Goal: Task Accomplishment & Management: Manage account settings

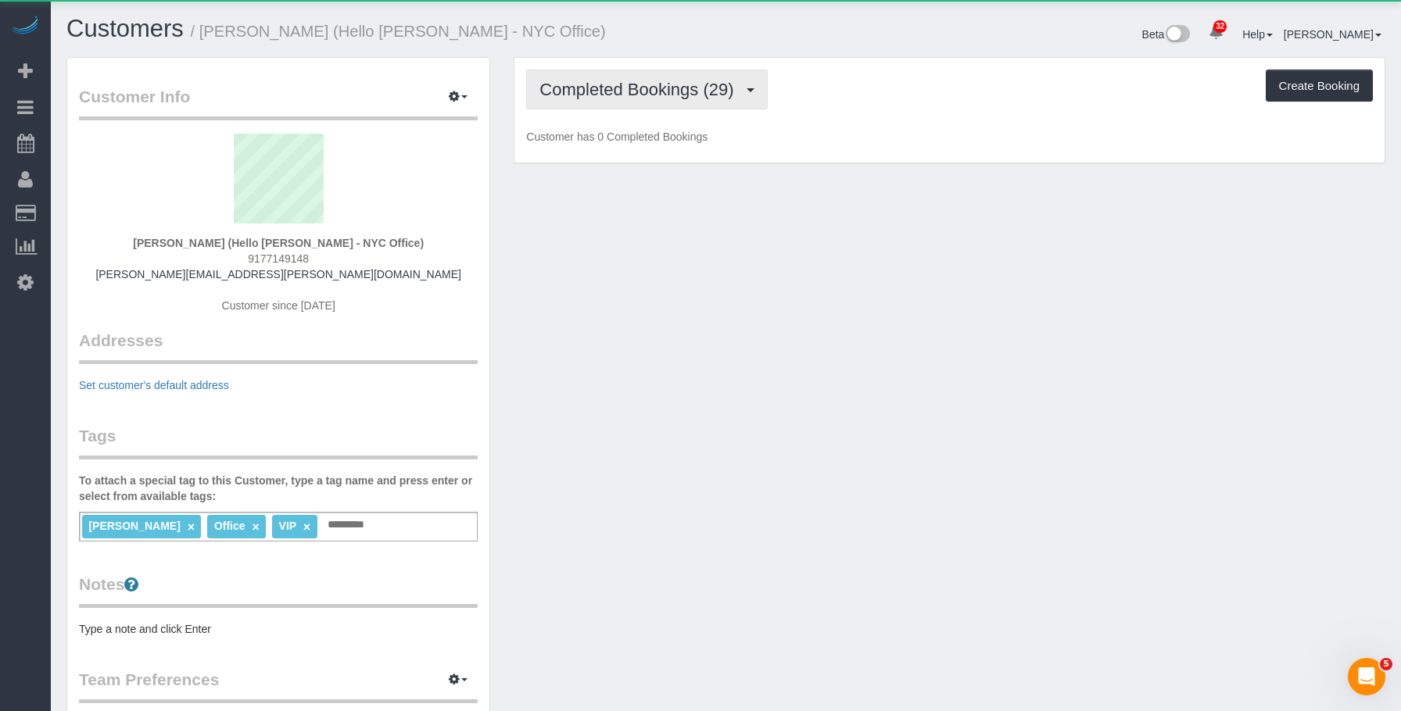
click at [682, 90] on span "Completed Bookings (29)" at bounding box center [640, 90] width 202 height 20
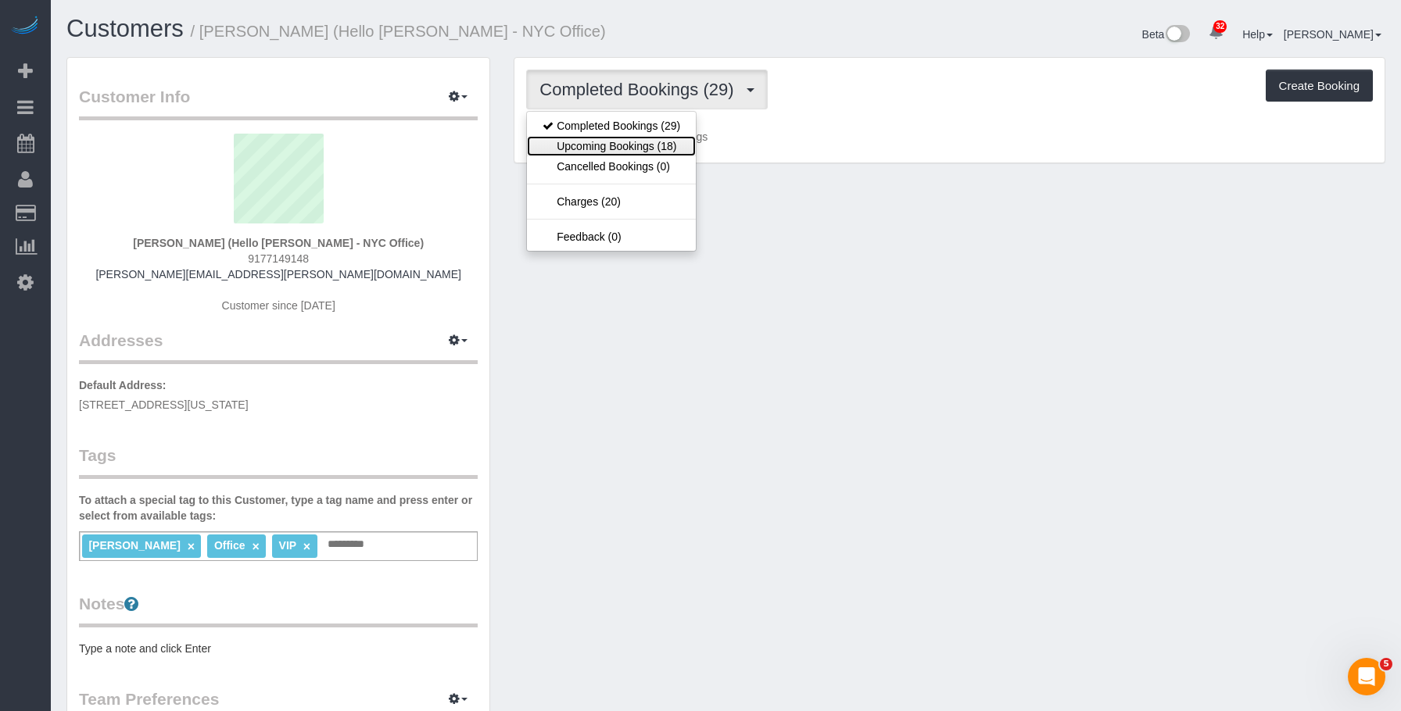
click at [660, 145] on link "Upcoming Bookings (18)" at bounding box center [611, 146] width 169 height 20
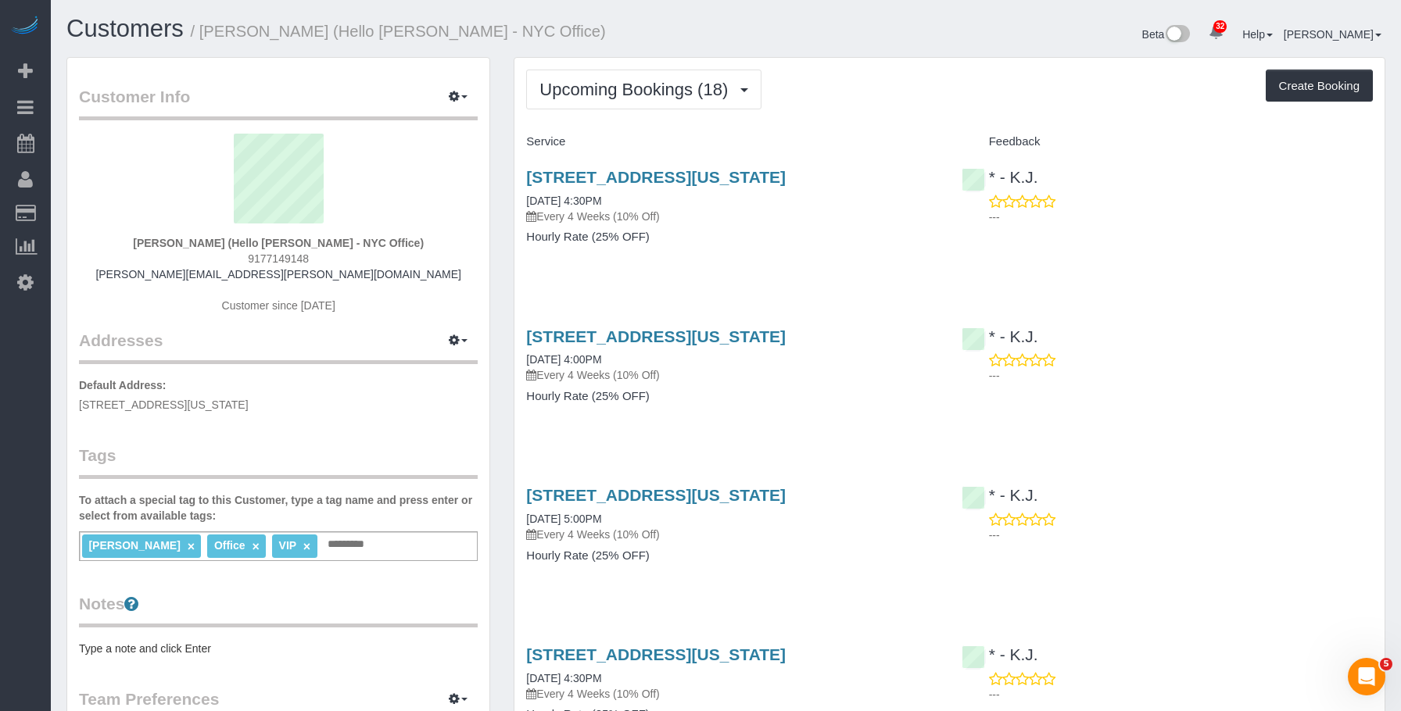
click at [838, 98] on div "Upcoming Bookings (18) Completed Bookings (29) Upcoming Bookings (18) Cancelled…" at bounding box center [949, 90] width 846 height 40
click at [625, 167] on div "61 Broadway, 33rd Floor, New York, NY 10006 10/02/2025 4:30PM Every 4 Weeks (10…" at bounding box center [731, 215] width 435 height 120
click at [625, 177] on link "61 Broadway, 33rd Floor, New York, NY 10006" at bounding box center [655, 177] width 259 height 18
click at [641, 82] on span "Upcoming Bookings (18)" at bounding box center [637, 90] width 196 height 20
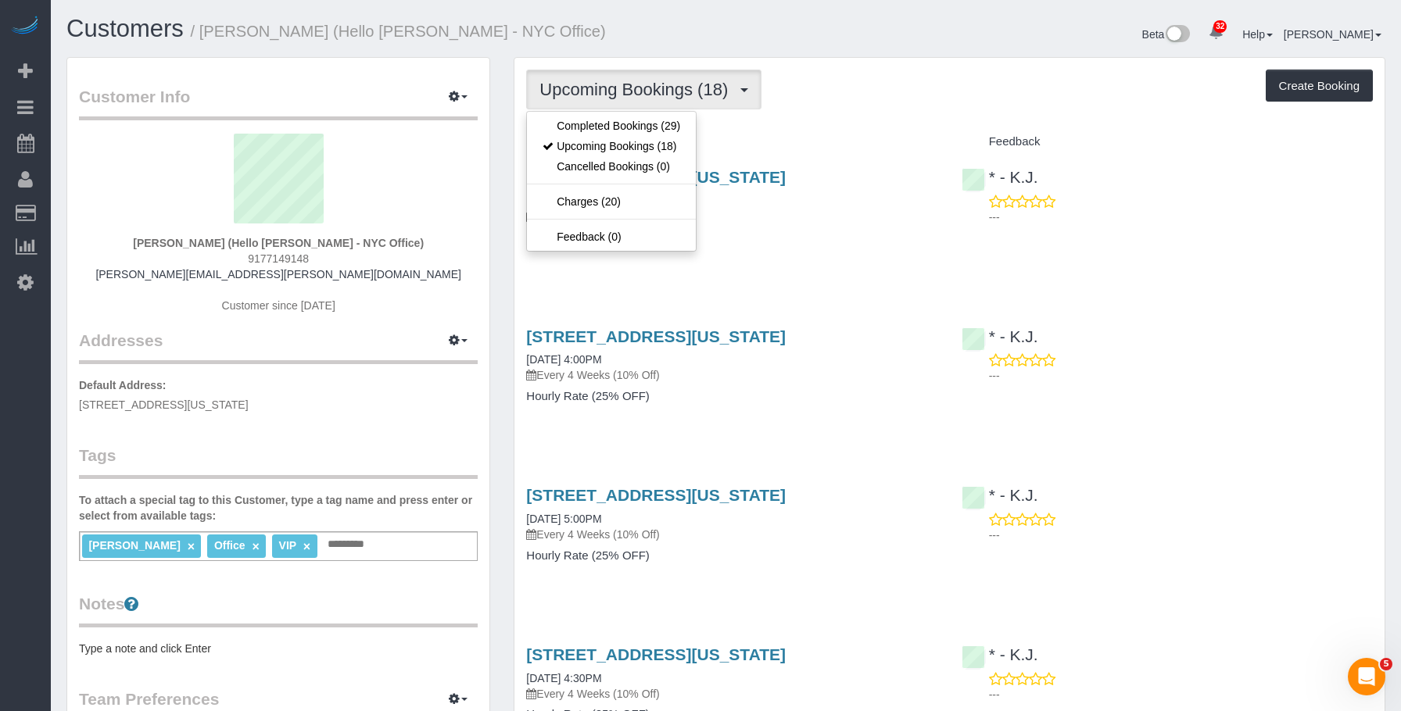
click at [867, 99] on div "Upcoming Bookings (18) Completed Bookings (29) Upcoming Bookings (18) Cancelled…" at bounding box center [949, 90] width 846 height 40
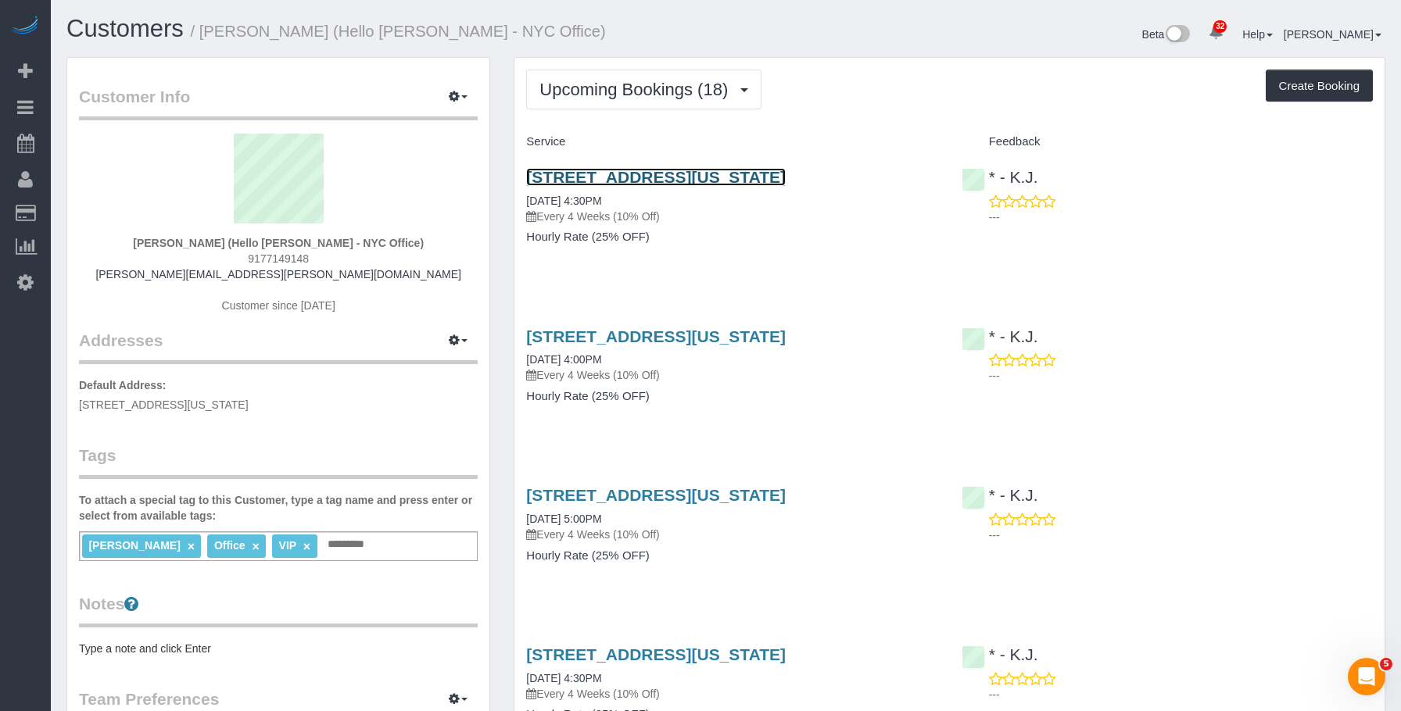
click at [754, 177] on link "61 Broadway, 33rd Floor, New York, NY 10006" at bounding box center [655, 177] width 259 height 18
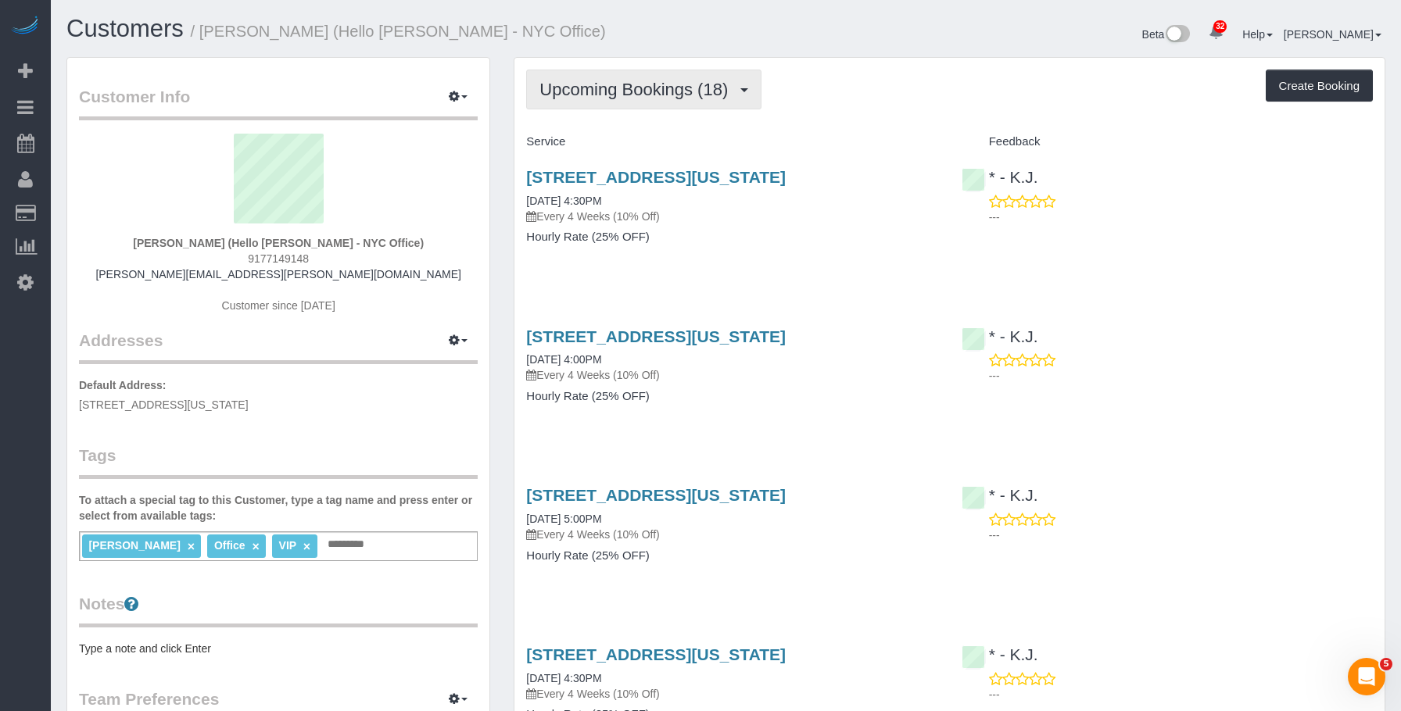
click at [606, 90] on span "Upcoming Bookings (18)" at bounding box center [637, 90] width 196 height 20
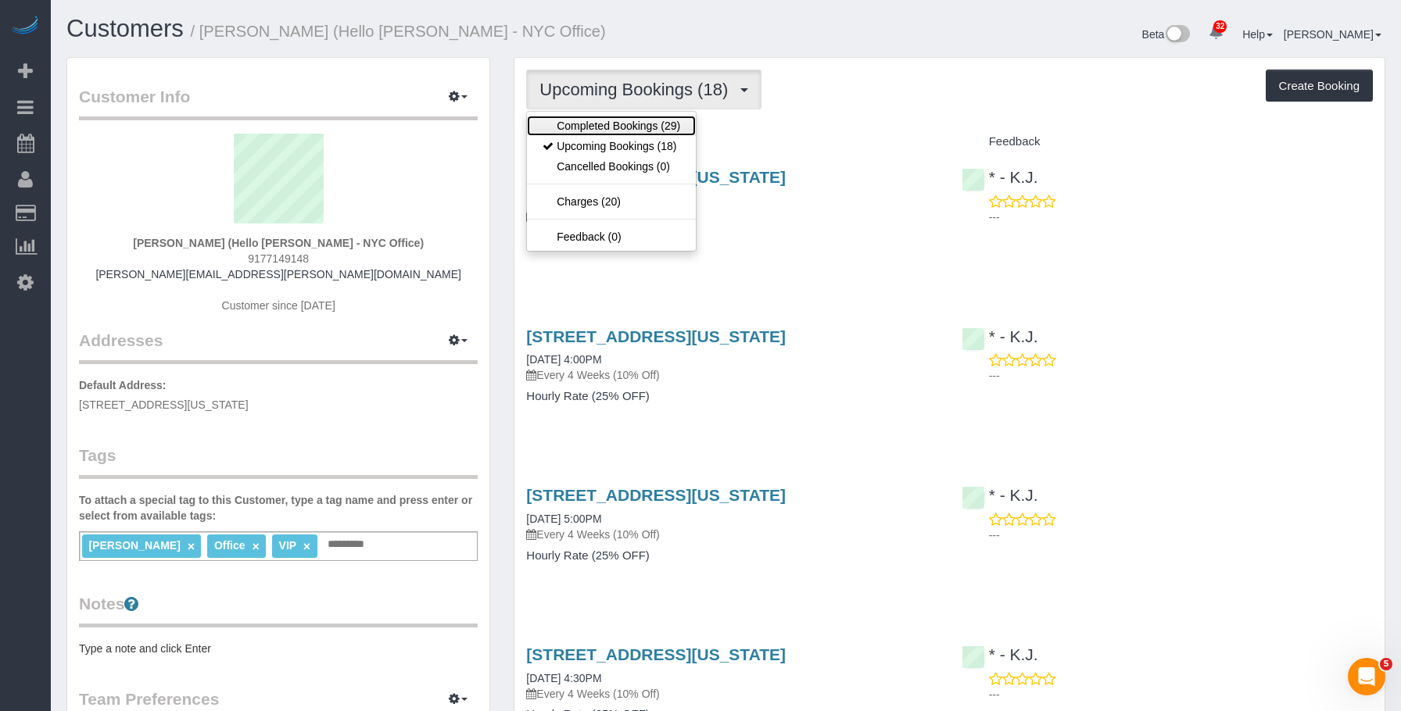
click at [596, 118] on link "Completed Bookings (29)" at bounding box center [611, 126] width 169 height 20
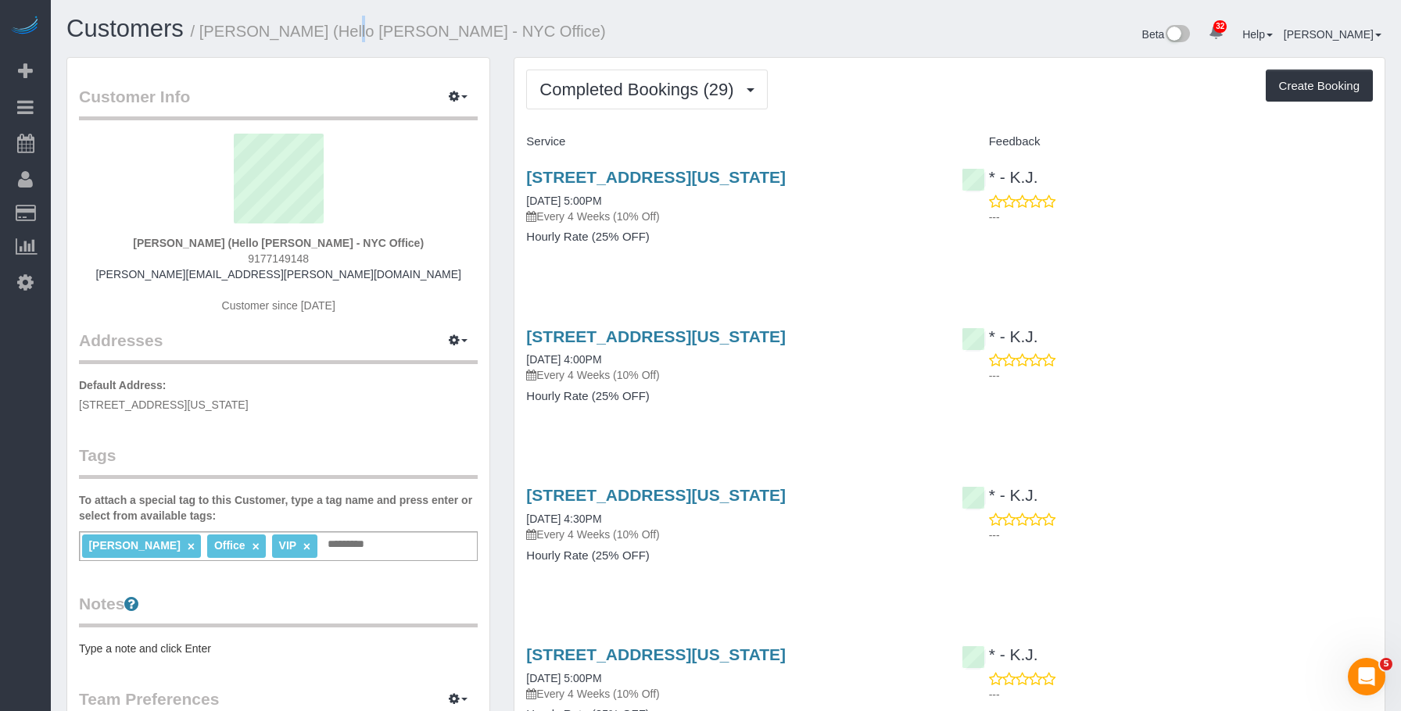
drag, startPoint x: 291, startPoint y: 34, endPoint x: 421, endPoint y: 47, distance: 131.2
click at [302, 32] on small "/ Julia Psitos (Hello Alfred - NYC Office)" at bounding box center [398, 31] width 415 height 17
drag, startPoint x: 603, startPoint y: 85, endPoint x: 596, endPoint y: 146, distance: 61.4
click at [601, 93] on span "Completed Bookings (29)" at bounding box center [640, 90] width 202 height 20
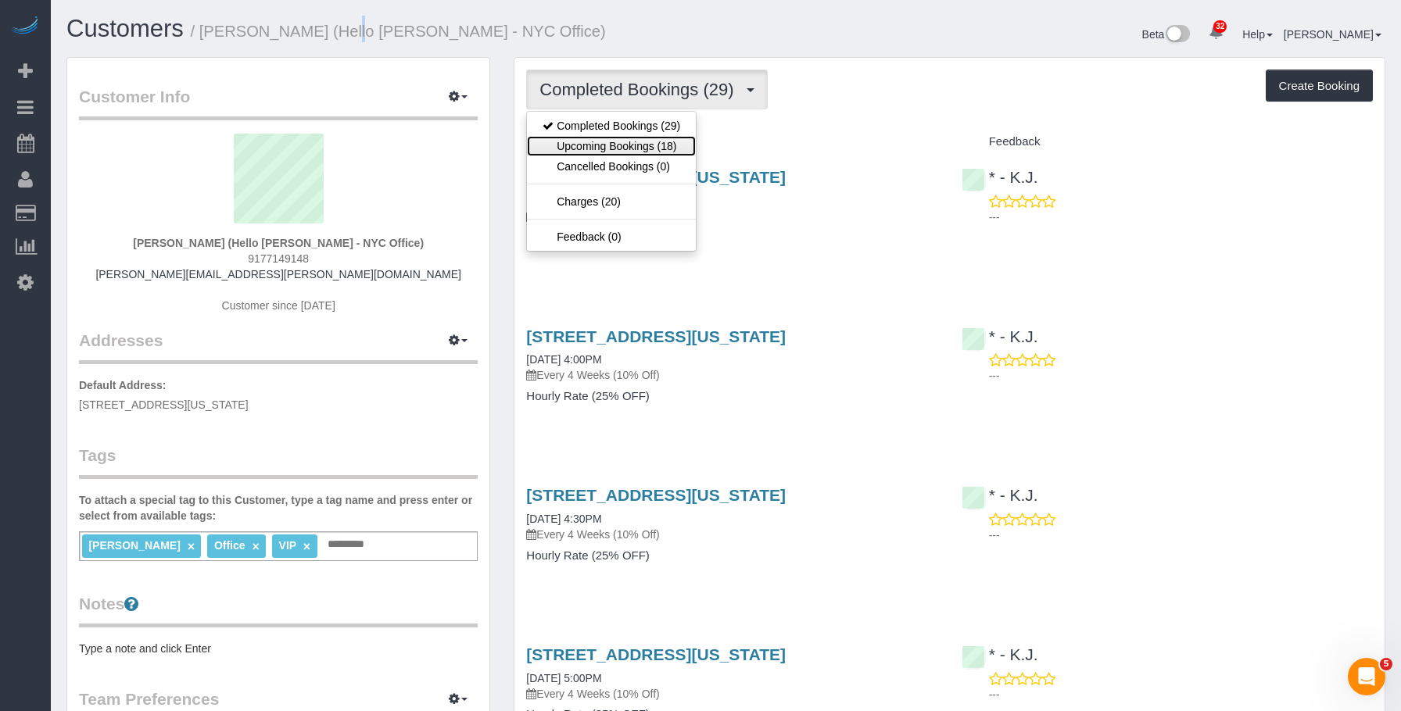
click at [599, 145] on link "Upcoming Bookings (18)" at bounding box center [611, 146] width 169 height 20
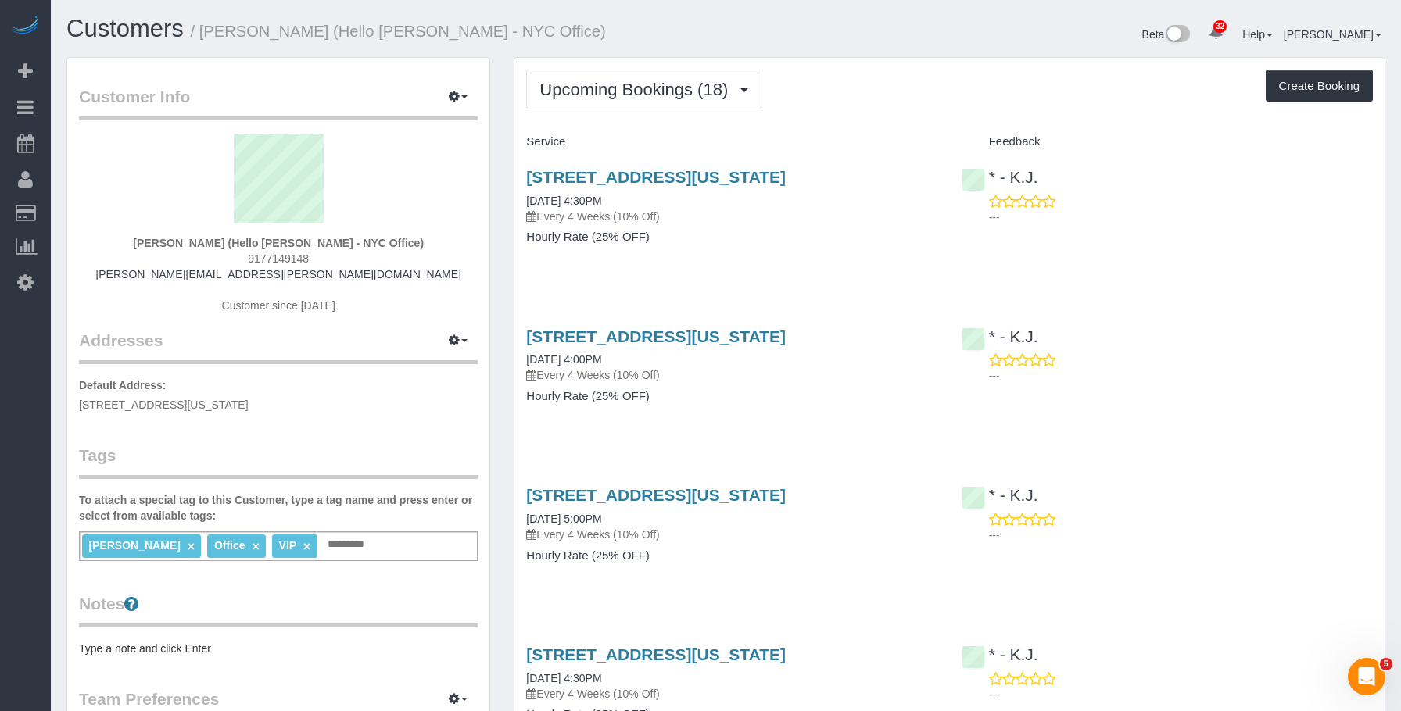
drag, startPoint x: 710, startPoint y: 233, endPoint x: 721, endPoint y: 195, distance: 39.8
click at [714, 229] on div "61 Broadway, 33rd Floor, New York, NY 10006 10/02/2025 4:30PM Every 4 Weeks (10…" at bounding box center [731, 215] width 435 height 120
click at [732, 181] on link "61 Broadway, 33rd Floor, New York, NY 10006" at bounding box center [655, 177] width 259 height 18
click at [131, 77] on span "Add Booking" at bounding box center [148, 71] width 195 height 36
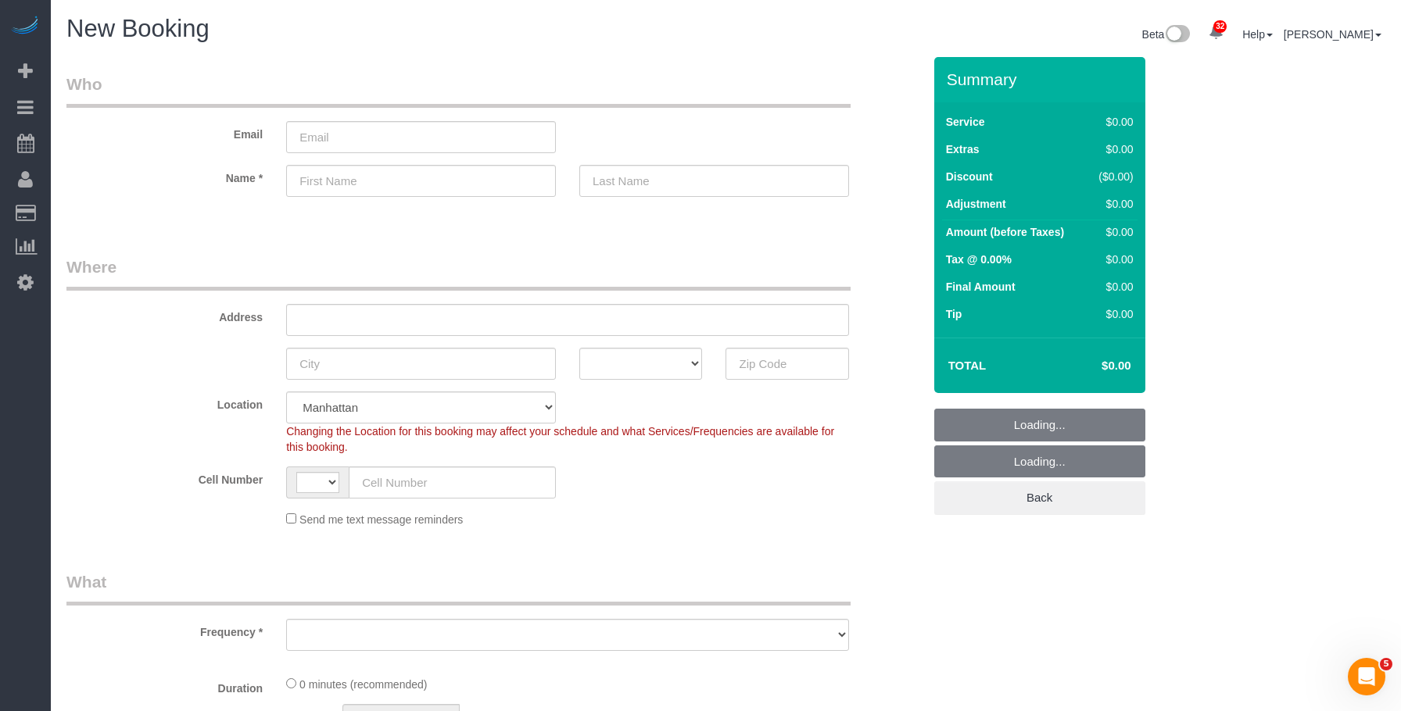
select select "object:5003"
select select "string:US"
select select "number:89"
select select "number:90"
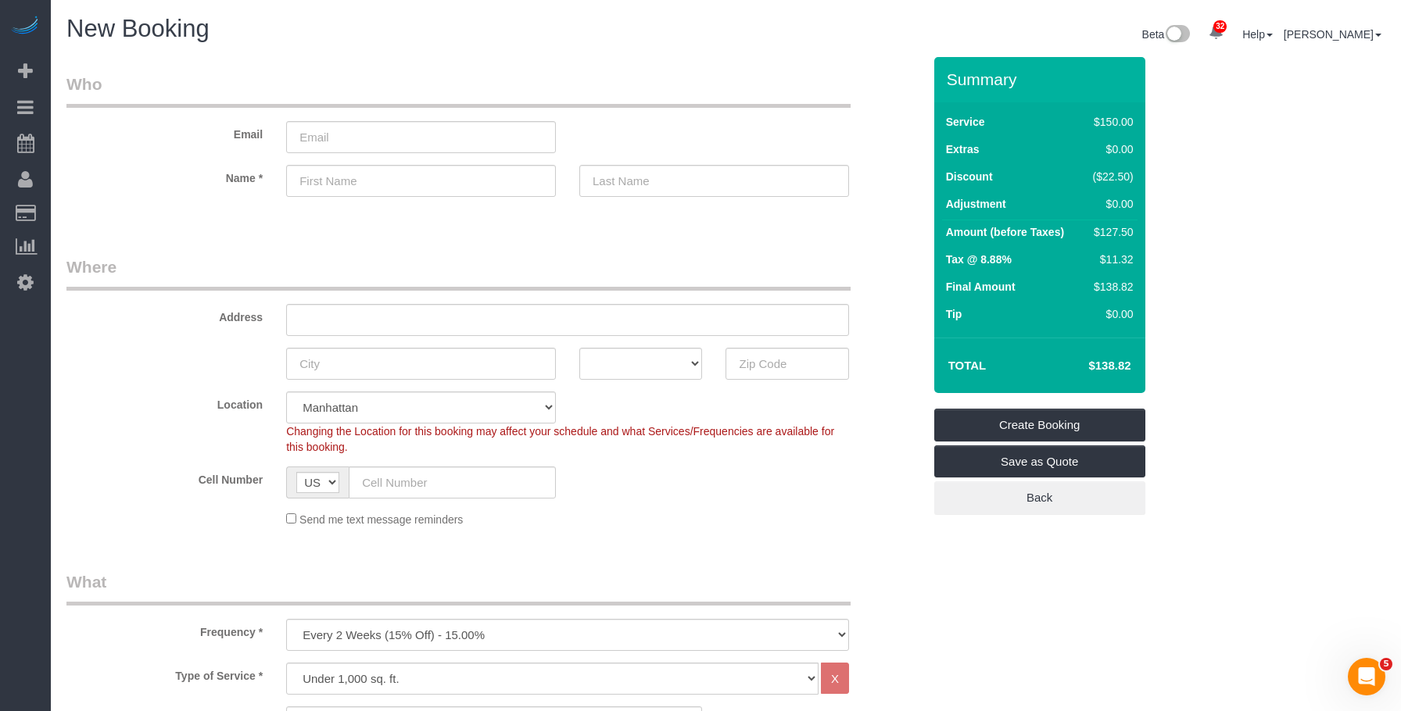
click at [850, 48] on div "Beta 32 Your Notifications You have 0 alerts × You have 1 to charge for 10/01/2…" at bounding box center [1061, 36] width 671 height 41
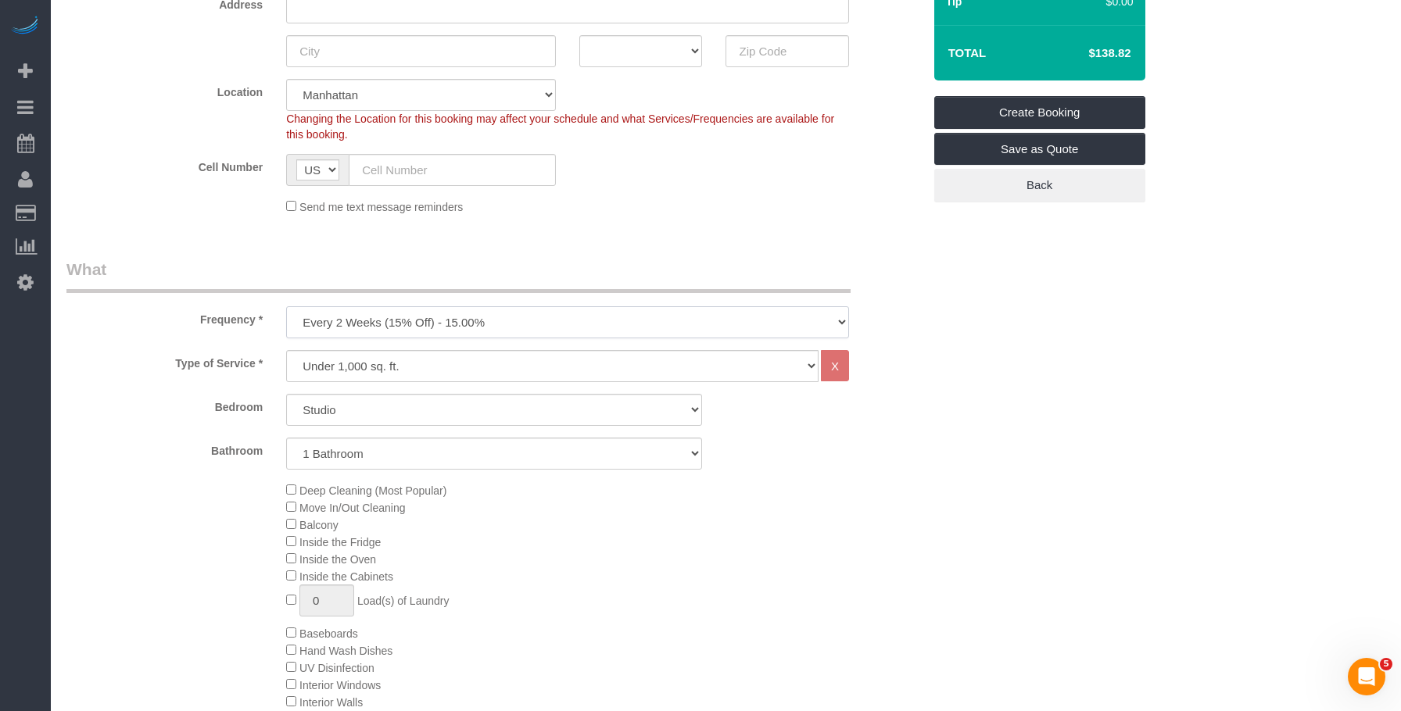
click at [547, 324] on select "One Time Weekly (20% Off) - 20.00% Every 2 Weeks (15% Off) - 15.00% Every 4 Wee…" at bounding box center [567, 322] width 563 height 32
select select "object:5503"
click at [286, 306] on select "One Time Weekly (20% Off) - 20.00% Every 2 Weeks (15% Off) - 15.00% Every 4 Wee…" at bounding box center [567, 322] width 563 height 32
click at [431, 410] on select "Studio 1 Bedroom 2 Bedrooms 3 Bedrooms" at bounding box center [494, 410] width 416 height 32
select select "2"
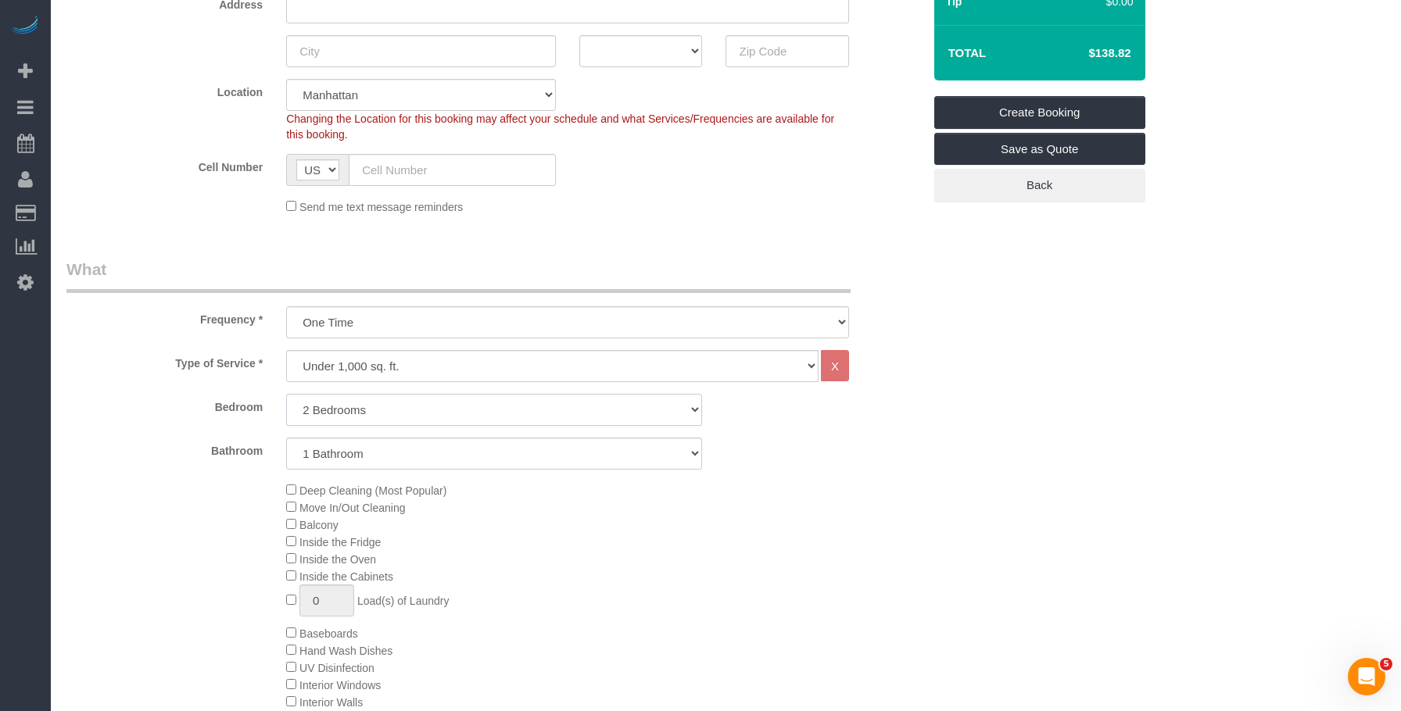
click at [286, 394] on select "Studio 1 Bedroom 2 Bedrooms 3 Bedrooms" at bounding box center [494, 410] width 416 height 32
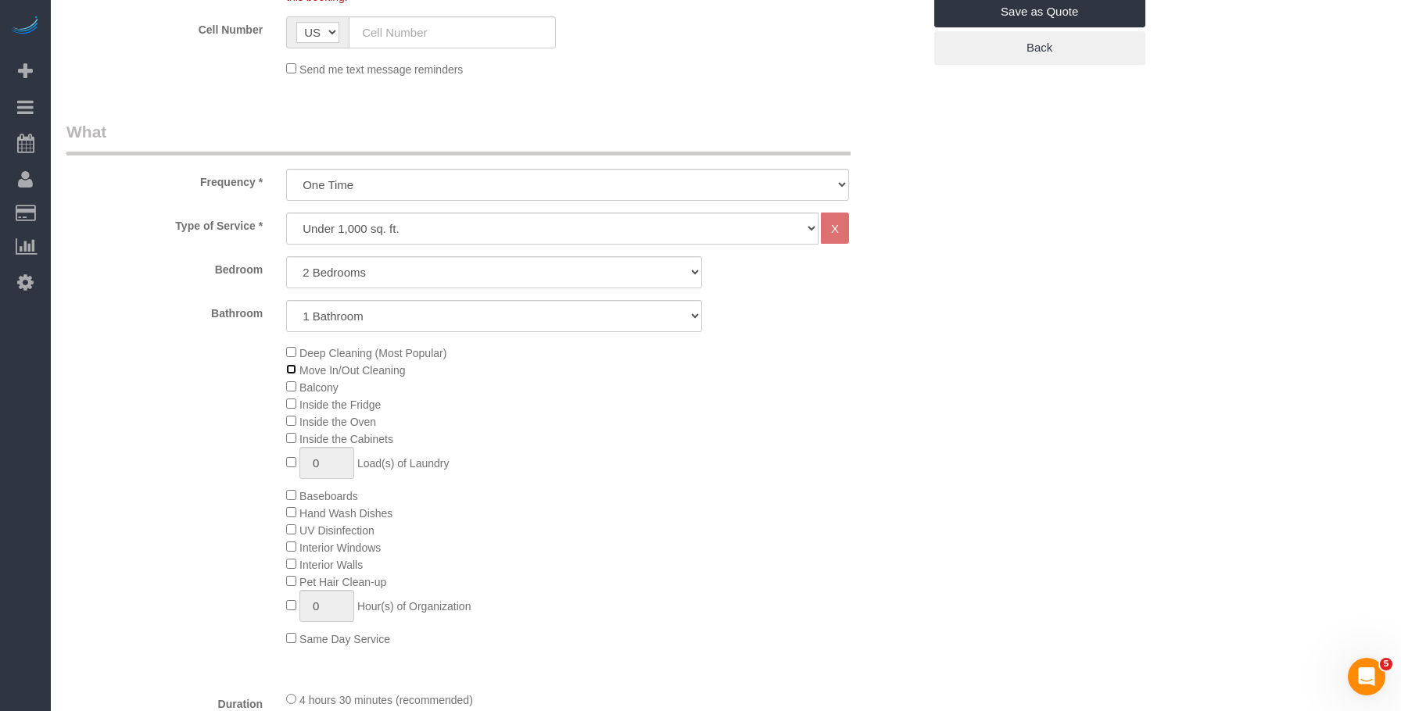
scroll to position [547, 0]
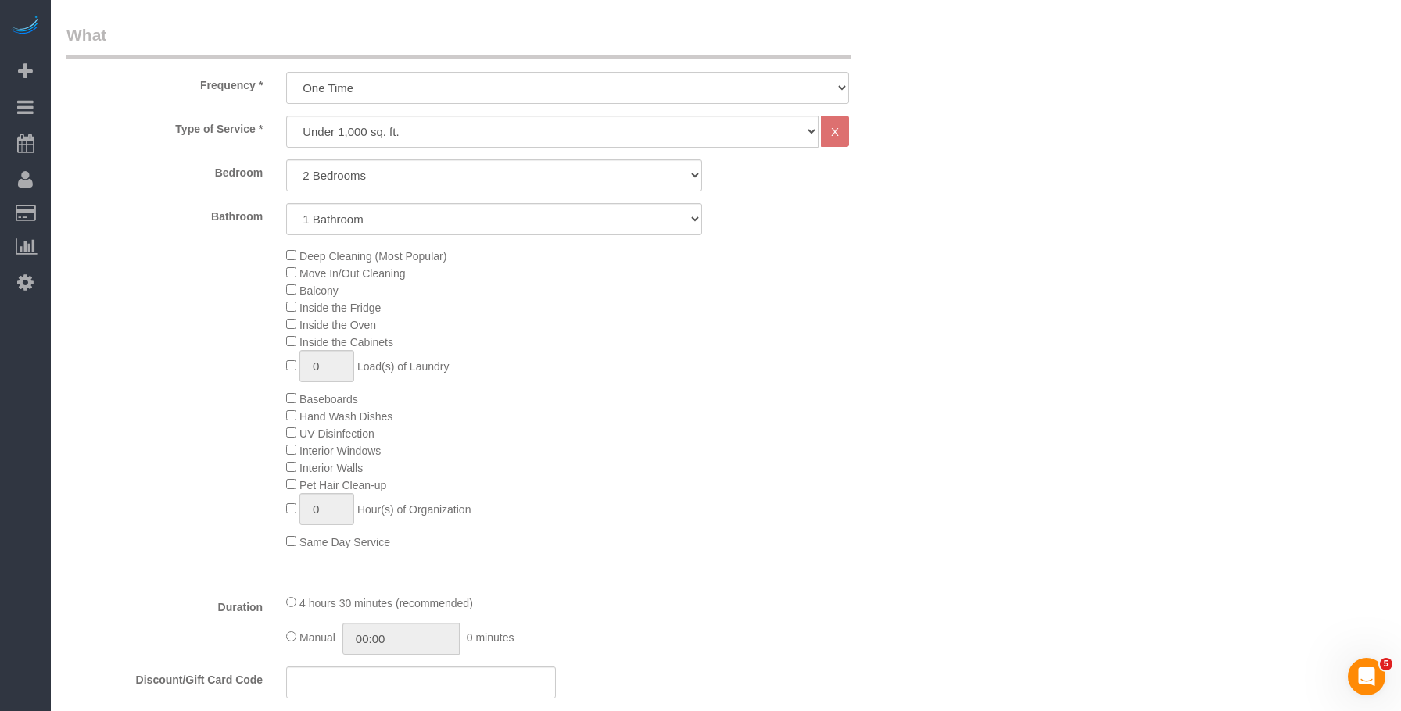
click at [770, 366] on div "Deep Cleaning (Most Popular) Move In/Out Cleaning Balcony Inside the Fridge Ins…" at bounding box center [603, 398] width 659 height 303
click at [807, 348] on div "Deep Cleaning (Most Popular) Move In/Out Cleaning Balcony Inside the Fridge Ins…" at bounding box center [603, 398] width 659 height 303
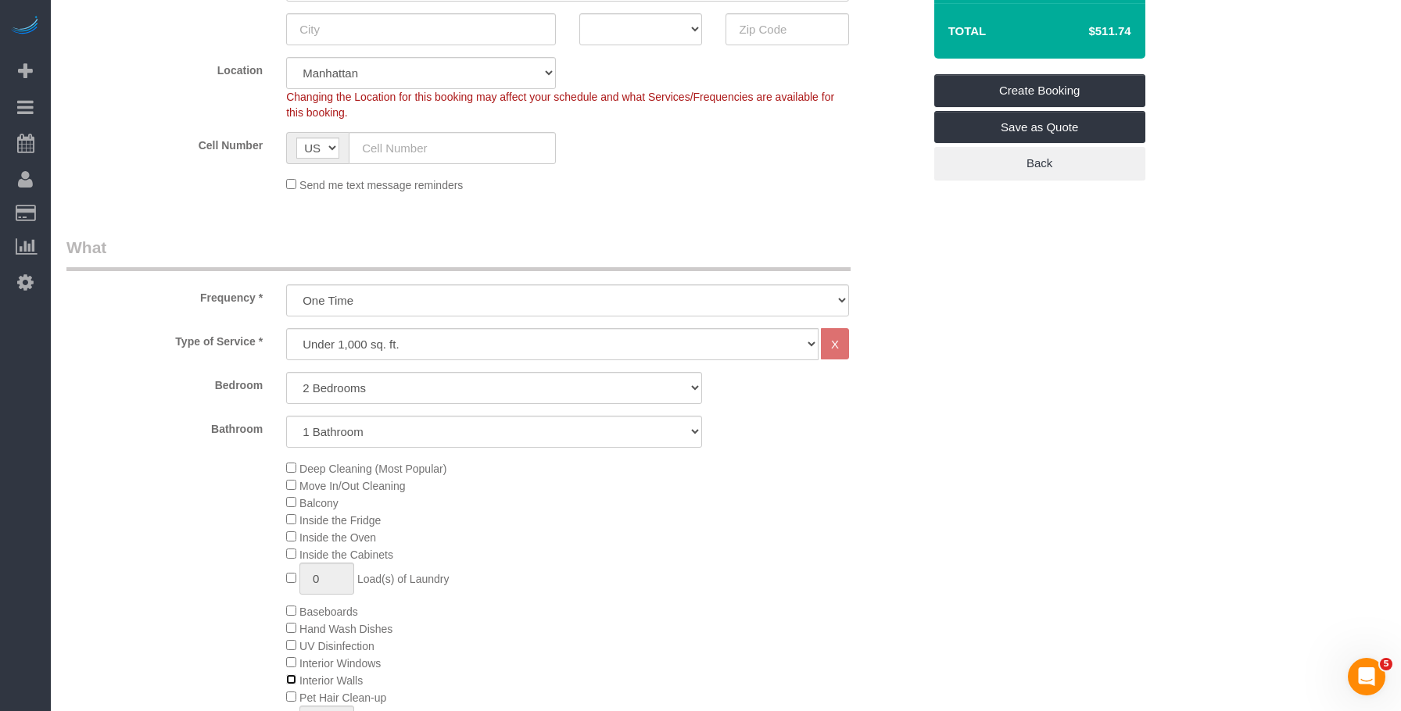
scroll to position [469, 0]
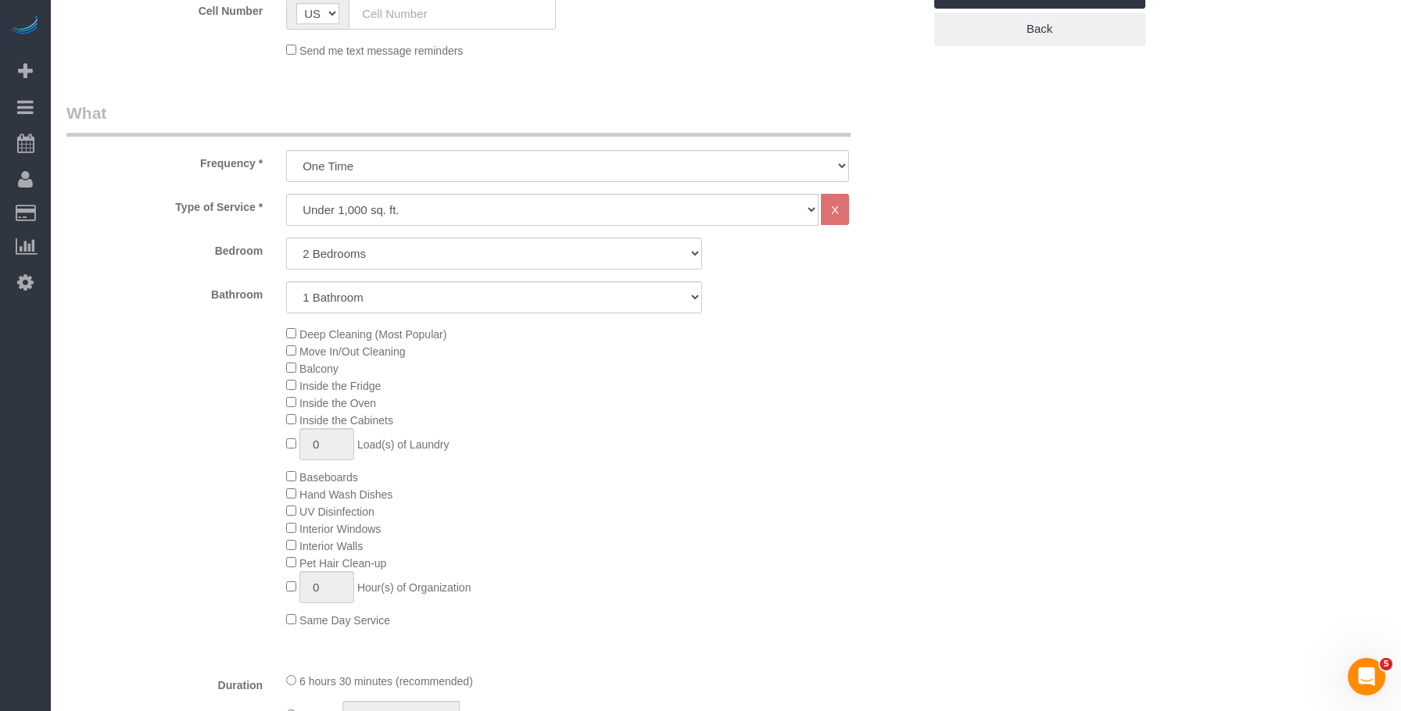
drag, startPoint x: 605, startPoint y: 84, endPoint x: 632, endPoint y: 96, distance: 30.1
drag, startPoint x: 123, startPoint y: 140, endPoint x: 201, endPoint y: 77, distance: 100.6
click at [123, 140] on link "Active Bookings" at bounding box center [148, 141] width 195 height 31
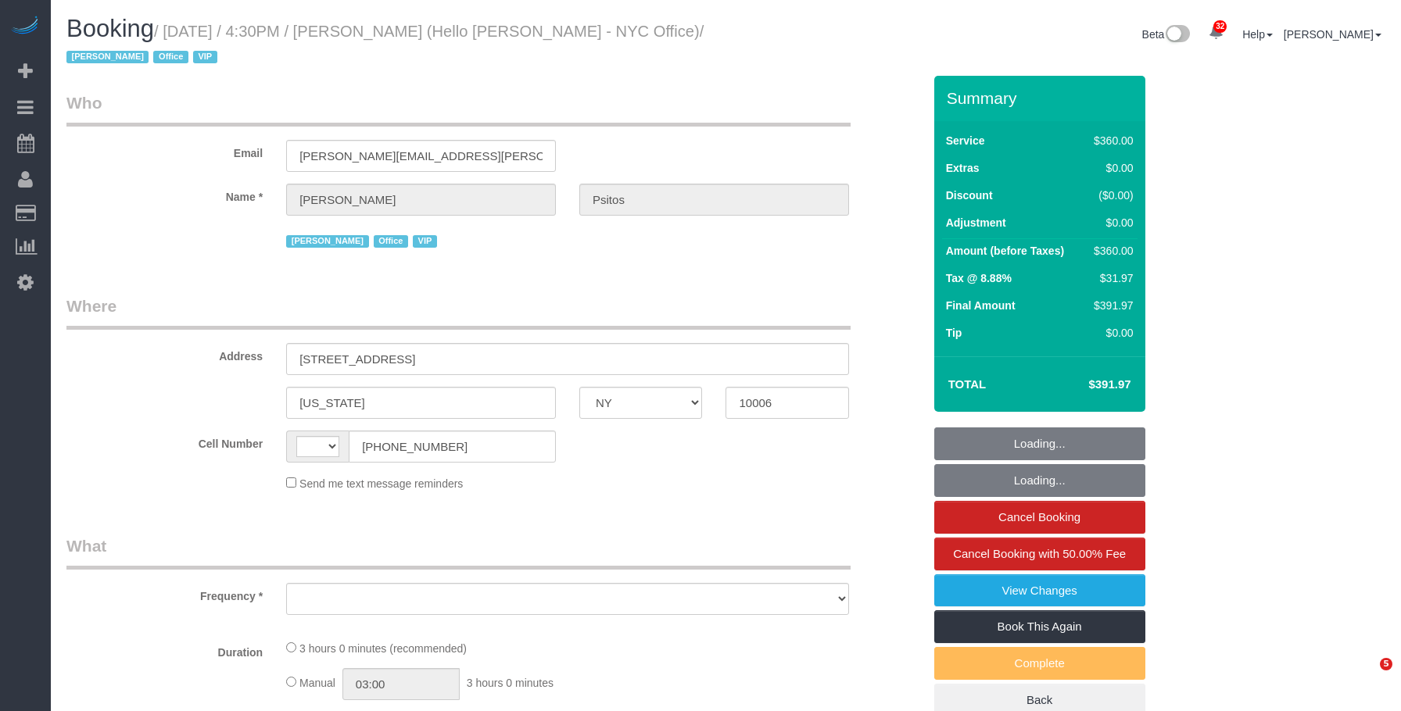
select select "NY"
select select "string:[GEOGRAPHIC_DATA]"
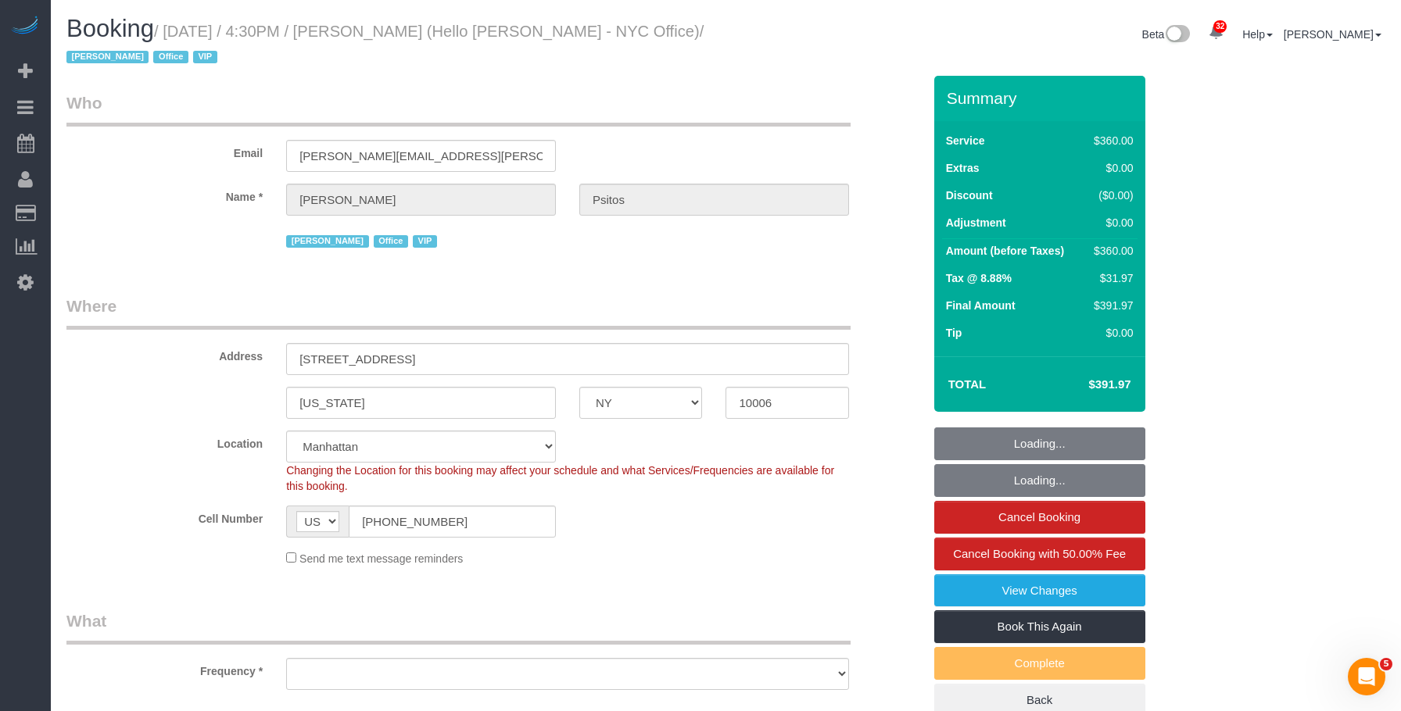
select select "object:1130"
select select "2"
select select "180"
select select "number:89"
select select "number:90"
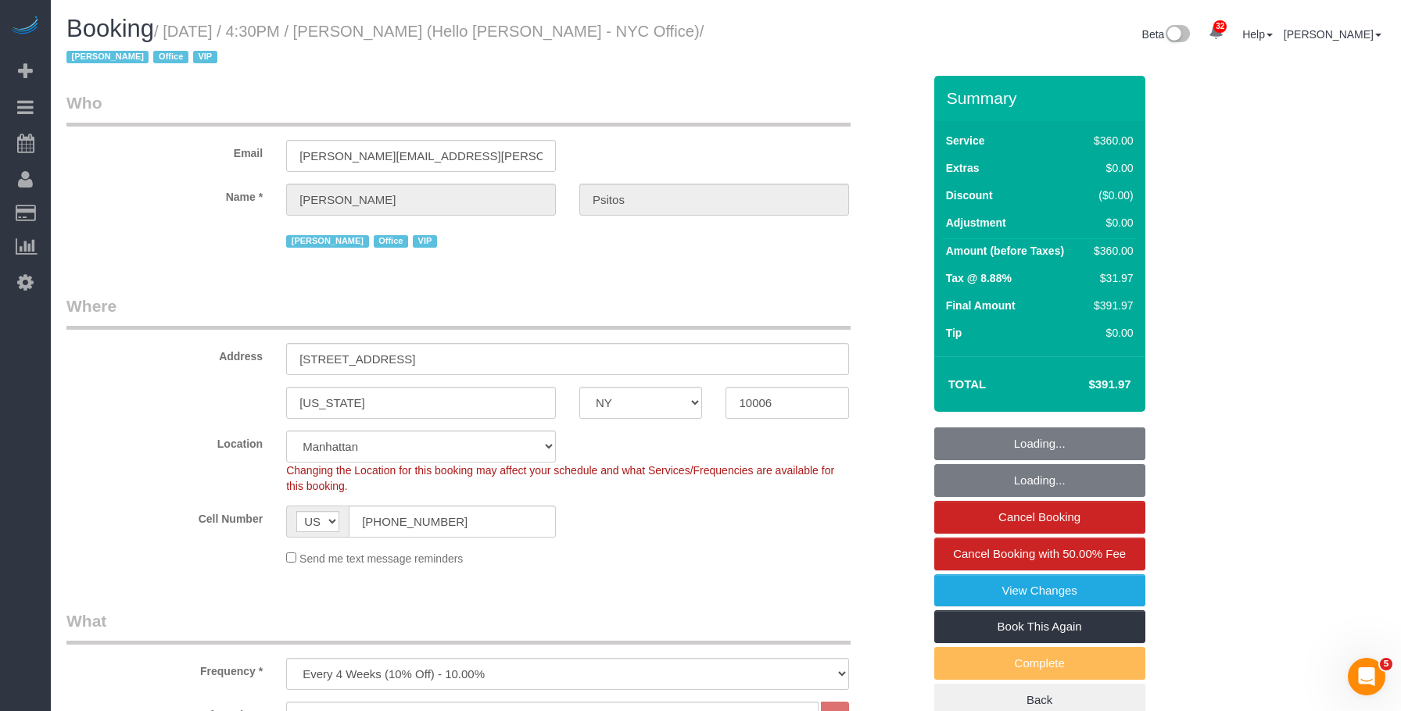
select select "number:15"
select select "number:7"
select select "object:1293"
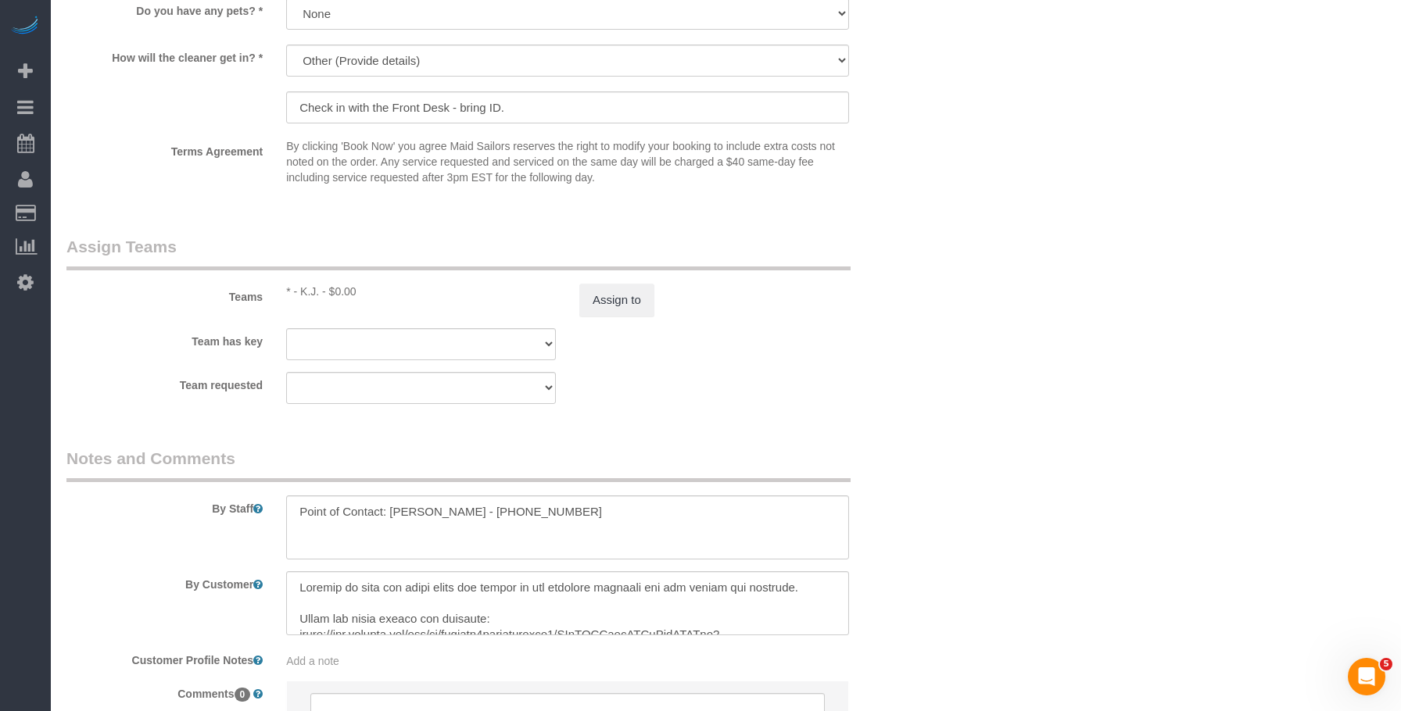
scroll to position [1719, 0]
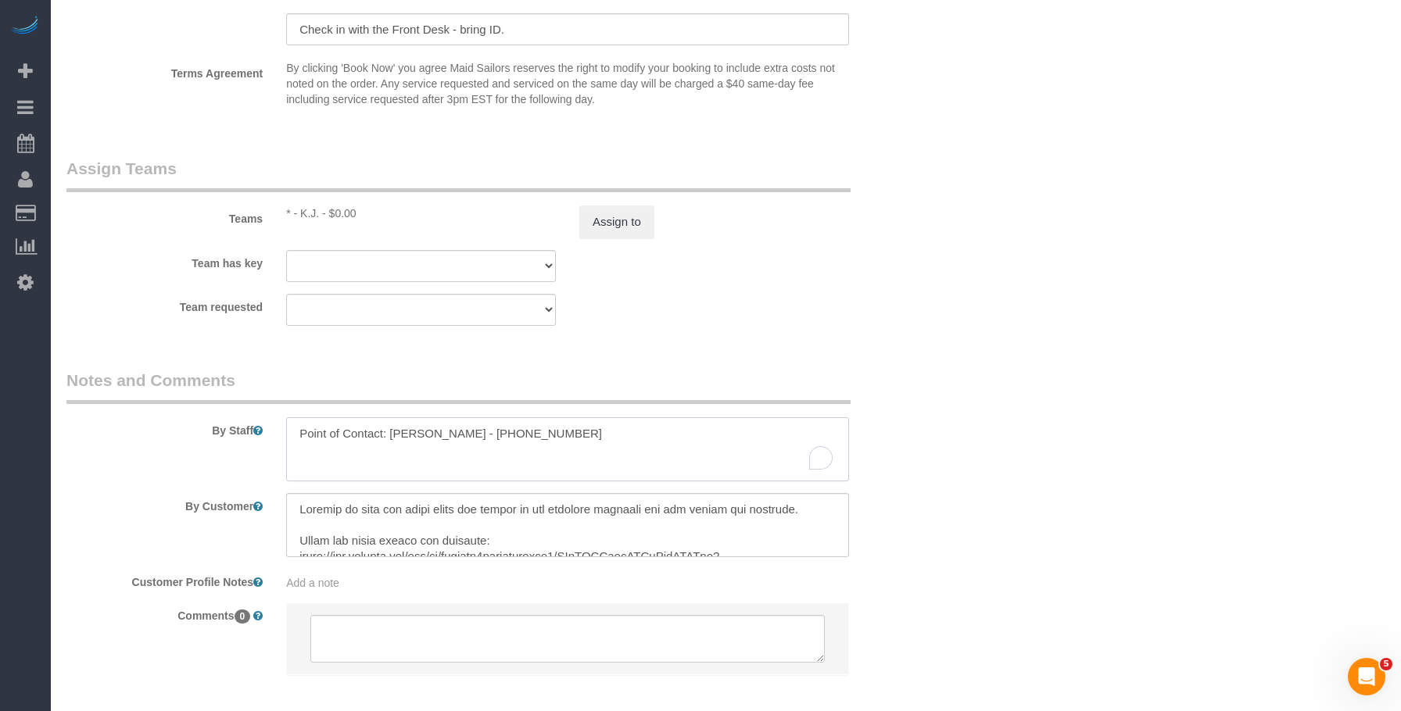
drag, startPoint x: 417, startPoint y: 435, endPoint x: 463, endPoint y: 431, distance: 47.1
click at [463, 431] on textarea "To enrich screen reader interactions, please activate Accessibility in Grammarl…" at bounding box center [567, 449] width 563 height 64
drag, startPoint x: 473, startPoint y: 438, endPoint x: 566, endPoint y: 430, distance: 93.3
click at [566, 430] on textarea "To enrich screen reader interactions, please activate Accessibility in Grammarl…" at bounding box center [567, 449] width 563 height 64
drag, startPoint x: 390, startPoint y: 433, endPoint x: 463, endPoint y: 432, distance: 72.7
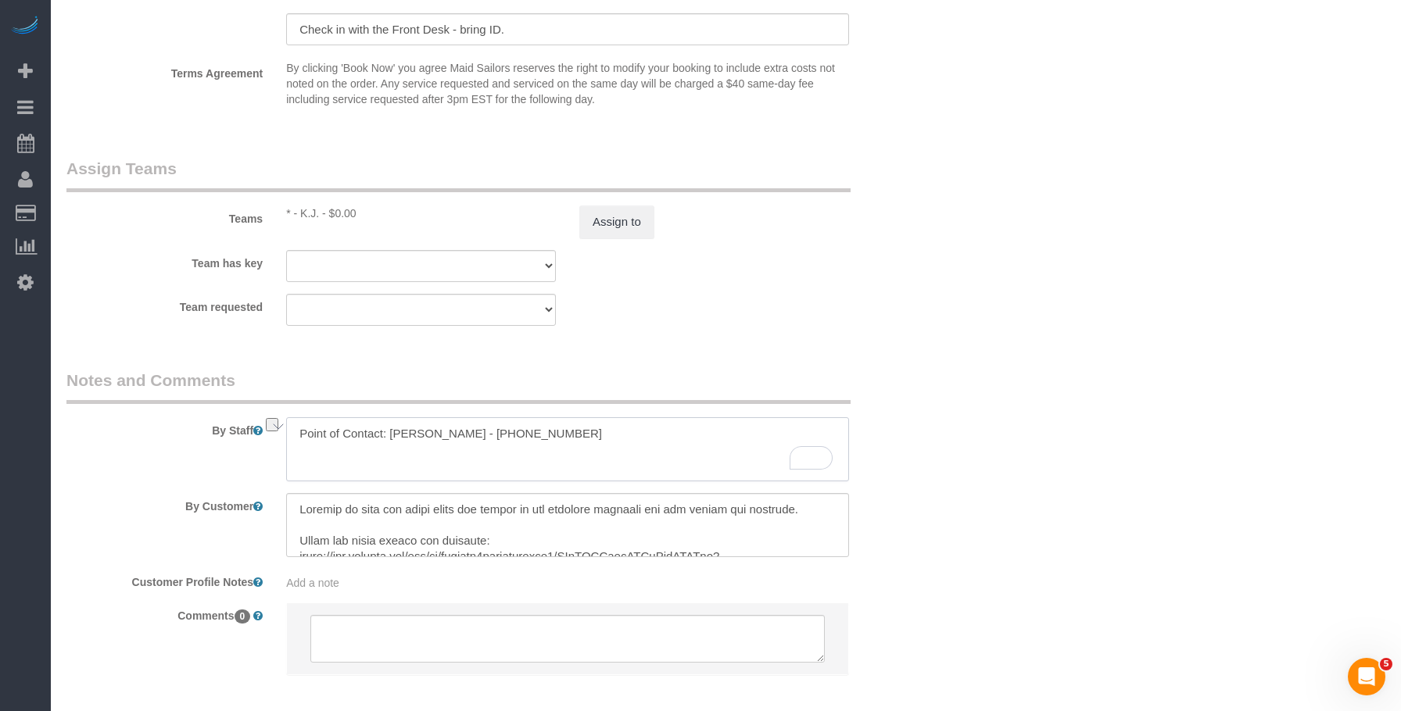
click at [463, 432] on textarea "To enrich screen reader interactions, please activate Accessibility in Grammarl…" at bounding box center [567, 449] width 563 height 64
click at [927, 295] on div "Team requested * - K.J. 000- Donna Mercado 000 - Partnerships 000 - TEAM JOB 0 …" at bounding box center [494, 310] width 879 height 32
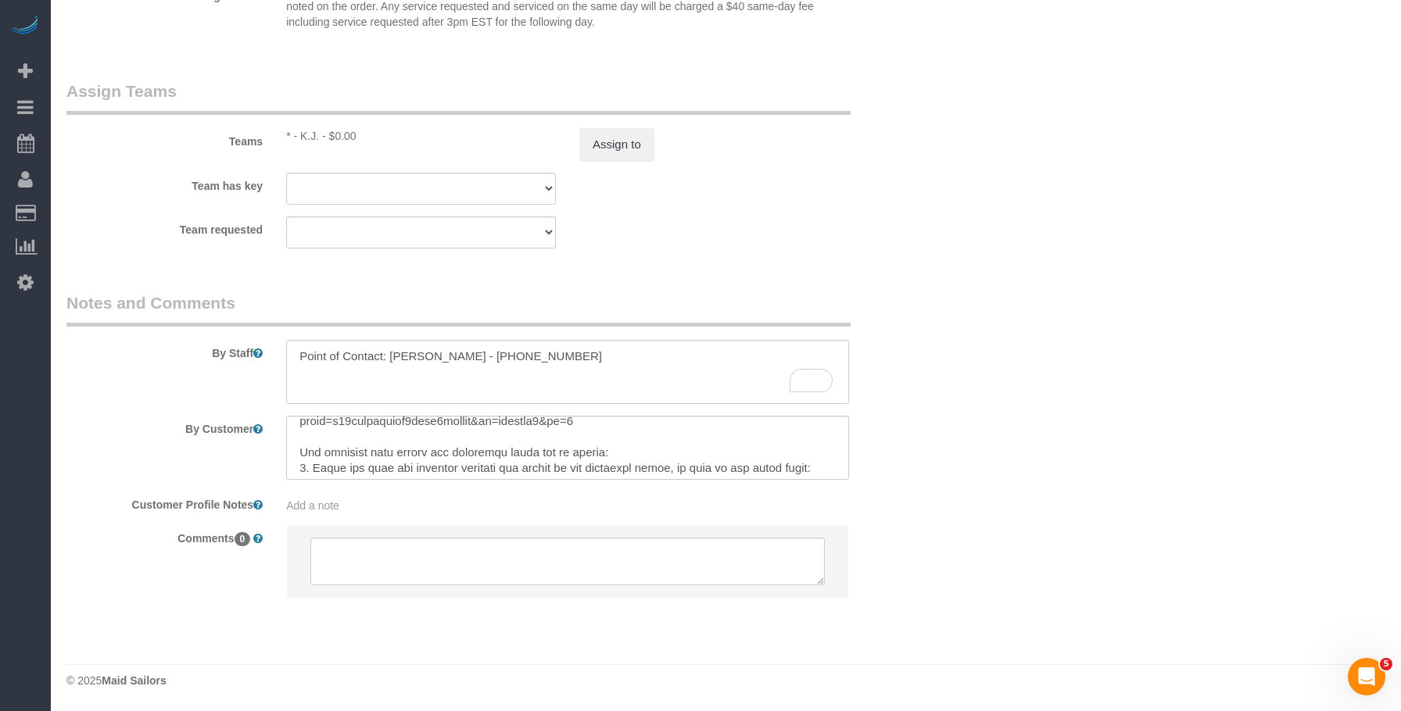
scroll to position [156, 0]
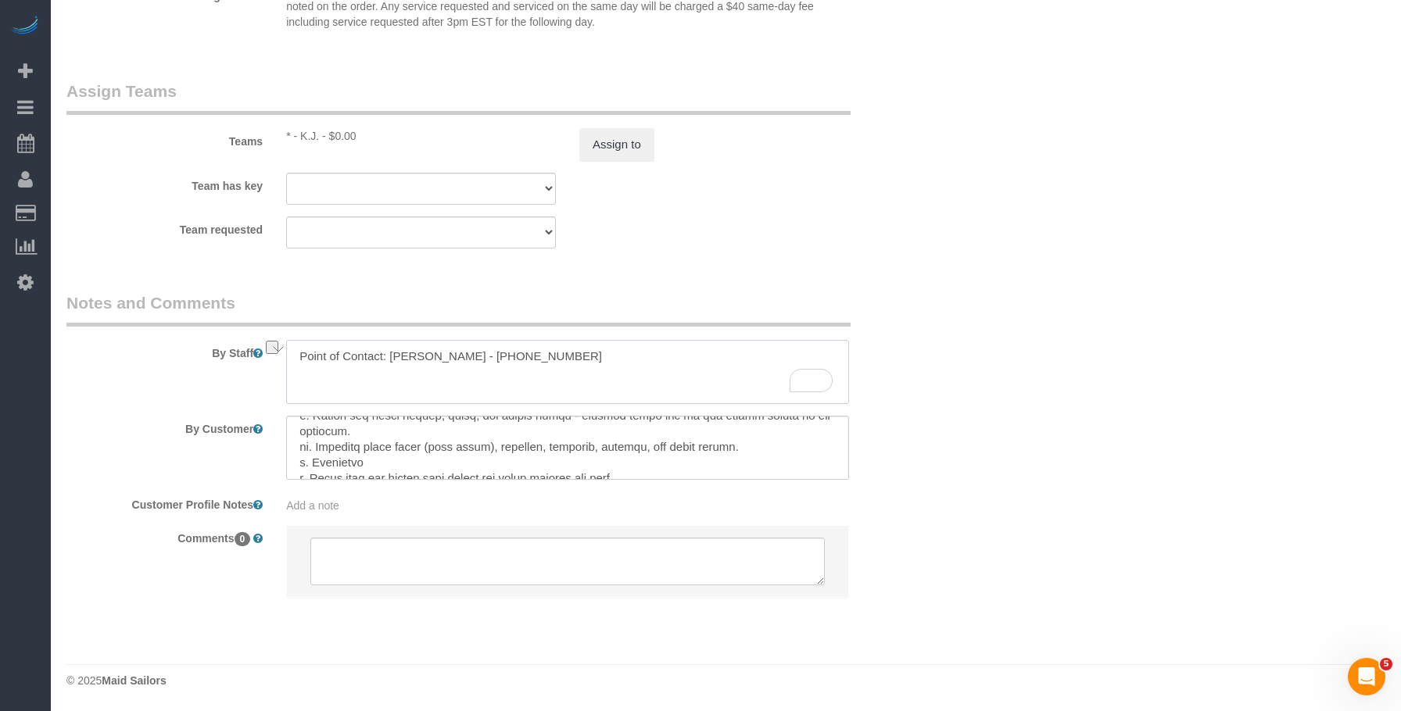
drag, startPoint x: 388, startPoint y: 358, endPoint x: 464, endPoint y: 356, distance: 75.8
click at [464, 356] on textarea "To enrich screen reader interactions, please activate Accessibility in Grammarl…" at bounding box center [567, 372] width 563 height 64
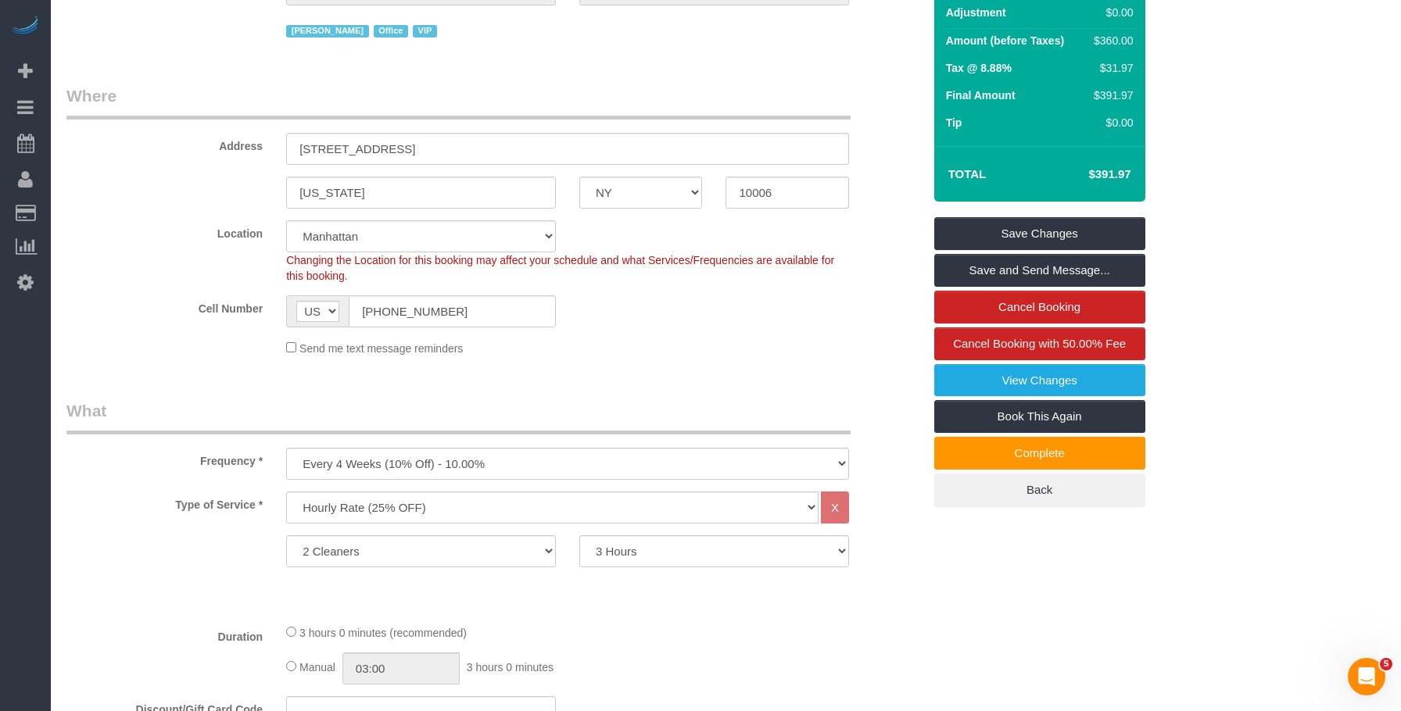
scroll to position [77, 0]
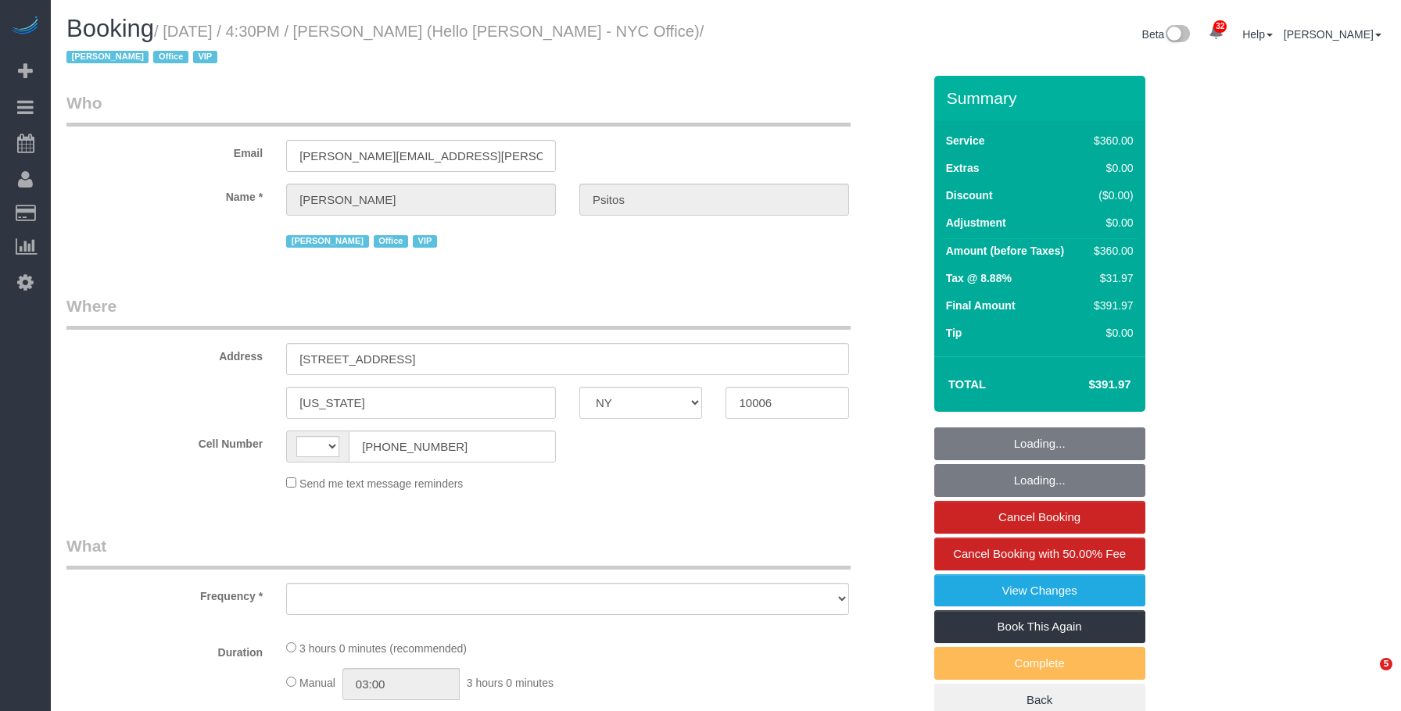
select select "NY"
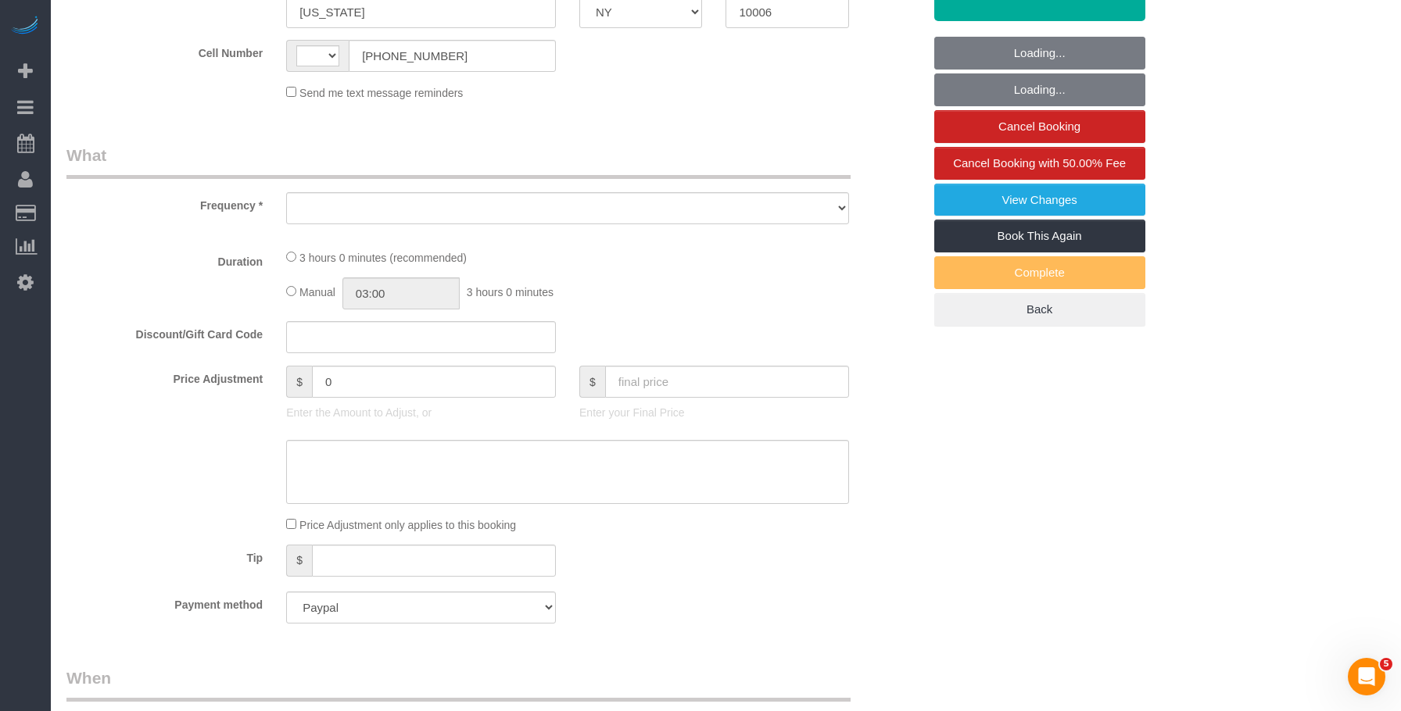
select select "string:[GEOGRAPHIC_DATA]"
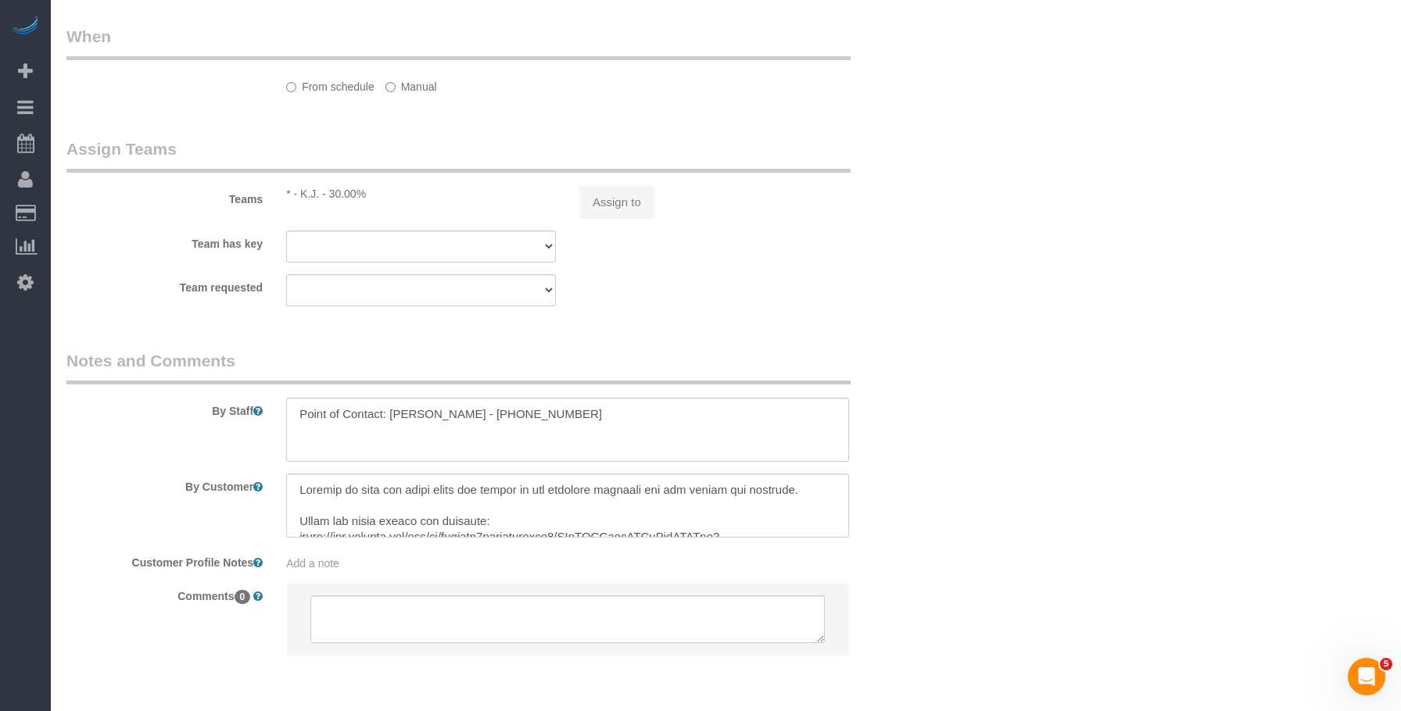
select select "object:813"
select select "number:89"
select select "number:90"
select select "number:15"
select select "number:7"
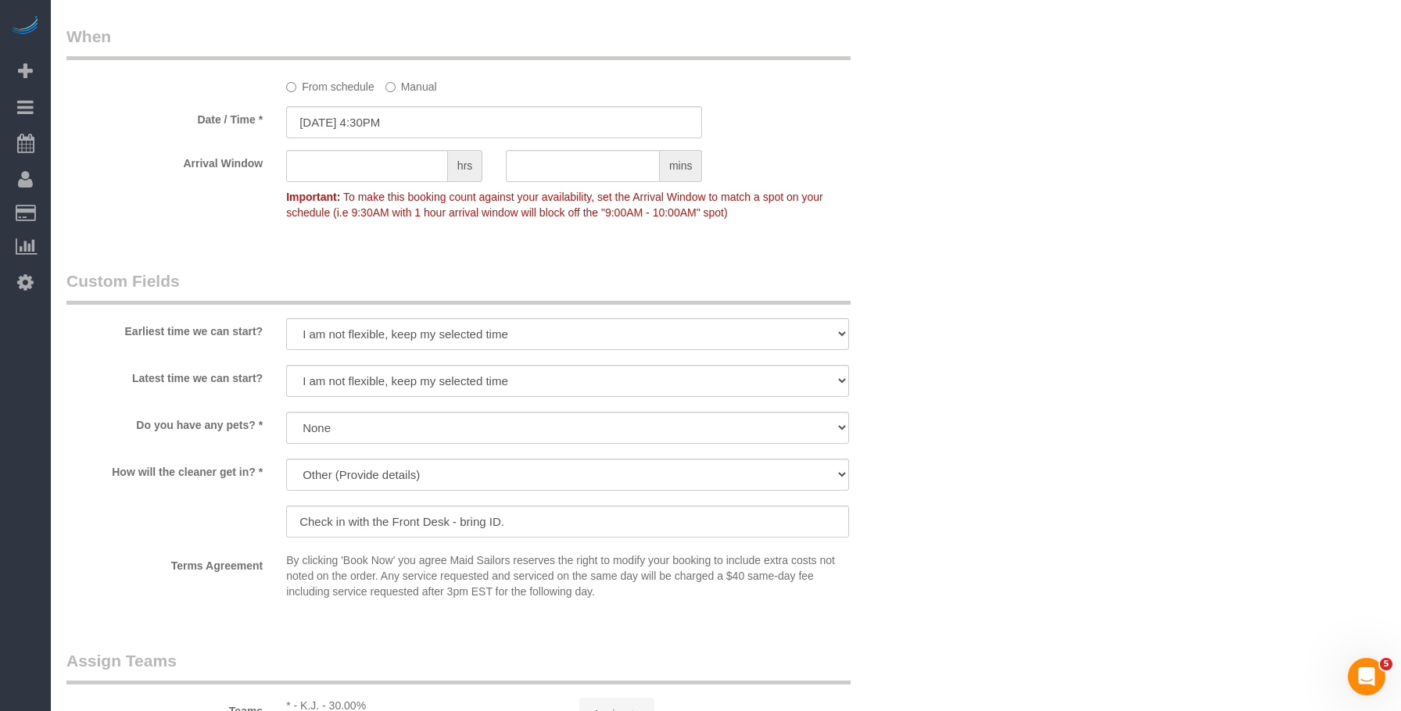
select select "object:1676"
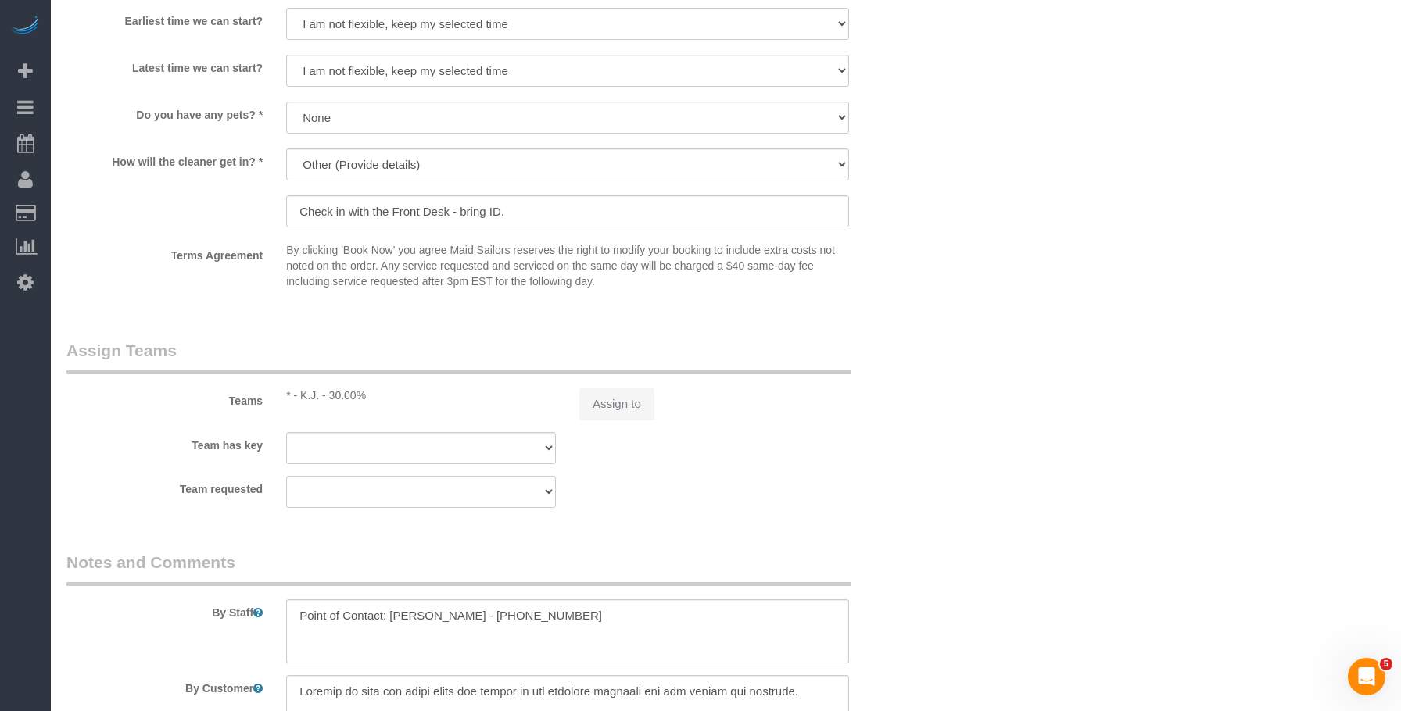
select select "2"
select select "180"
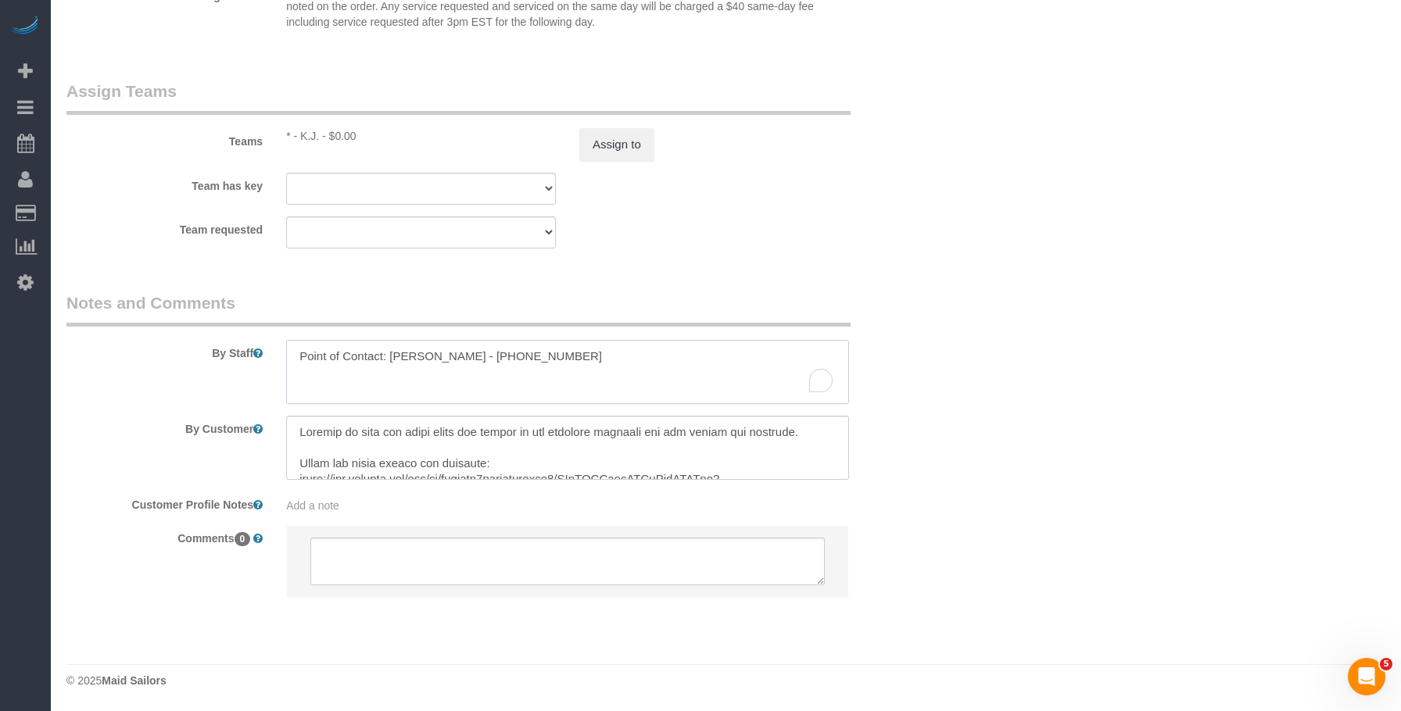
drag, startPoint x: 389, startPoint y: 353, endPoint x: 463, endPoint y: 352, distance: 74.3
click at [463, 352] on textarea "To enrich screen reader interactions, please activate Accessibility in Grammarl…" at bounding box center [567, 372] width 563 height 64
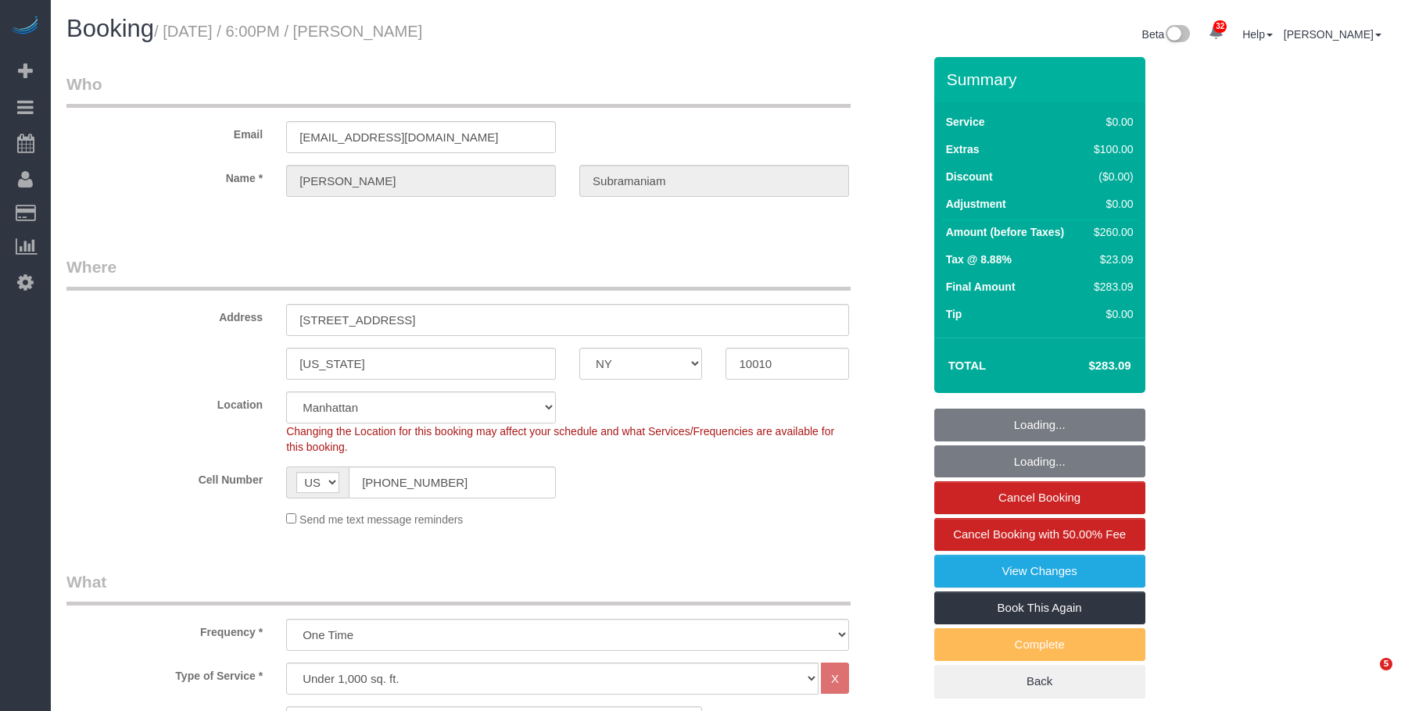
select select "NY"
select select "1"
select select "string:stripe-pm_1RcxrR4VGloSiKo700FPOoNV"
select select "spot36"
select select "number:89"
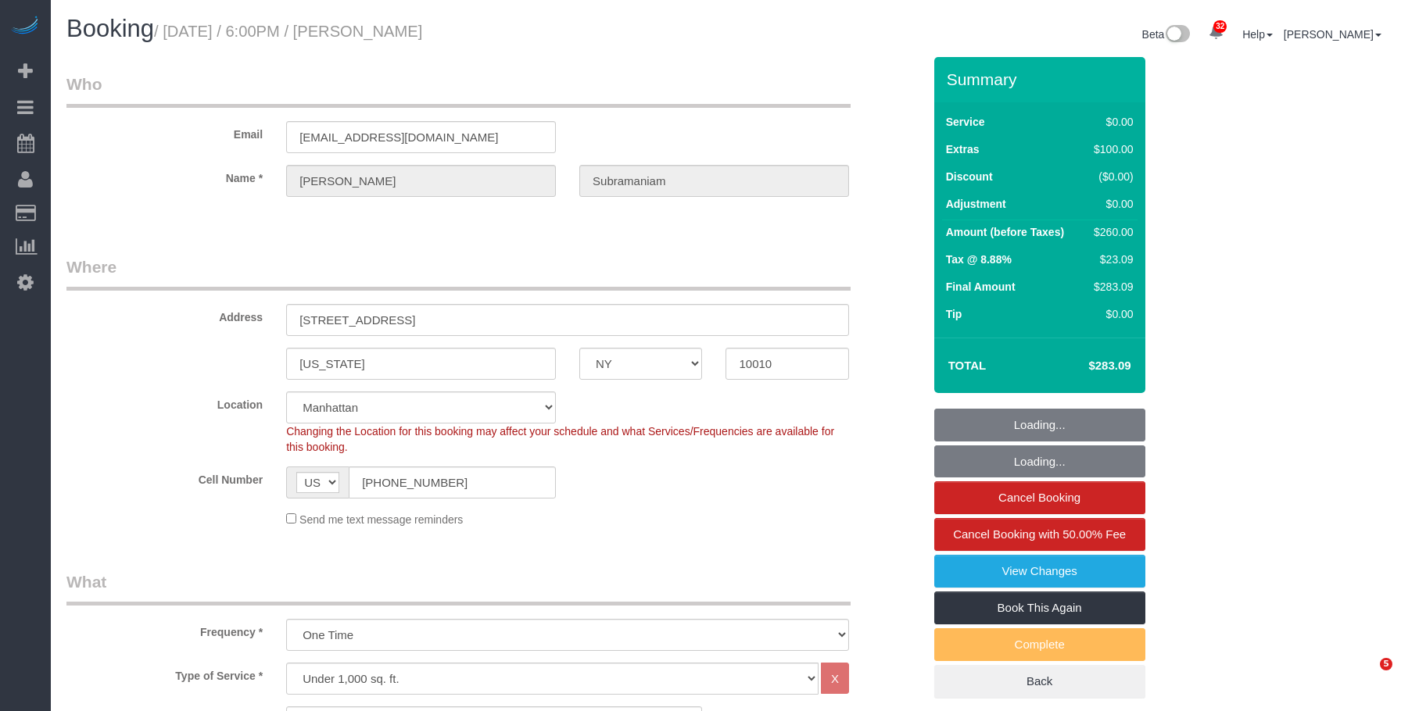
select select "number:79"
select select "number:15"
select select "number:5"
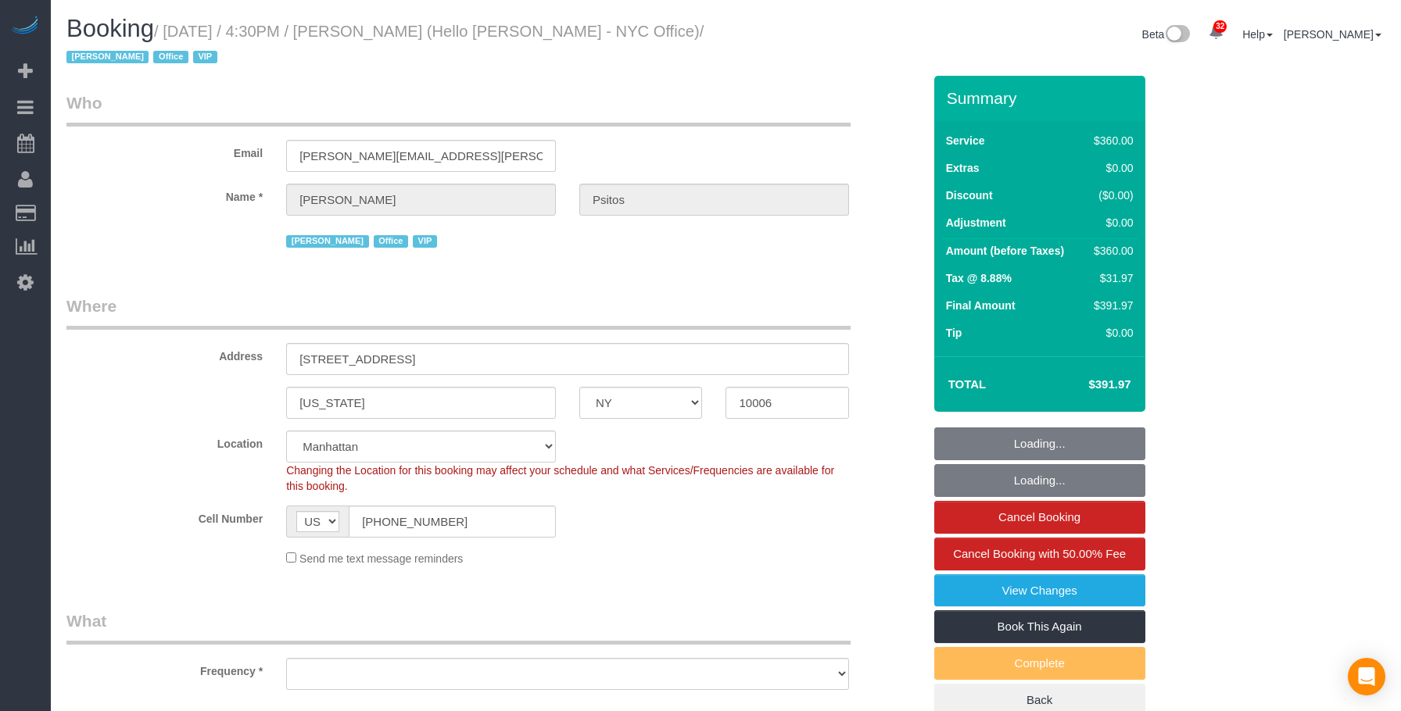
select select "NY"
select select "number:89"
select select "number:90"
select select "number:15"
select select "number:7"
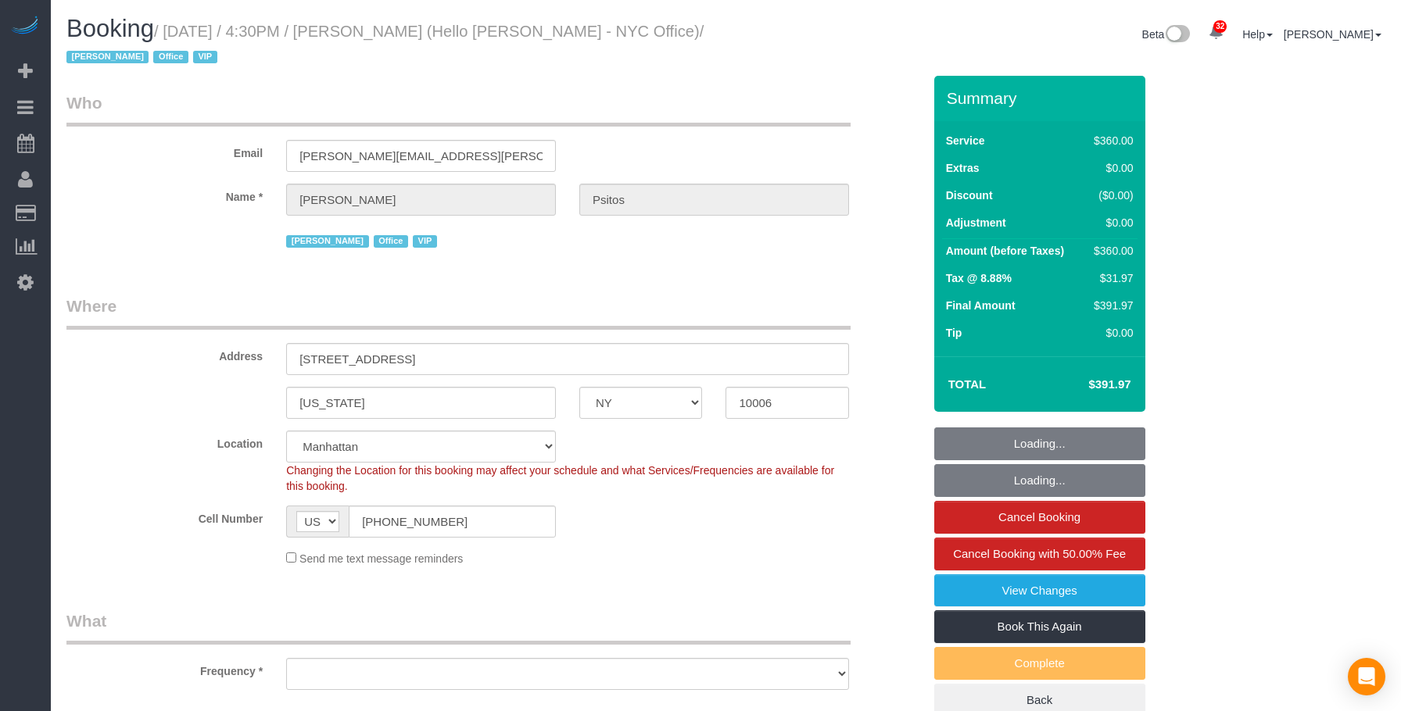
select select "object:1676"
select select "2"
select select "180"
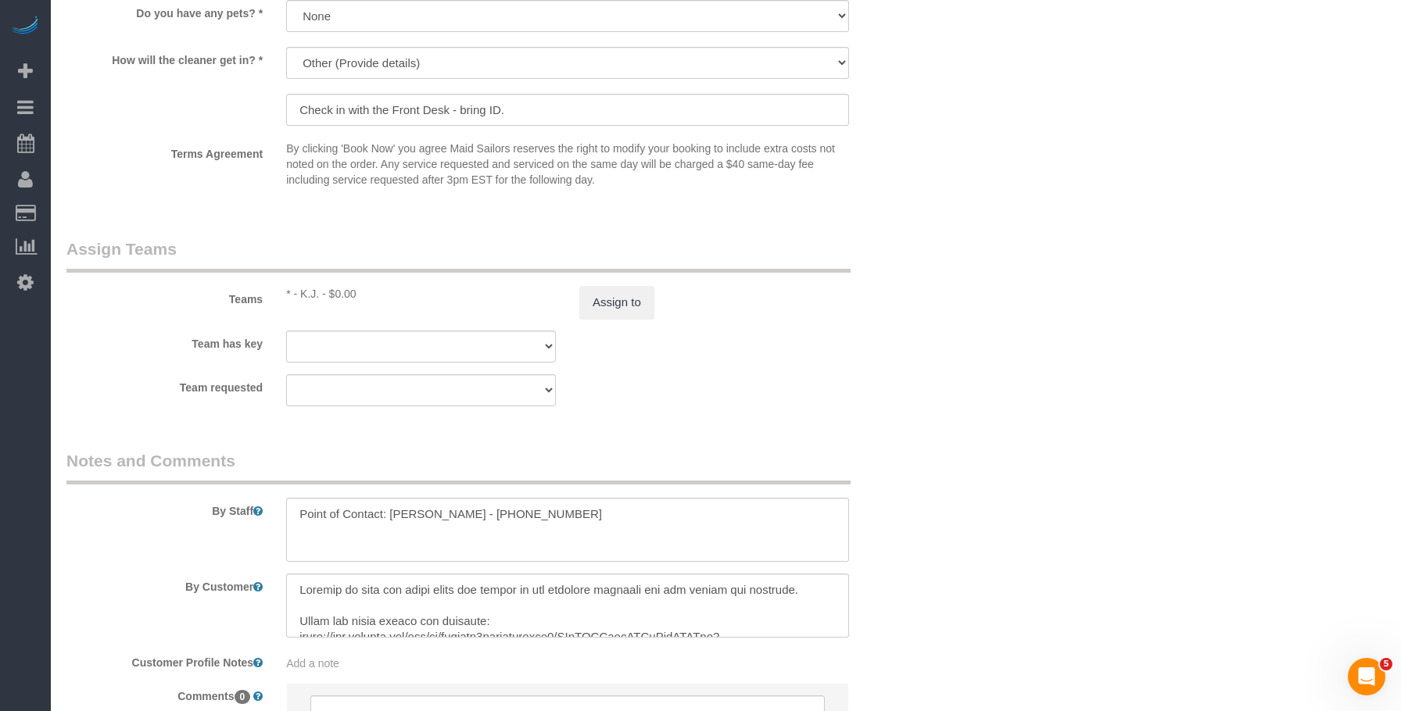
scroll to position [1719, 0]
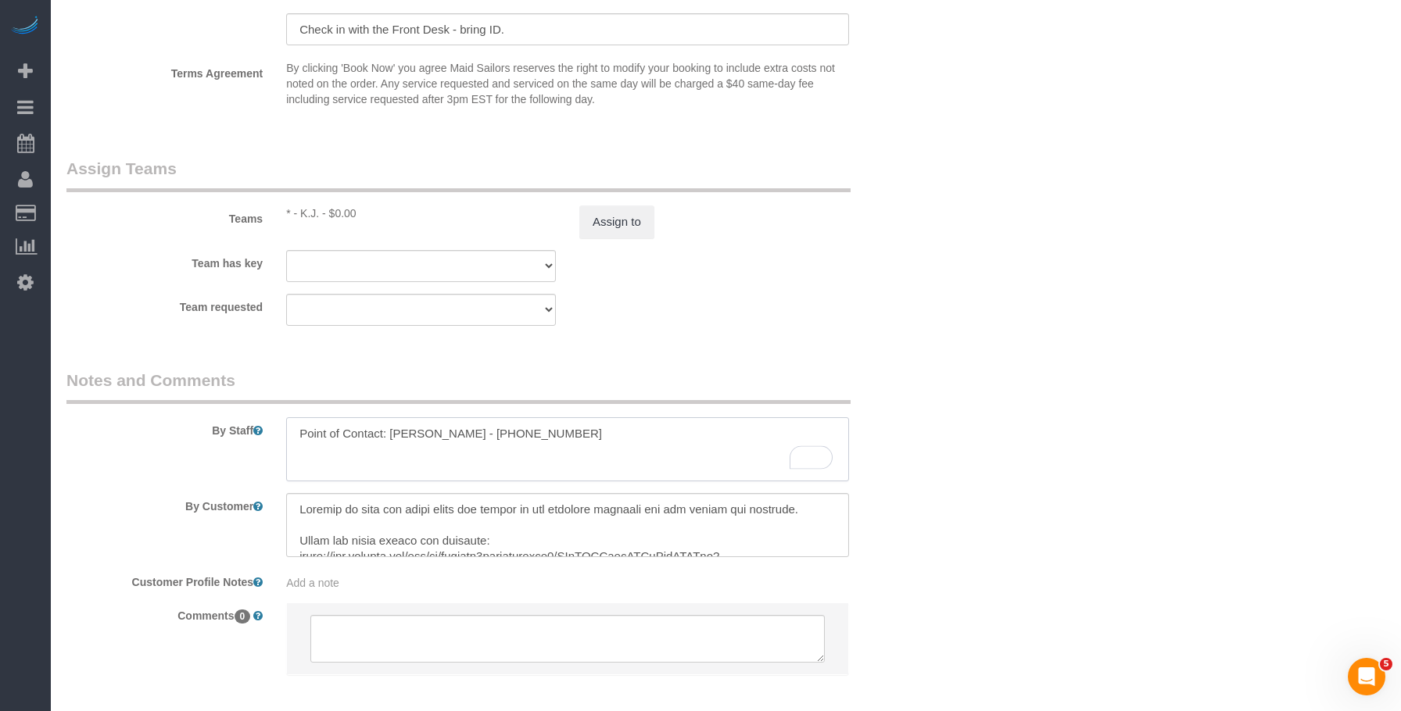
drag, startPoint x: 390, startPoint y: 432, endPoint x: 463, endPoint y: 430, distance: 73.5
click at [463, 430] on textarea "To enrich screen reader interactions, please activate Accessibility in Grammarl…" at bounding box center [567, 449] width 563 height 64
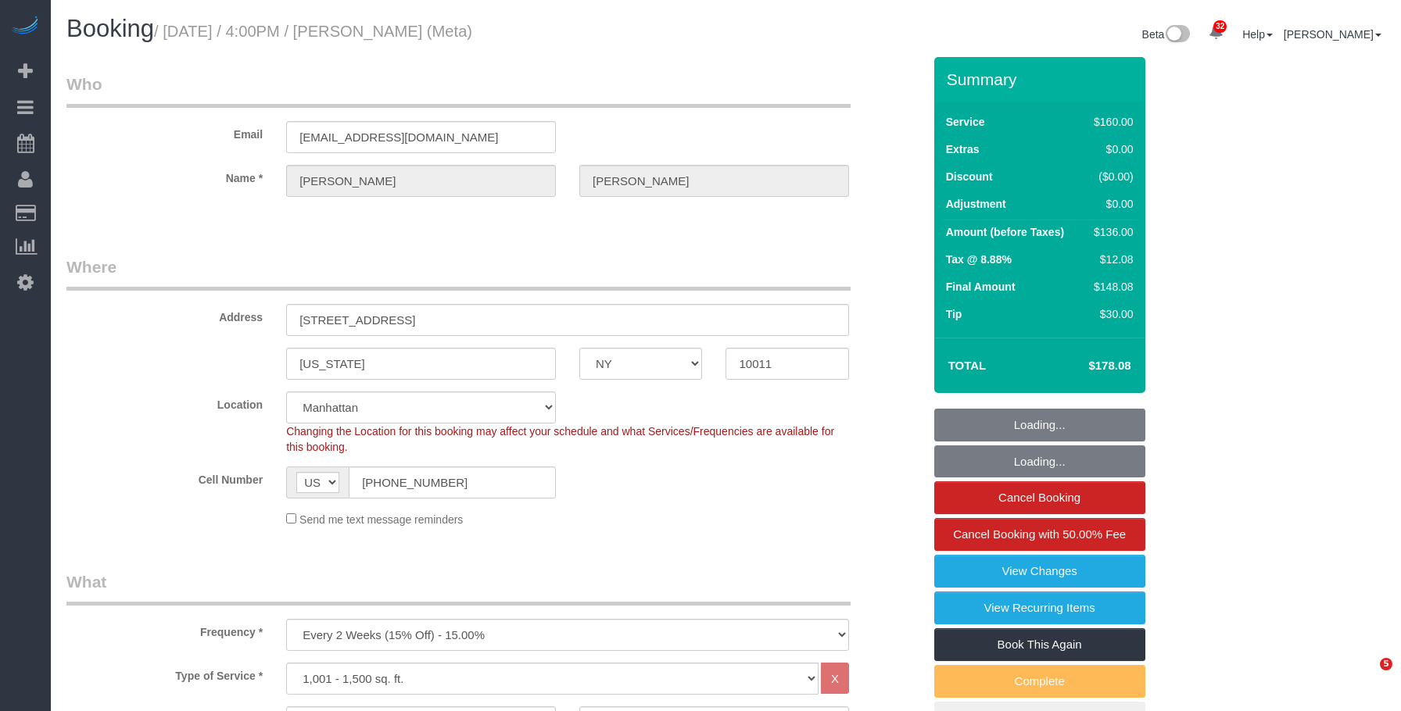
select select "NY"
select select "spot1"
select select "number:89"
select select "number:90"
select select "number:15"
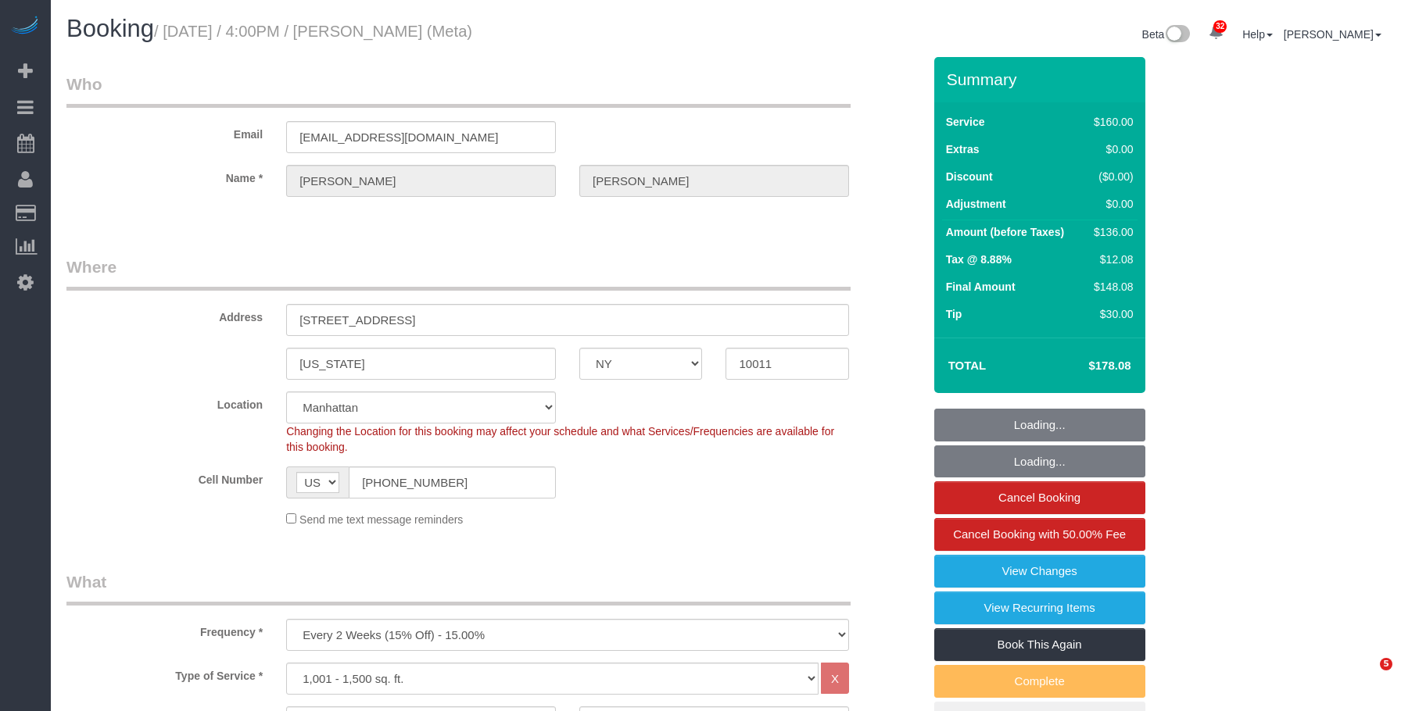
select select "number:7"
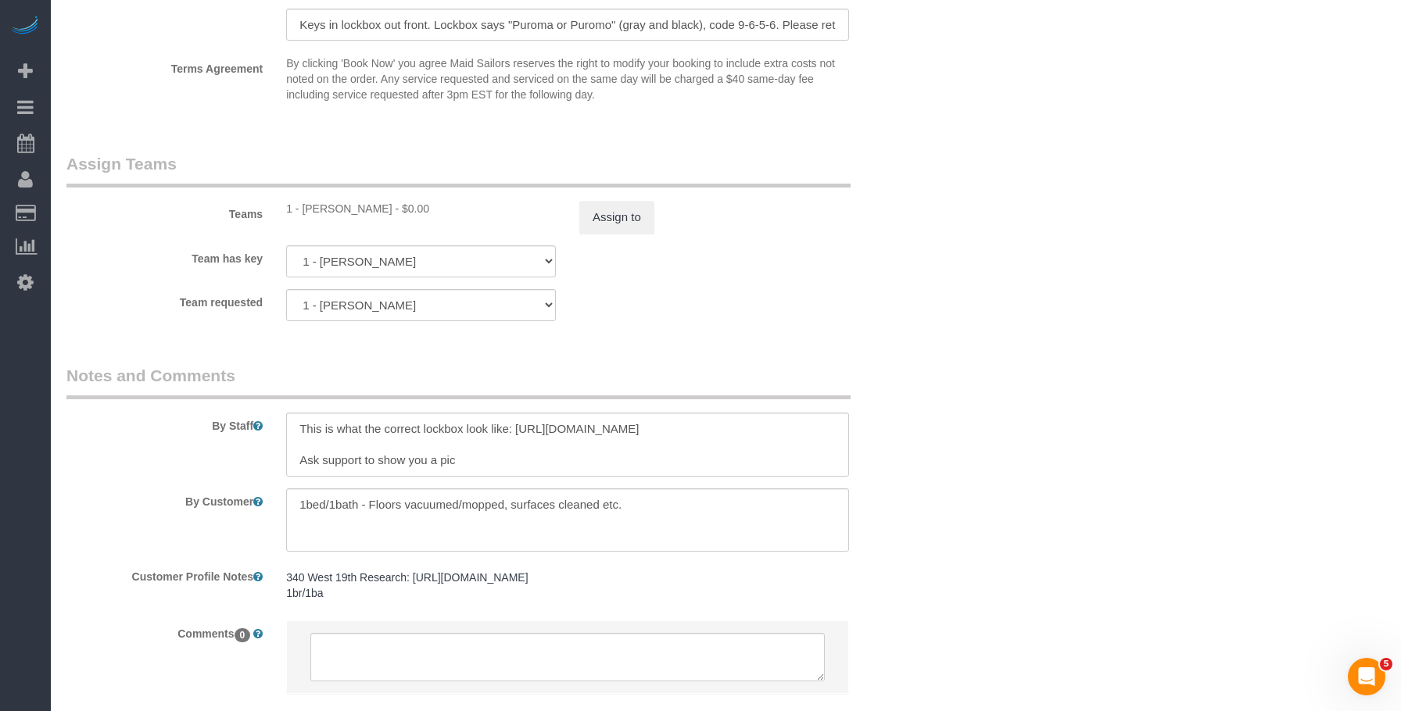
scroll to position [1426, 0]
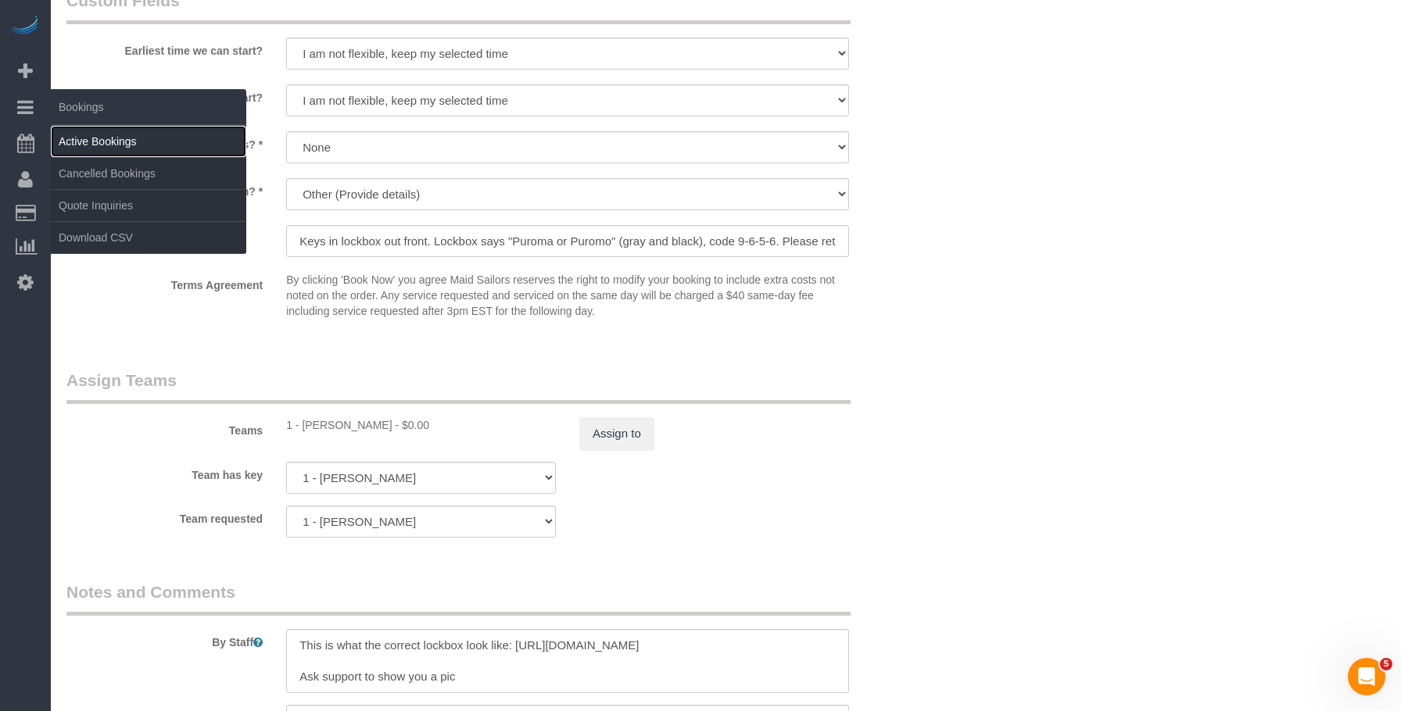
click at [87, 135] on link "Active Bookings" at bounding box center [148, 141] width 195 height 31
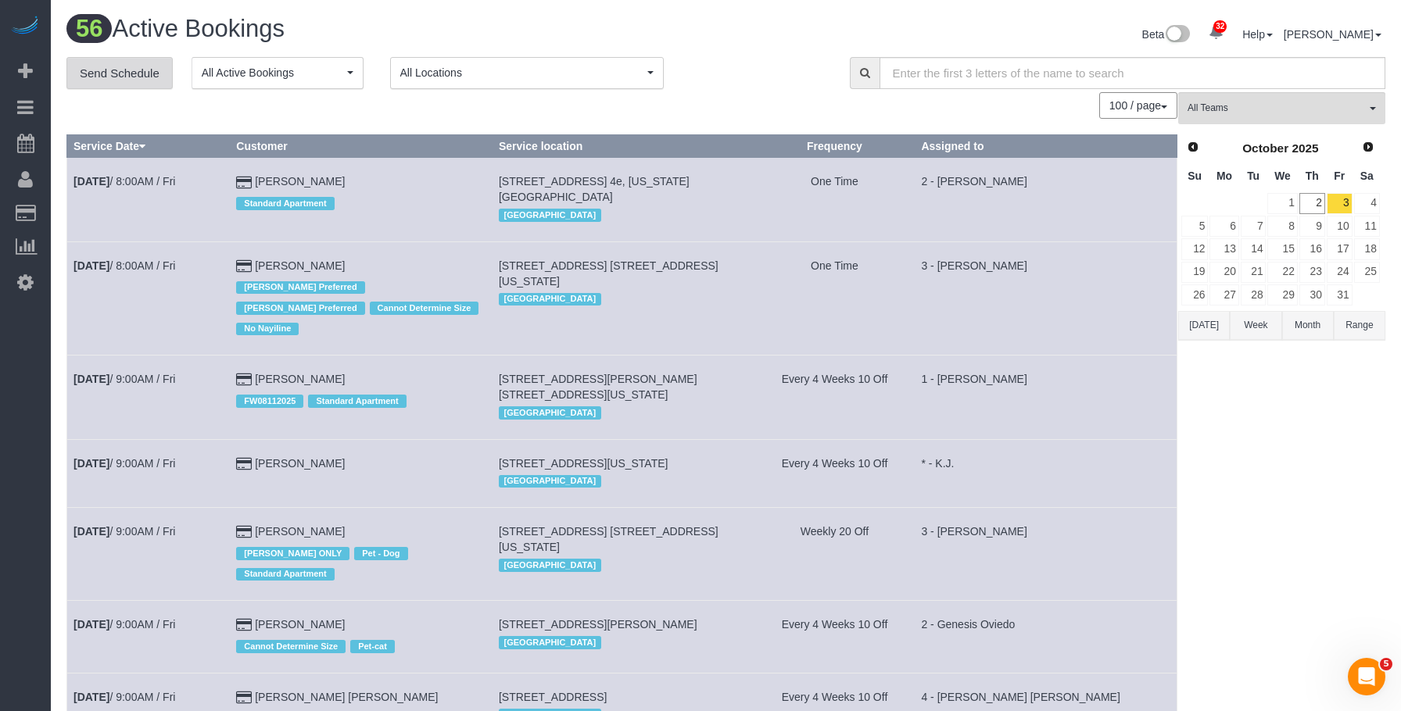
click at [102, 82] on link "Send Schedule" at bounding box center [119, 73] width 106 height 33
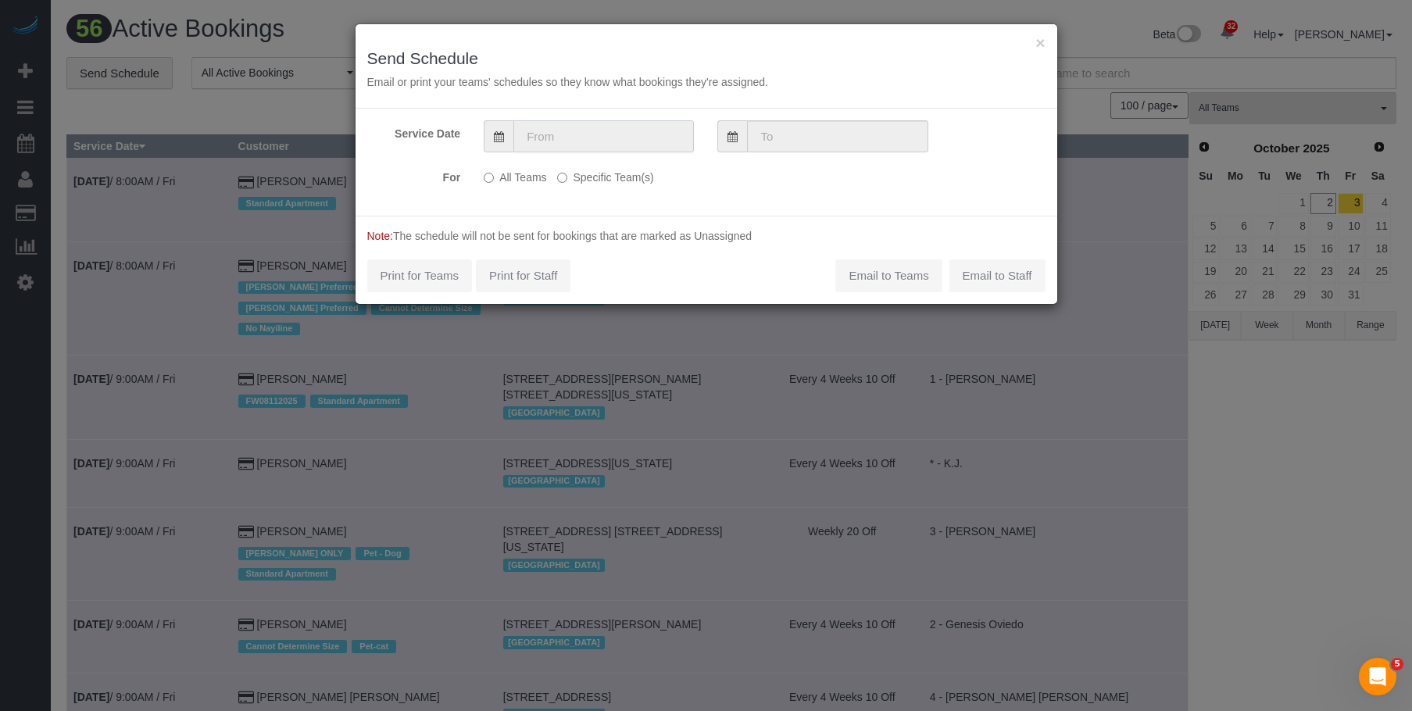
click at [592, 143] on input "text" at bounding box center [603, 136] width 181 height 32
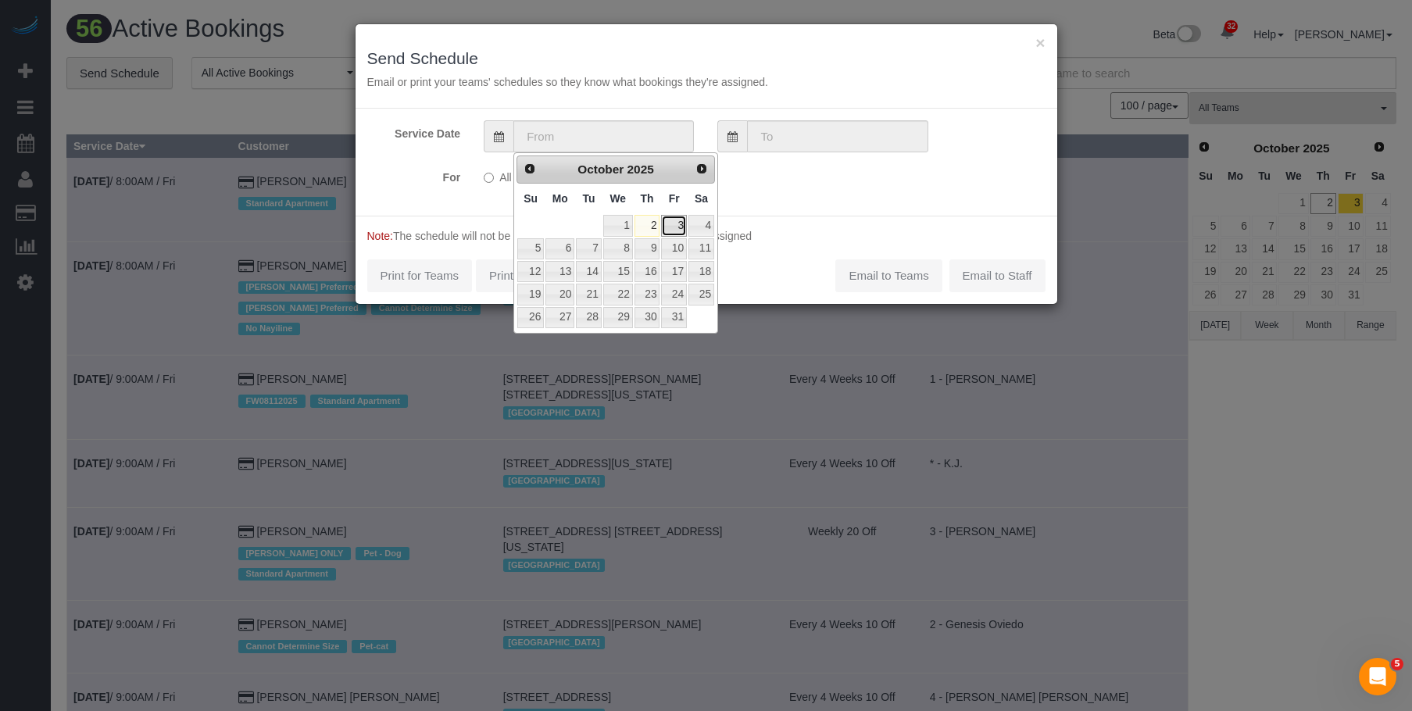
click at [674, 224] on link "3" at bounding box center [673, 225] width 25 height 21
type input "10/03/2025"
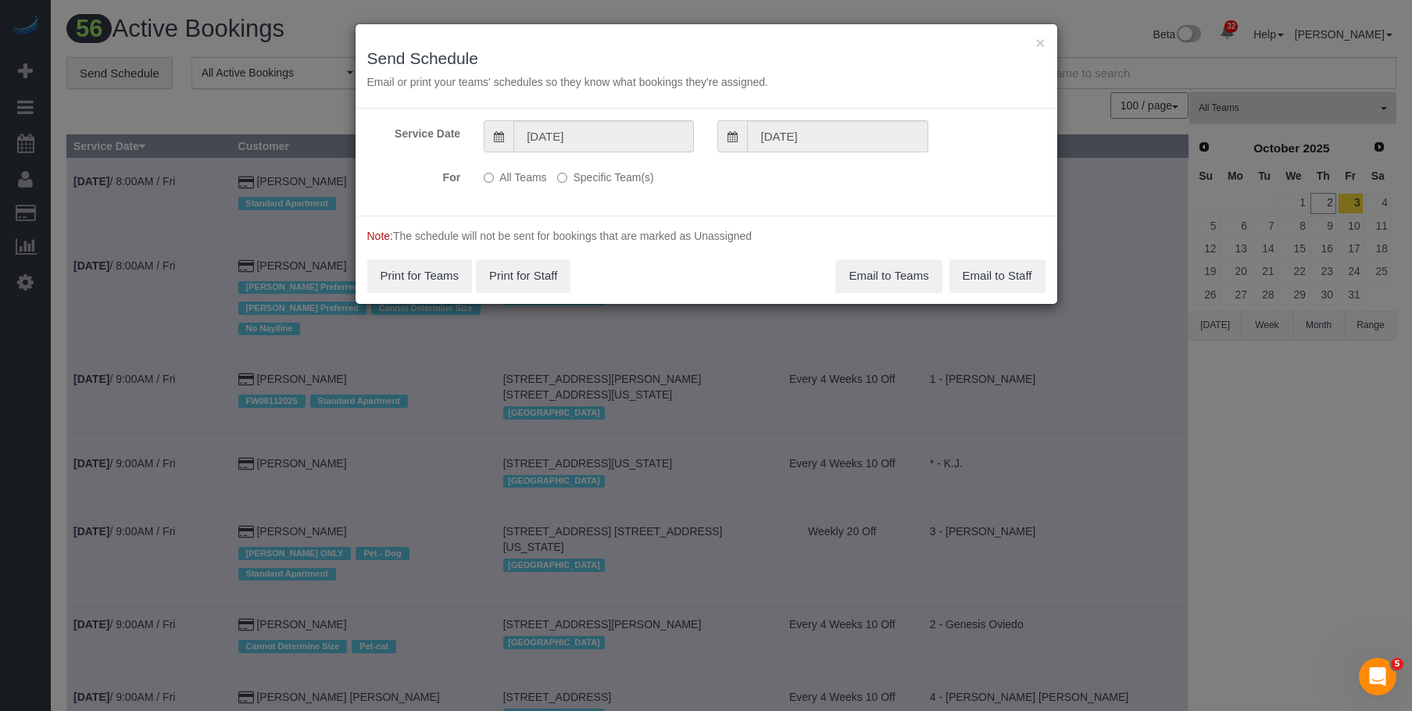
click at [608, 172] on label "Specific Team(s)" at bounding box center [605, 174] width 96 height 21
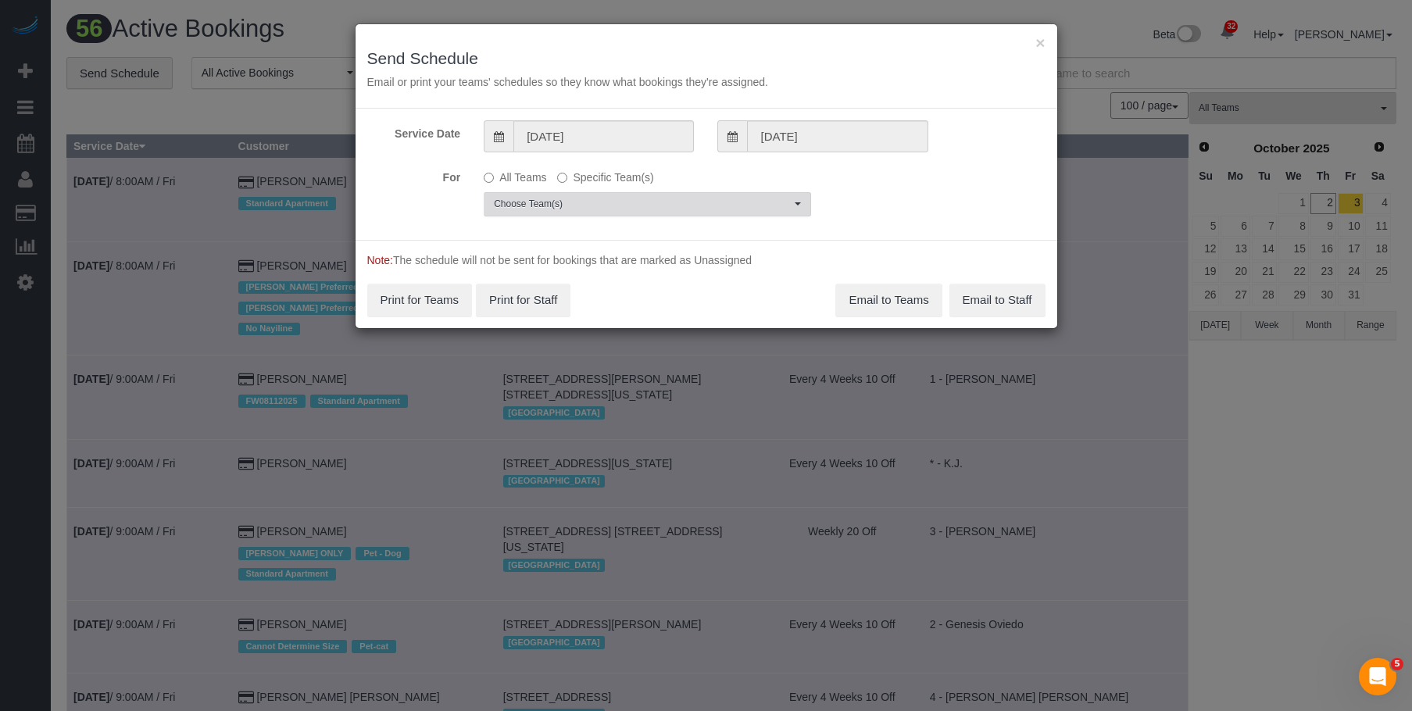
click at [707, 202] on span "Choose Team(s)" at bounding box center [642, 204] width 297 height 13
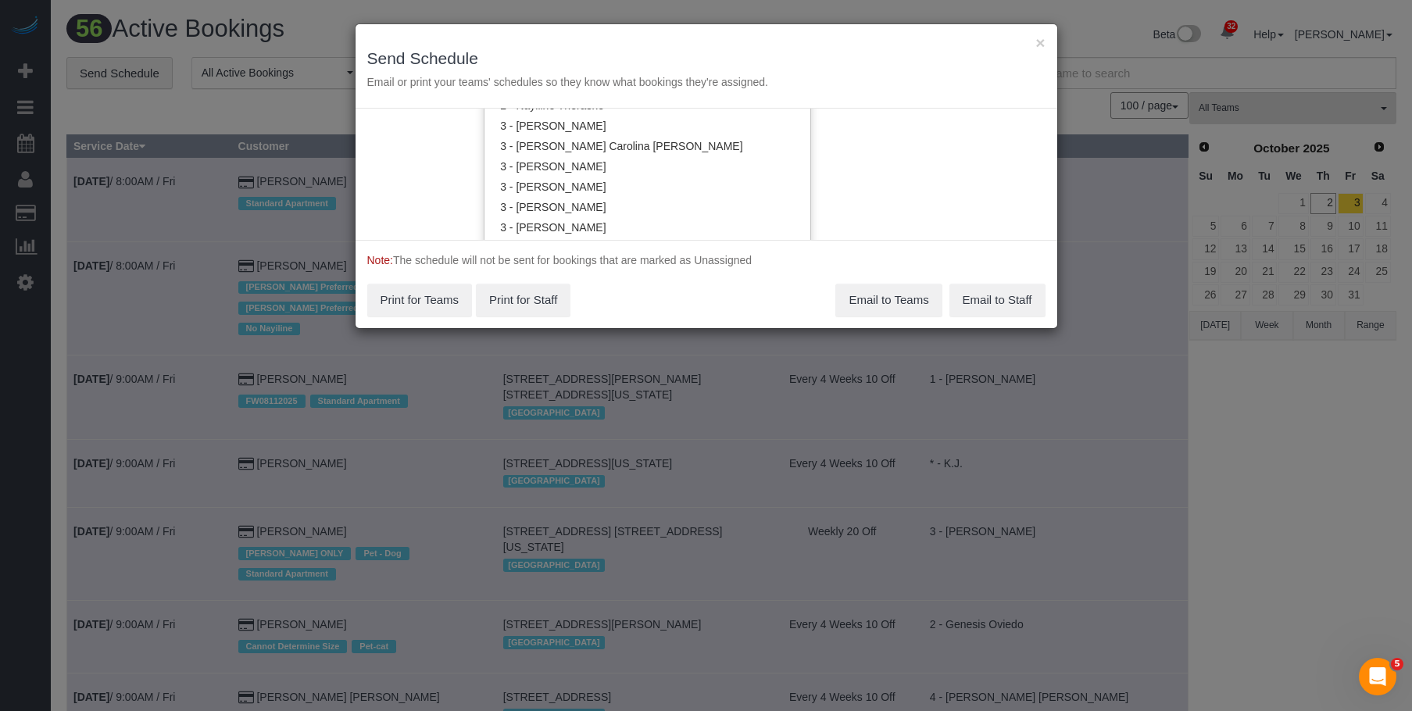
scroll to position [1175, 0]
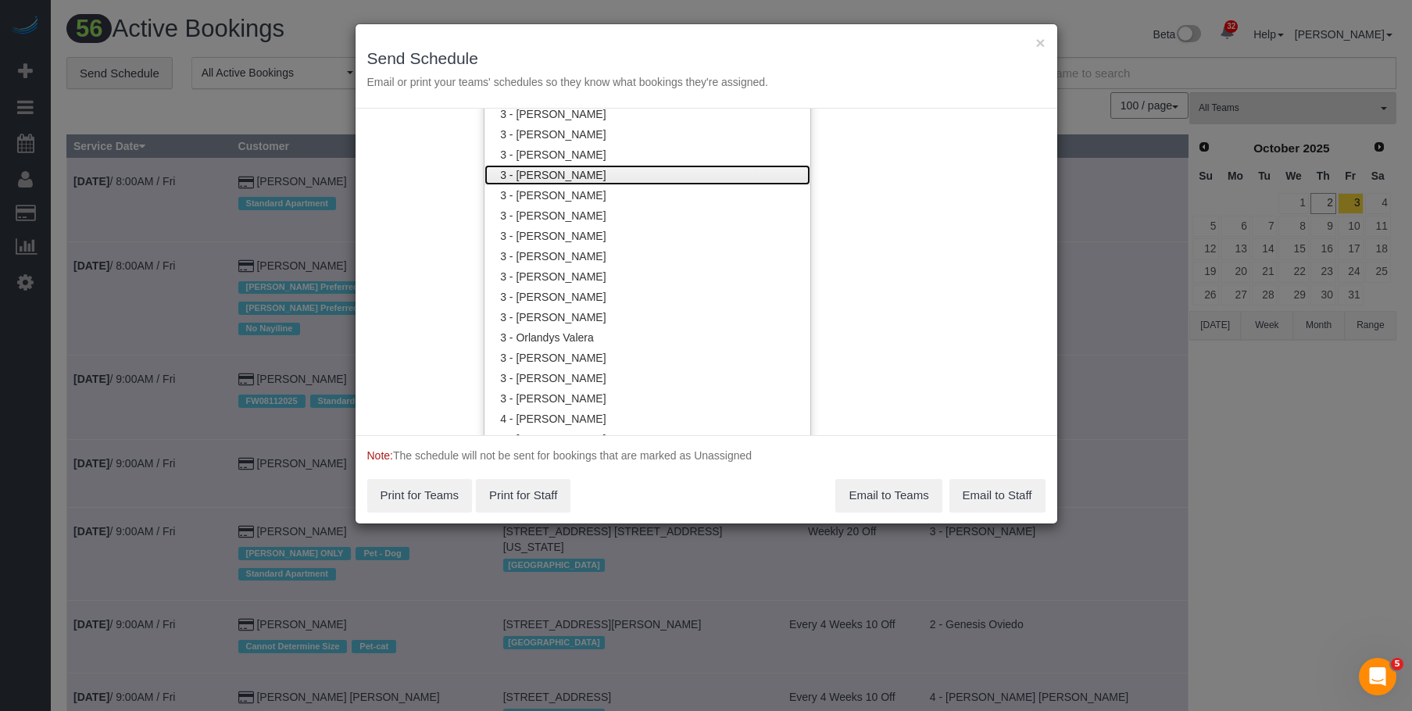
click at [658, 178] on link "3 - [PERSON_NAME]" at bounding box center [648, 175] width 326 height 20
click at [692, 49] on h3 "Send Schedule" at bounding box center [706, 58] width 678 height 18
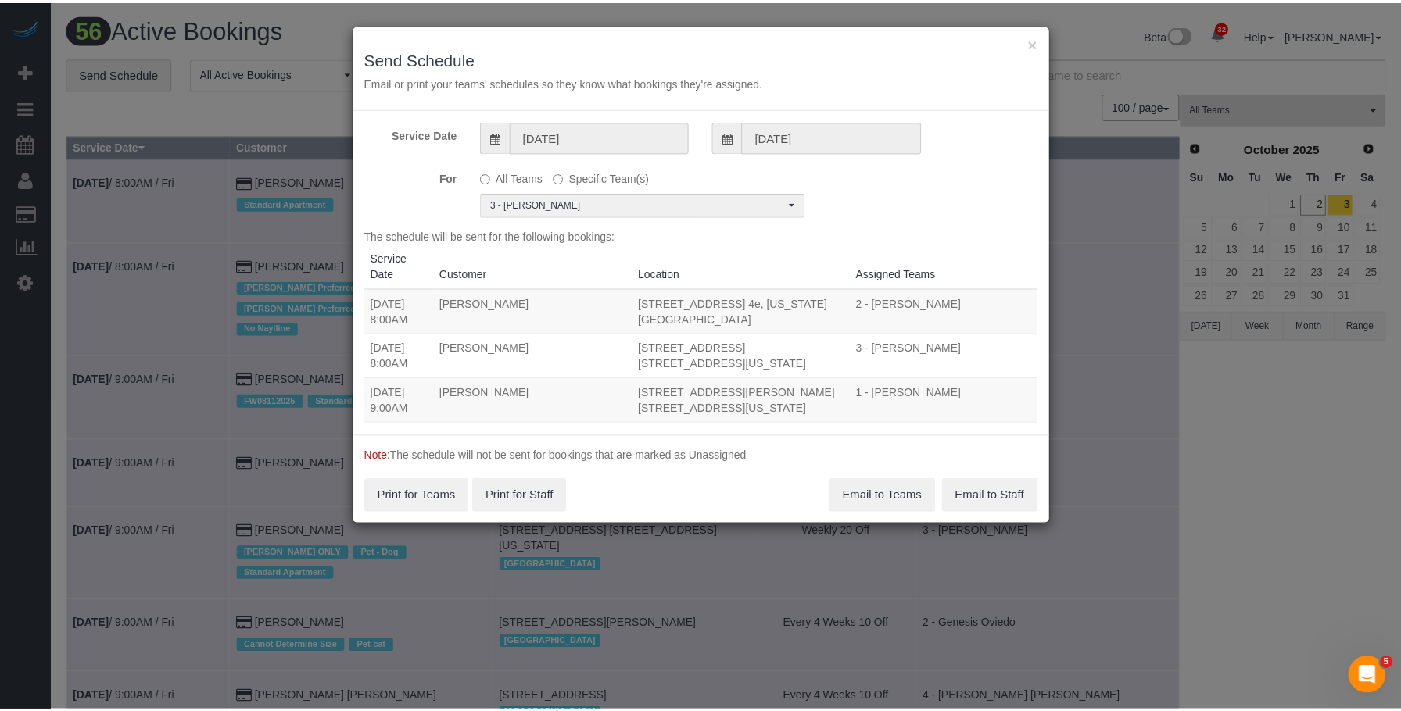
scroll to position [0, 0]
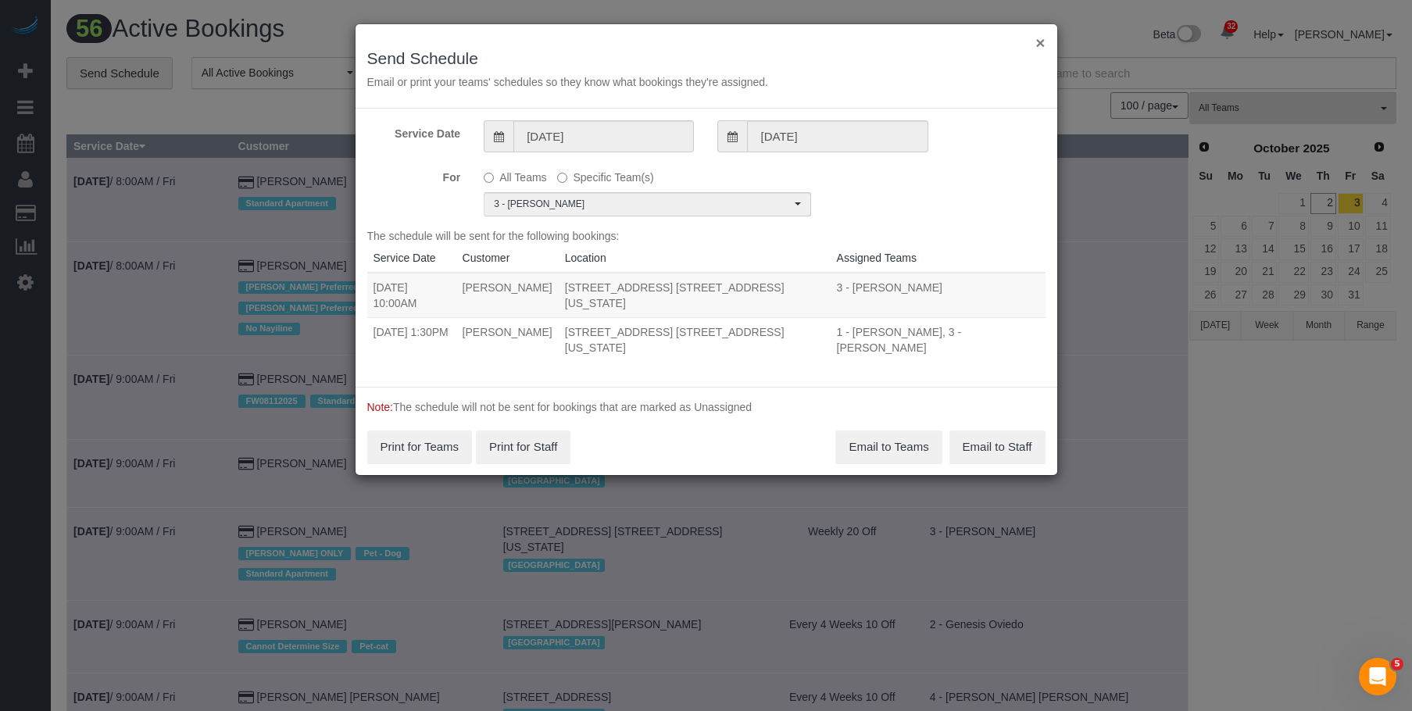
click at [1039, 42] on button "×" at bounding box center [1040, 42] width 9 height 16
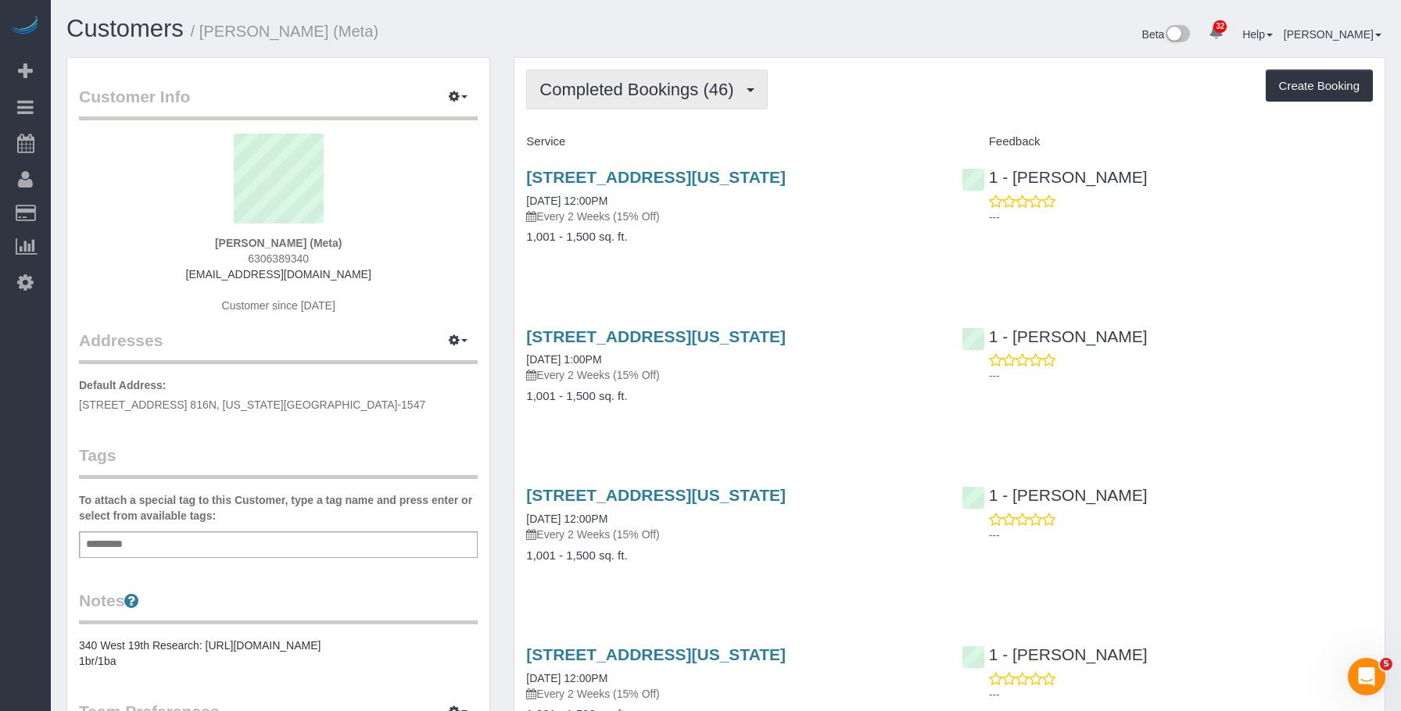
click at [665, 90] on span "Completed Bookings (46)" at bounding box center [640, 90] width 202 height 20
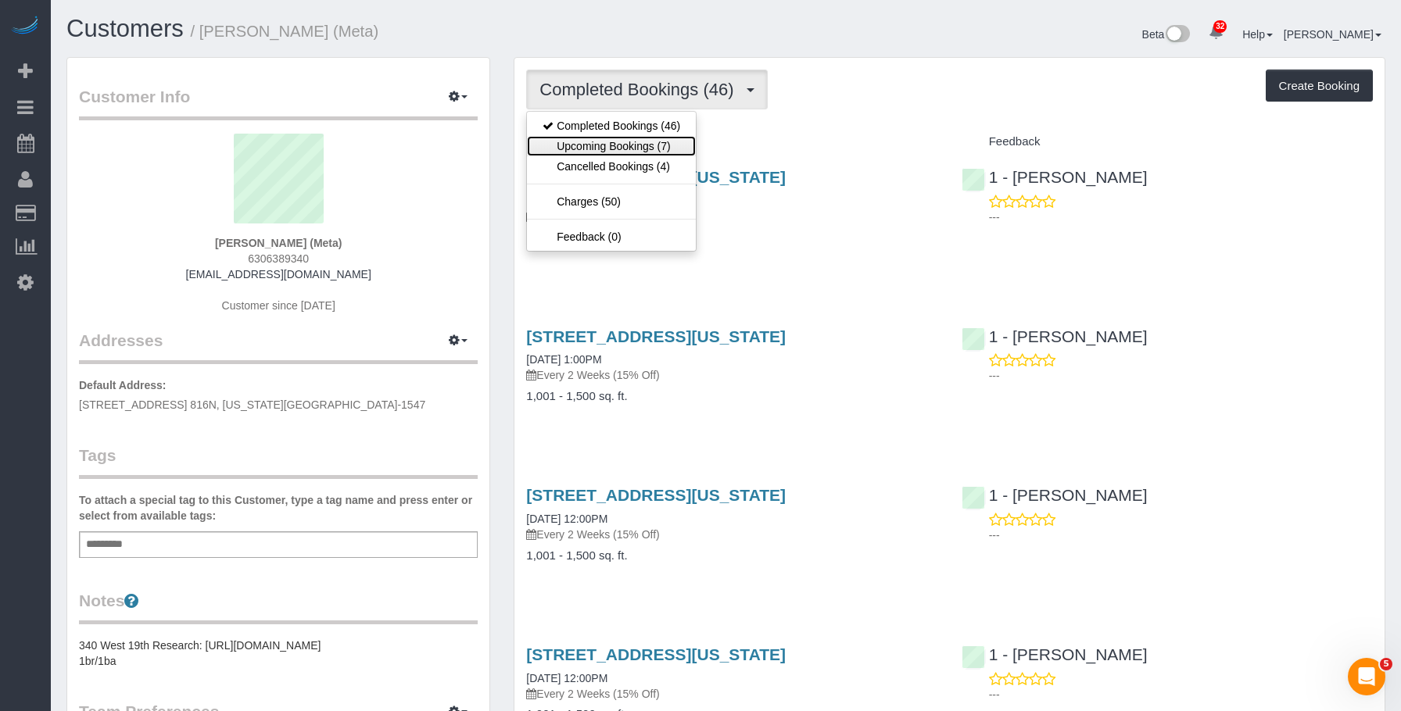
drag, startPoint x: 637, startPoint y: 145, endPoint x: 630, endPoint y: 154, distance: 11.1
click at [637, 145] on link "Upcoming Bookings (7)" at bounding box center [611, 146] width 169 height 20
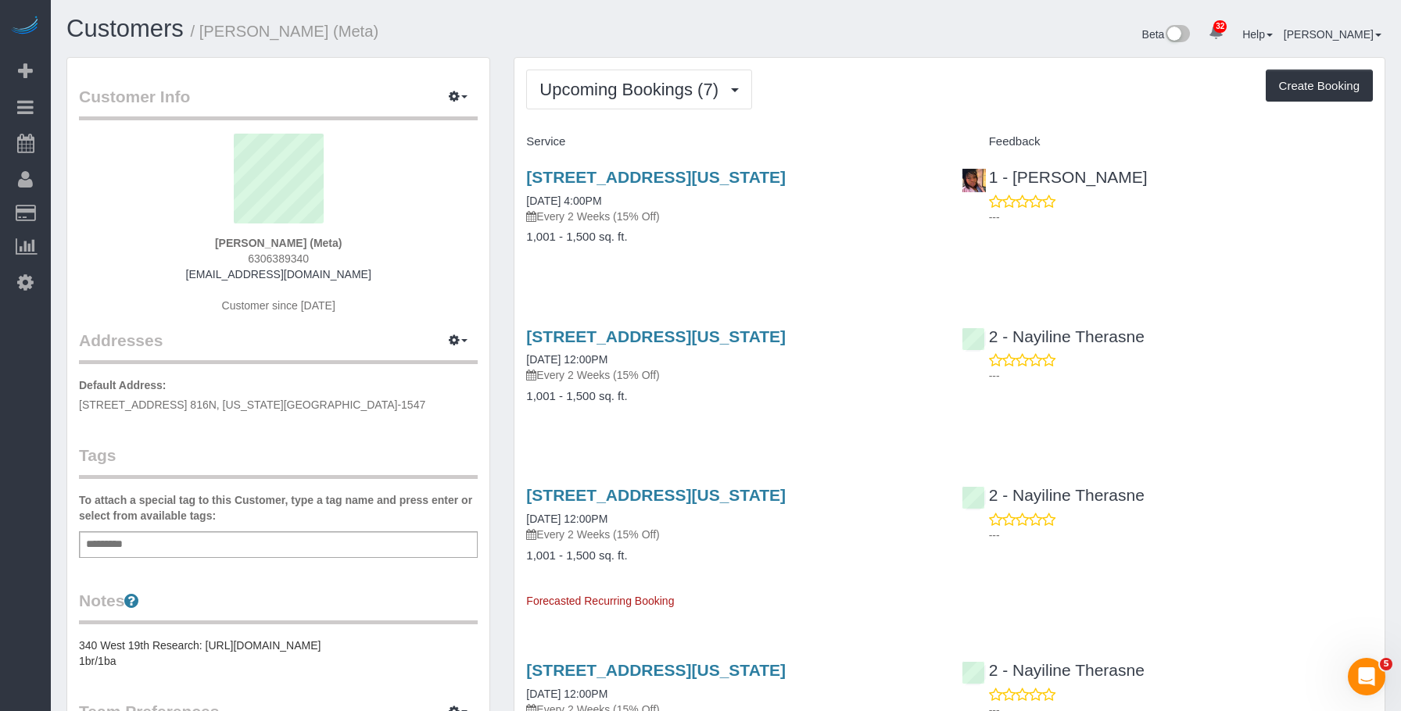
drag, startPoint x: 508, startPoint y: 170, endPoint x: 934, endPoint y: 166, distance: 426.0
click at [934, 166] on div "Upcoming Bookings (7) Completed Bookings (46) Upcoming Bookings (7) Cancelled B…" at bounding box center [949, 716] width 895 height 1318
copy link "340 W 19th Street Apt 14, New York, NY 10011"
copy link "[STREET_ADDRESS][US_STATE]"
drag, startPoint x: 631, startPoint y: 98, endPoint x: 617, endPoint y: 116, distance: 23.3
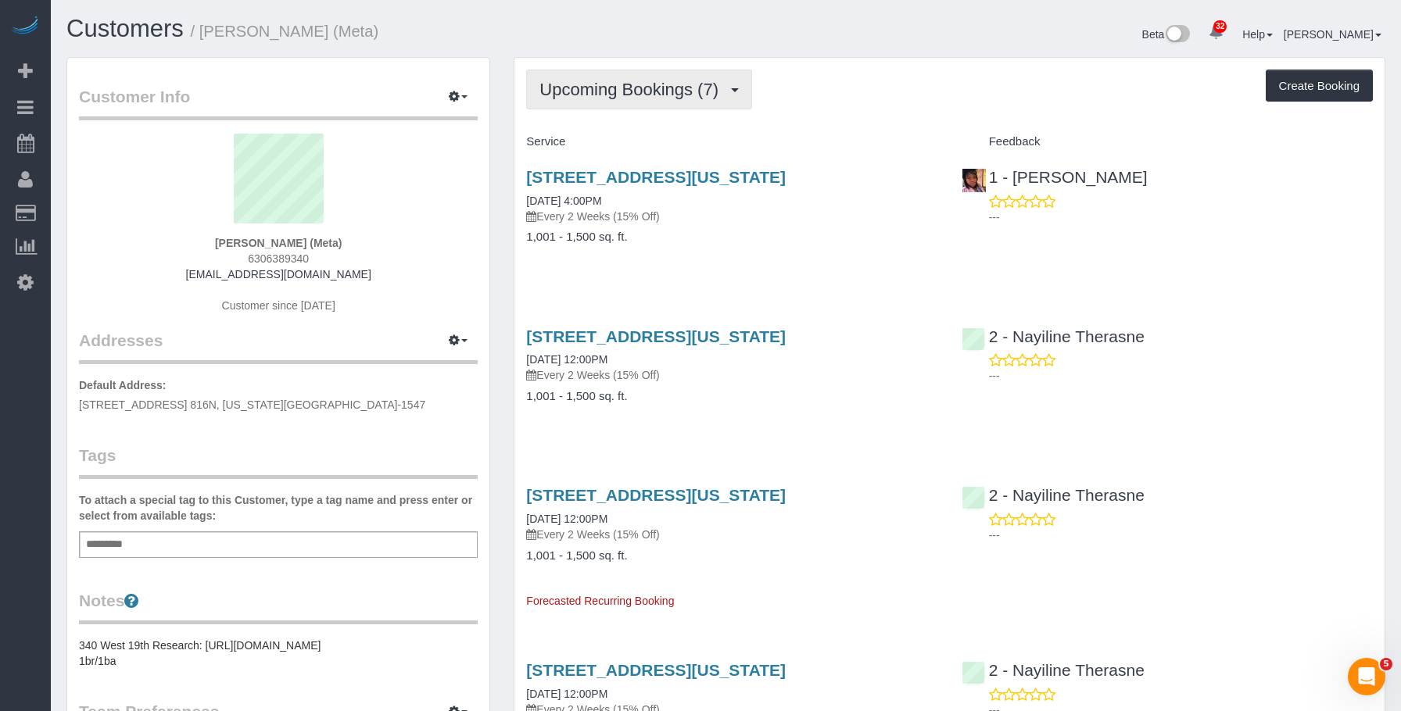
click at [631, 98] on span "Upcoming Bookings (7)" at bounding box center [632, 90] width 187 height 20
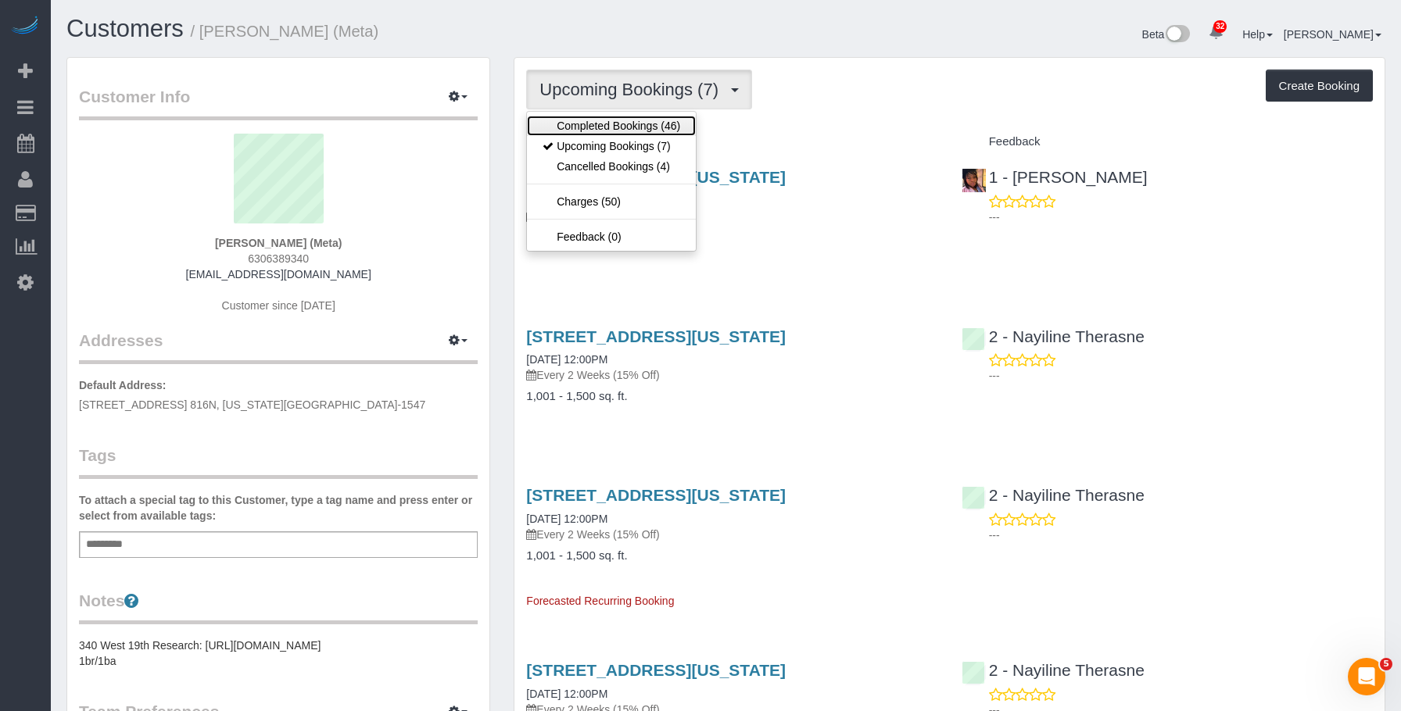
click at [608, 131] on link "Completed Bookings (46)" at bounding box center [611, 126] width 169 height 20
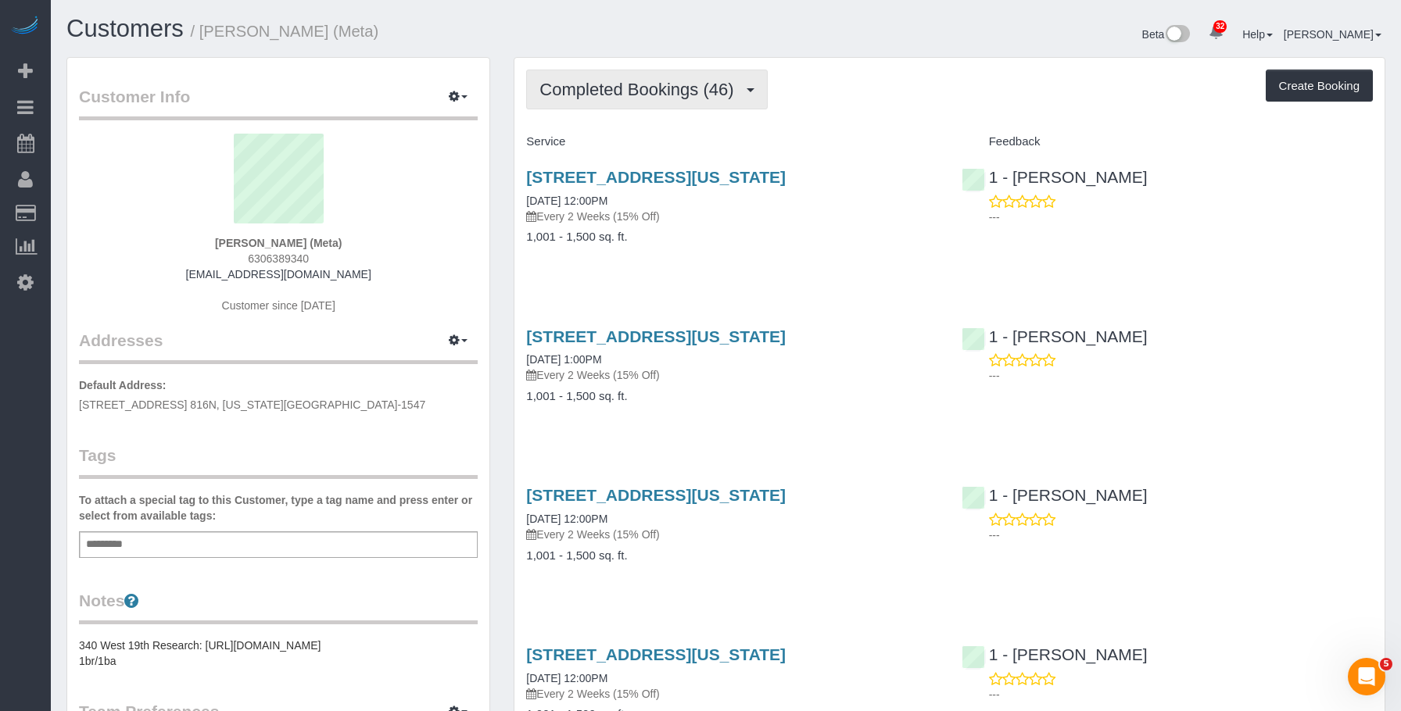
click at [662, 82] on span "Completed Bookings (46)" at bounding box center [640, 90] width 202 height 20
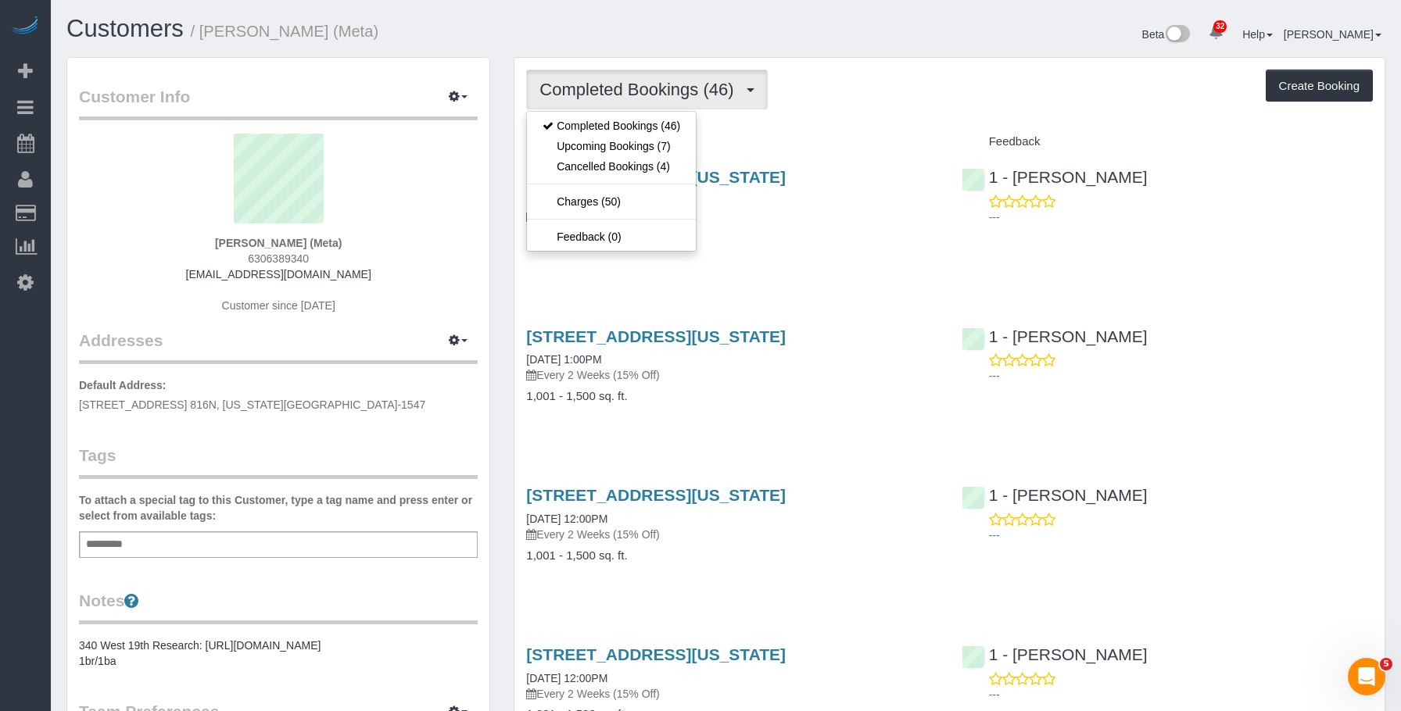
click at [885, 55] on div "Beta 32 Your Notifications You have 0 alerts × You have 1 to charge for 10/01/2…" at bounding box center [1061, 36] width 671 height 41
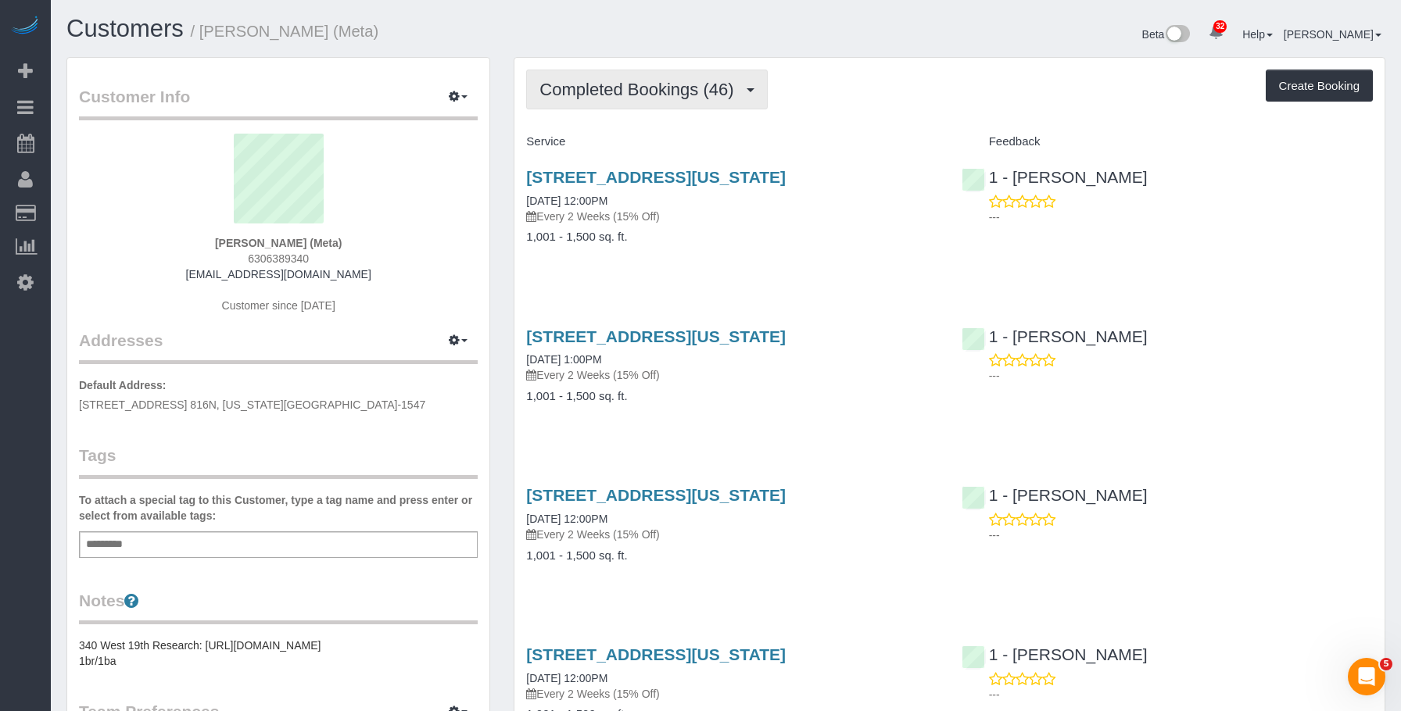
click at [693, 90] on span "Completed Bookings (46)" at bounding box center [640, 90] width 202 height 20
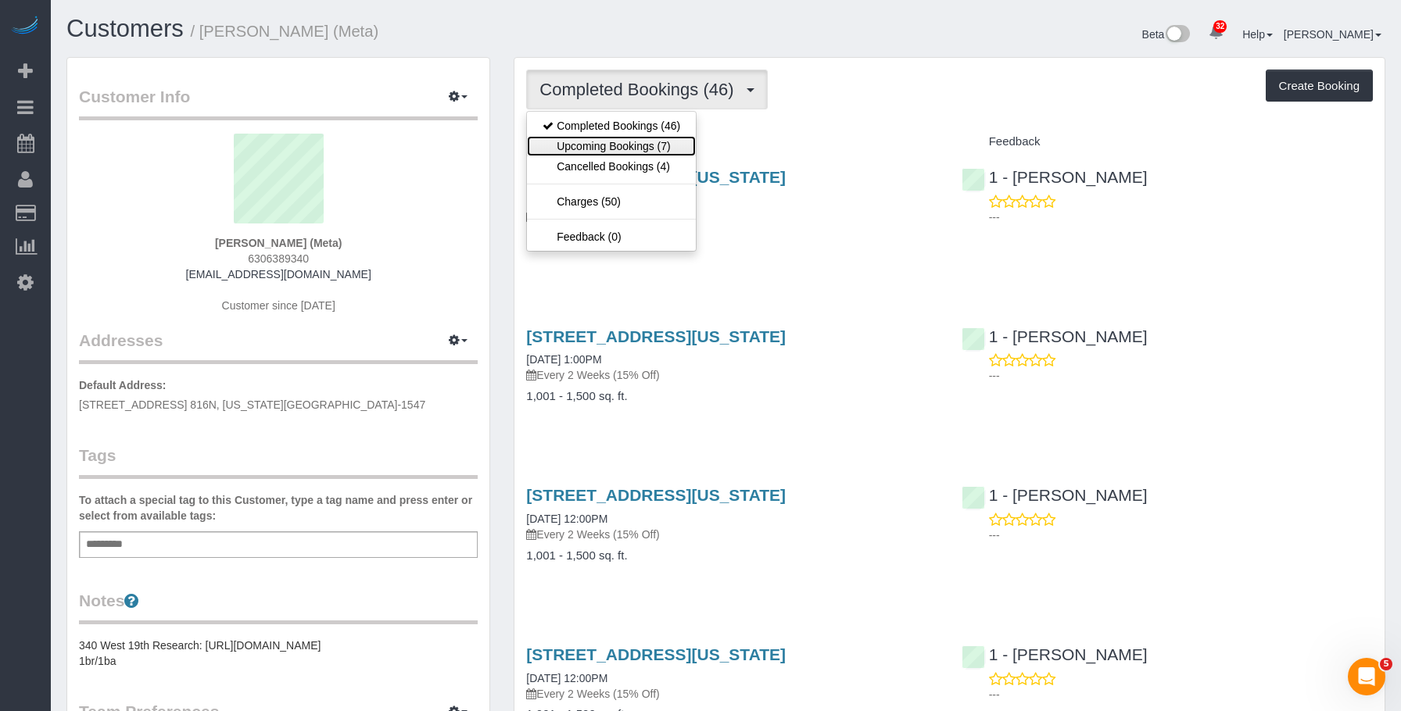
click at [635, 153] on link "Upcoming Bookings (7)" at bounding box center [611, 146] width 169 height 20
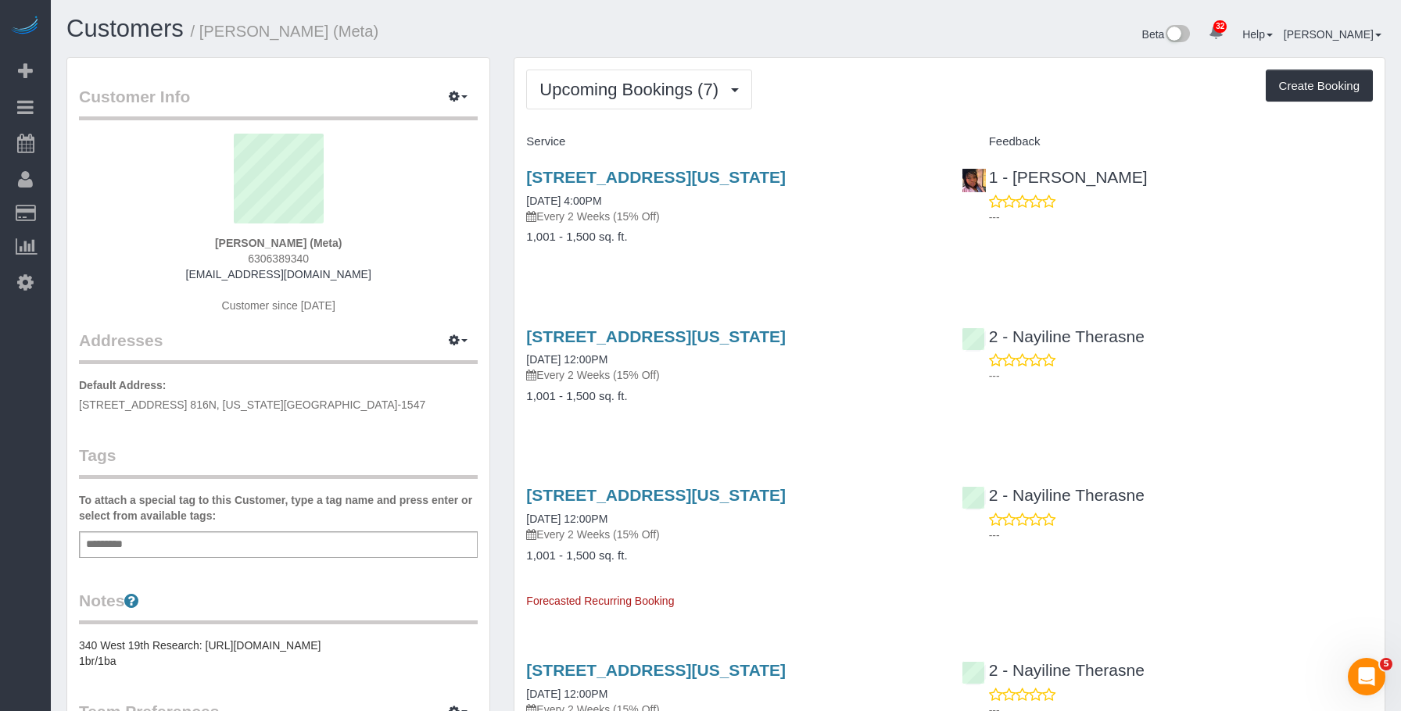
click at [772, 225] on div "340 W 19th Street Apt 14, New York, NY 10011 10/03/2025 4:00PM Every 2 Weeks (1…" at bounding box center [731, 215] width 435 height 120
click at [770, 181] on link "[STREET_ADDRESS][US_STATE]" at bounding box center [655, 177] width 259 height 18
drag, startPoint x: 905, startPoint y: 73, endPoint x: 911, endPoint y: 61, distance: 13.3
click at [905, 73] on div "Upcoming Bookings (7) Completed Bookings (46) Upcoming Bookings (7) Cancelled B…" at bounding box center [949, 90] width 846 height 40
drag, startPoint x: 579, startPoint y: 177, endPoint x: 891, endPoint y: 170, distance: 311.9
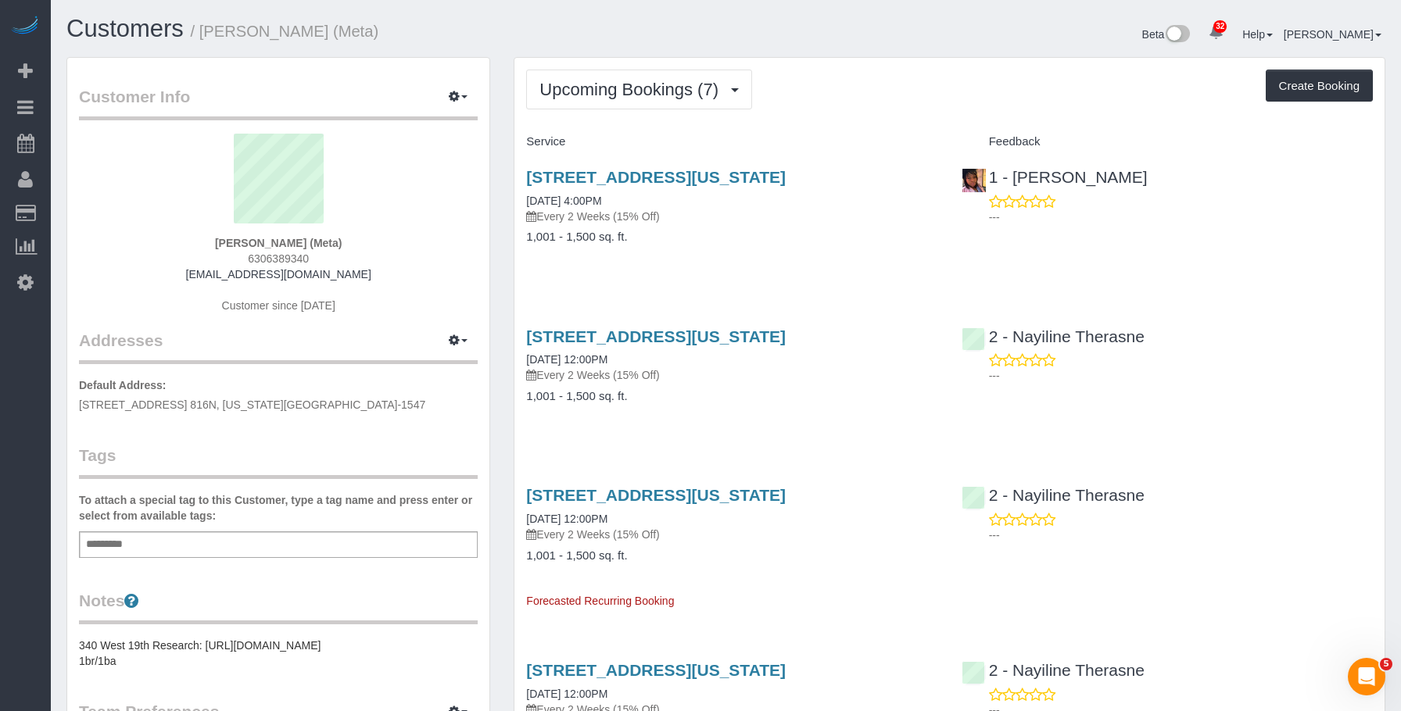
click at [891, 170] on div "Upcoming Bookings (7) Completed Bookings (46) Upcoming Bookings (7) Cancelled B…" at bounding box center [949, 716] width 895 height 1318
copy link "[STREET_ADDRESS][US_STATE]"
click at [639, 180] on link "[STREET_ADDRESS][US_STATE]" at bounding box center [655, 177] width 259 height 18
click at [571, 106] on button "Upcoming Bookings (7)" at bounding box center [639, 90] width 226 height 40
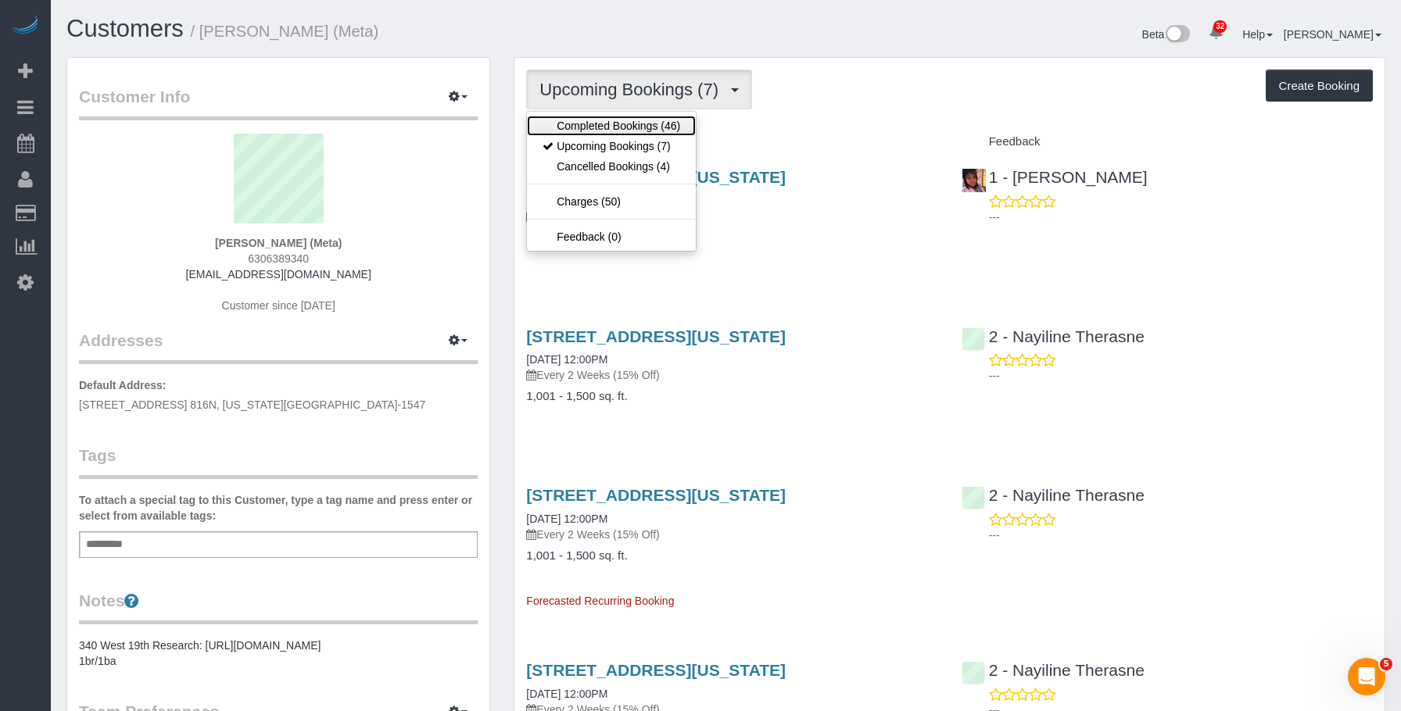
click at [569, 130] on link "Completed Bookings (46)" at bounding box center [611, 126] width 169 height 20
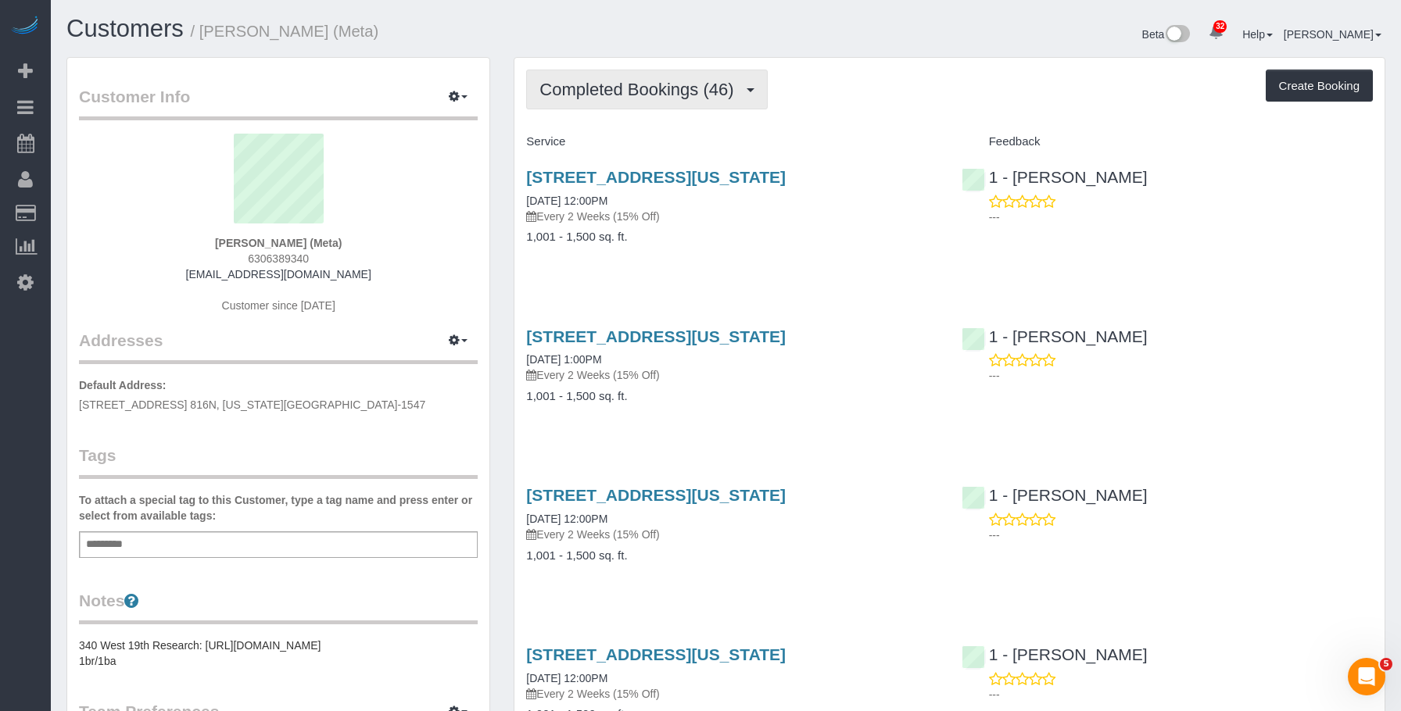
click at [638, 96] on span "Completed Bookings (46)" at bounding box center [640, 90] width 202 height 20
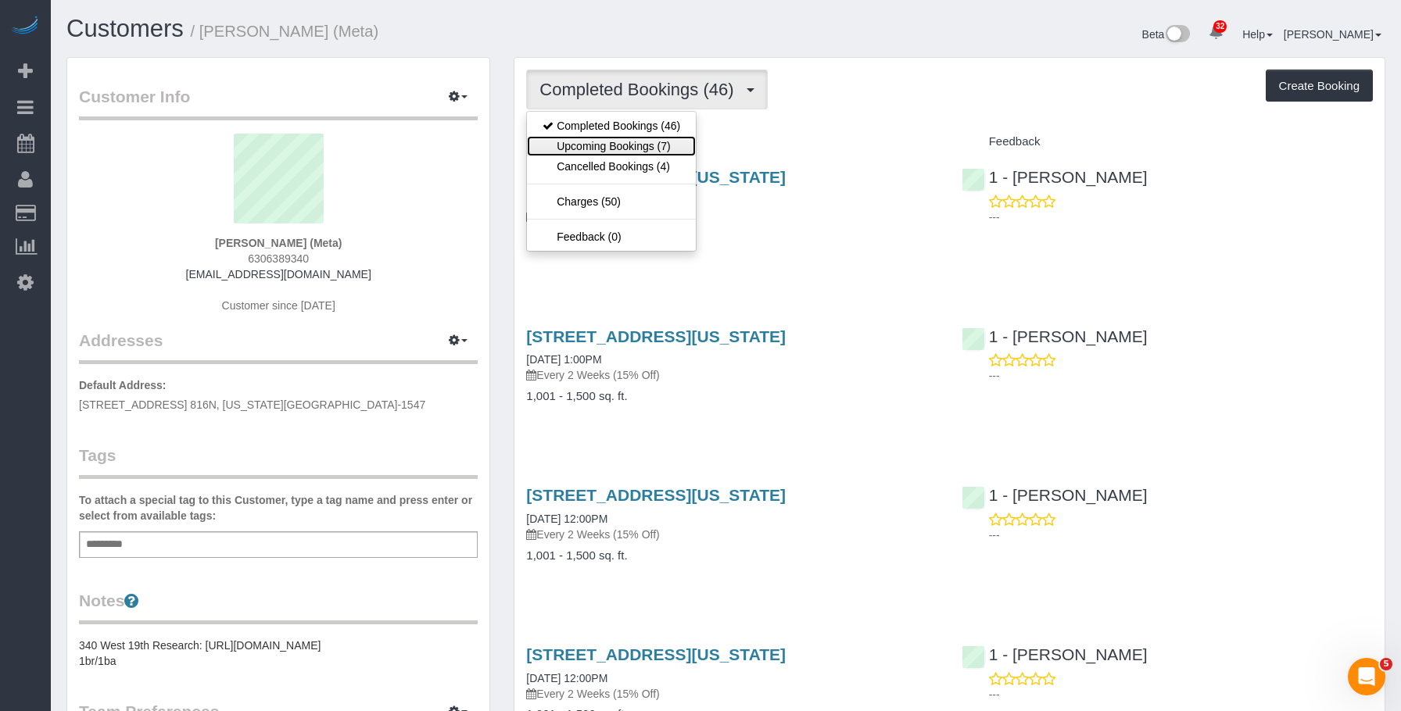
click at [593, 141] on link "Upcoming Bookings (7)" at bounding box center [611, 146] width 169 height 20
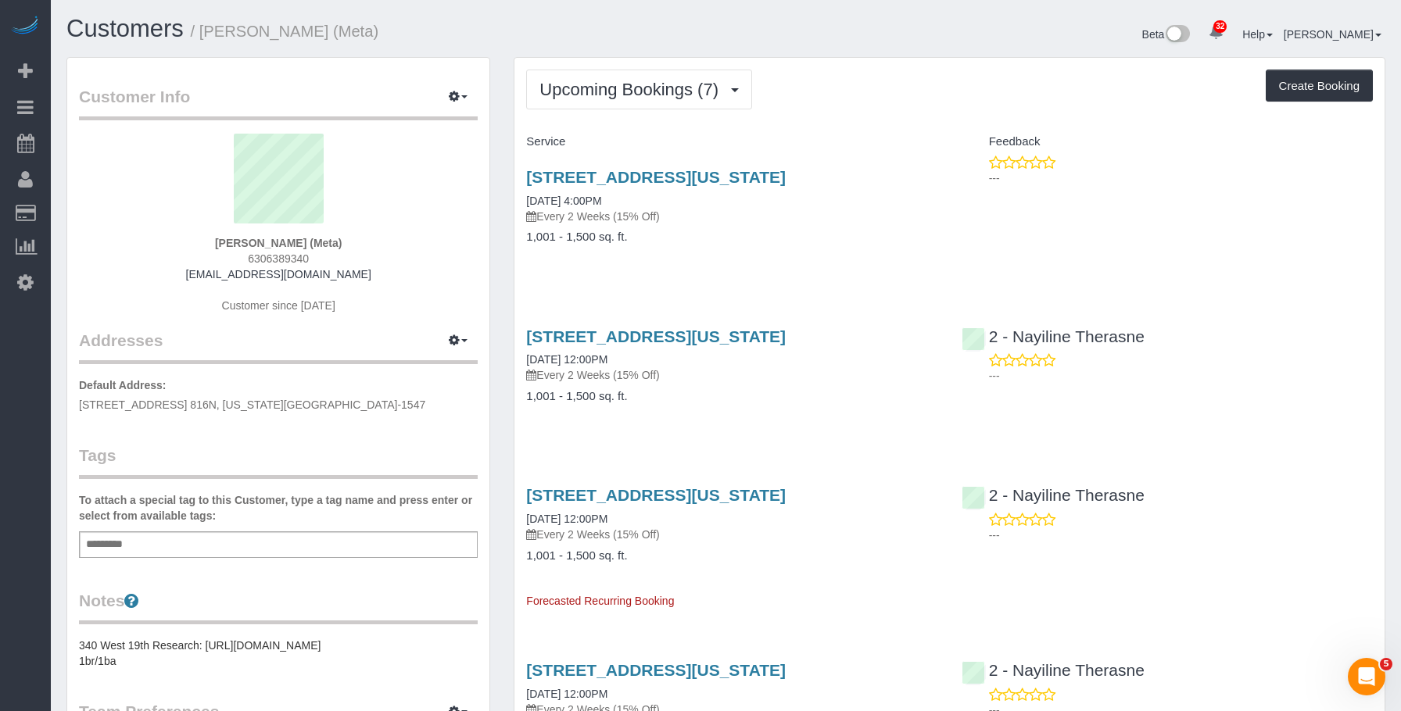
drag, startPoint x: 764, startPoint y: 217, endPoint x: 771, endPoint y: 199, distance: 19.3
click at [765, 217] on p "Every 2 Weeks (15% Off)" at bounding box center [731, 217] width 411 height 16
click at [785, 172] on link "[STREET_ADDRESS][US_STATE]" at bounding box center [655, 177] width 259 height 18
click at [635, 88] on span "Upcoming Bookings (7)" at bounding box center [632, 90] width 187 height 20
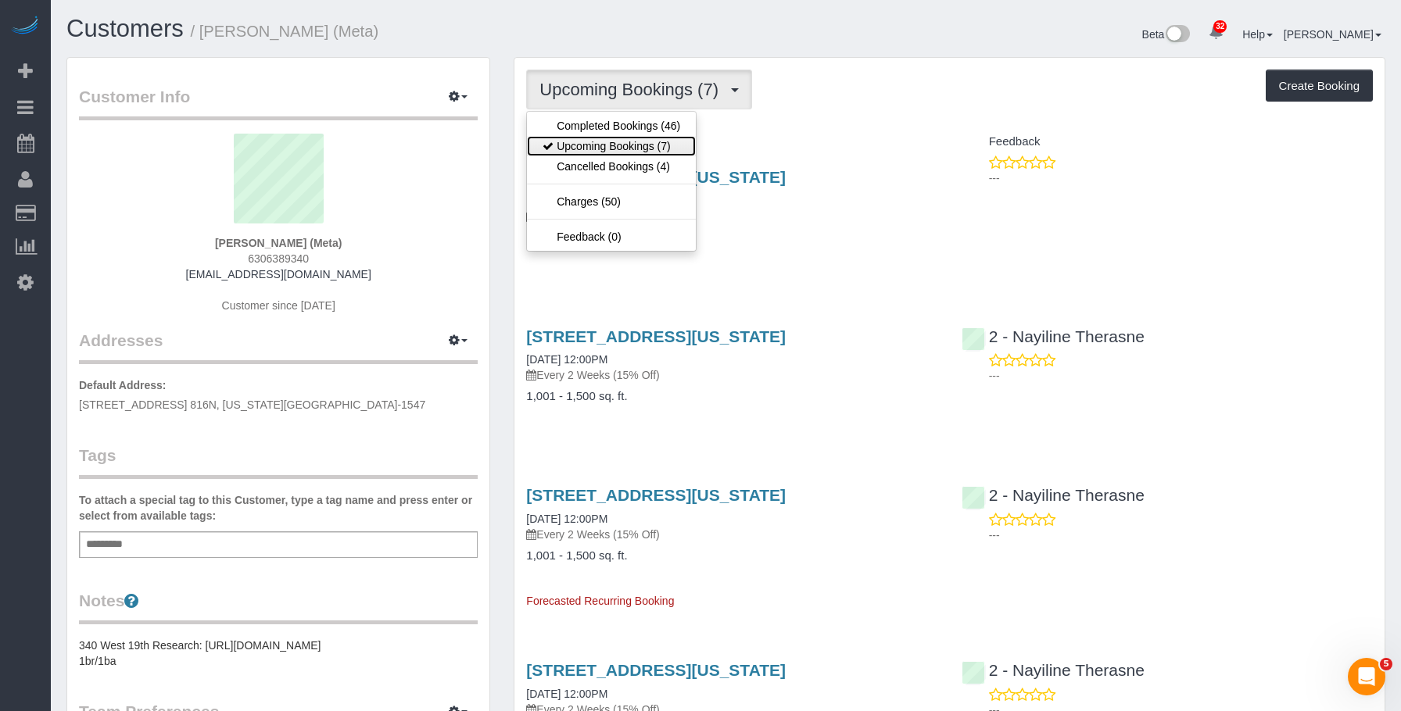
click at [628, 146] on link "Upcoming Bookings (7)" at bounding box center [611, 146] width 169 height 20
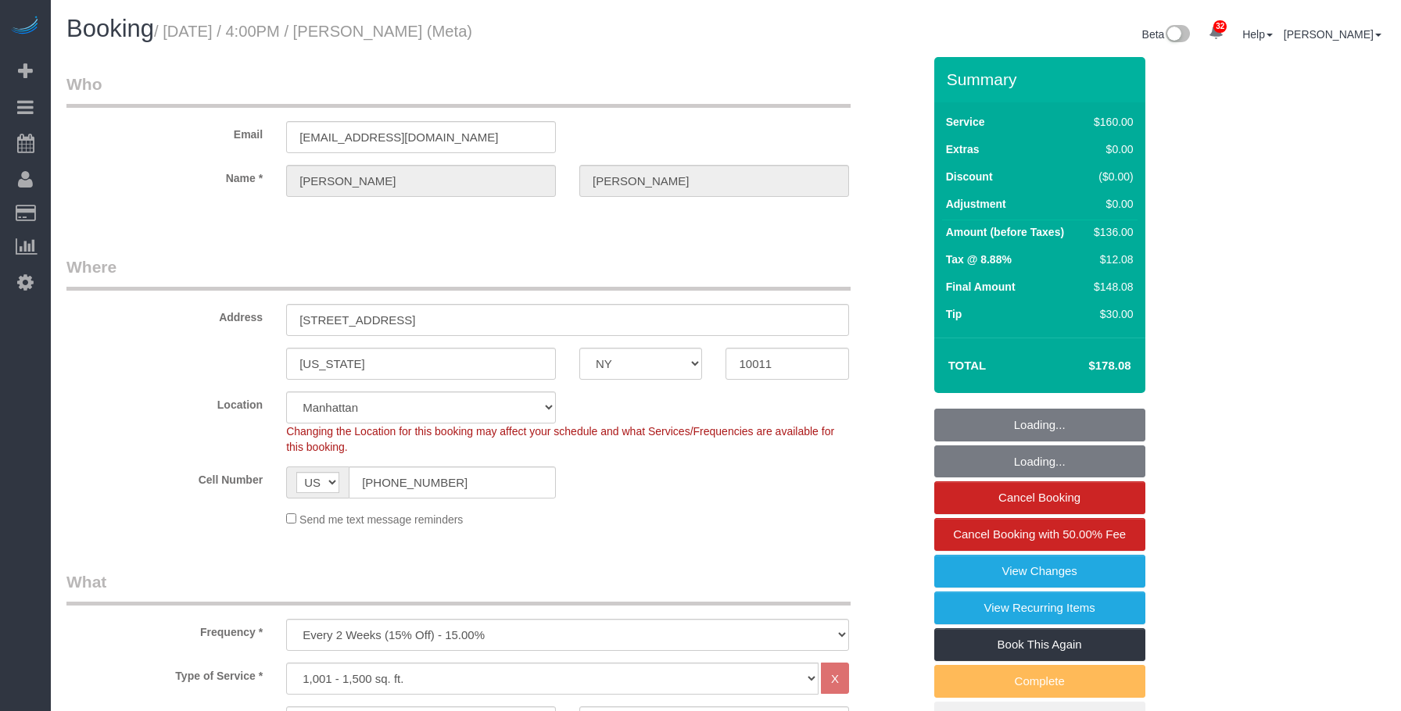
select select "NY"
select select "spot1"
select select "number:89"
select select "number:90"
select select "number:15"
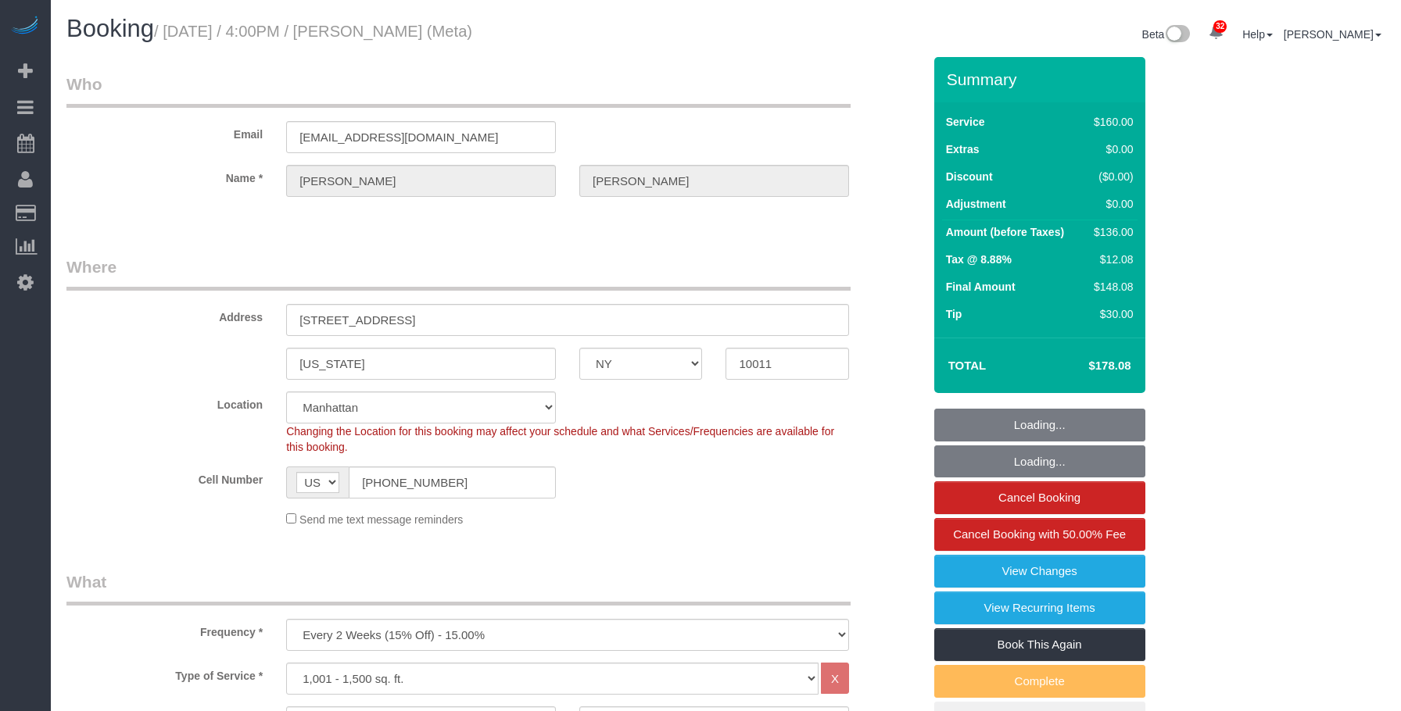
select select "number:7"
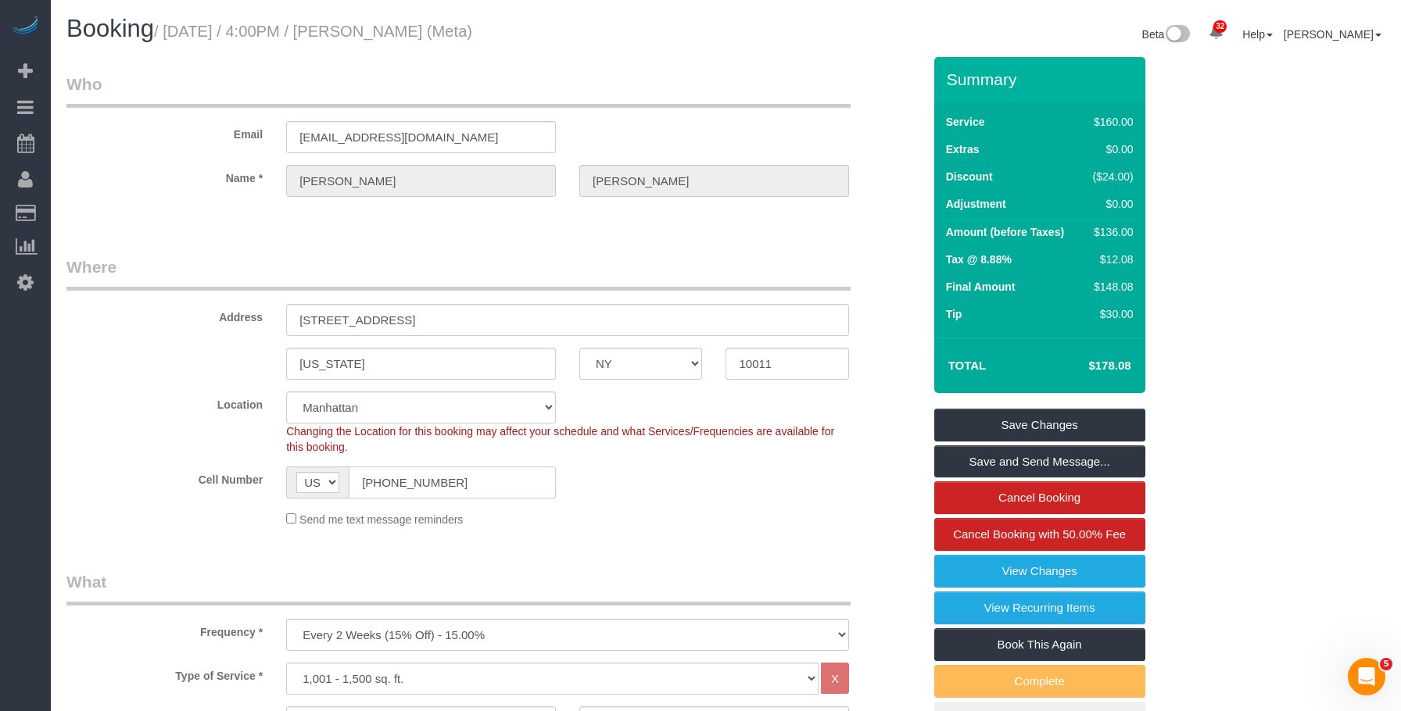
drag, startPoint x: 463, startPoint y: 488, endPoint x: 193, endPoint y: 469, distance: 270.3
click at [190, 470] on div "Cell Number AF AL DZ AD AO AI AQ AG AR AM AW AU AT AZ BS BH BD BB BY BE BZ BJ B…" at bounding box center [494, 483] width 879 height 32
drag, startPoint x: 982, startPoint y: 566, endPoint x: 951, endPoint y: 558, distance: 31.5
click at [981, 566] on link "View Changes" at bounding box center [1039, 571] width 211 height 33
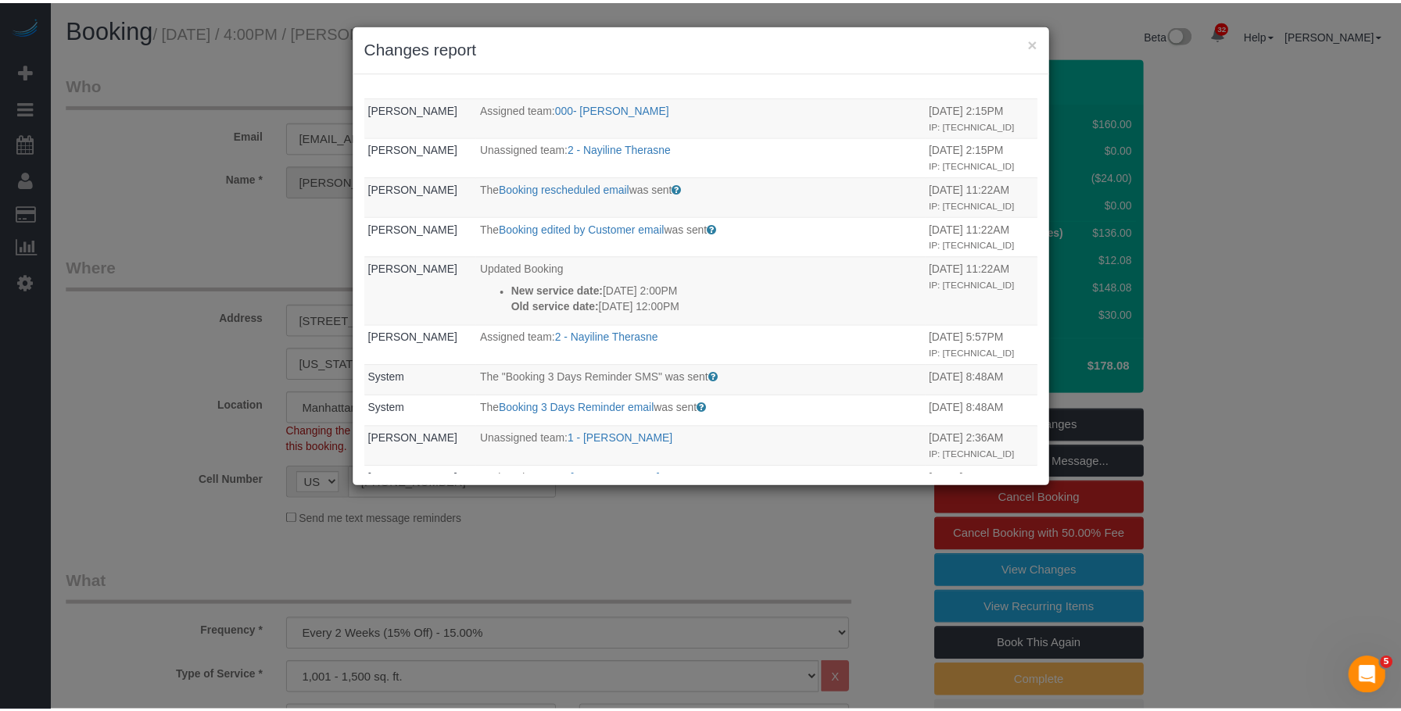
scroll to position [131, 0]
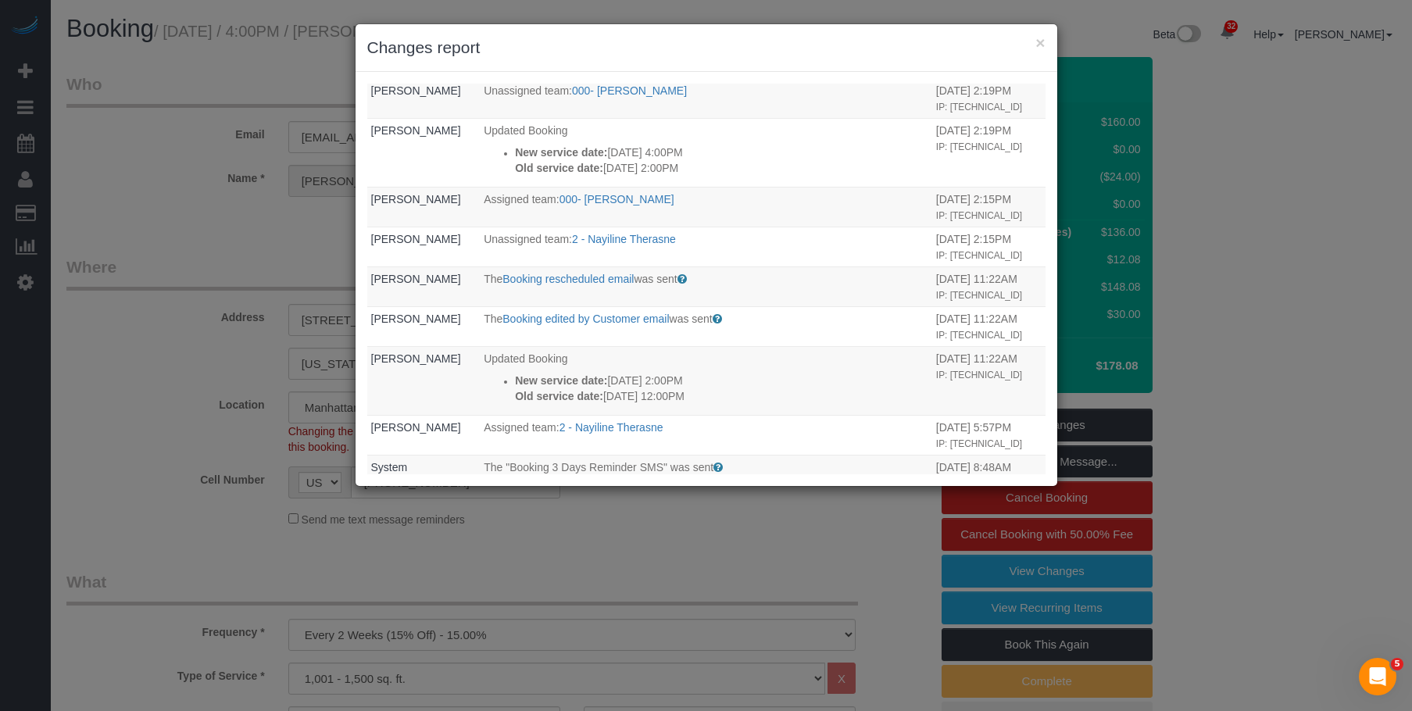
drag, startPoint x: 796, startPoint y: 46, endPoint x: 859, endPoint y: 58, distance: 63.6
click at [796, 46] on h3 "Changes report" at bounding box center [706, 47] width 678 height 23
click at [1040, 38] on button "×" at bounding box center [1040, 42] width 9 height 16
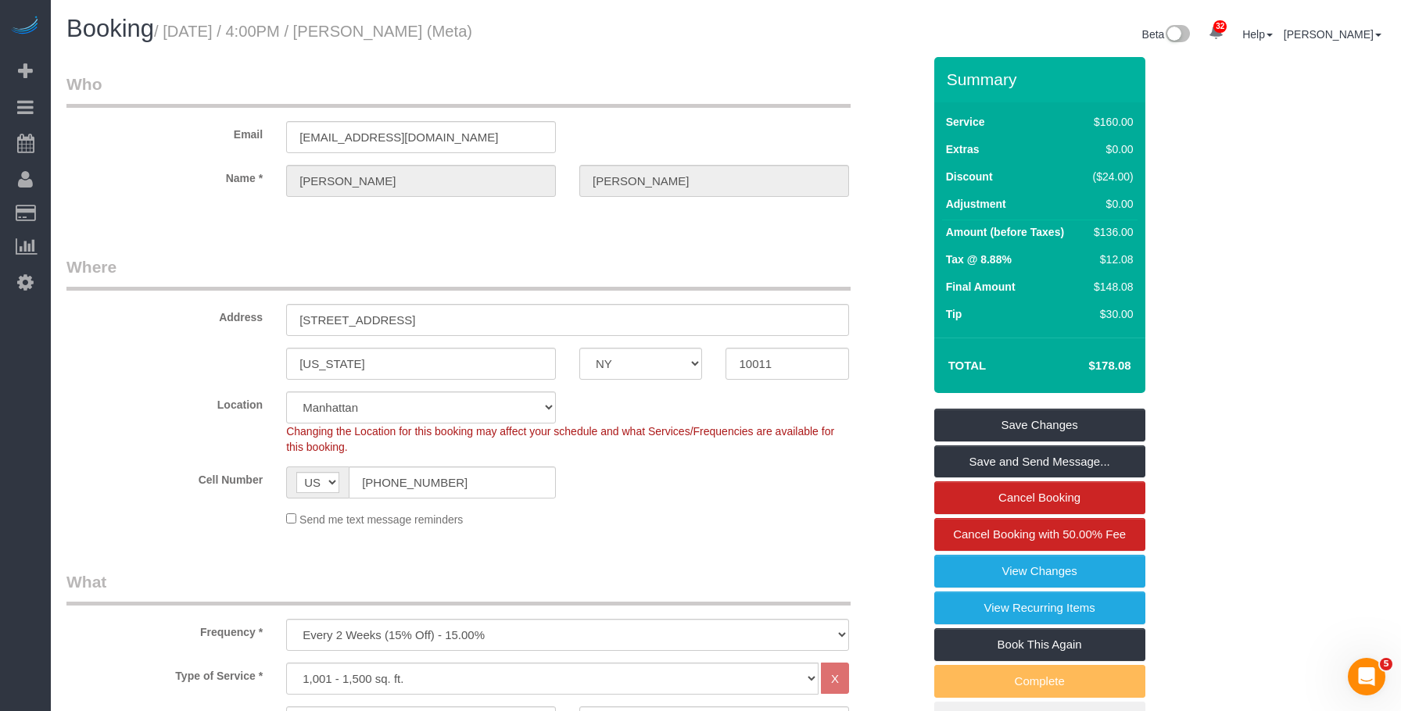
click at [824, 51] on div "Beta 32 Your Notifications You have 0 alerts × You have 1 to charge for 10/01/2…" at bounding box center [1061, 36] width 671 height 41
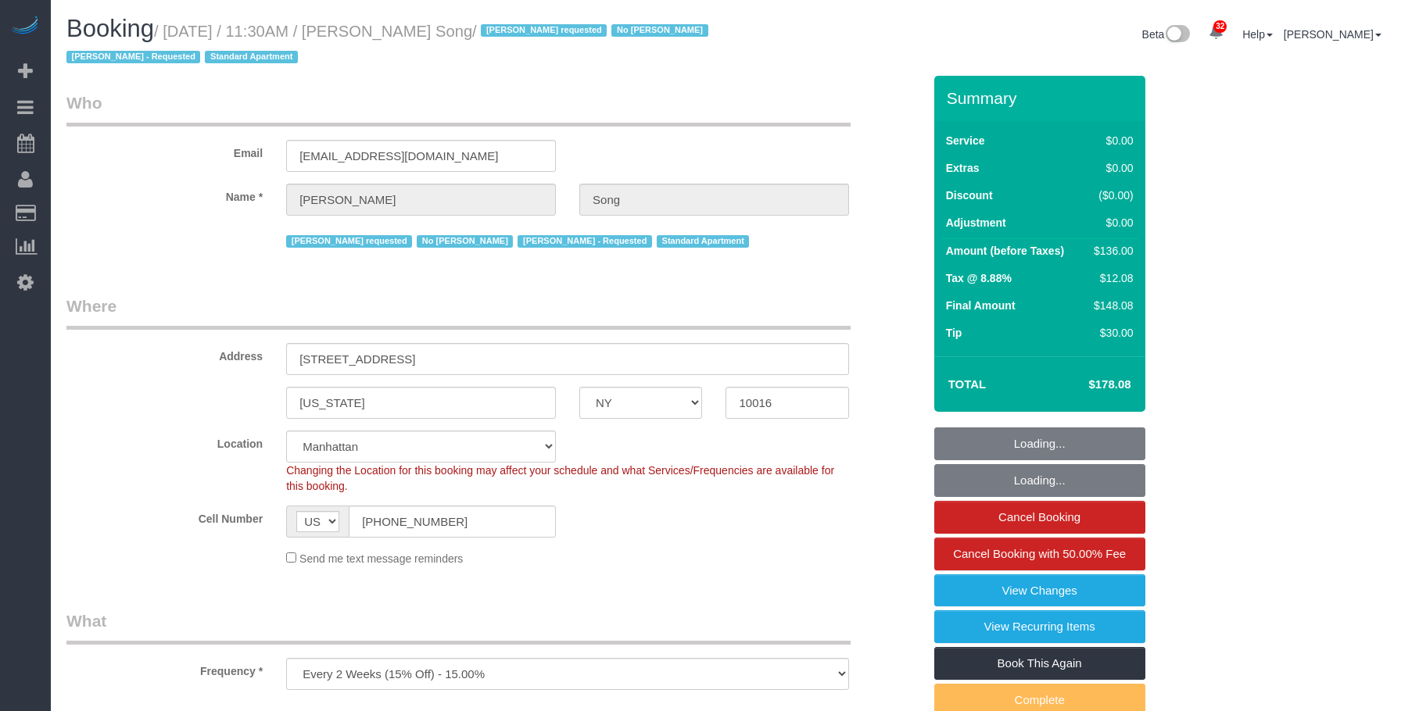
select select "NY"
select select "number:89"
select select "number:90"
select select "number:15"
select select "number:5"
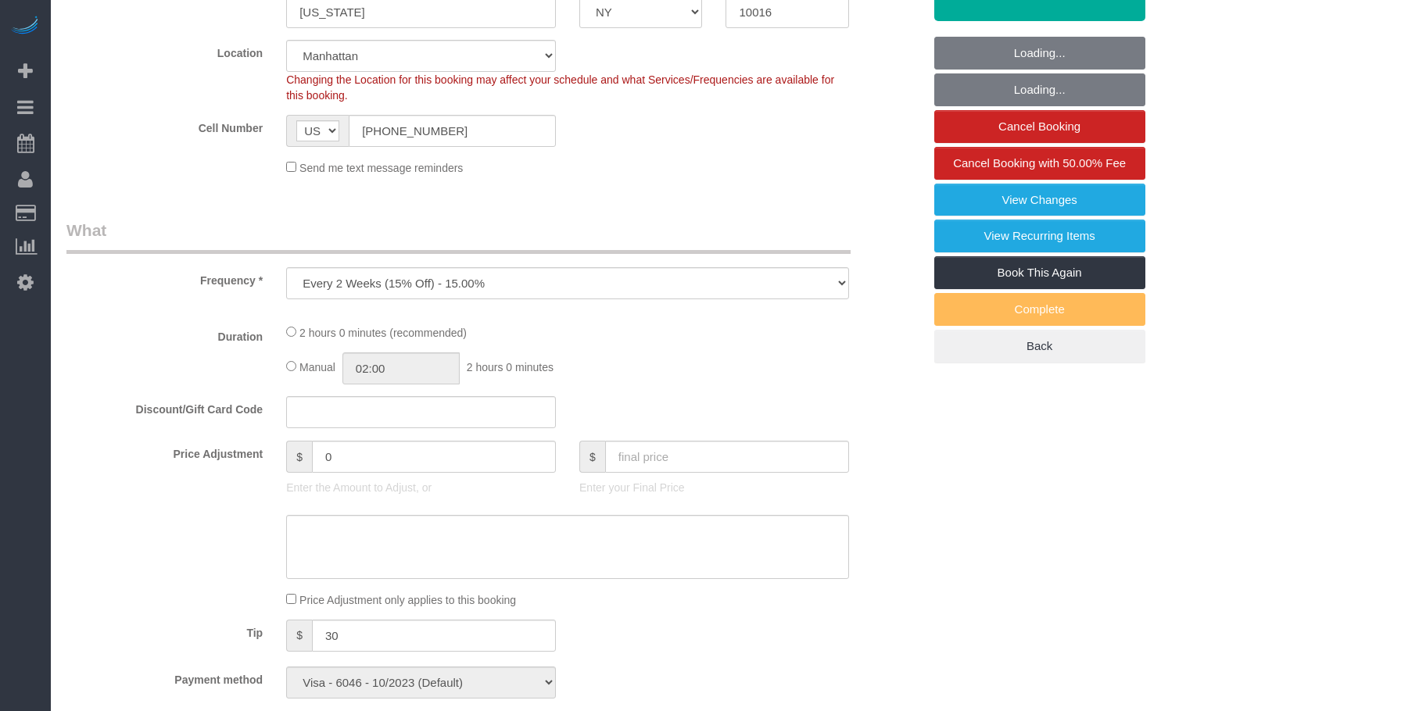
select select "1"
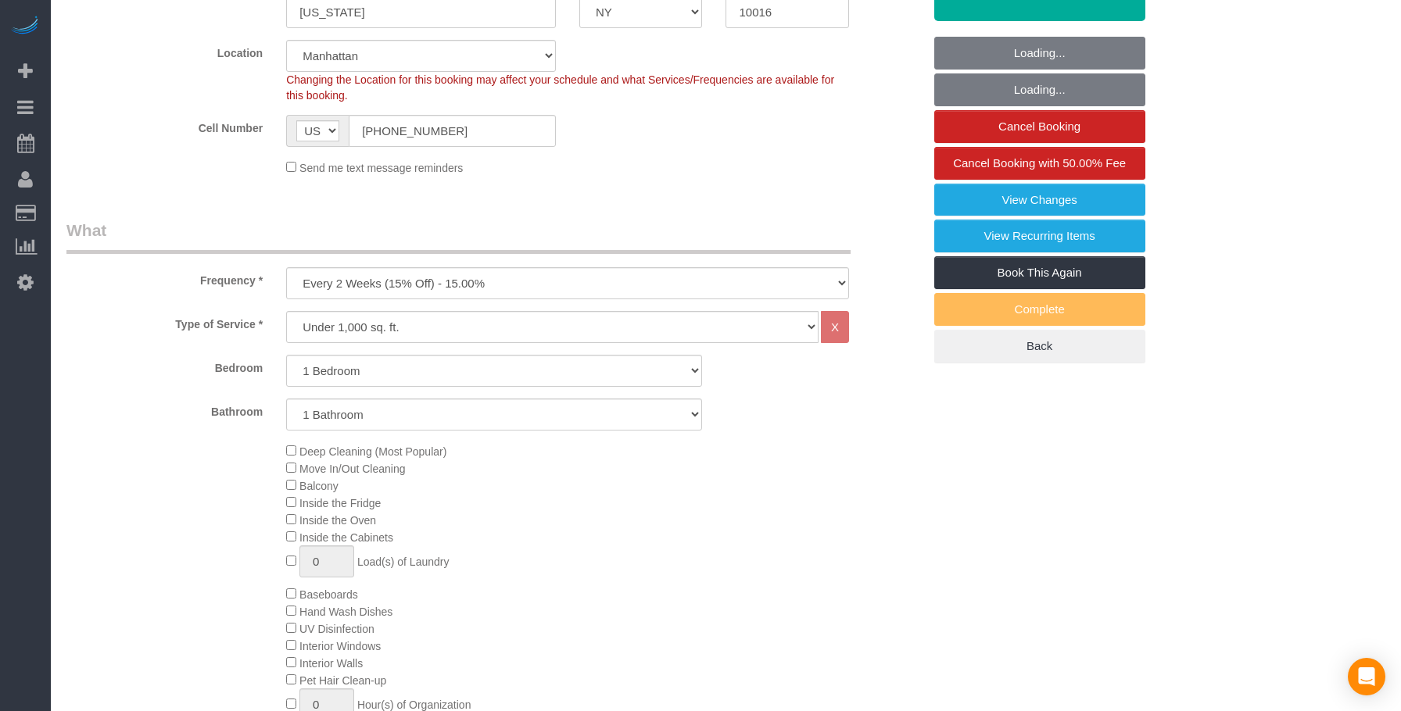
scroll to position [391, 0]
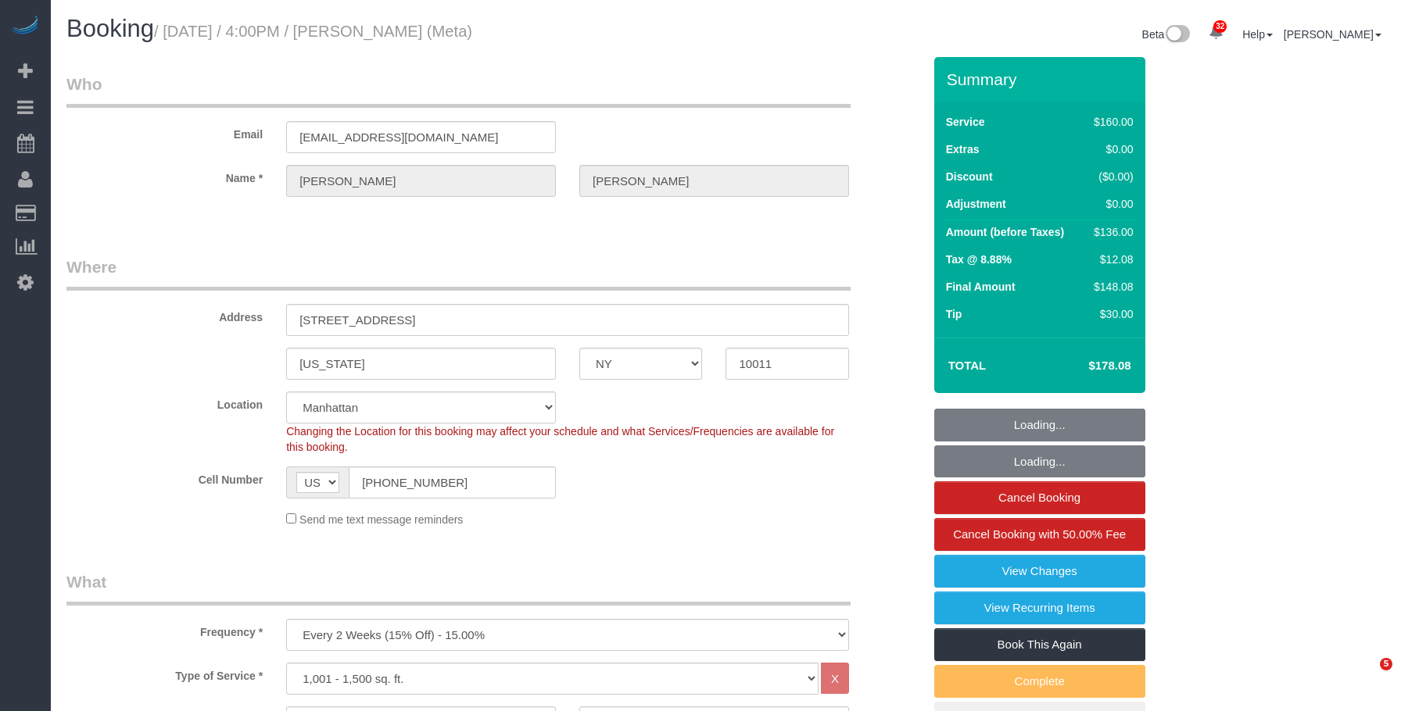
select select "NY"
select select "spot1"
select select "number:89"
select select "number:90"
select select "number:15"
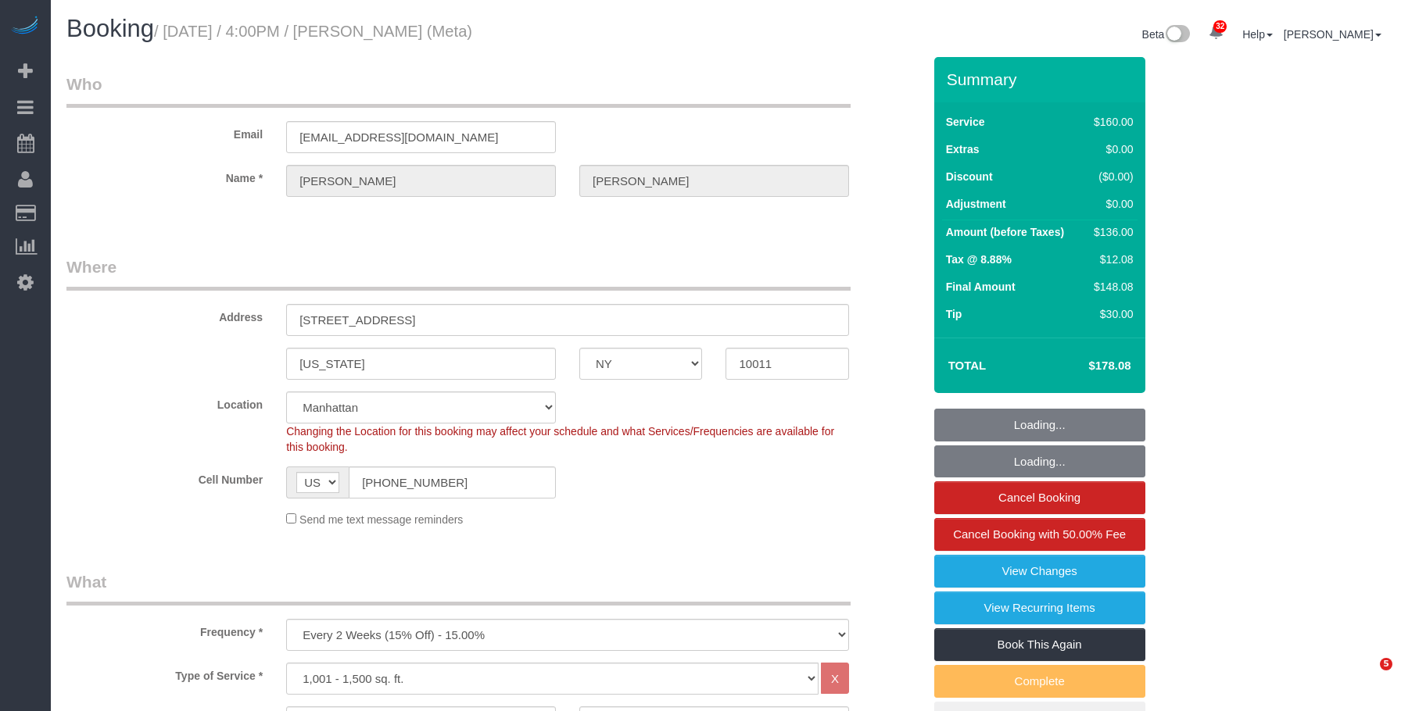
select select "number:7"
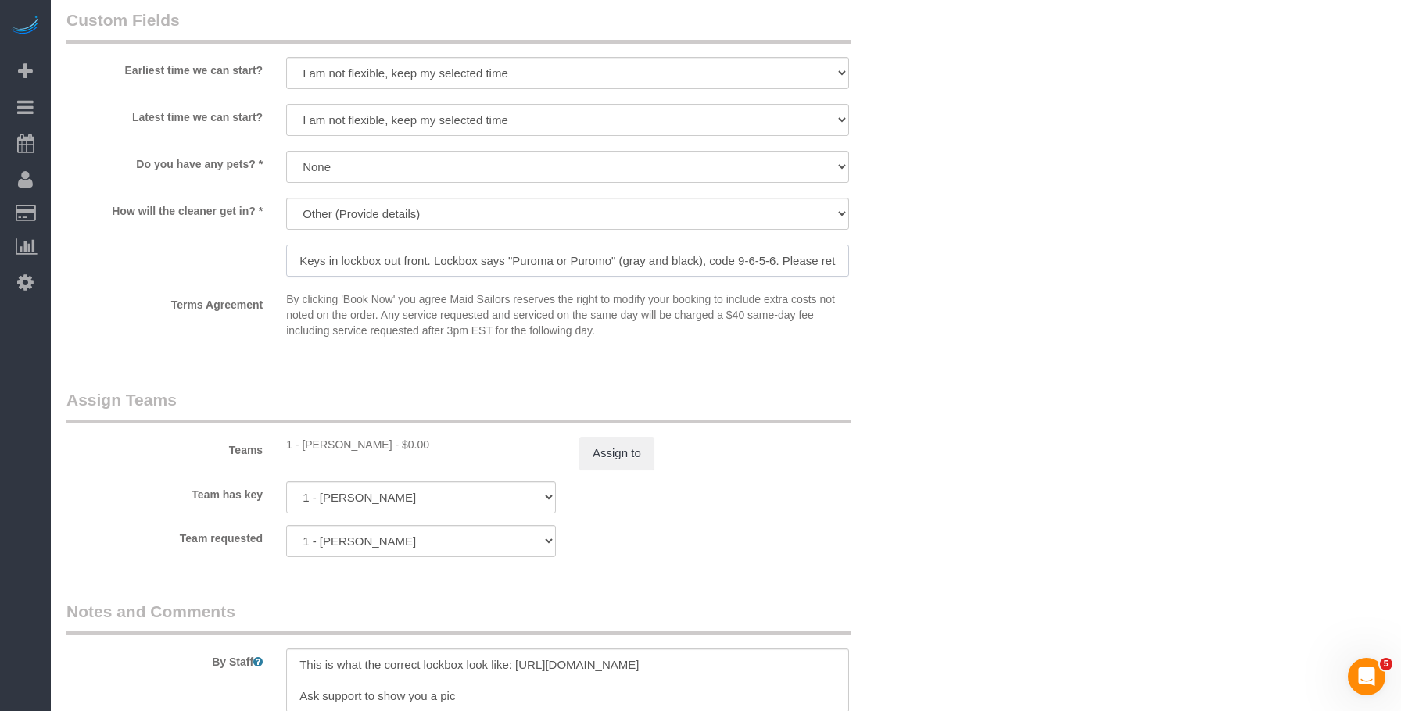
scroll to position [0, 102]
drag, startPoint x: 748, startPoint y: 254, endPoint x: 1089, endPoint y: 293, distance: 343.0
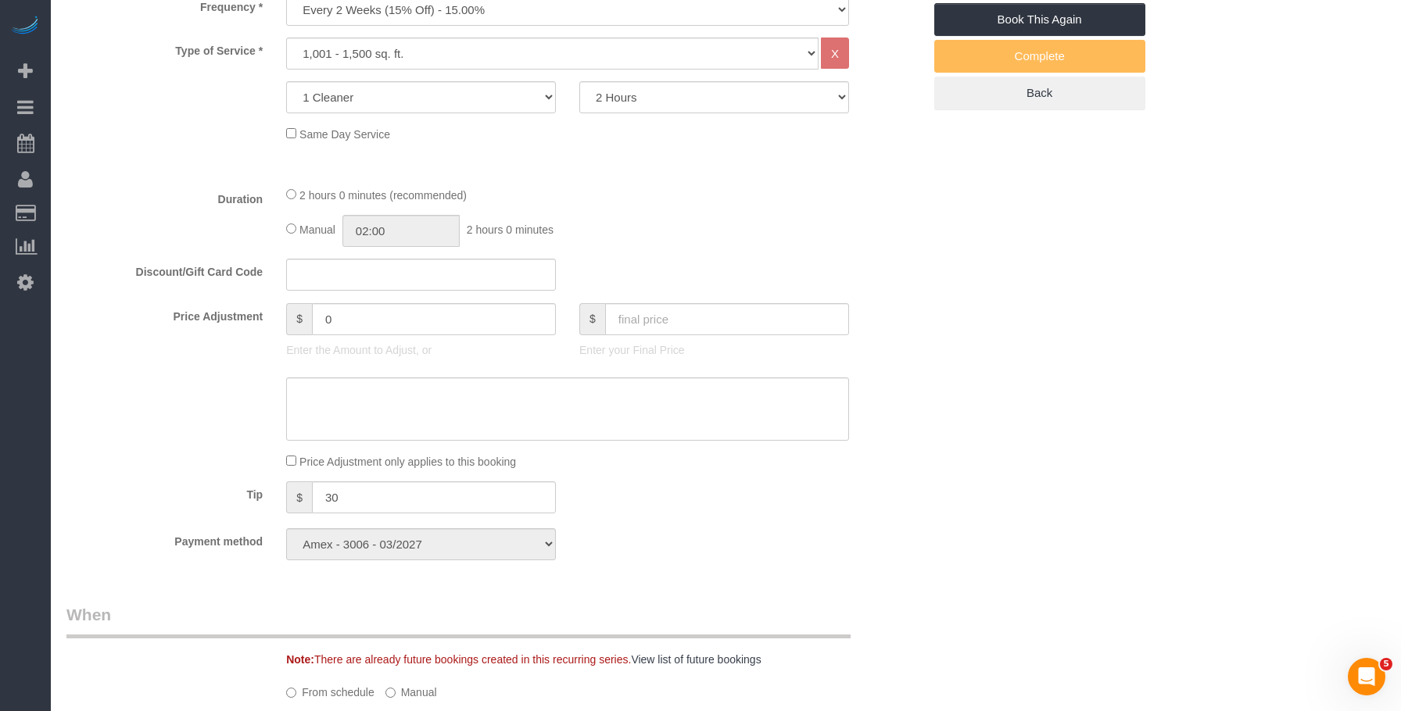
scroll to position [0, 0]
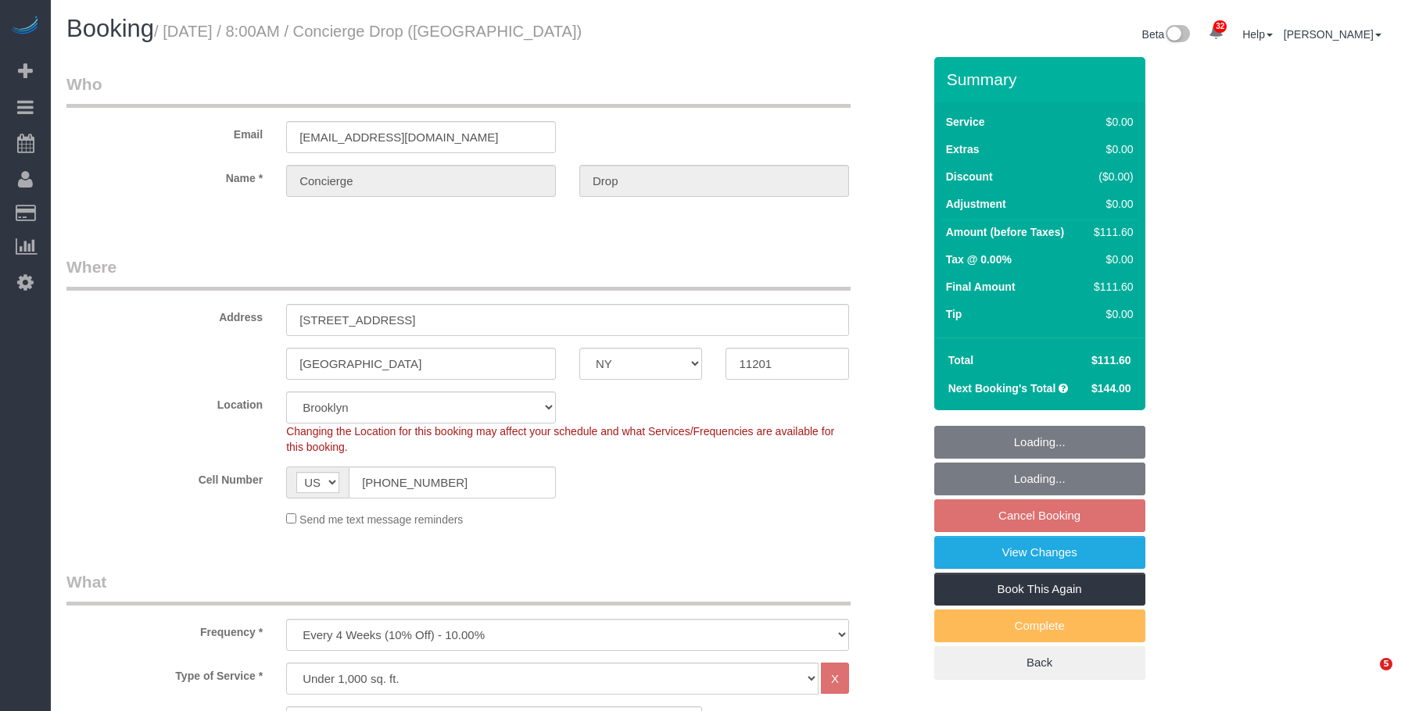
select select "NY"
select select "1"
select select "spot1"
select select "number:89"
select select "number:90"
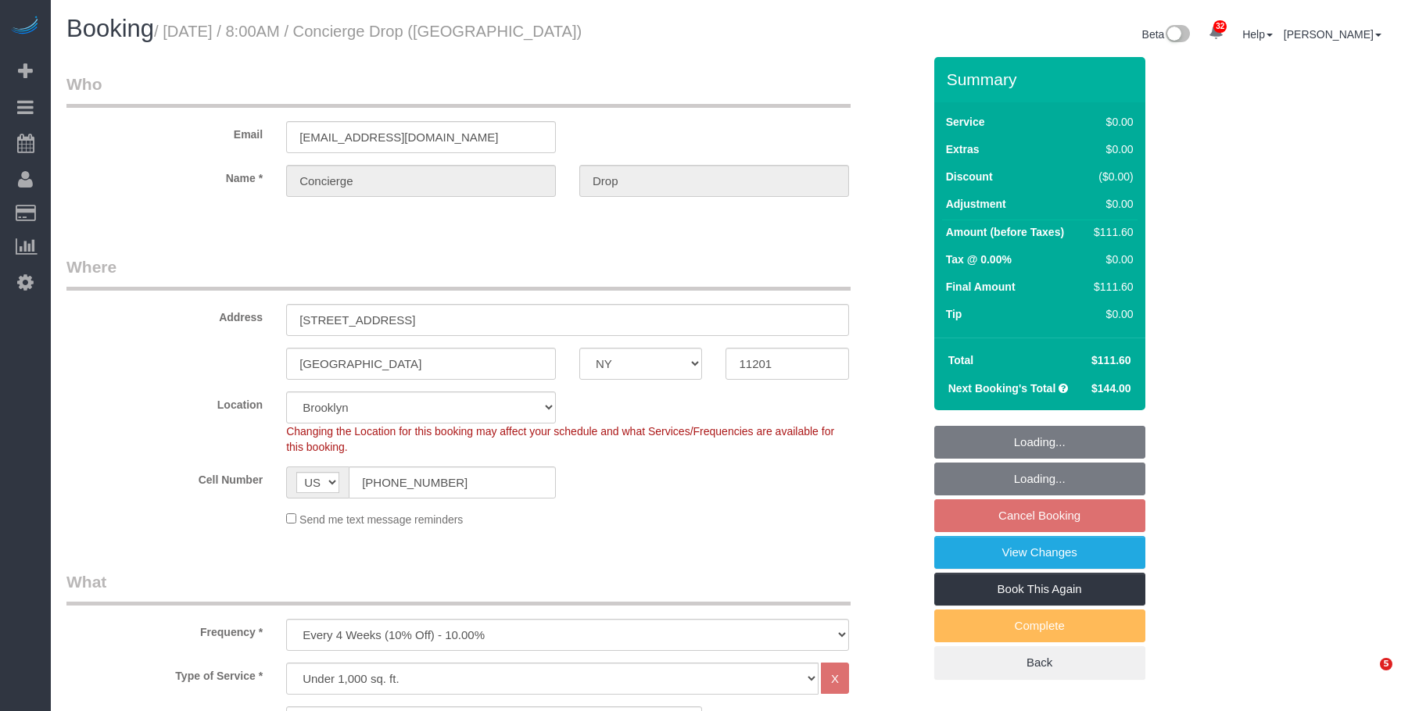
select select "number:15"
select select "number:5"
click at [990, 551] on link "View Changes" at bounding box center [1039, 552] width 211 height 33
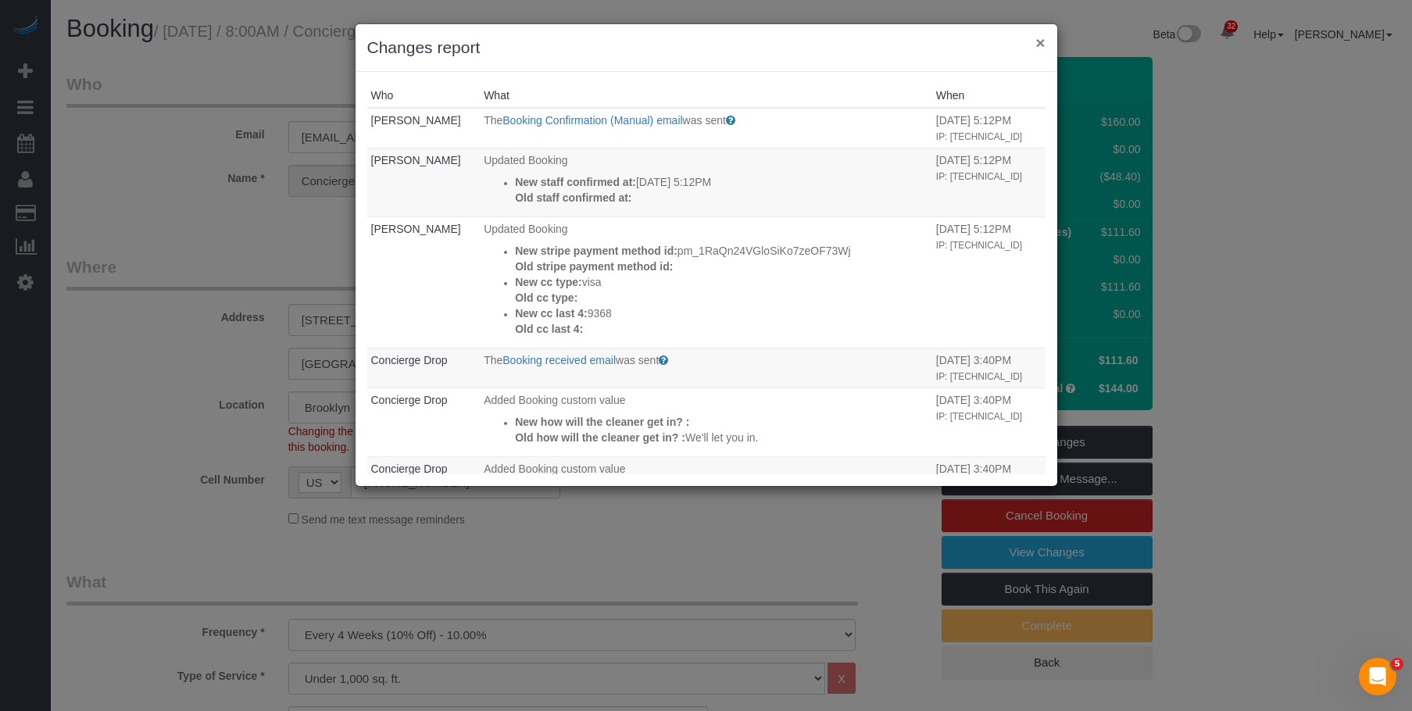
click at [1039, 42] on button "×" at bounding box center [1040, 42] width 9 height 16
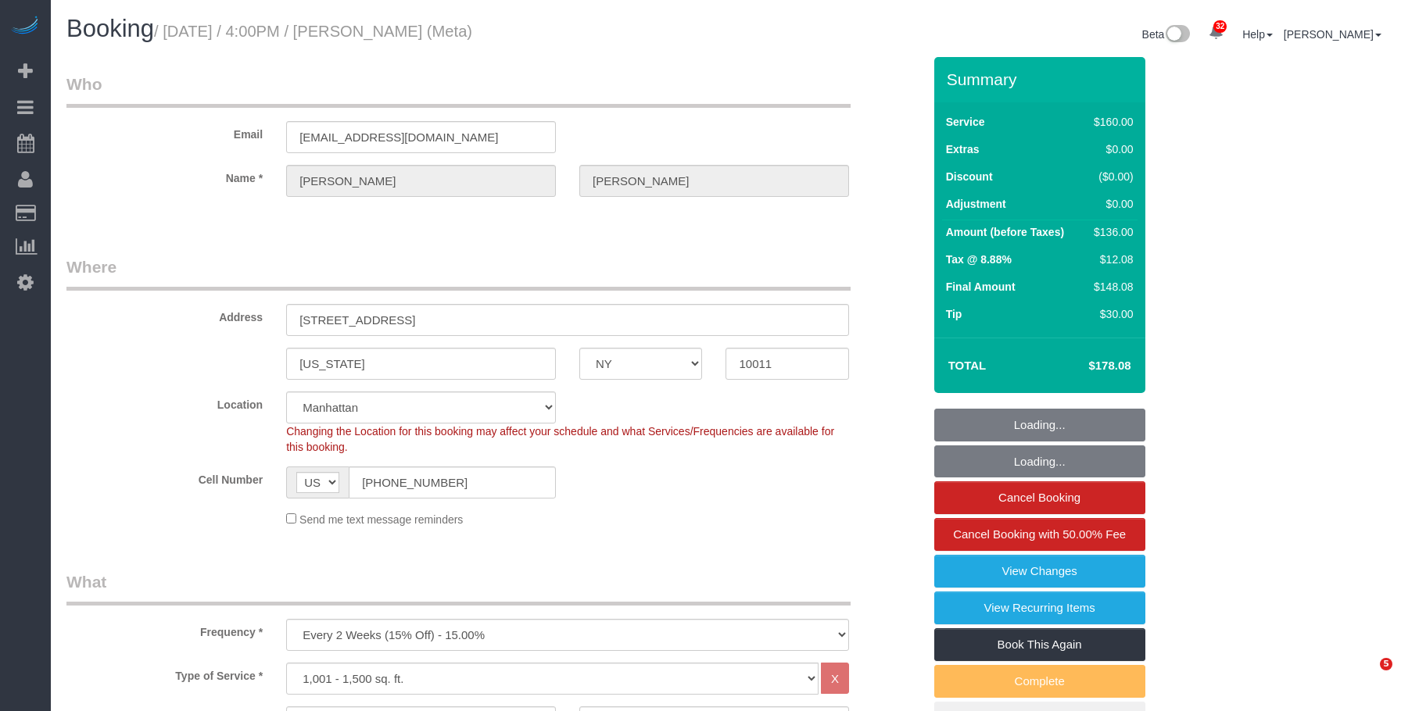
select select "NY"
select select "spot1"
select select "number:89"
select select "number:90"
select select "number:15"
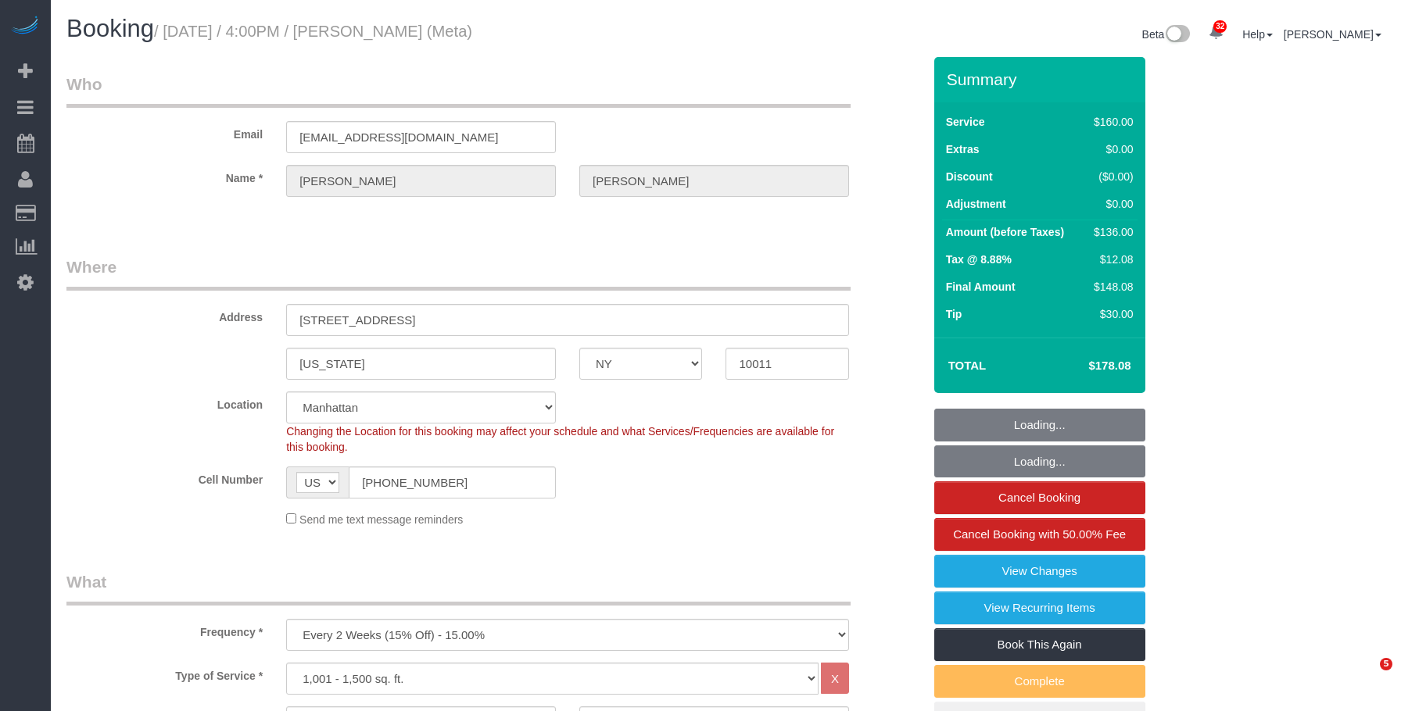
select select "number:7"
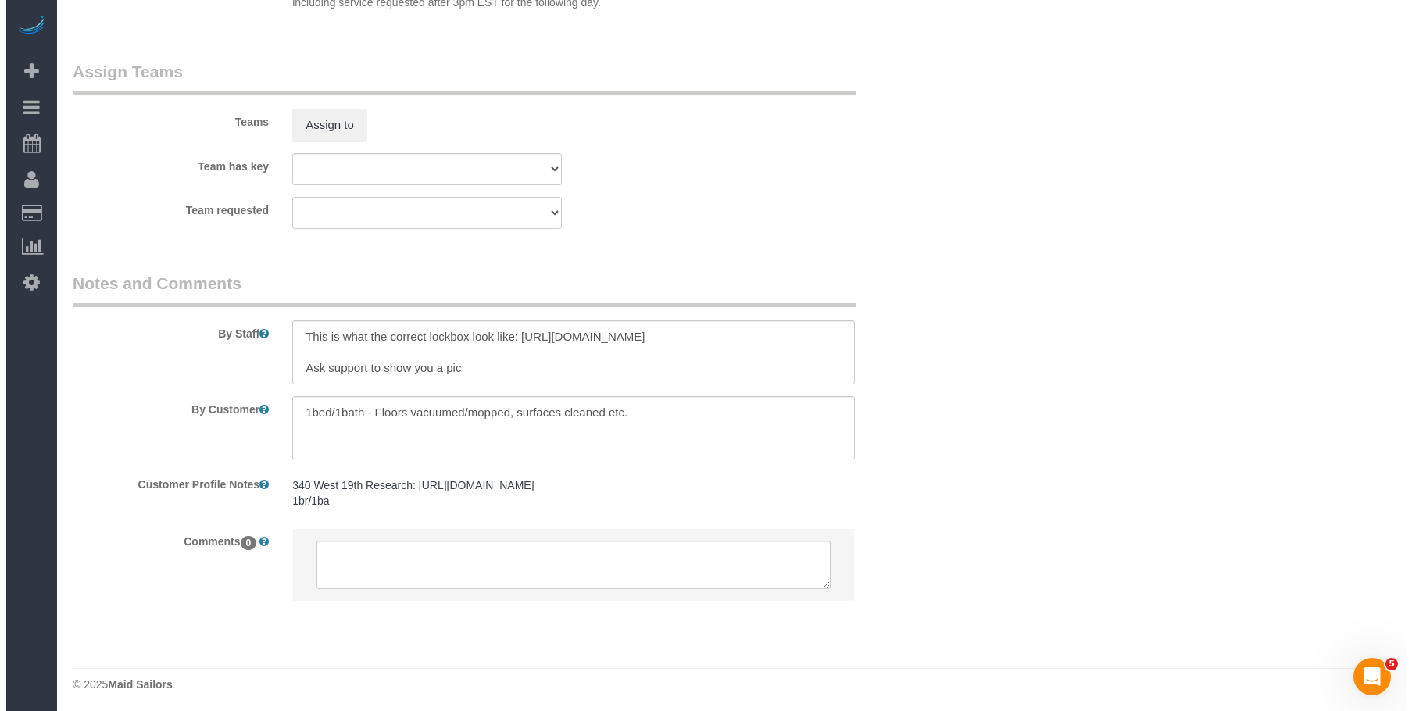
scroll to position [1739, 0]
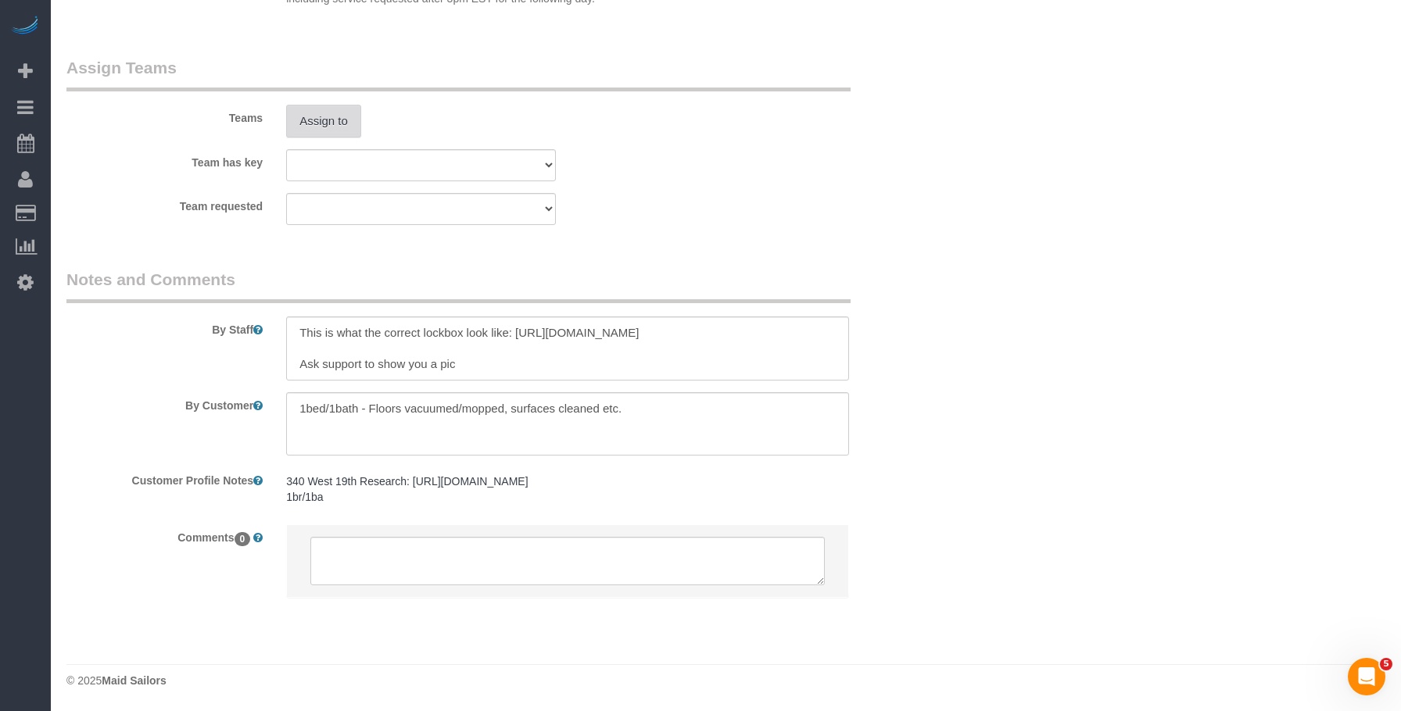
click at [331, 133] on button "Assign to" at bounding box center [323, 121] width 75 height 33
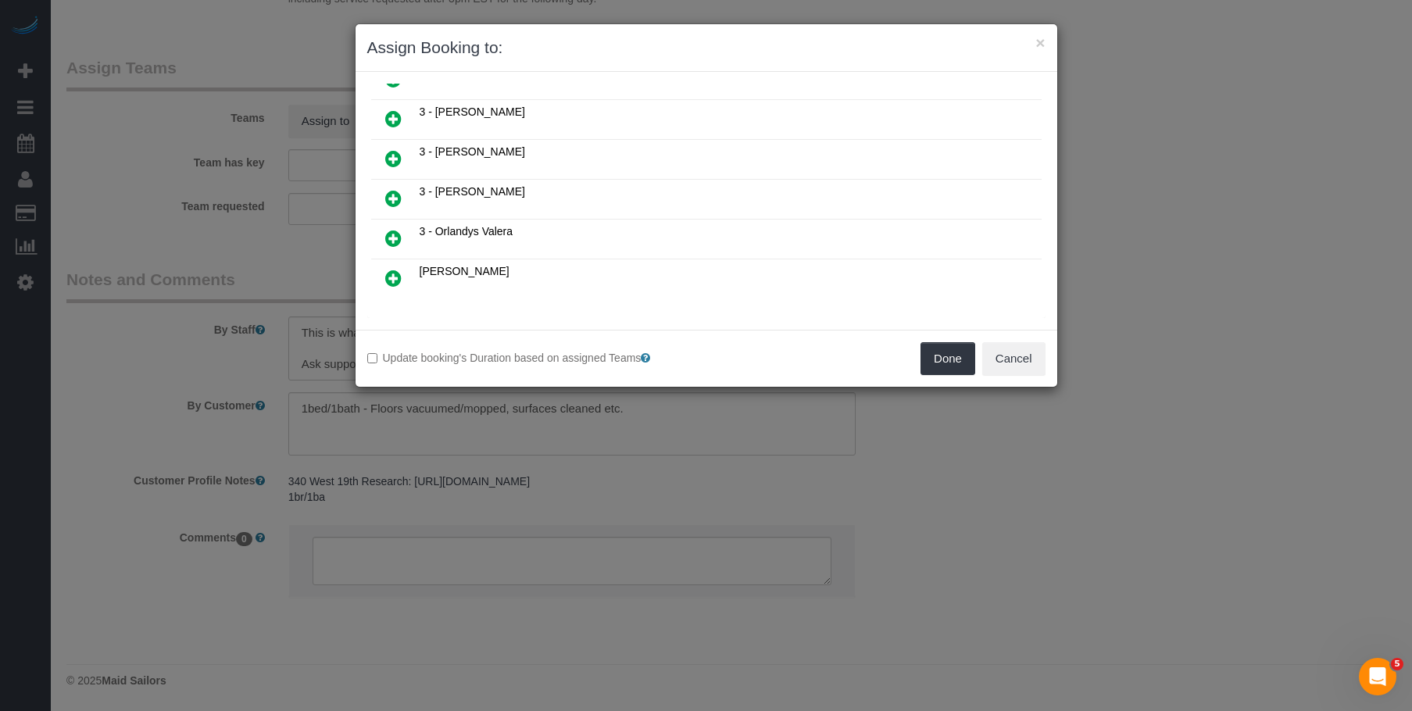
scroll to position [878, 0]
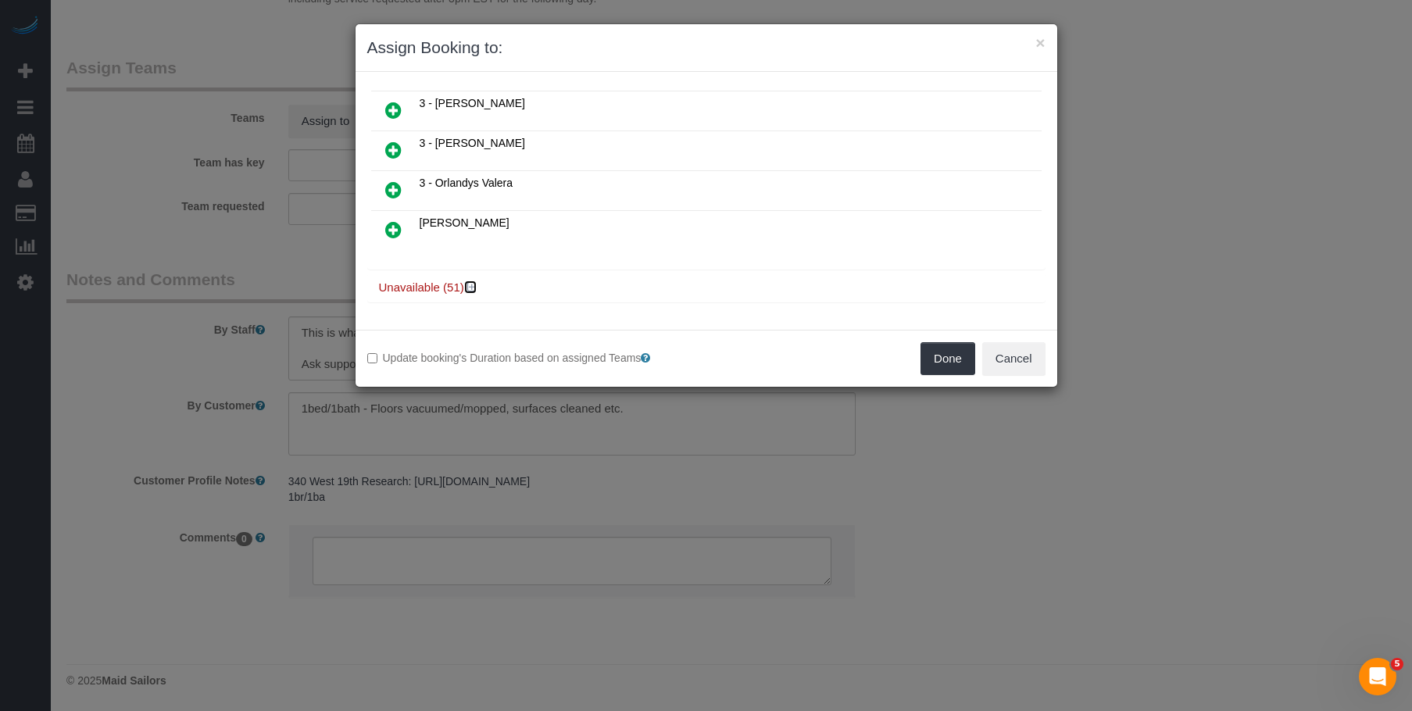
click at [475, 283] on icon at bounding box center [471, 287] width 9 height 12
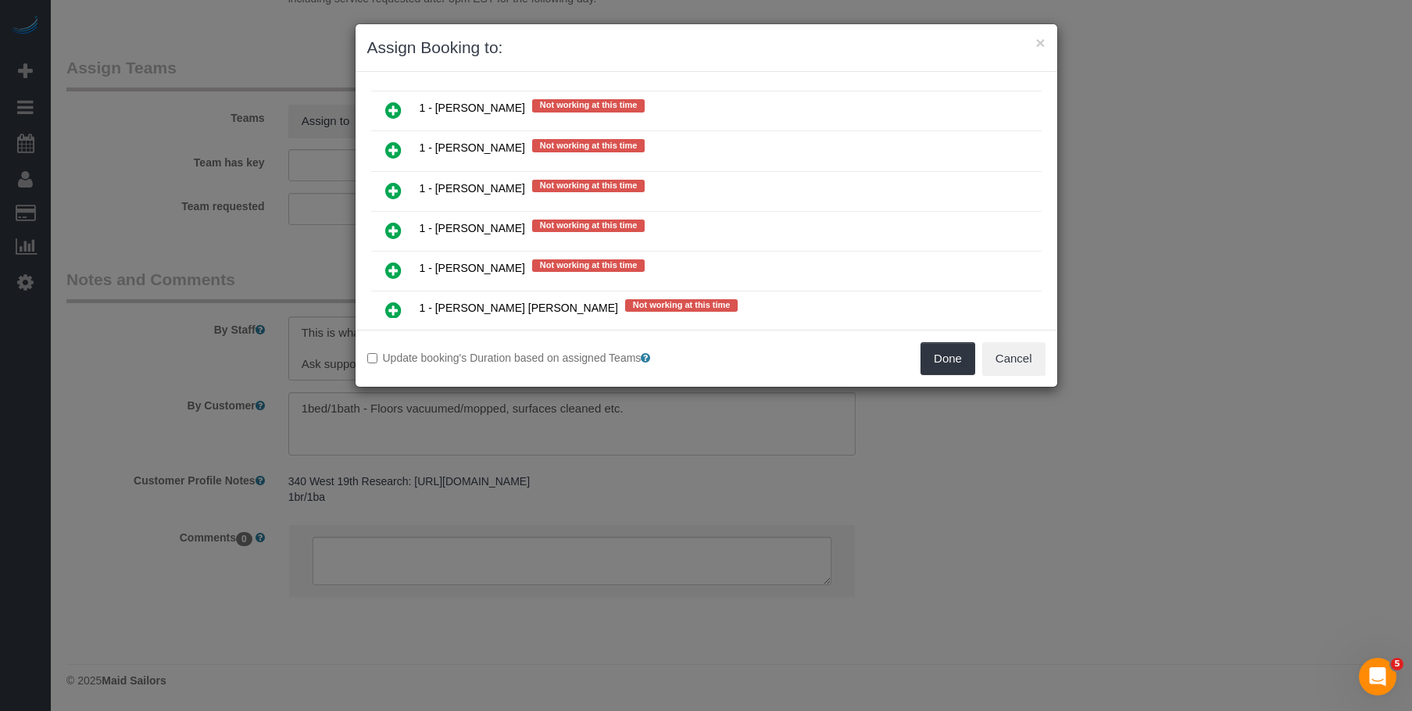
scroll to position [1504, 0]
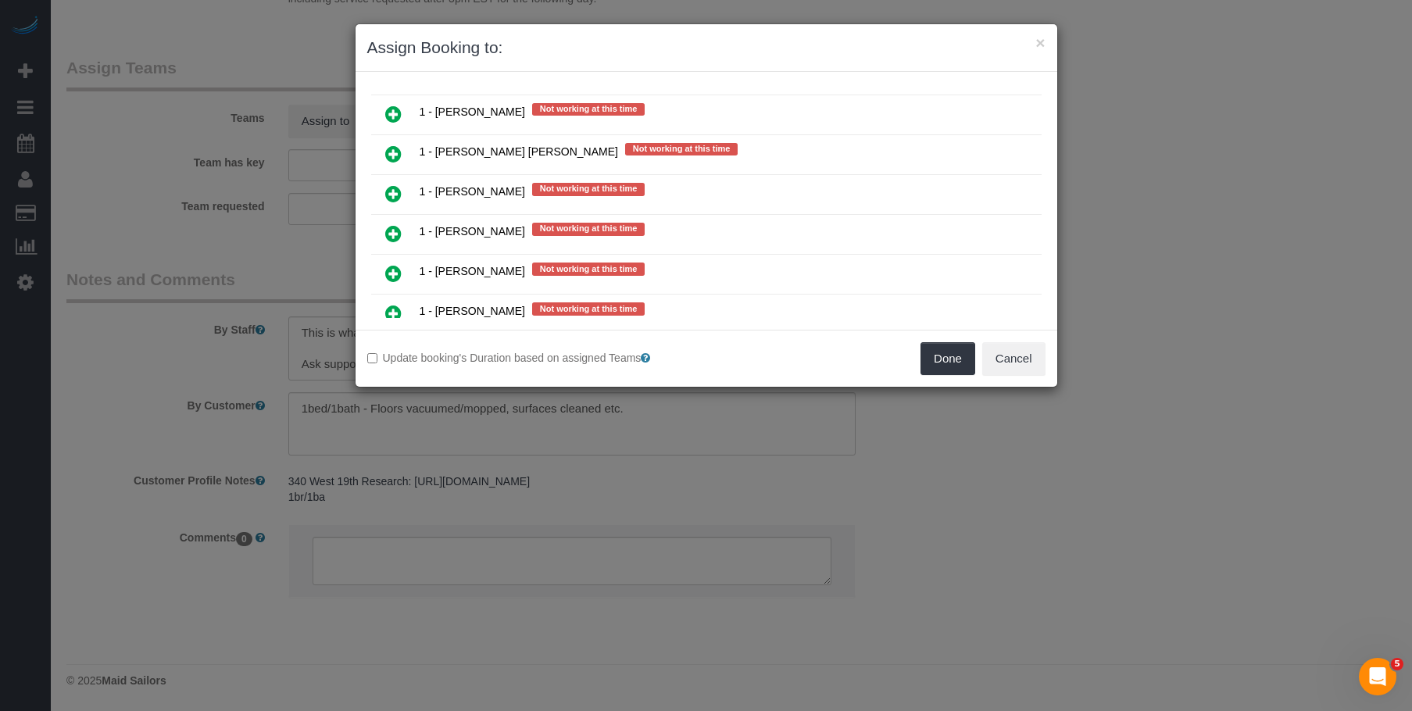
click at [391, 230] on icon at bounding box center [393, 233] width 16 height 19
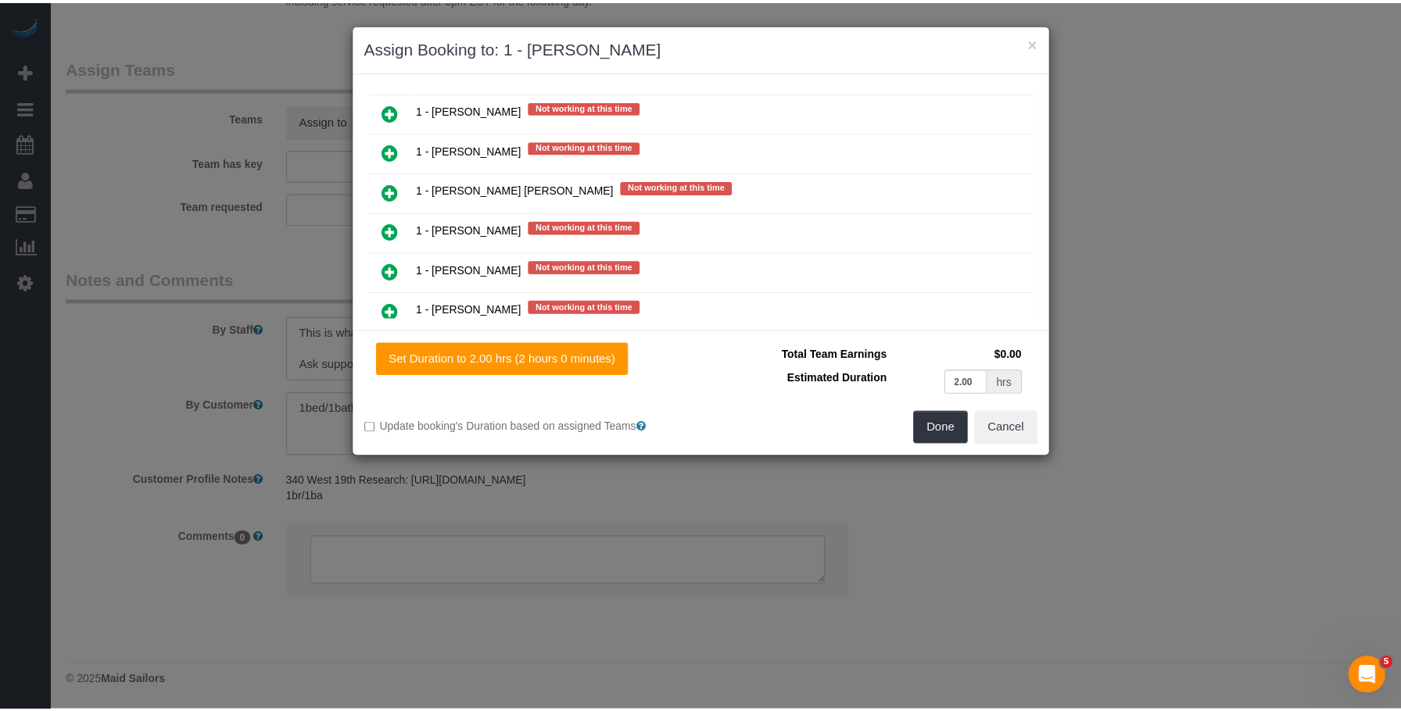
scroll to position [1541, 0]
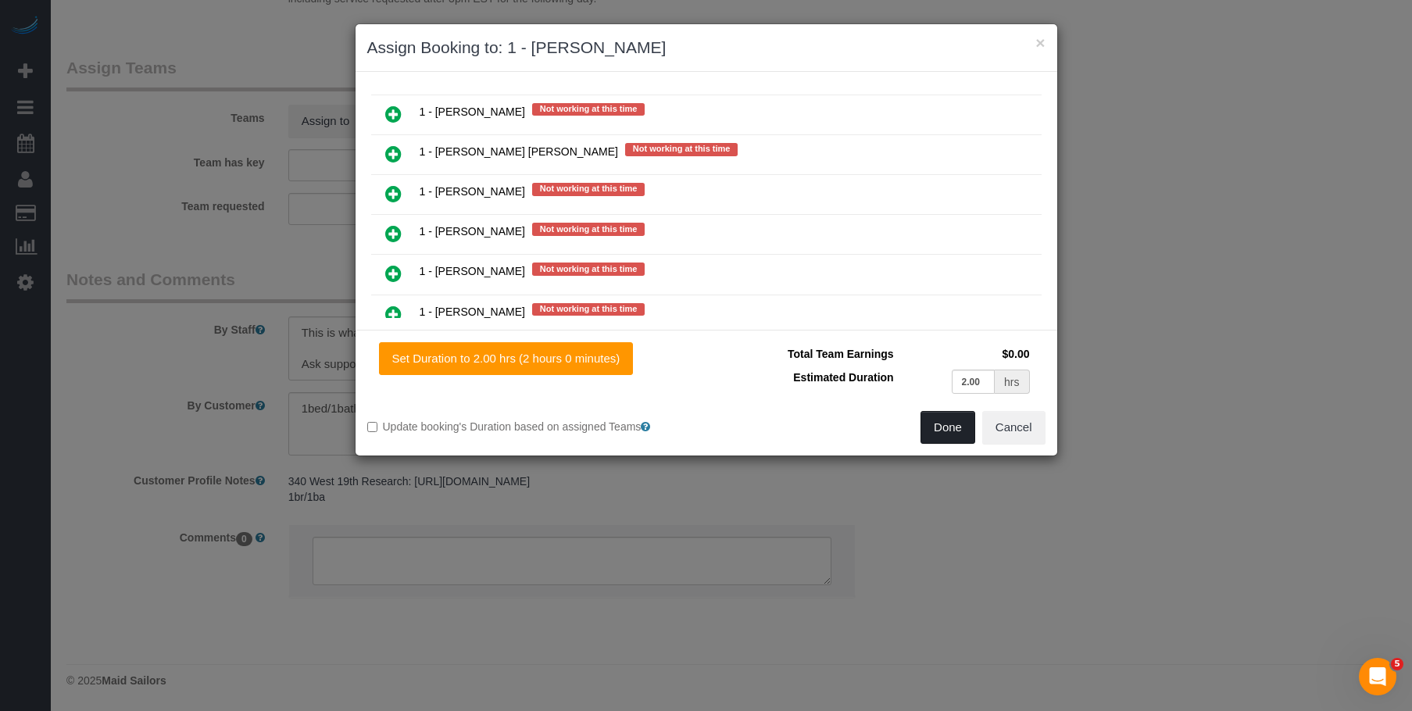
click at [943, 431] on button "Done" at bounding box center [948, 427] width 55 height 33
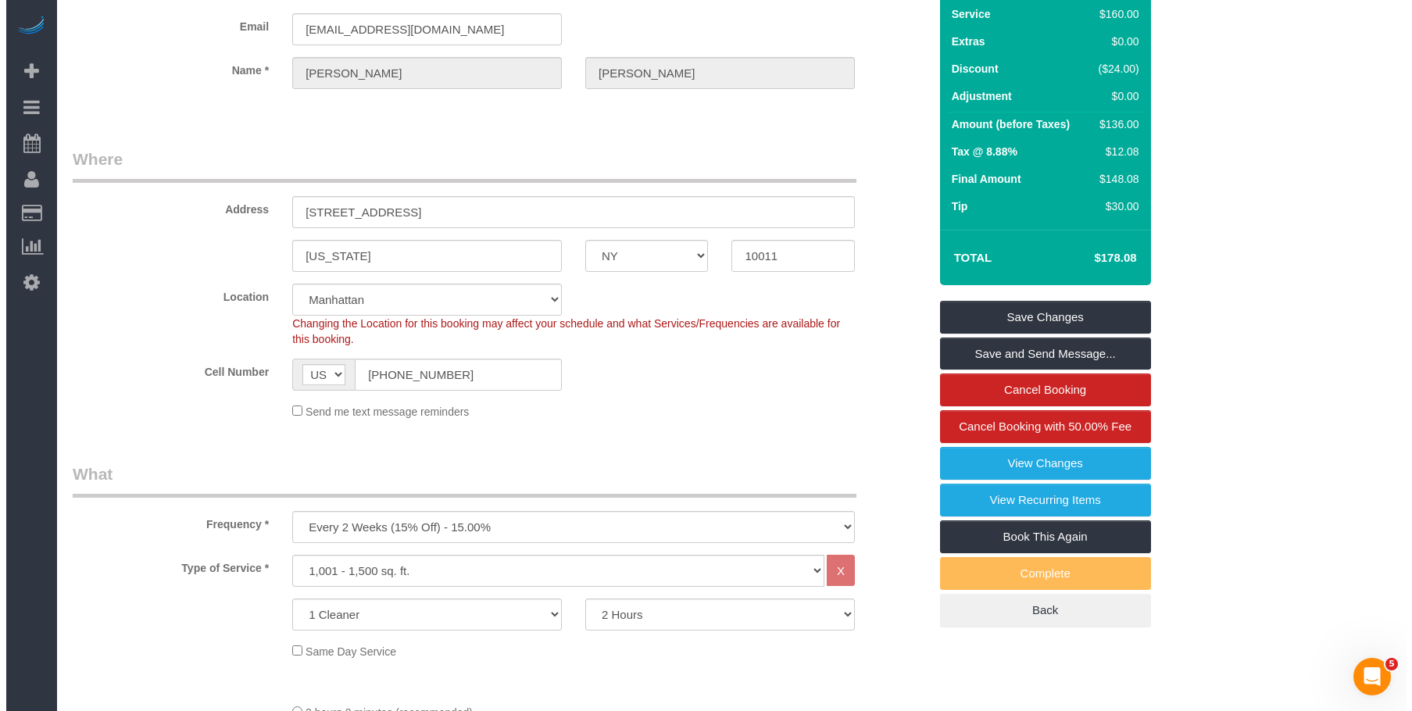
scroll to position [0, 0]
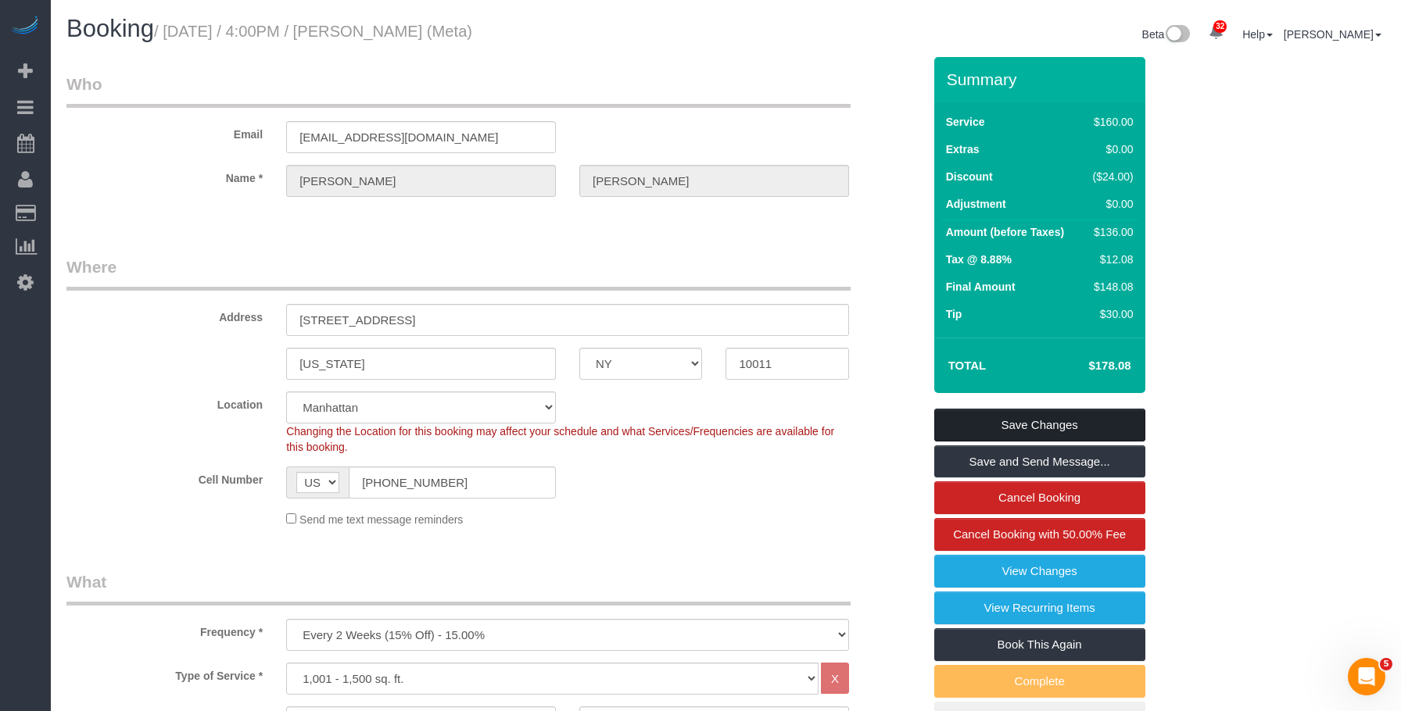
click at [1097, 417] on link "Save Changes" at bounding box center [1039, 425] width 211 height 33
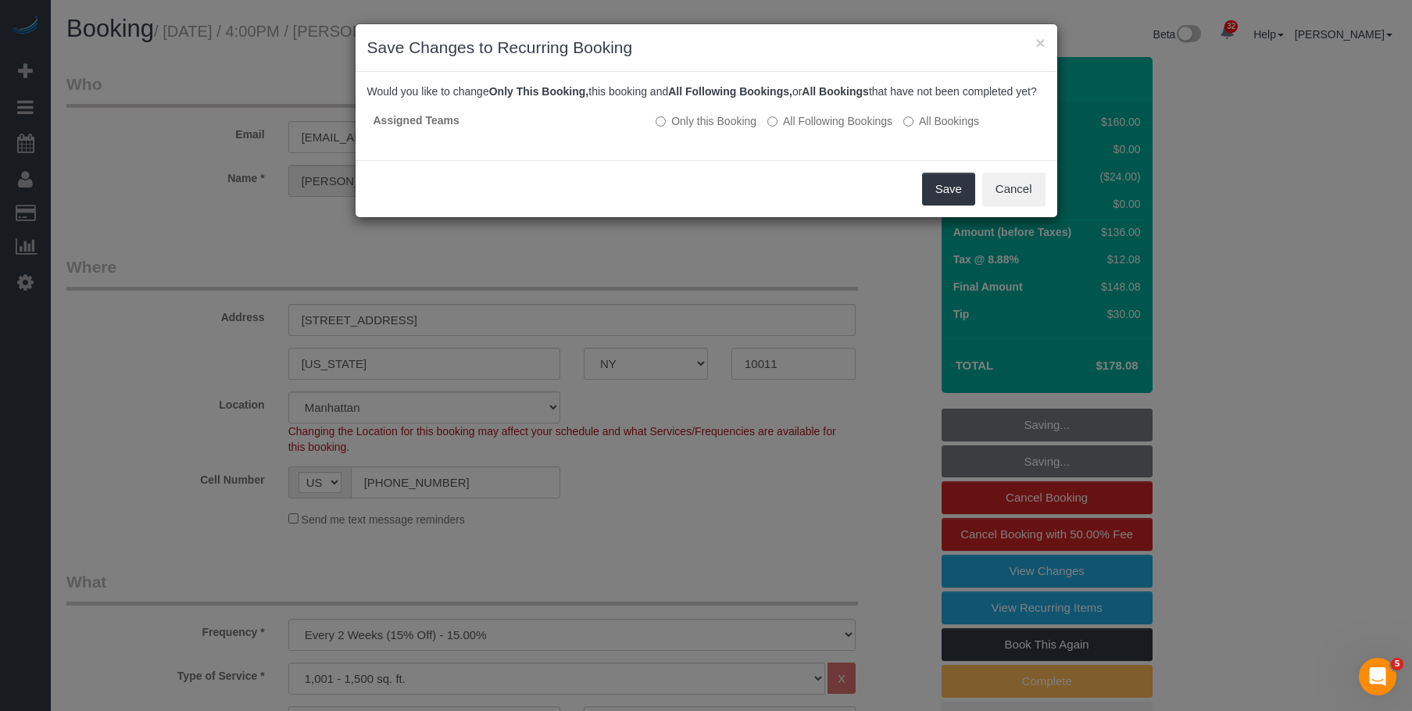
drag, startPoint x: 703, startPoint y: 220, endPoint x: 753, endPoint y: 213, distance: 49.7
click at [707, 217] on div "Save Cancel" at bounding box center [707, 188] width 702 height 57
click at [961, 201] on button "Save" at bounding box center [948, 189] width 53 height 33
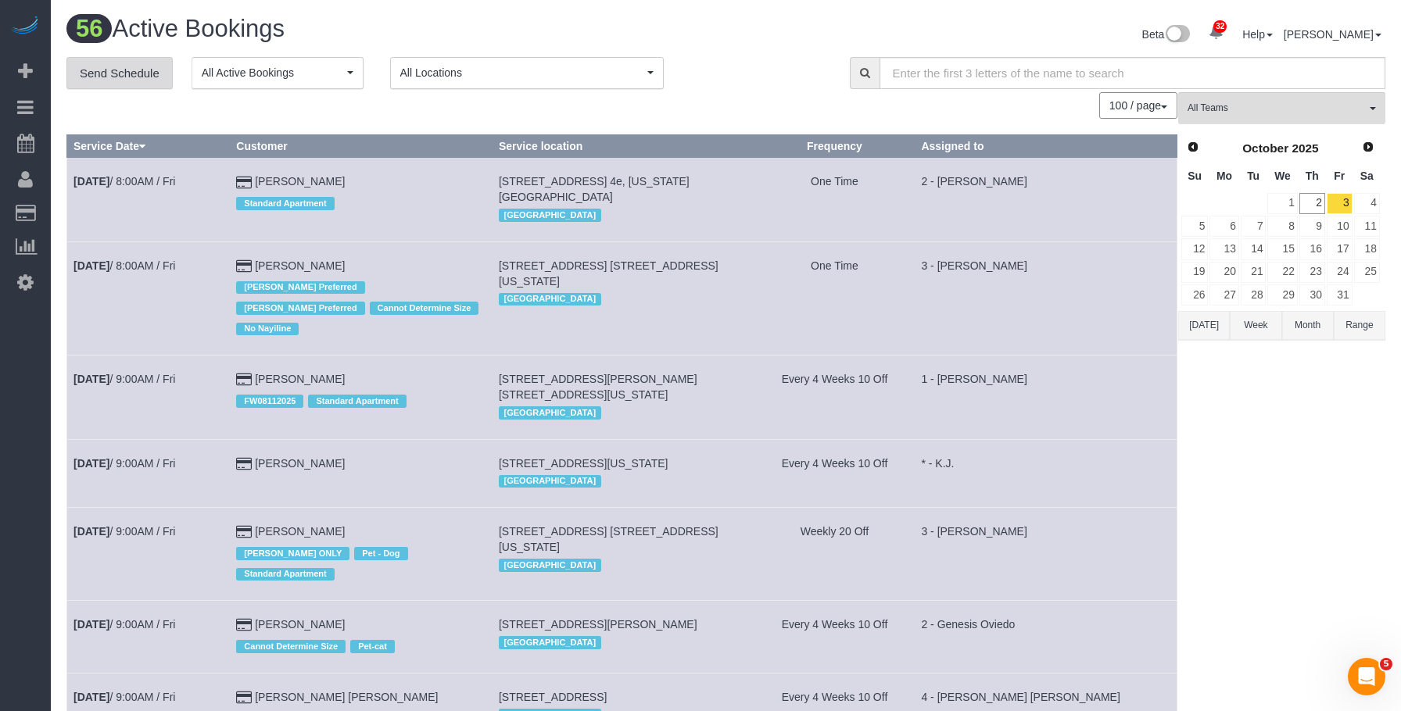
click at [116, 73] on link "Send Schedule" at bounding box center [119, 73] width 106 height 33
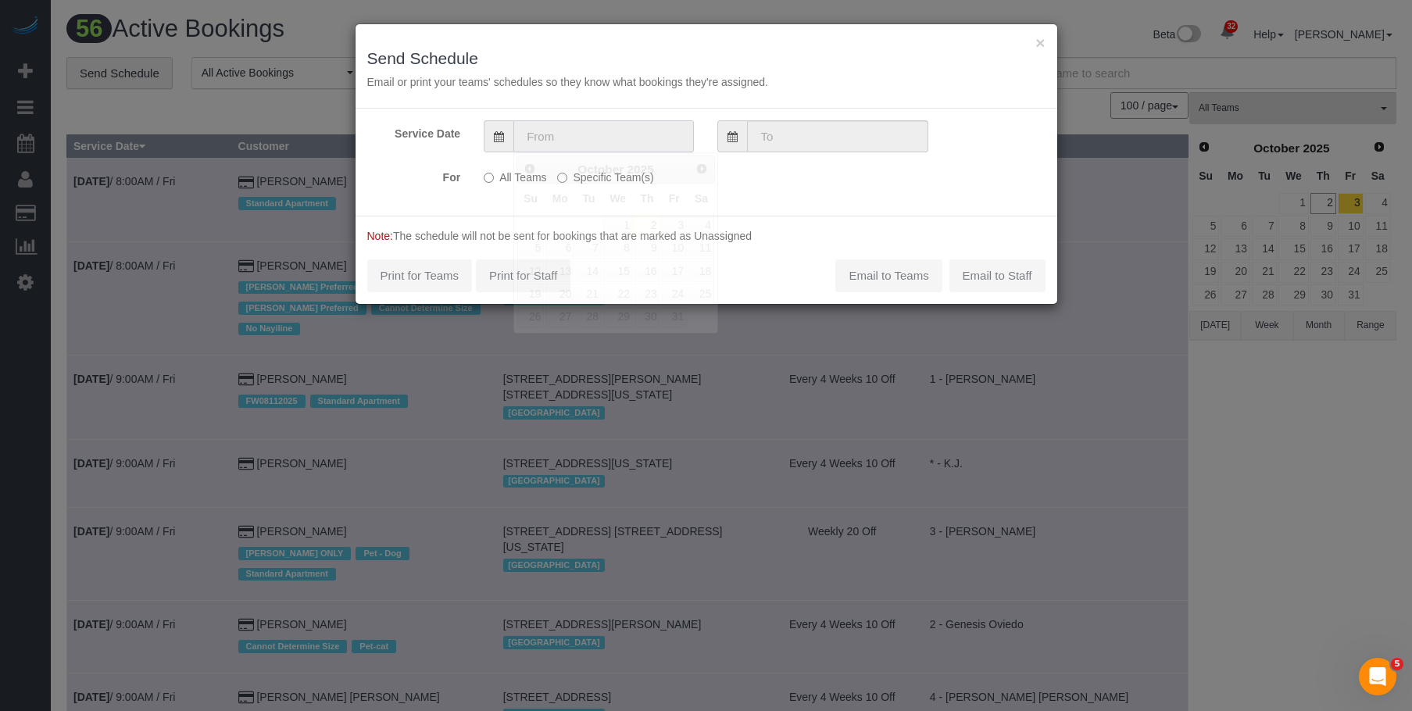
drag, startPoint x: 671, startPoint y: 124, endPoint x: 653, endPoint y: 209, distance: 86.3
click at [671, 127] on input "text" at bounding box center [603, 136] width 181 height 32
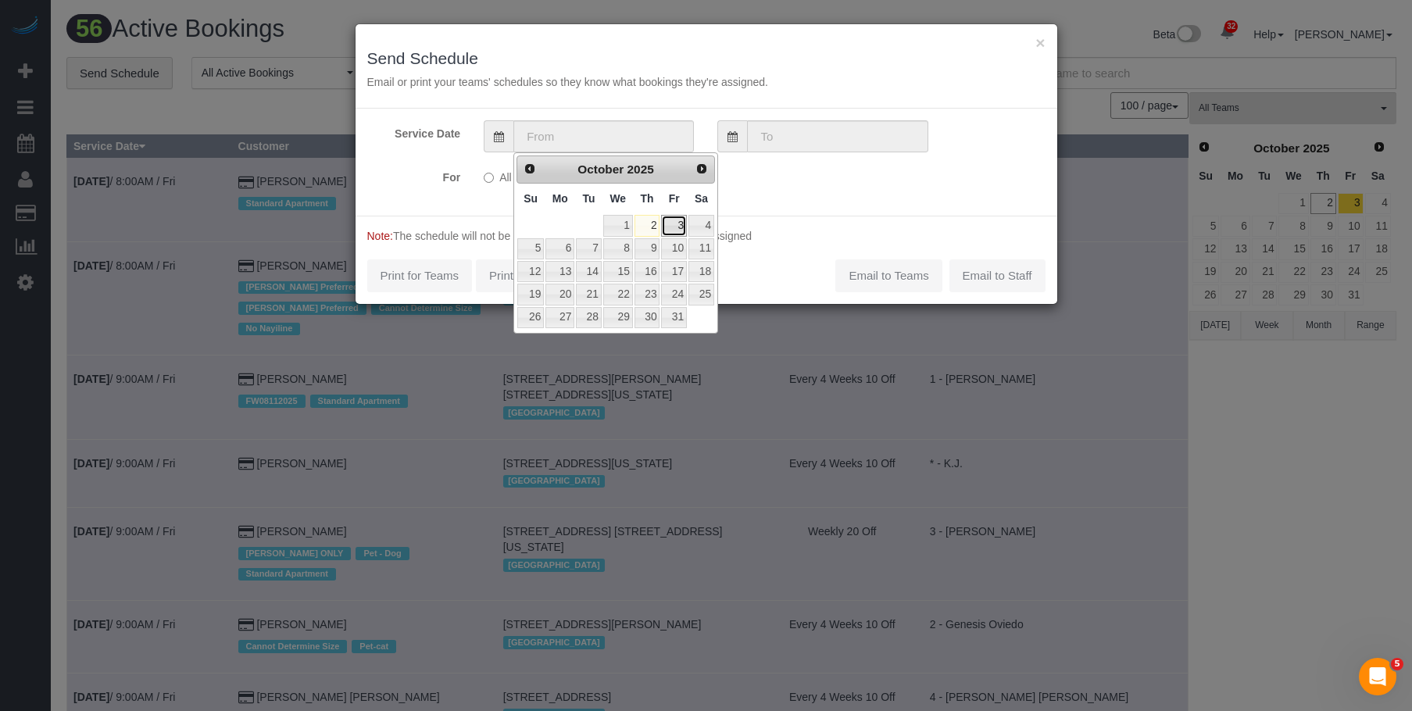
click at [677, 224] on link "3" at bounding box center [673, 225] width 25 height 21
type input "10/03/2025"
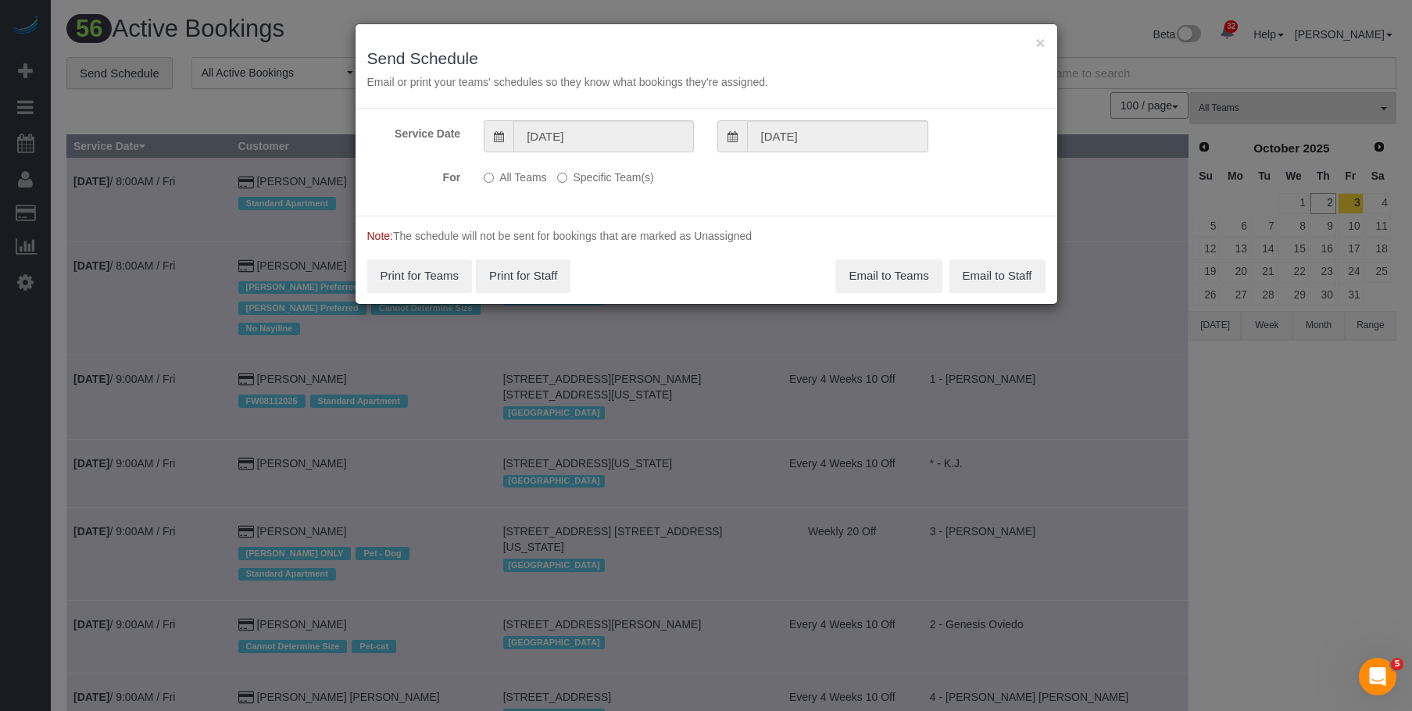
click at [623, 176] on label "Specific Team(s)" at bounding box center [605, 174] width 96 height 21
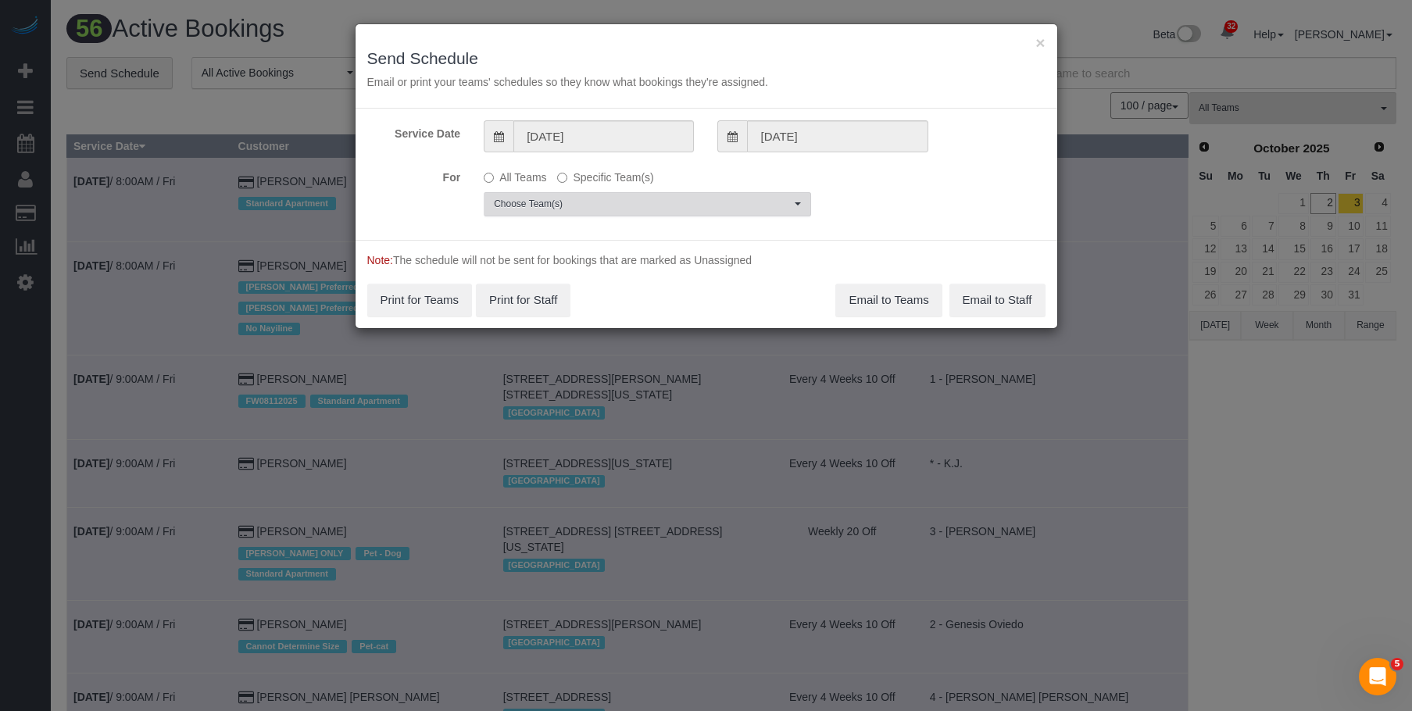
click at [719, 206] on span "Choose Team(s)" at bounding box center [642, 204] width 297 height 13
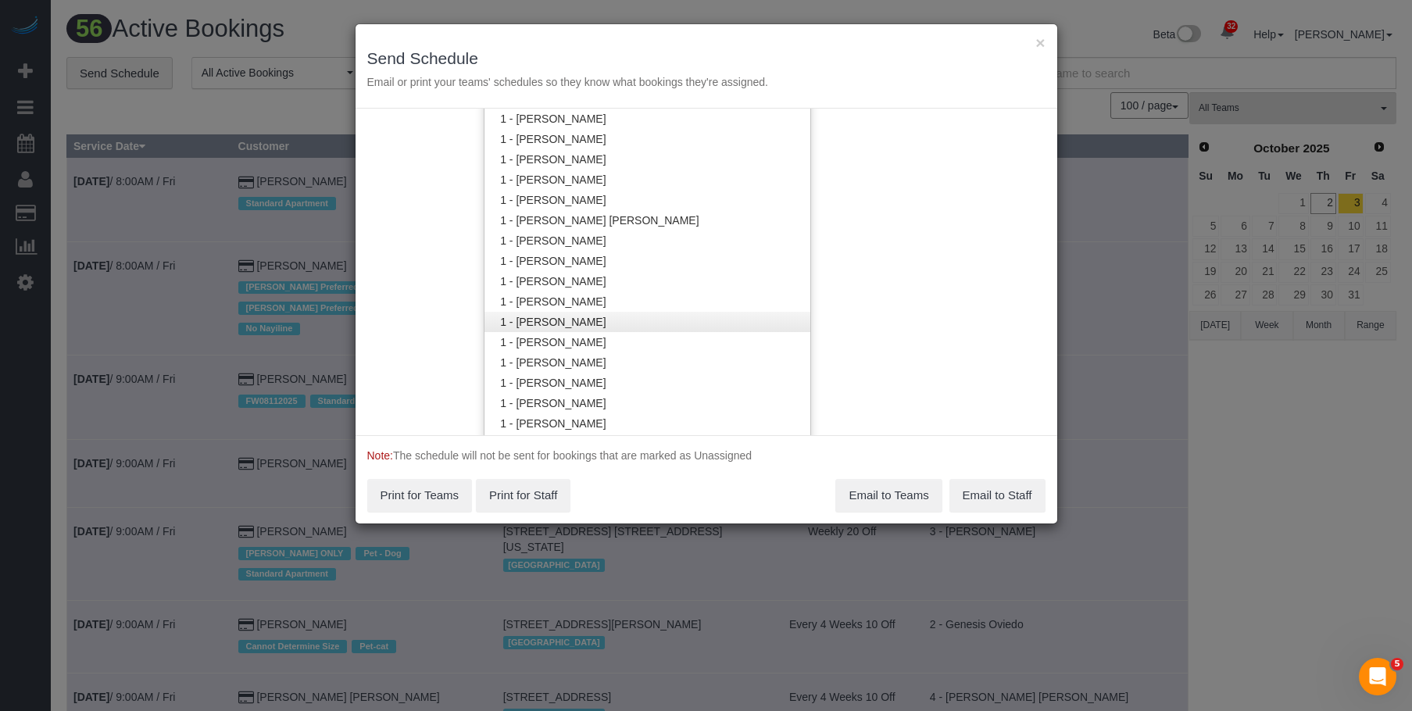
scroll to position [394, 0]
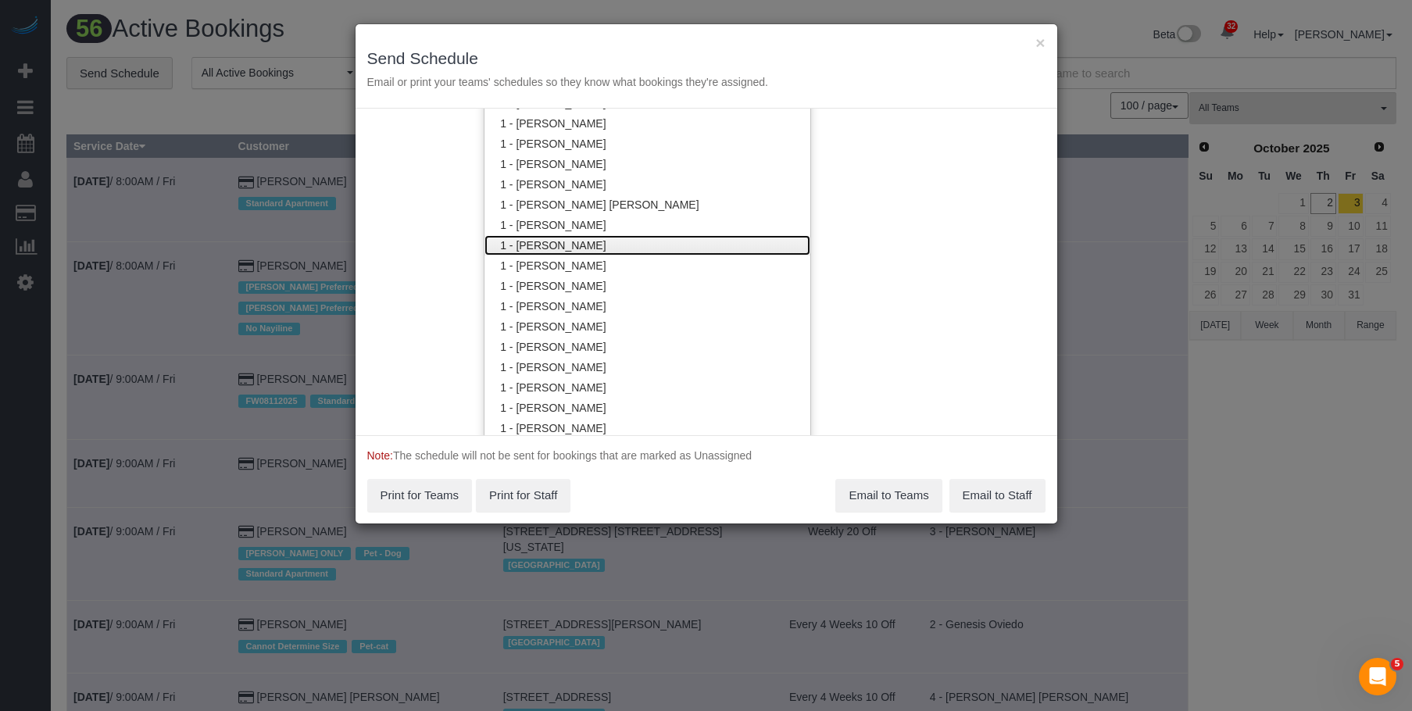
click at [581, 238] on link "1 - [PERSON_NAME]" at bounding box center [648, 245] width 326 height 20
click at [695, 43] on div "× Send Schedule Email or print your teams' schedules so they know what bookings…" at bounding box center [707, 66] width 702 height 84
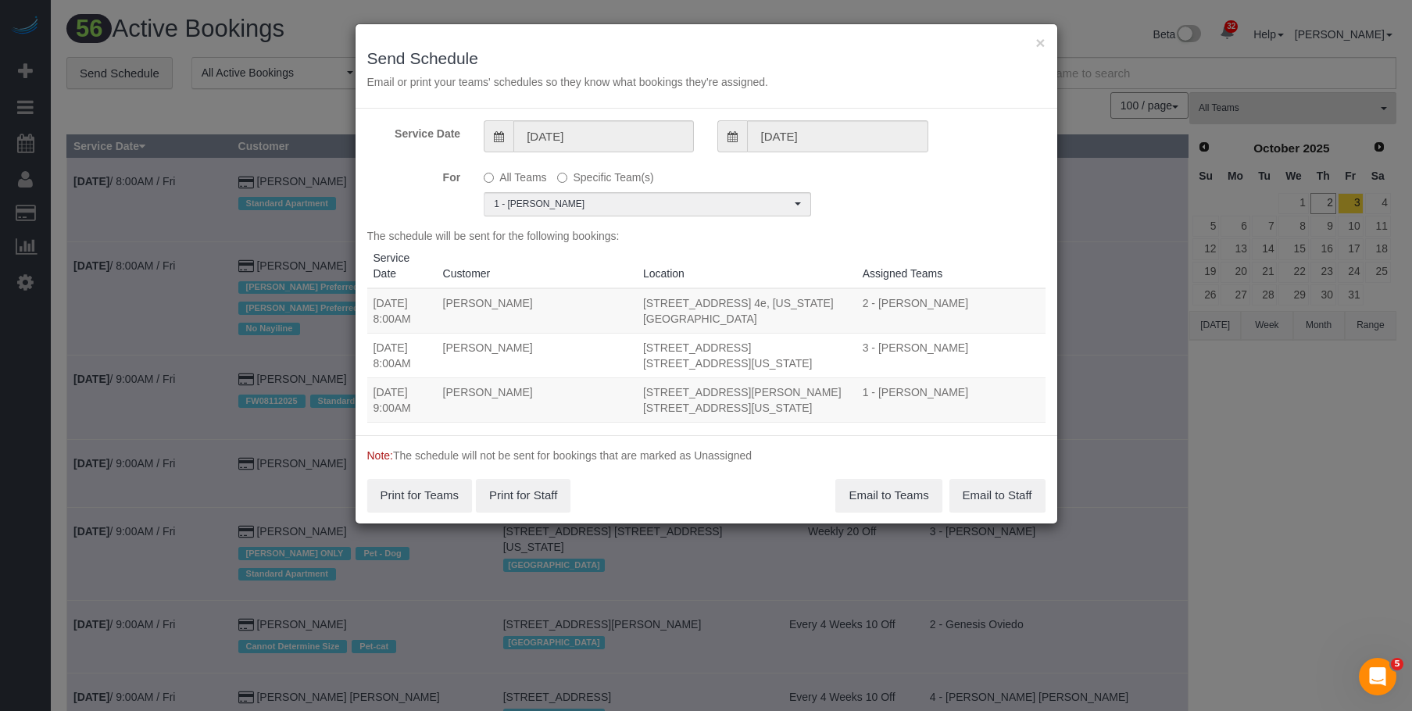
scroll to position [0, 0]
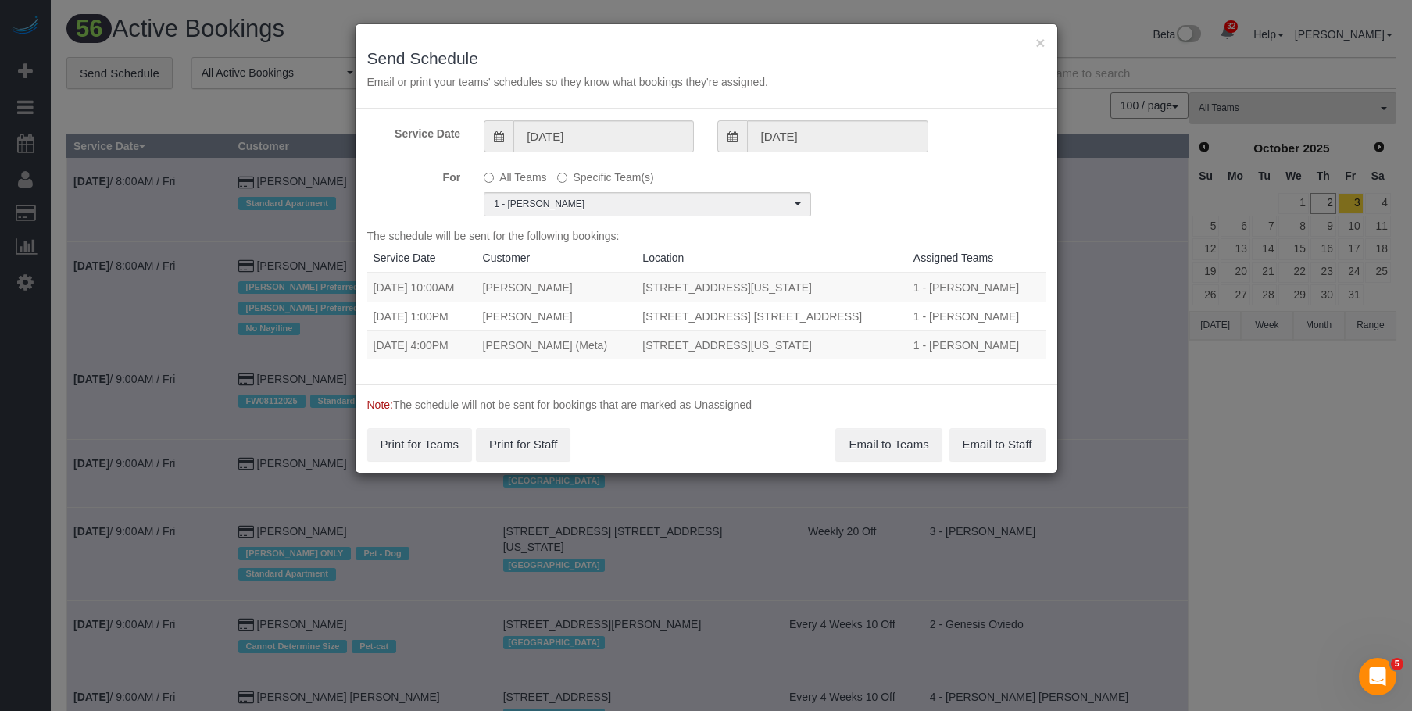
drag, startPoint x: 433, startPoint y: 290, endPoint x: 903, endPoint y: 290, distance: 470.5
click at [903, 290] on tr "10/03/2025 10:00AM Maxine Blake 301 East 79th Street, Apt.24g, New York, NY 100…" at bounding box center [706, 288] width 678 height 30
copy tr "10:00AM Maxine Blake 301 East 79th Street, Apt.24g, New York, NY 10075"
drag, startPoint x: 431, startPoint y: 316, endPoint x: 882, endPoint y: 324, distance: 451.0
click at [882, 324] on tr "10/03/2025 1:00PM Daniel Rua 130 Adelphi Street, Apt. 4a, Brooklyn, NY 11205 1 …" at bounding box center [706, 316] width 678 height 29
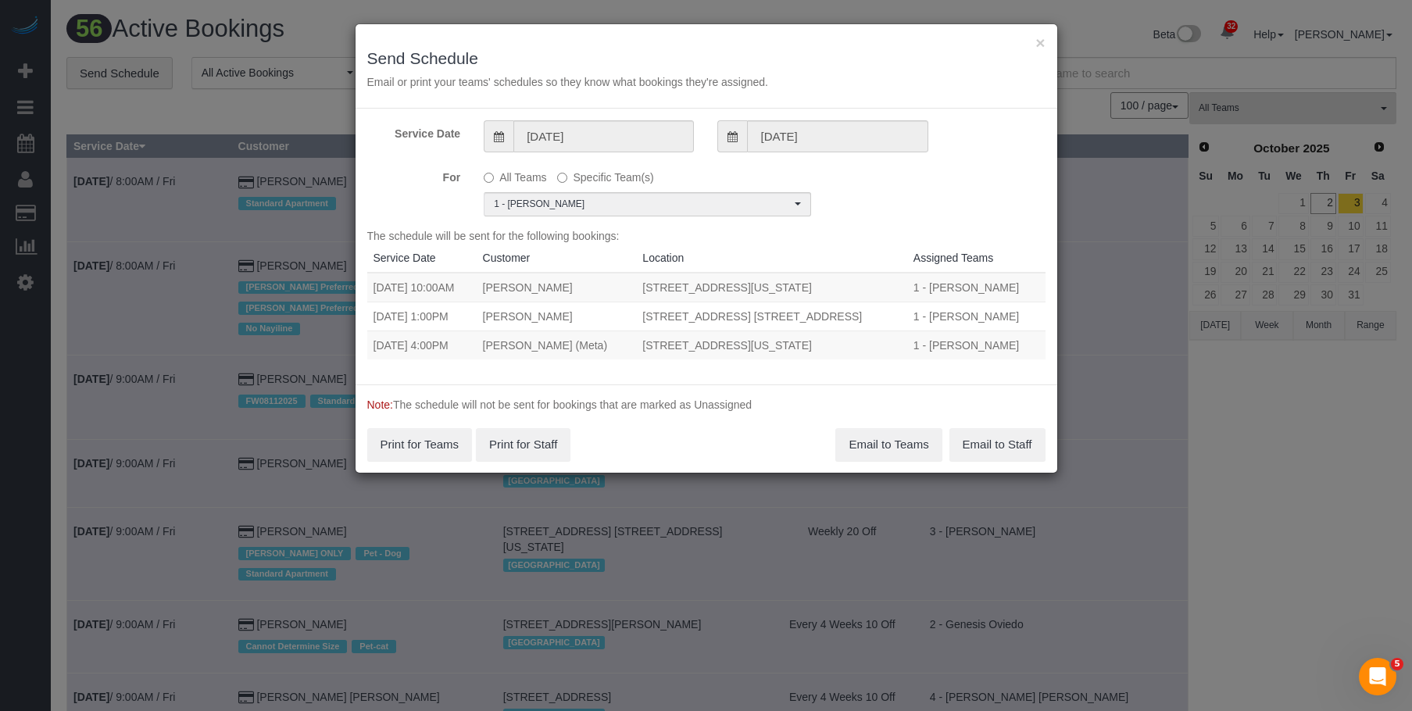
copy tr "1:00PM Daniel Rua 130 Adelphi Street, Apt. 4a, Brooklyn, NY 11205"
drag, startPoint x: 432, startPoint y: 349, endPoint x: 896, endPoint y: 349, distance: 464.2
click at [896, 349] on tr "10/03/2025 4:00PM Robin Shanholtz (Meta) 340 W 19th Street Apt 14, New York, NY…" at bounding box center [706, 345] width 678 height 29
copy tr "4:00PM Robin Shanholtz (Meta) 340 W 19th Street Apt 14, New York, NY 10011"
click at [876, 438] on button "Email to Teams" at bounding box center [888, 444] width 106 height 33
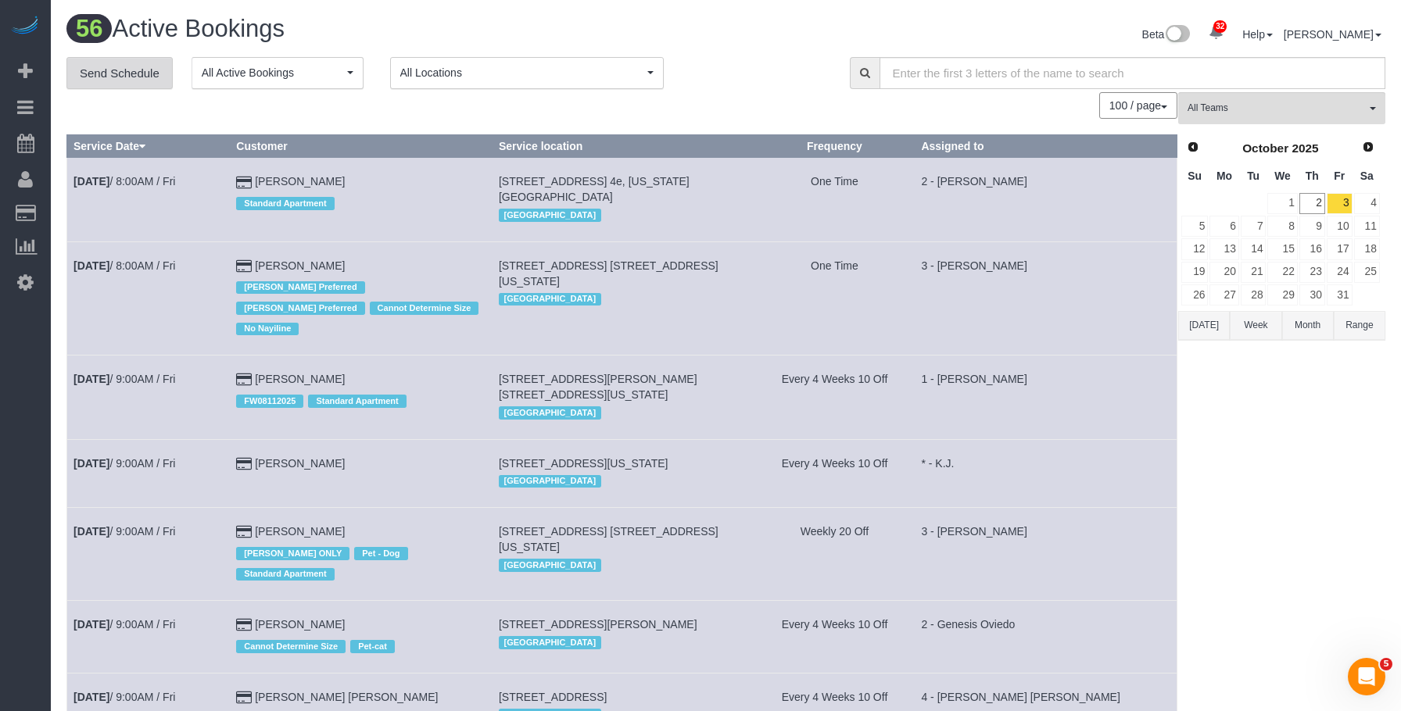
click at [143, 73] on link "Send Schedule" at bounding box center [119, 73] width 106 height 33
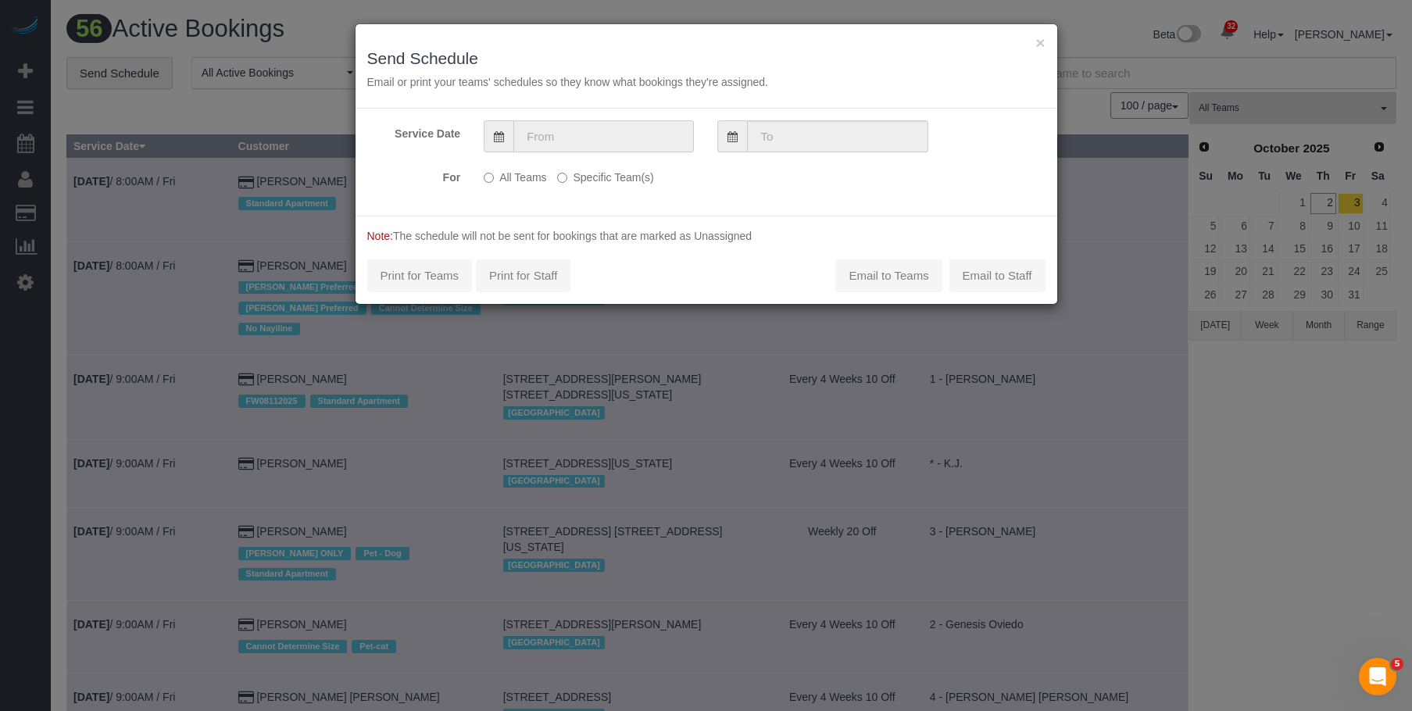
click at [629, 125] on input "text" at bounding box center [603, 136] width 181 height 32
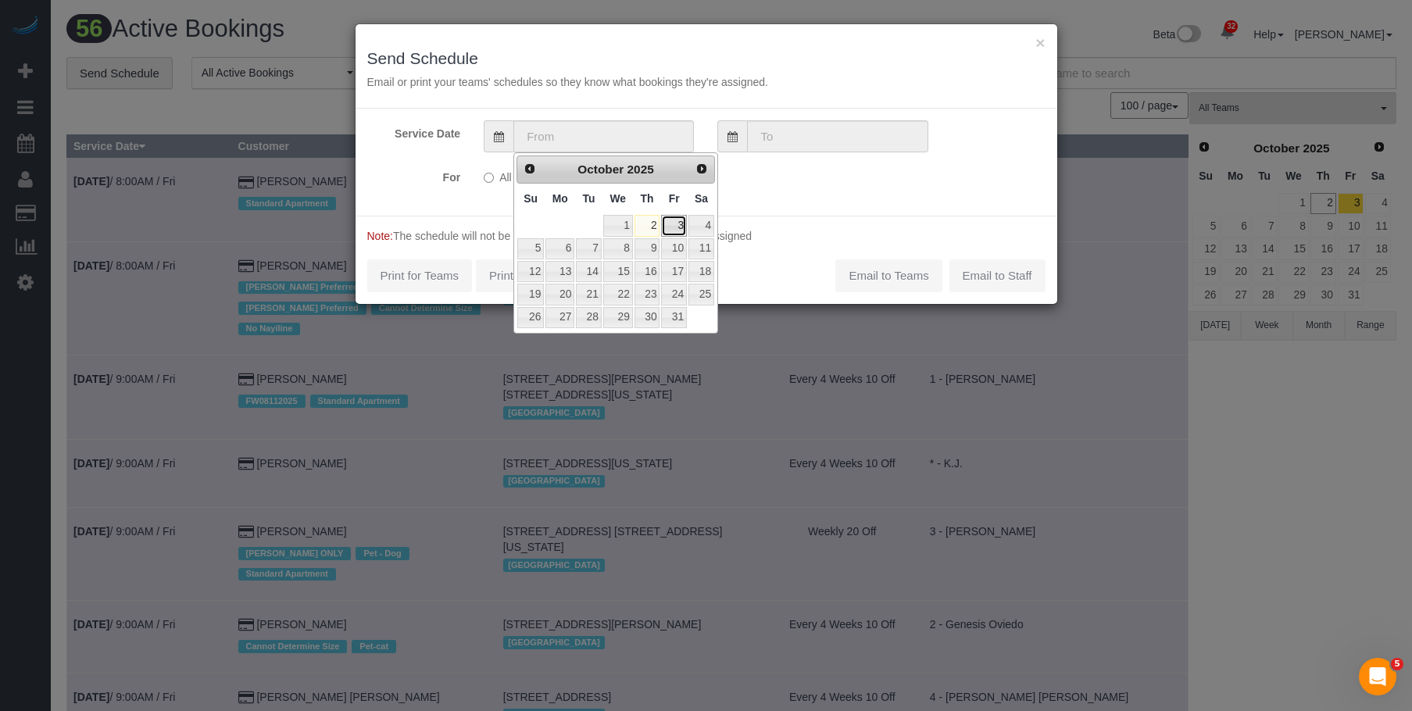
click at [682, 230] on link "3" at bounding box center [673, 225] width 25 height 21
type input "10/03/2025"
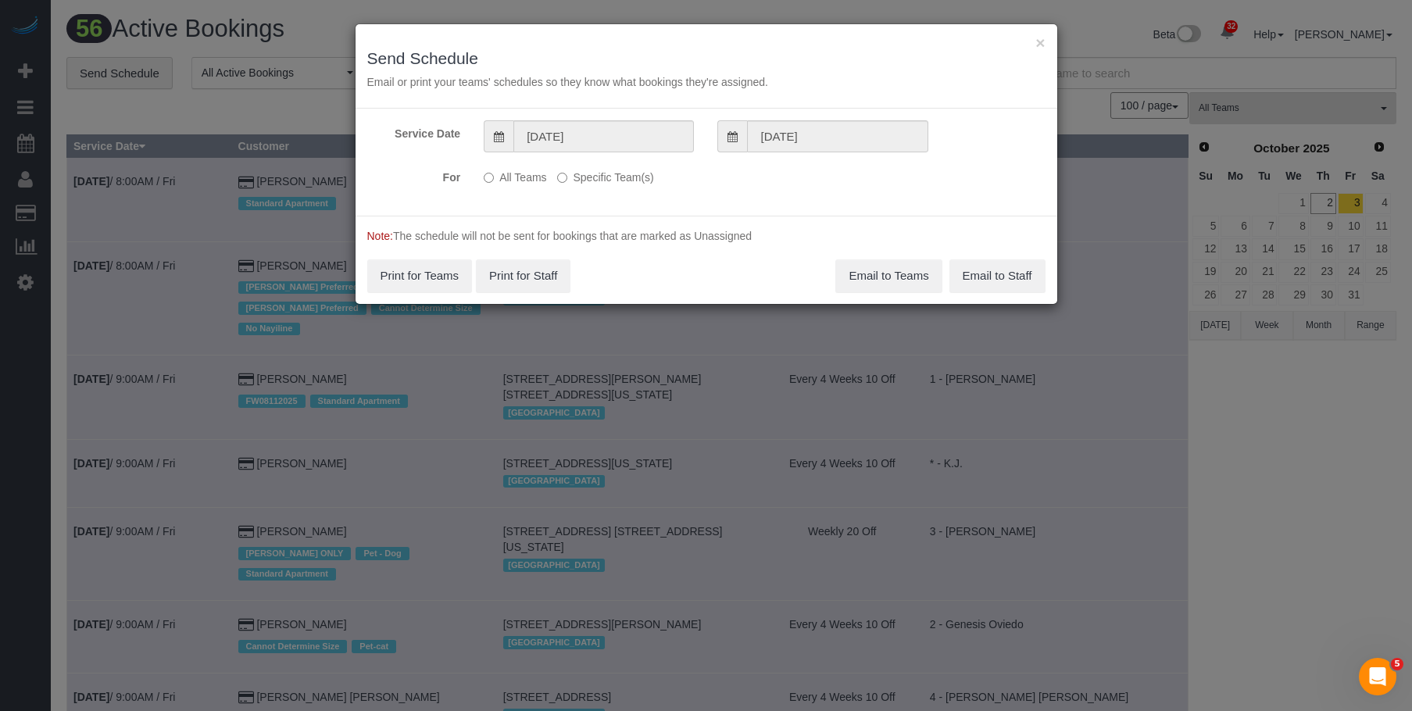
click at [613, 180] on label "Specific Team(s)" at bounding box center [605, 174] width 96 height 21
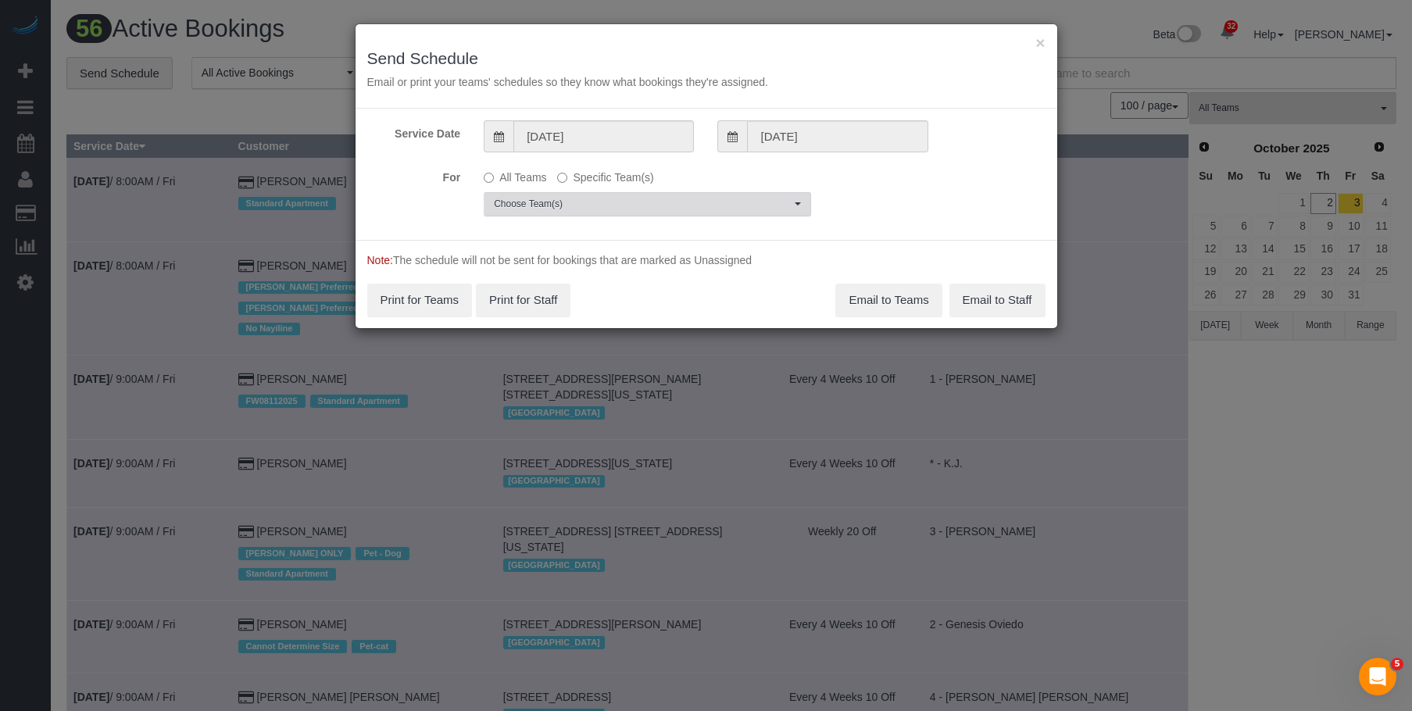
click at [654, 206] on span "Choose Team(s)" at bounding box center [642, 204] width 297 height 13
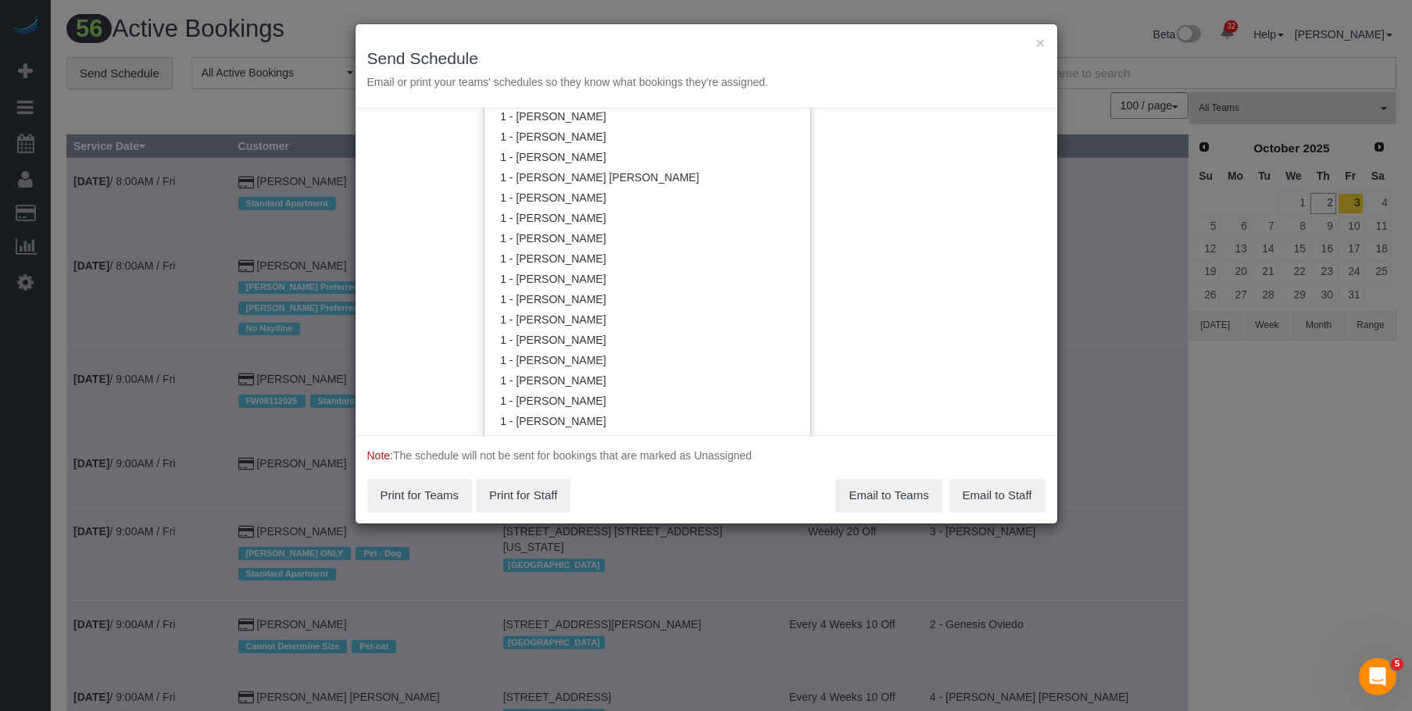
scroll to position [394, 0]
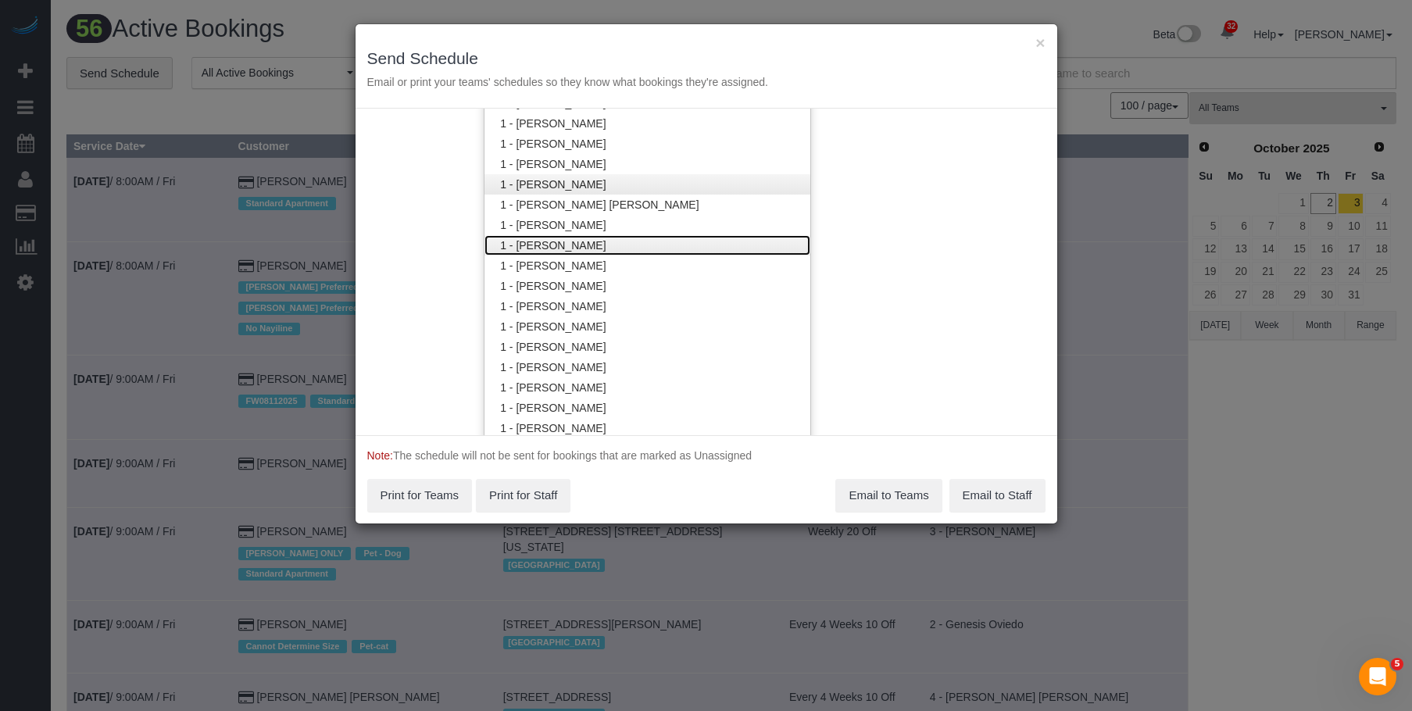
drag, startPoint x: 604, startPoint y: 242, endPoint x: 624, endPoint y: 189, distance: 55.9
click at [603, 242] on link "1 - [PERSON_NAME]" at bounding box center [648, 245] width 326 height 20
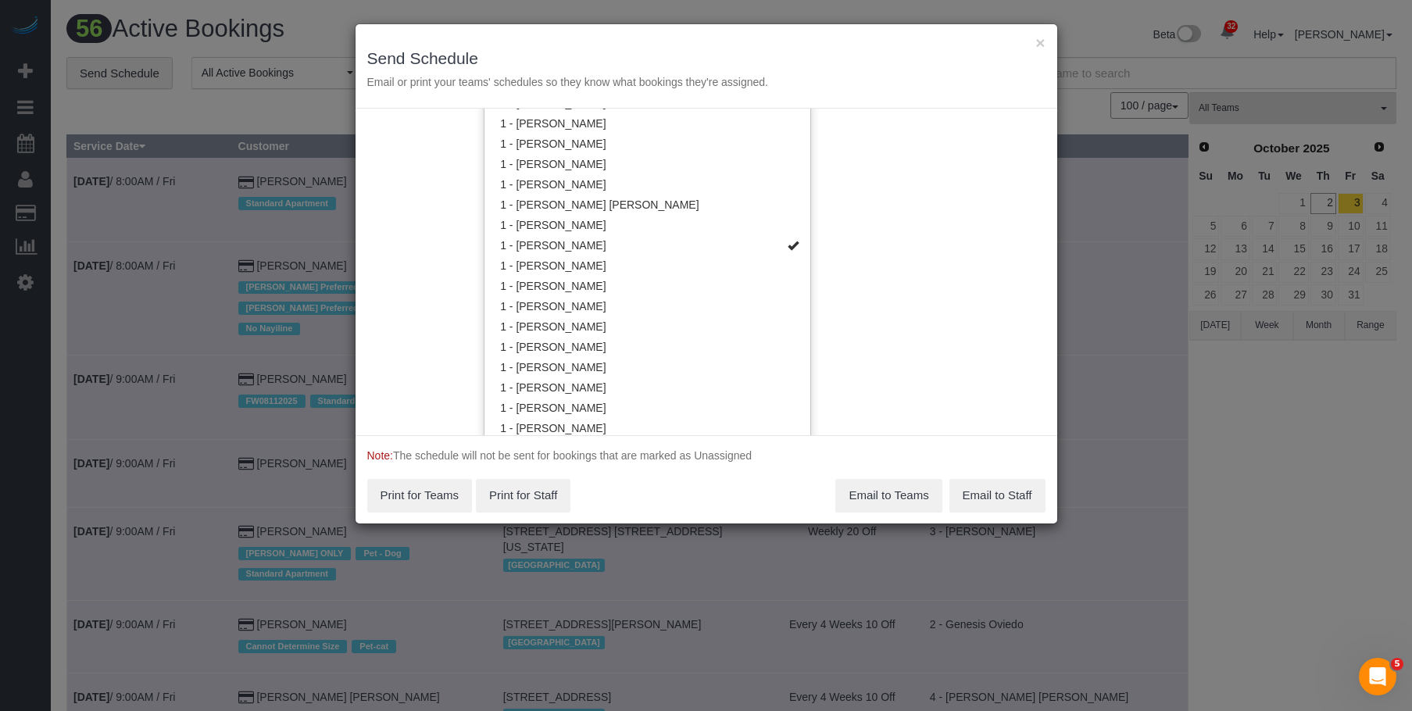
click at [657, 48] on div "× Send Schedule Email or print your teams' schedules so they know what bookings…" at bounding box center [707, 66] width 702 height 84
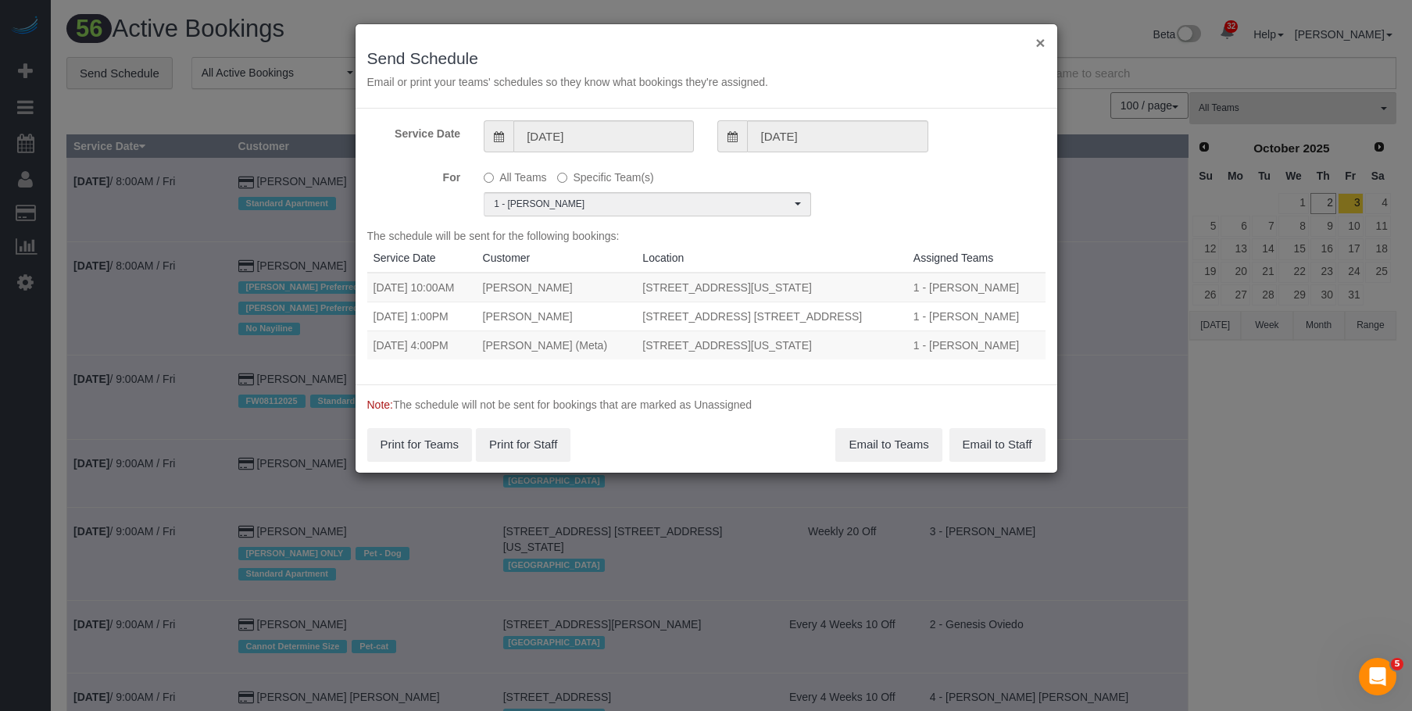
click at [1041, 41] on button "×" at bounding box center [1040, 42] width 9 height 16
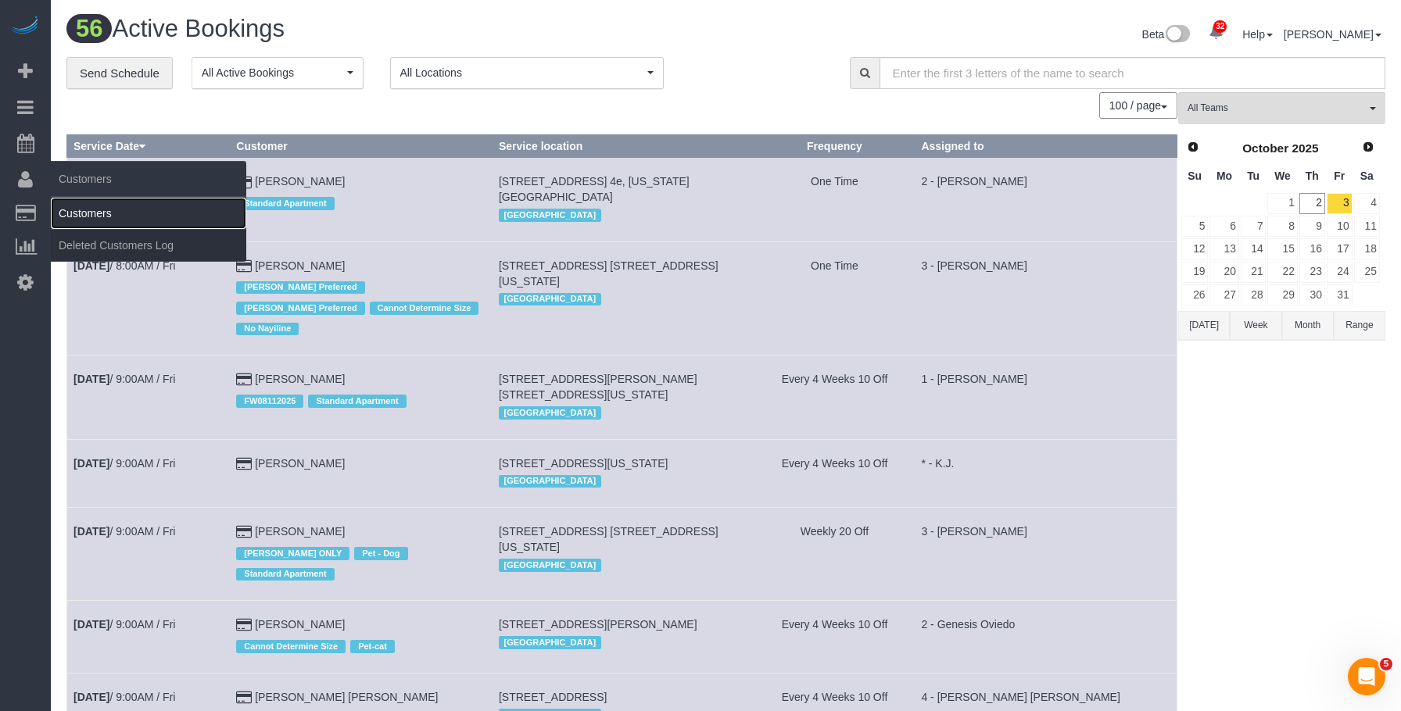
drag, startPoint x: 94, startPoint y: 207, endPoint x: 350, endPoint y: 202, distance: 256.4
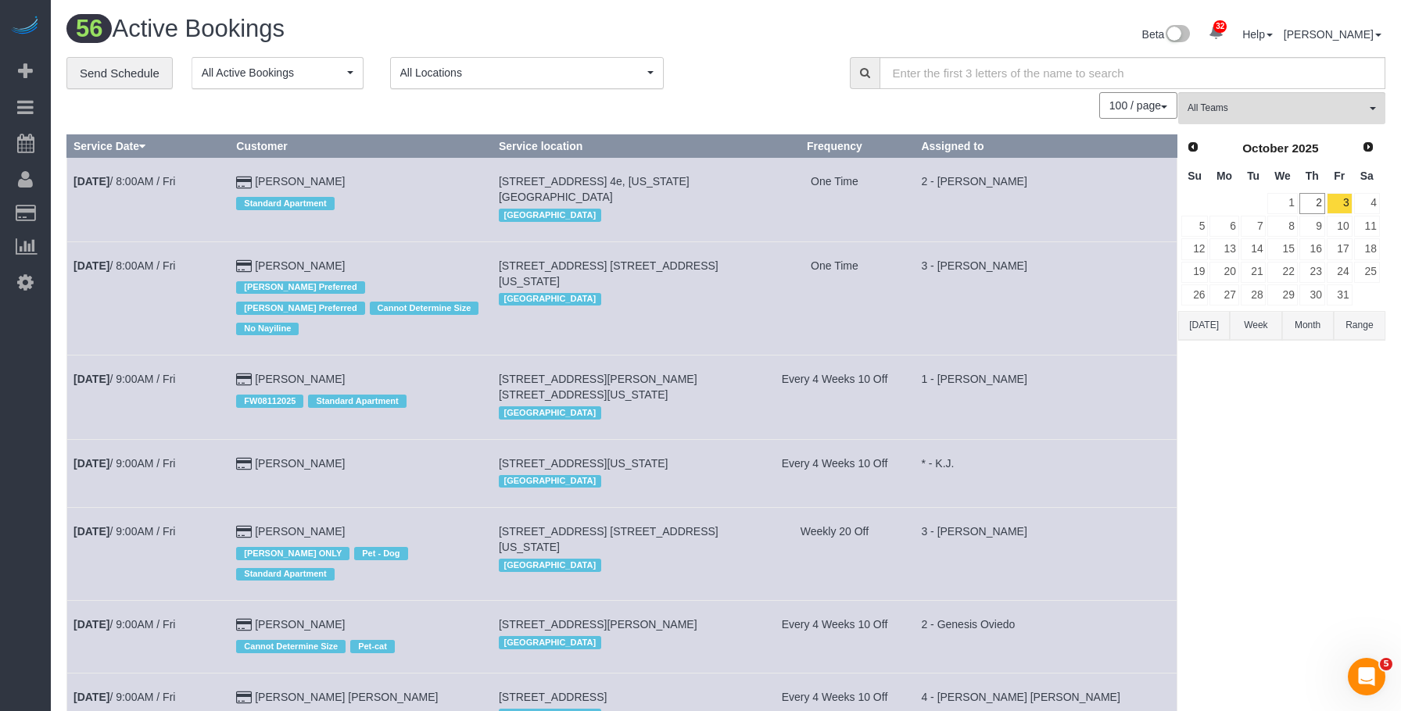
click at [95, 207] on link "Customers" at bounding box center [148, 213] width 195 height 31
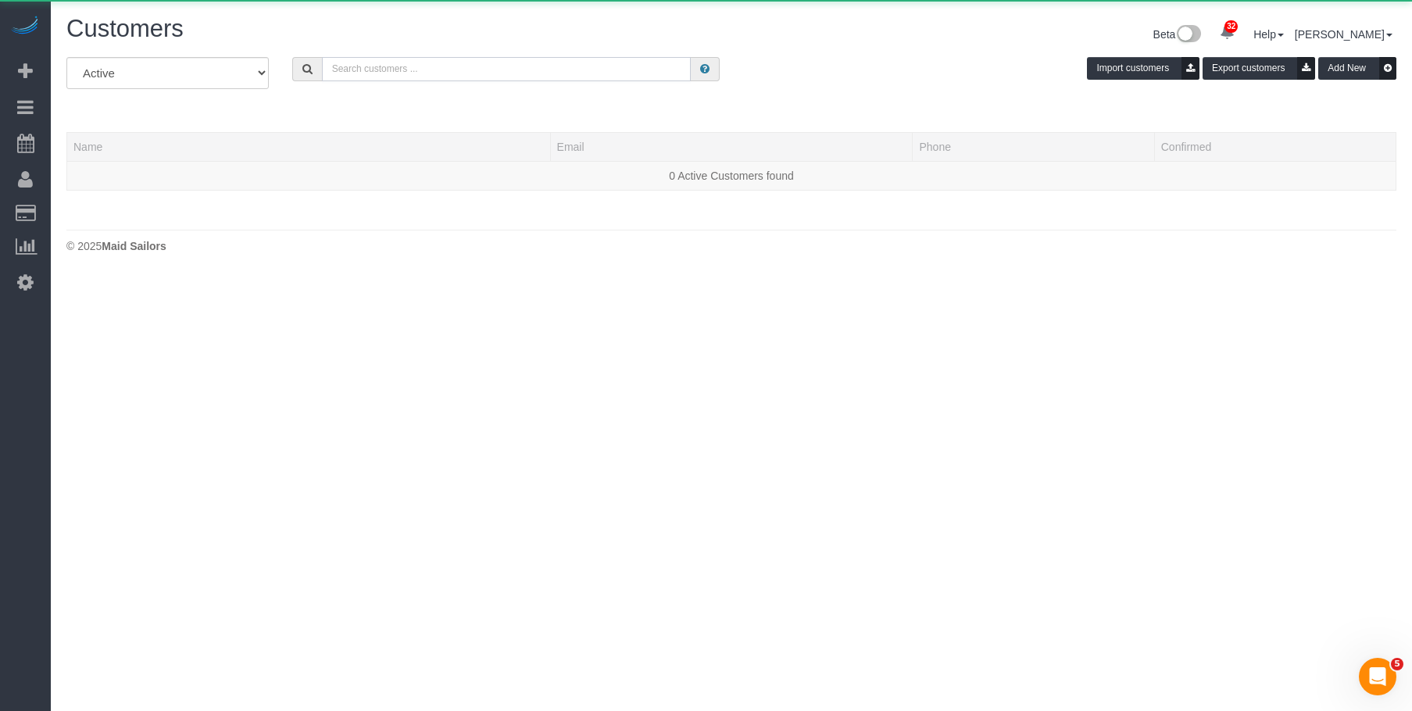
click at [463, 72] on input "text" at bounding box center [506, 69] width 369 height 24
paste input "Tara Stecker"
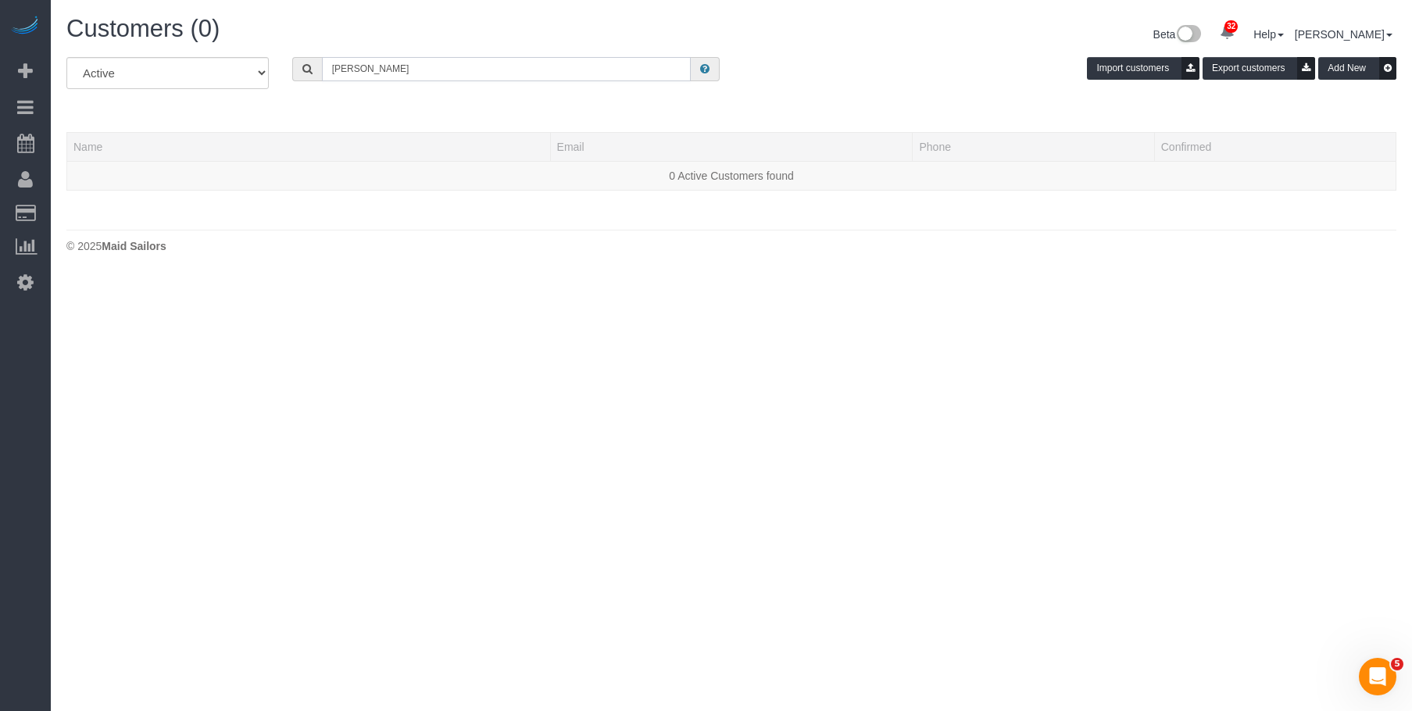
type input "Tara Stecker"
drag, startPoint x: 398, startPoint y: 73, endPoint x: 229, endPoint y: 76, distance: 168.8
click at [229, 76] on div "All Active Archived Tara Stecker Import customers Export customers Add New" at bounding box center [732, 79] width 1354 height 44
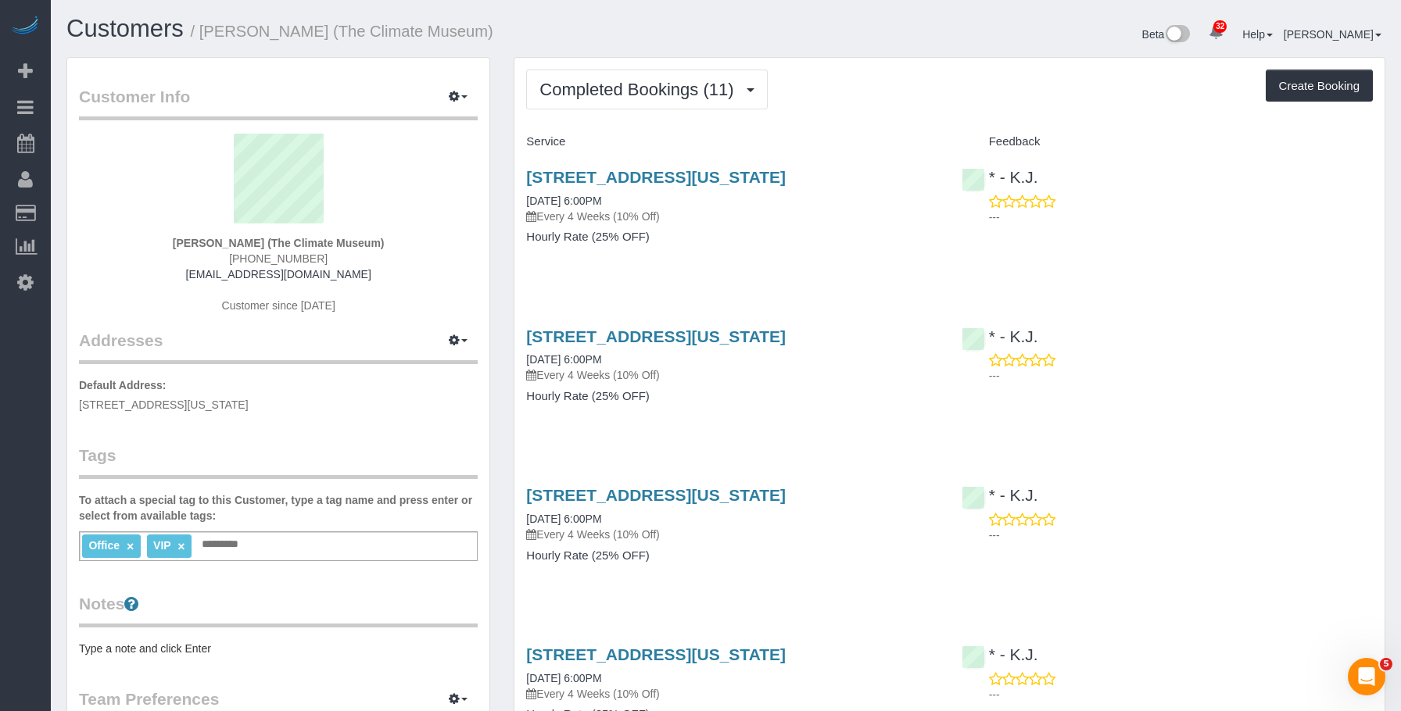
click at [793, 236] on h4 "Hourly Rate (25% OFF)" at bounding box center [731, 237] width 411 height 13
click at [623, 95] on span "Completed Bookings (11)" at bounding box center [640, 90] width 202 height 20
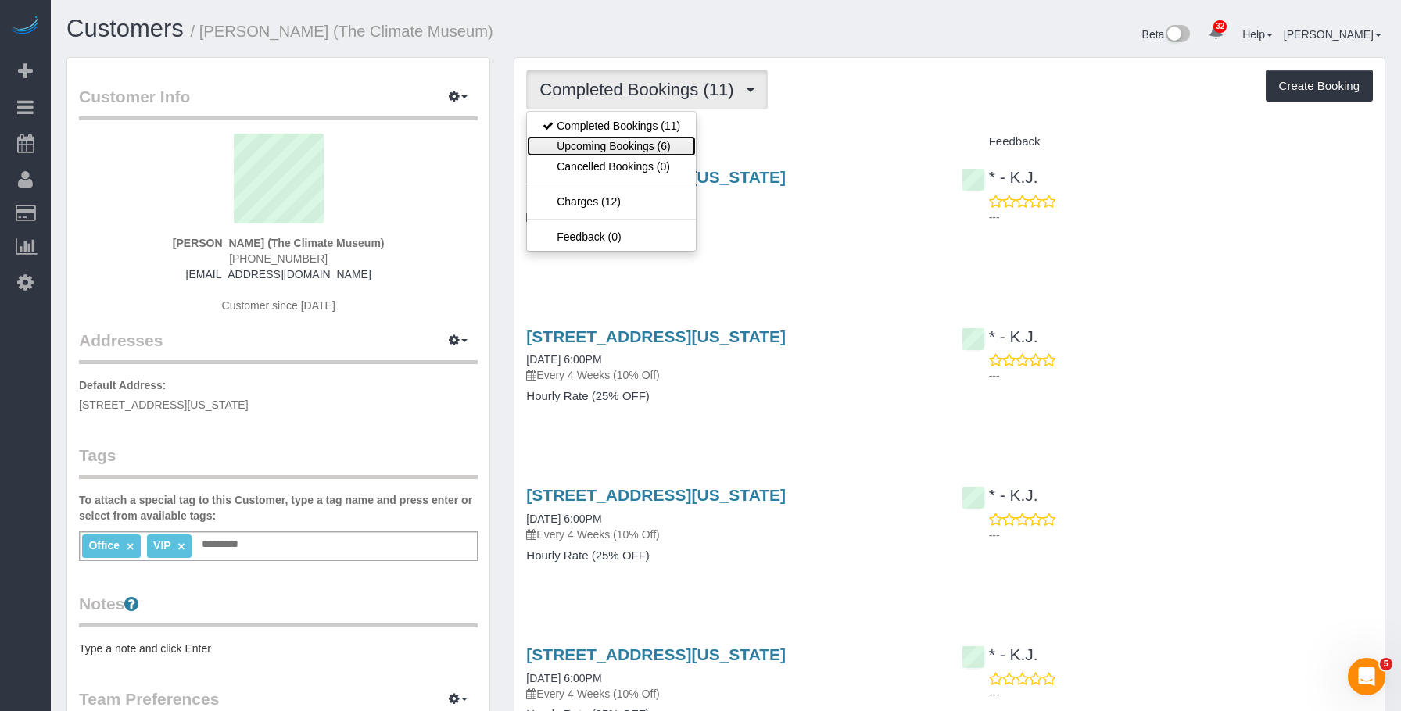
click at [605, 141] on link "Upcoming Bookings (6)" at bounding box center [611, 146] width 169 height 20
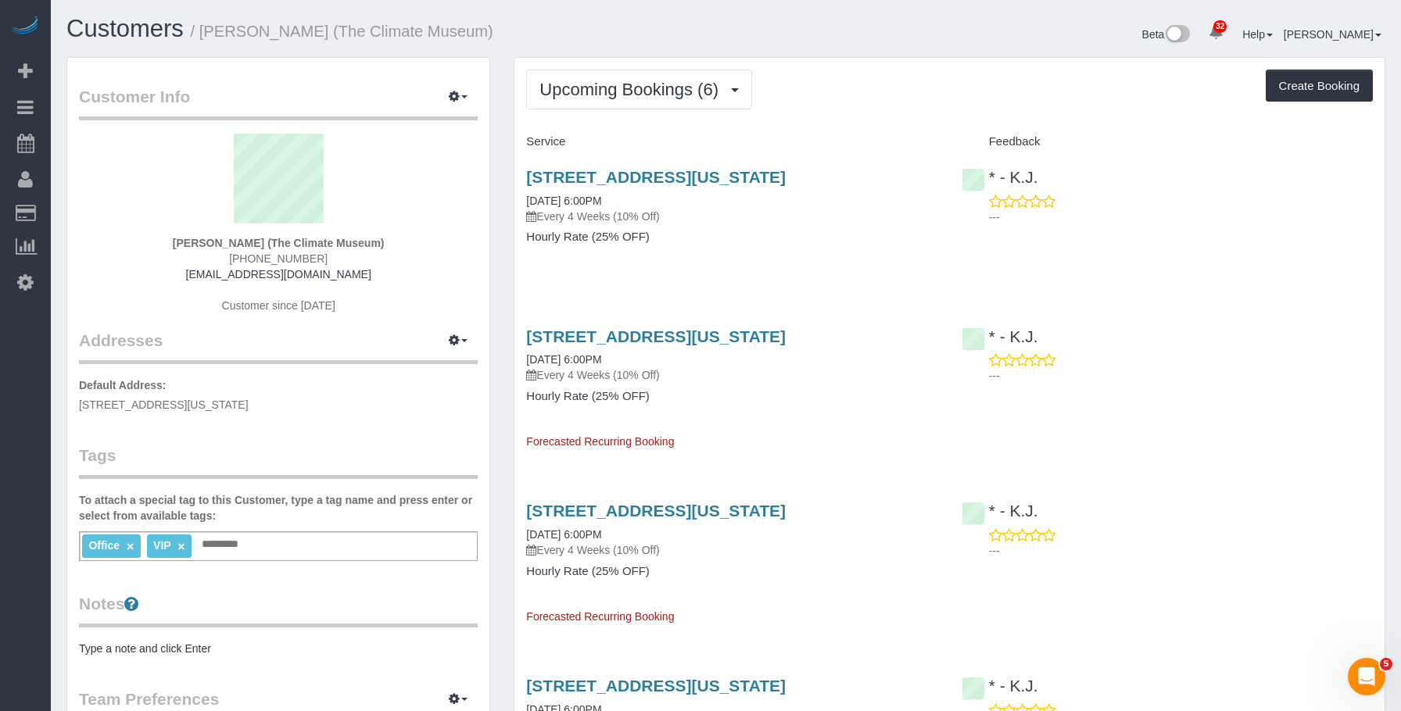
click at [794, 237] on h4 "Hourly Rate (25% OFF)" at bounding box center [731, 237] width 411 height 13
click at [785, 180] on link "630 9th Ave, Suite #1010, New York, NY 10036" at bounding box center [655, 177] width 259 height 18
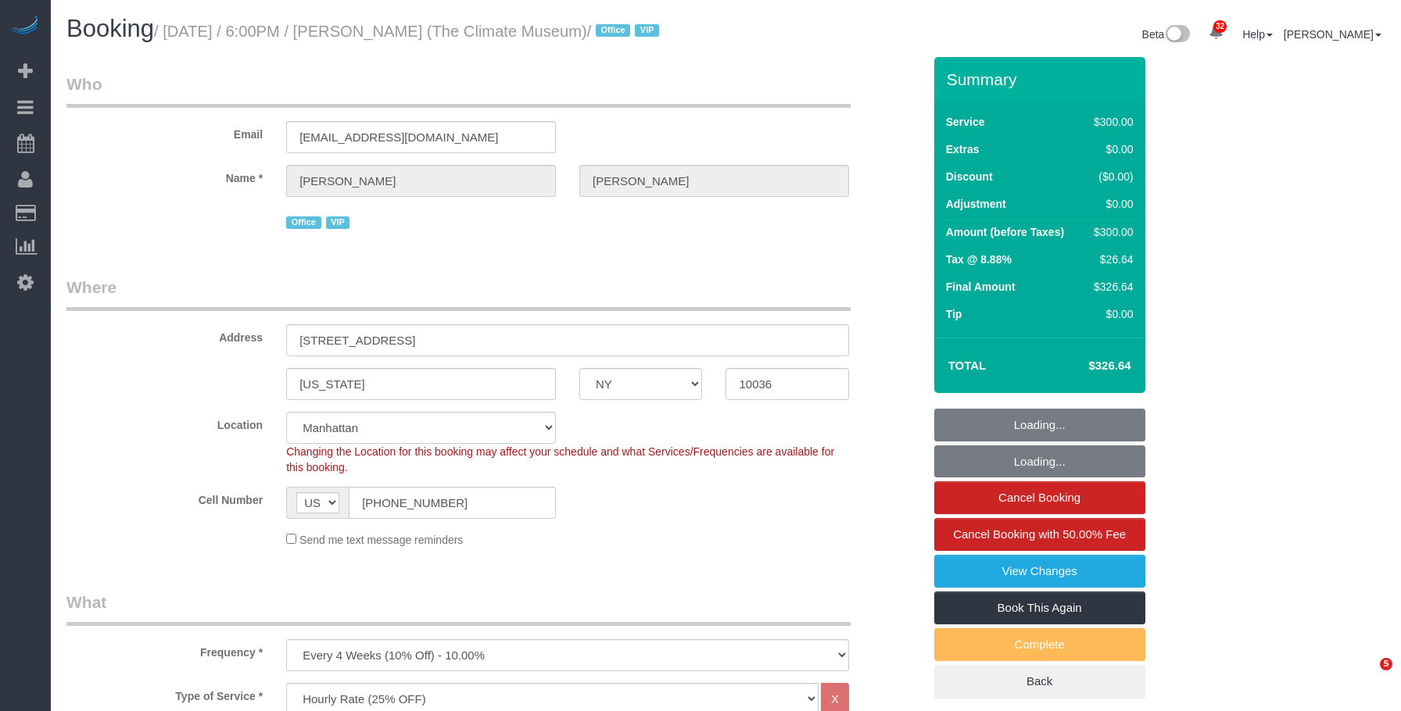
select select "NY"
select select "2"
select select "150"
select select "spot1"
select select "number:89"
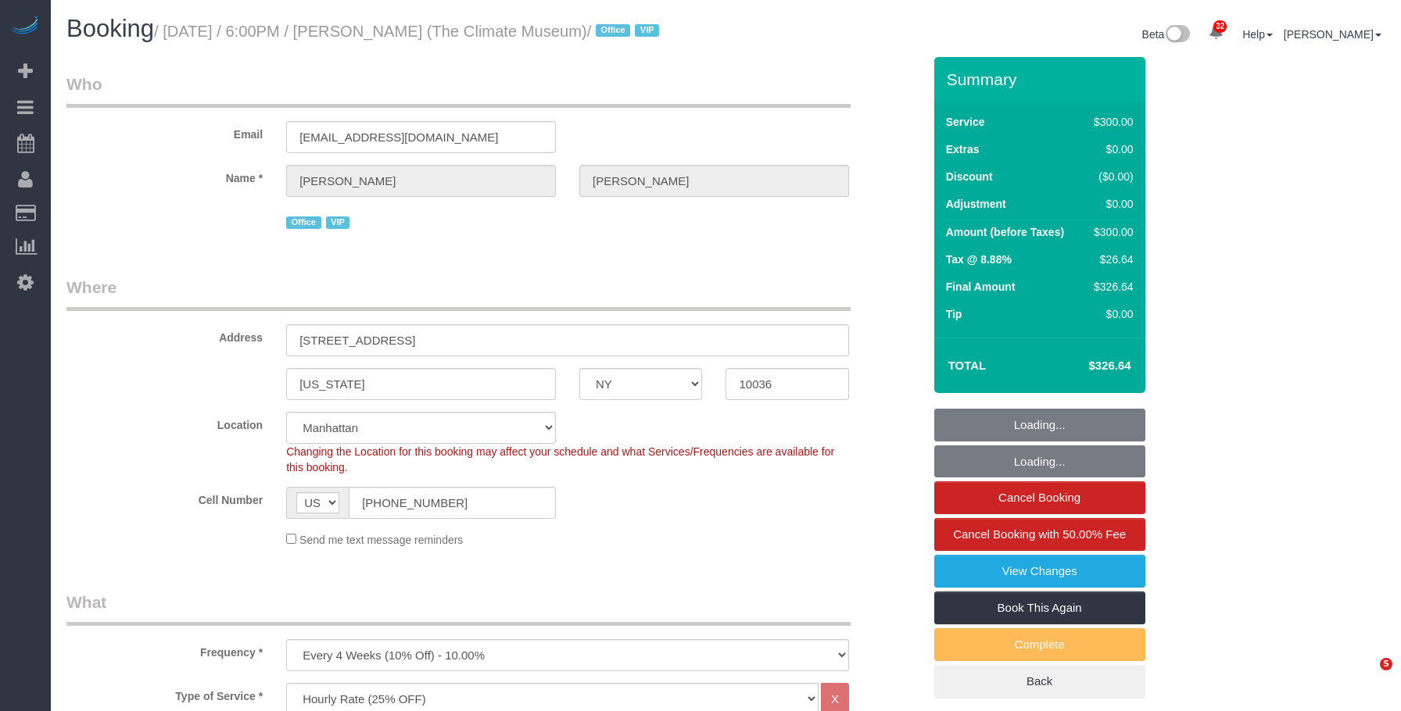
select select "number:90"
select select "number:15"
select select "number:7"
select select "object:1679"
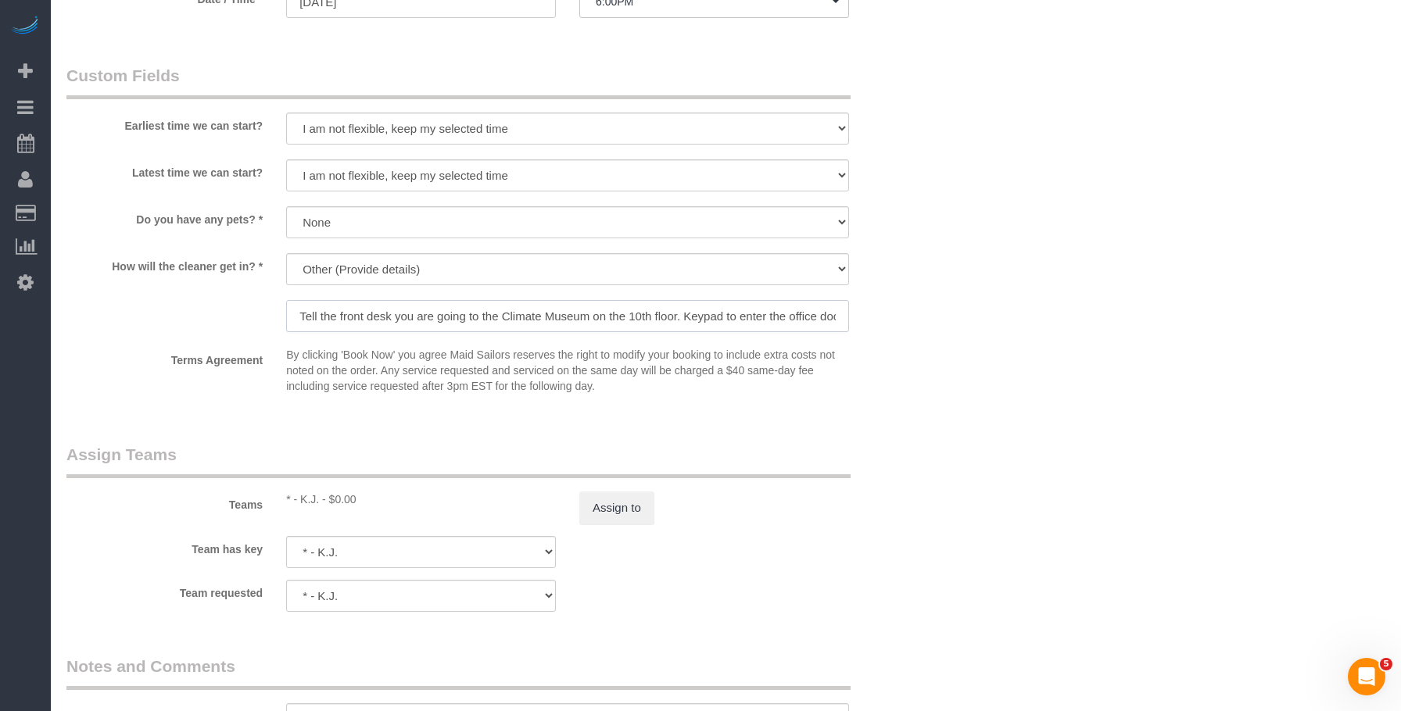
scroll to position [0, 53]
drag, startPoint x: 631, startPoint y: 315, endPoint x: 1193, endPoint y: 316, distance: 562.7
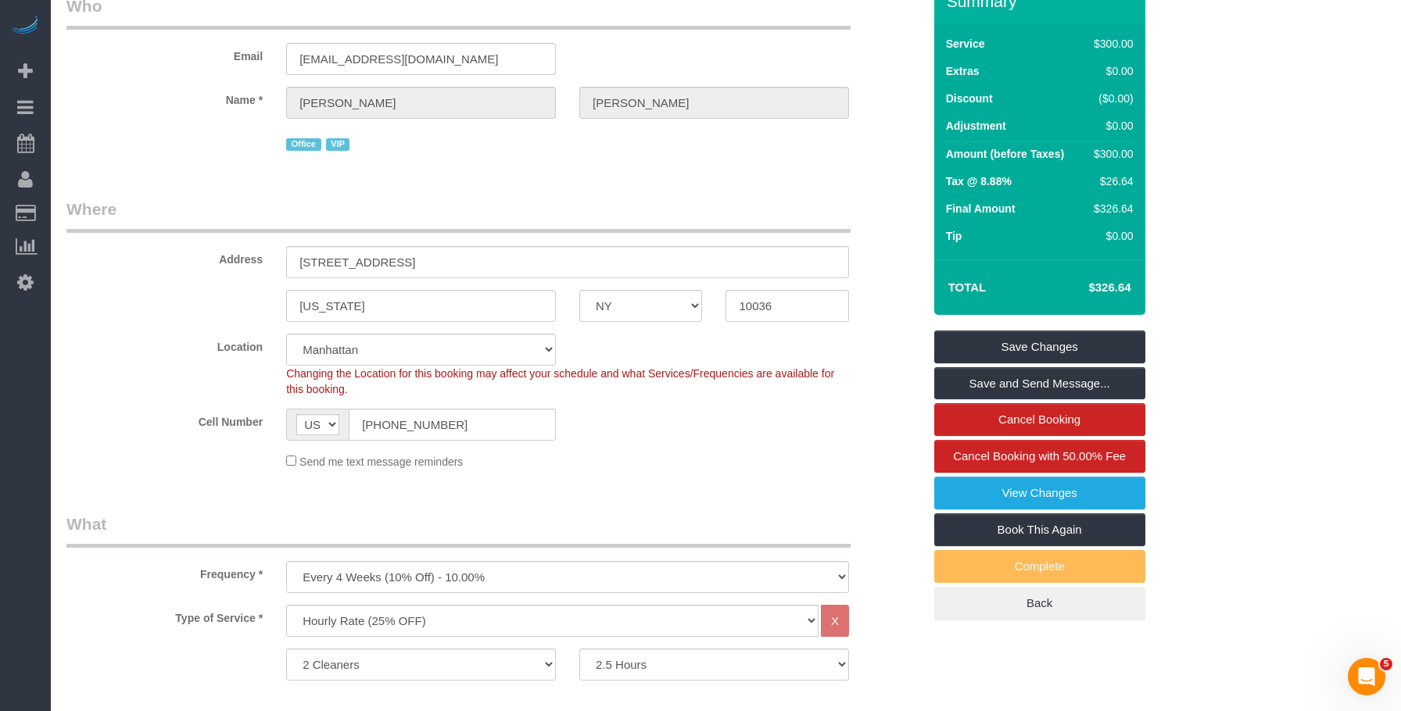
scroll to position [0, 0]
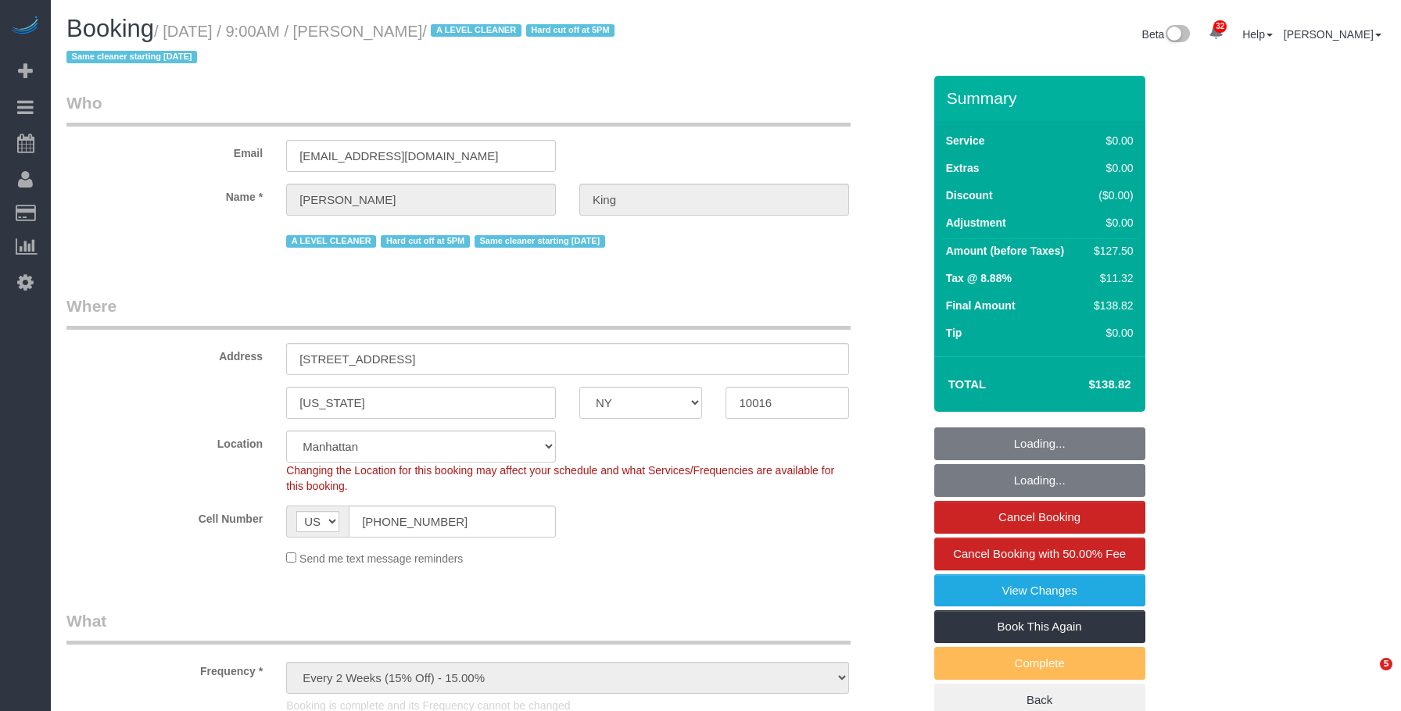
select select "NY"
select select "spot1"
select select "number:56"
select select "number:72"
select select "number:15"
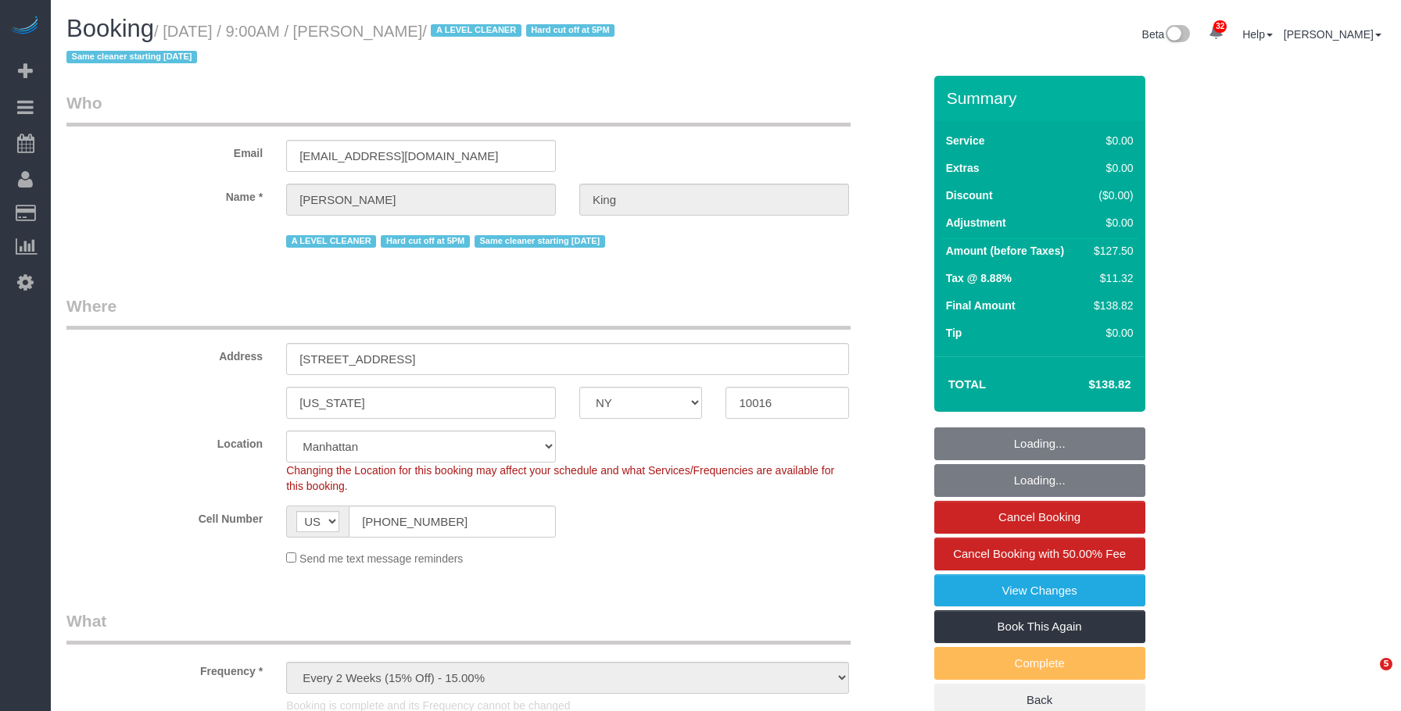
select select "number:5"
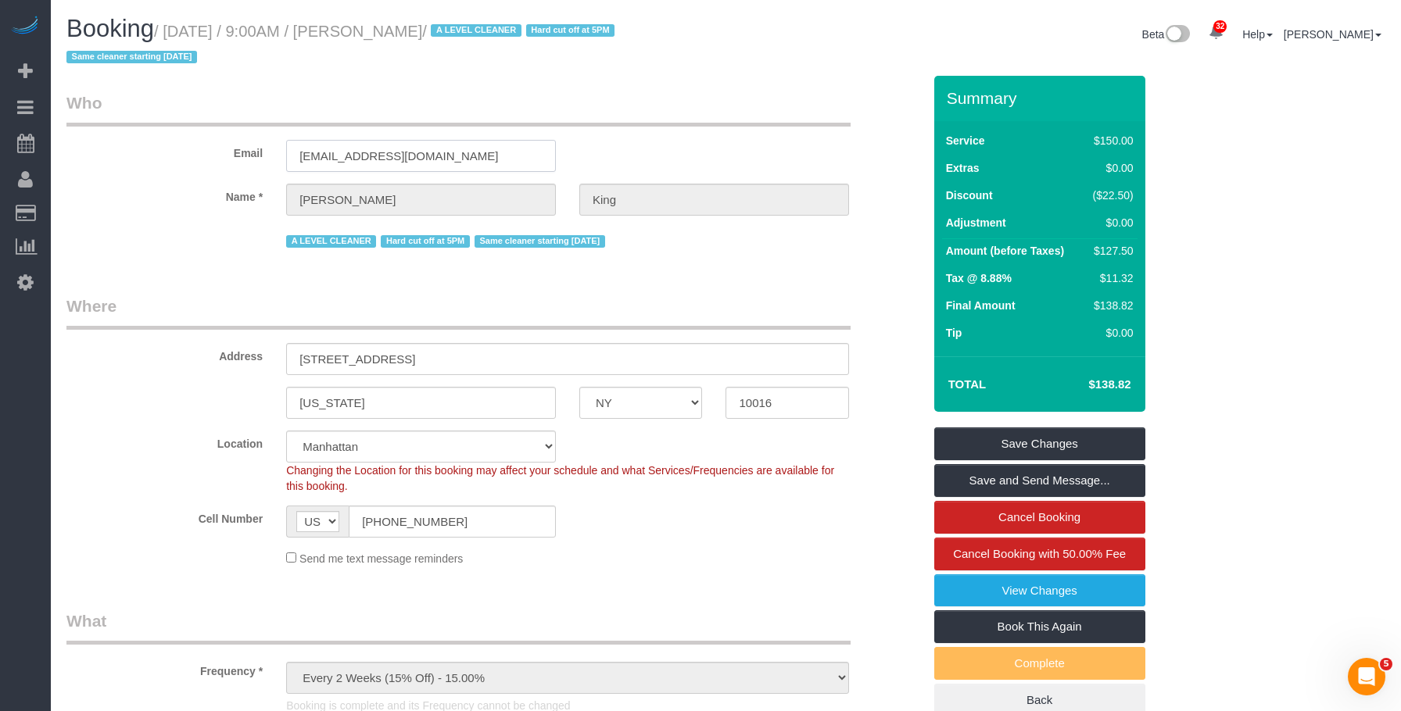
drag, startPoint x: 175, startPoint y: 131, endPoint x: 125, endPoint y: 122, distance: 50.8
click at [127, 122] on fieldset "Who Email [EMAIL_ADDRESS][DOMAIN_NAME] Name * [PERSON_NAME] A LEVEL CLEANER Har…" at bounding box center [494, 177] width 856 height 172
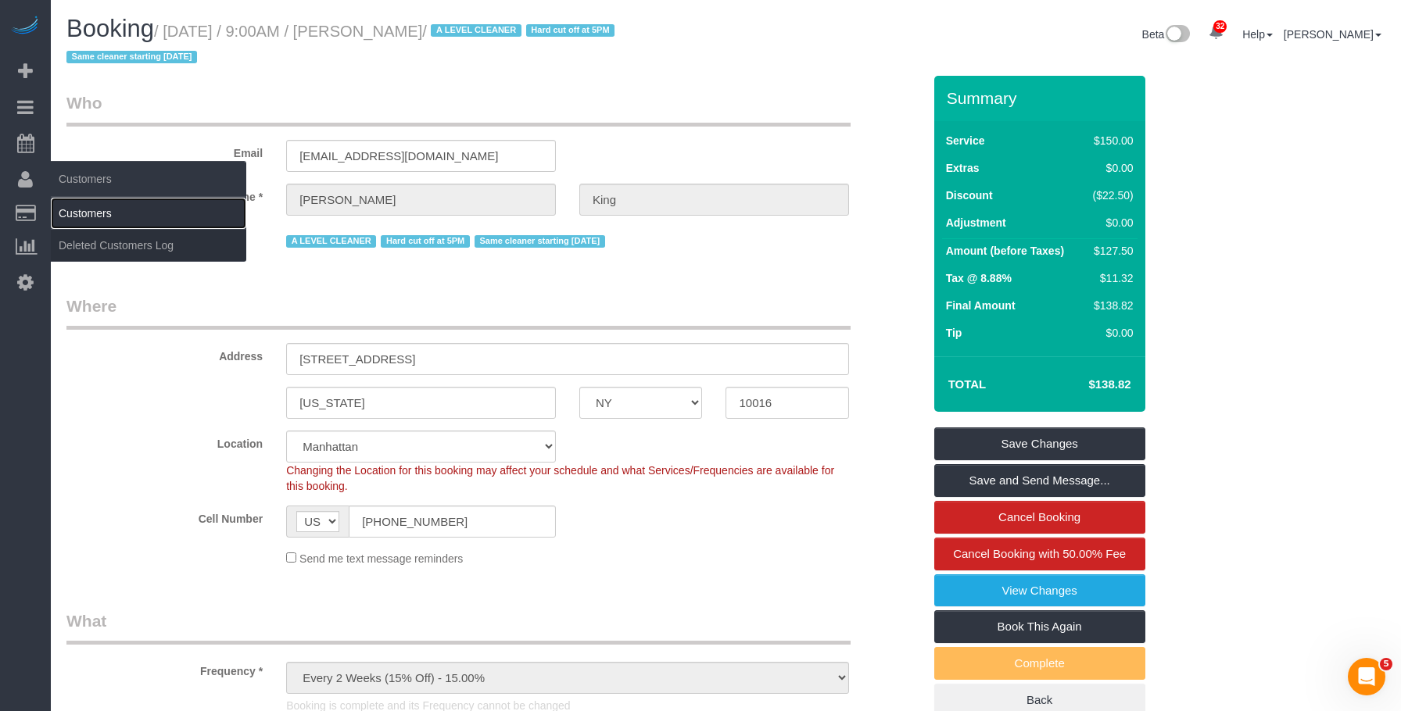
drag, startPoint x: 106, startPoint y: 218, endPoint x: 126, endPoint y: 210, distance: 21.8
click at [107, 218] on link "Customers" at bounding box center [148, 213] width 195 height 31
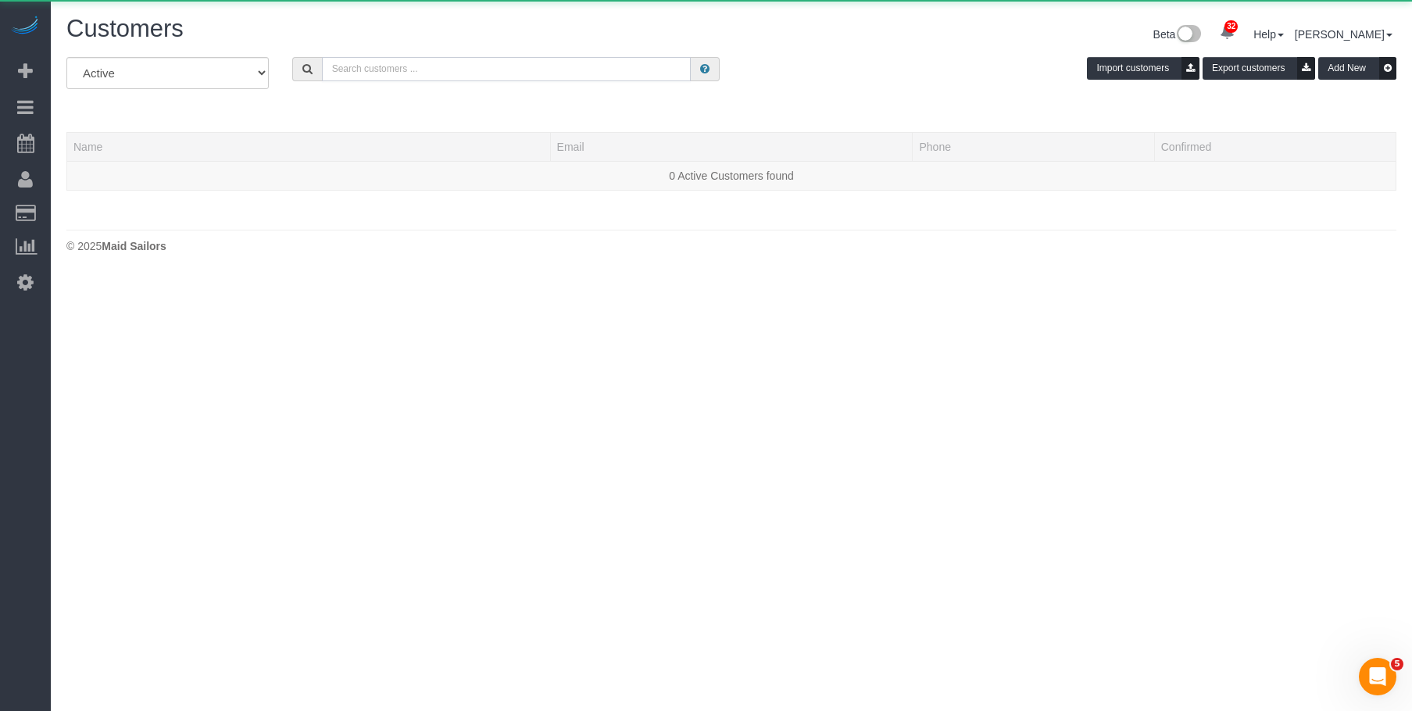
click at [577, 79] on input "text" at bounding box center [506, 69] width 369 height 24
paste input "[EMAIL_ADDRESS][DOMAIN_NAME]"
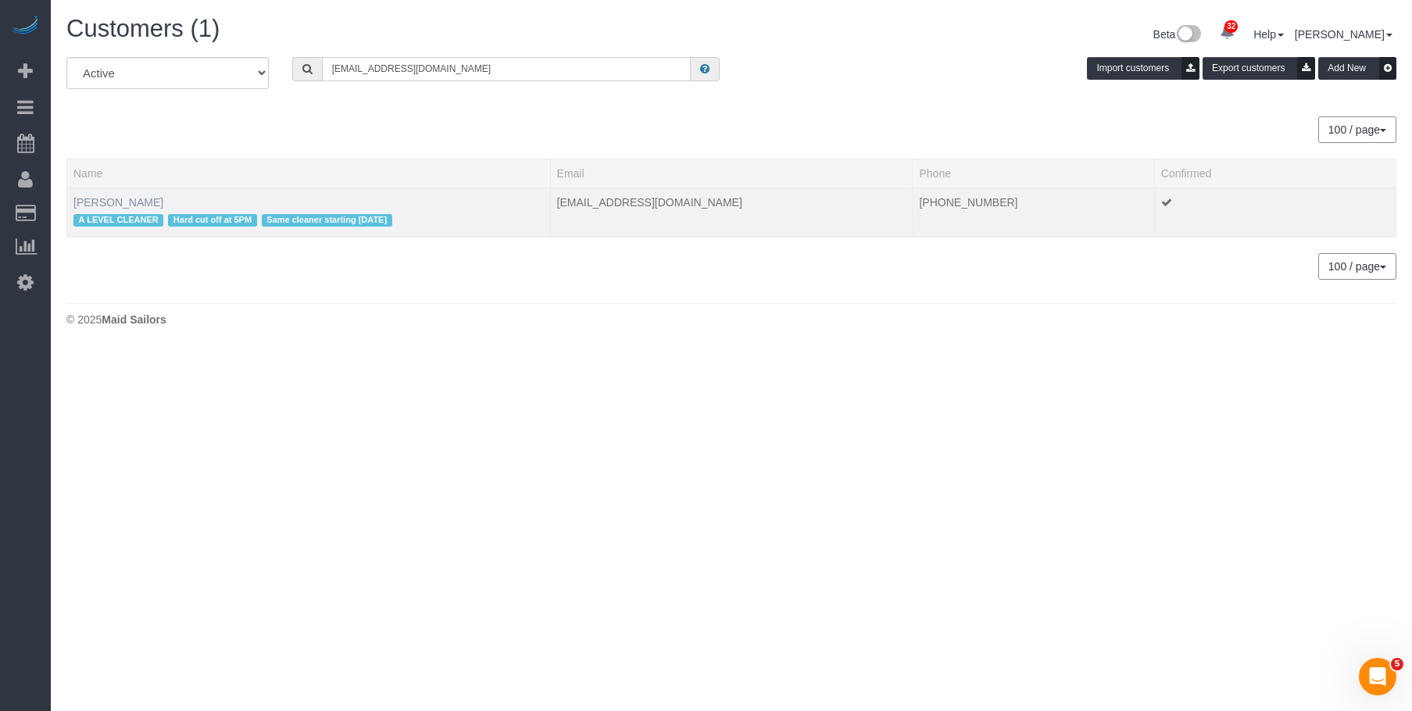
type input "[EMAIL_ADDRESS][DOMAIN_NAME]"
click at [114, 200] on link "[PERSON_NAME]" at bounding box center [118, 202] width 90 height 13
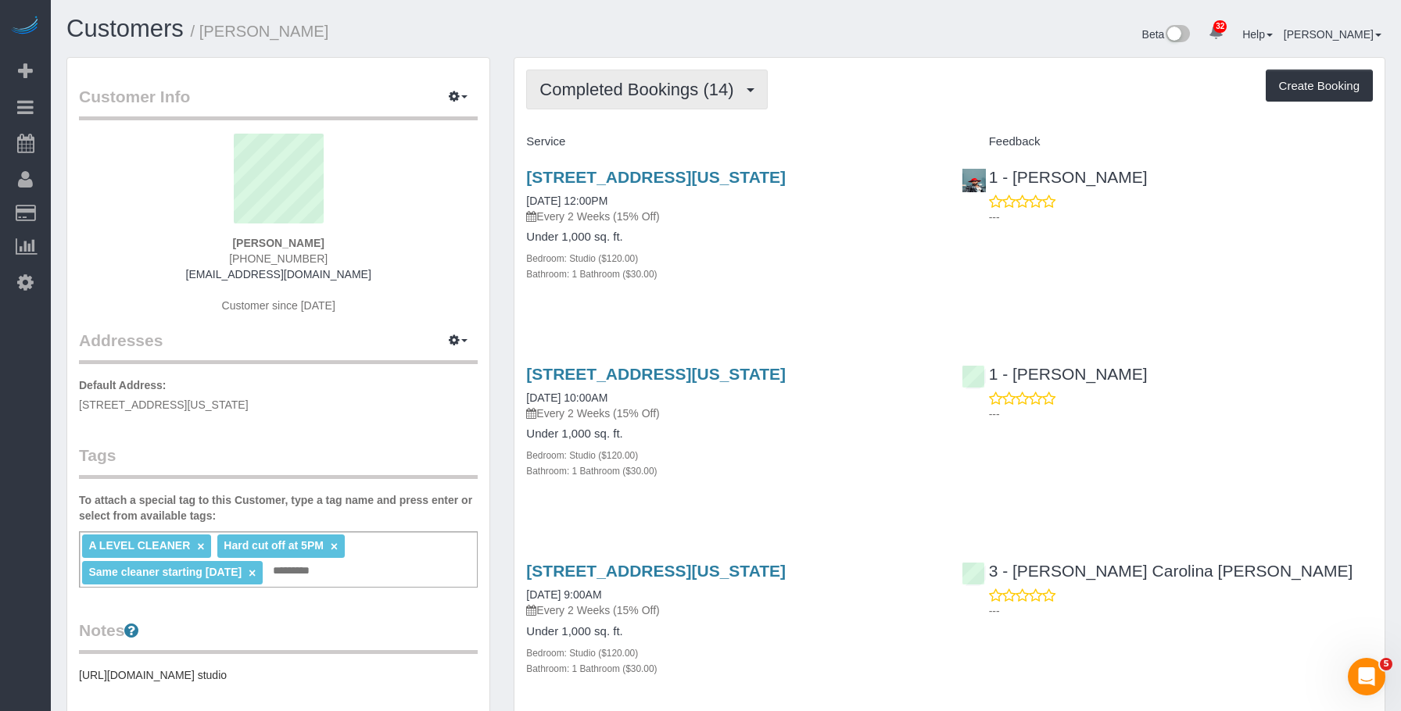
click at [631, 70] on button "Completed Bookings (14)" at bounding box center [646, 90] width 241 height 40
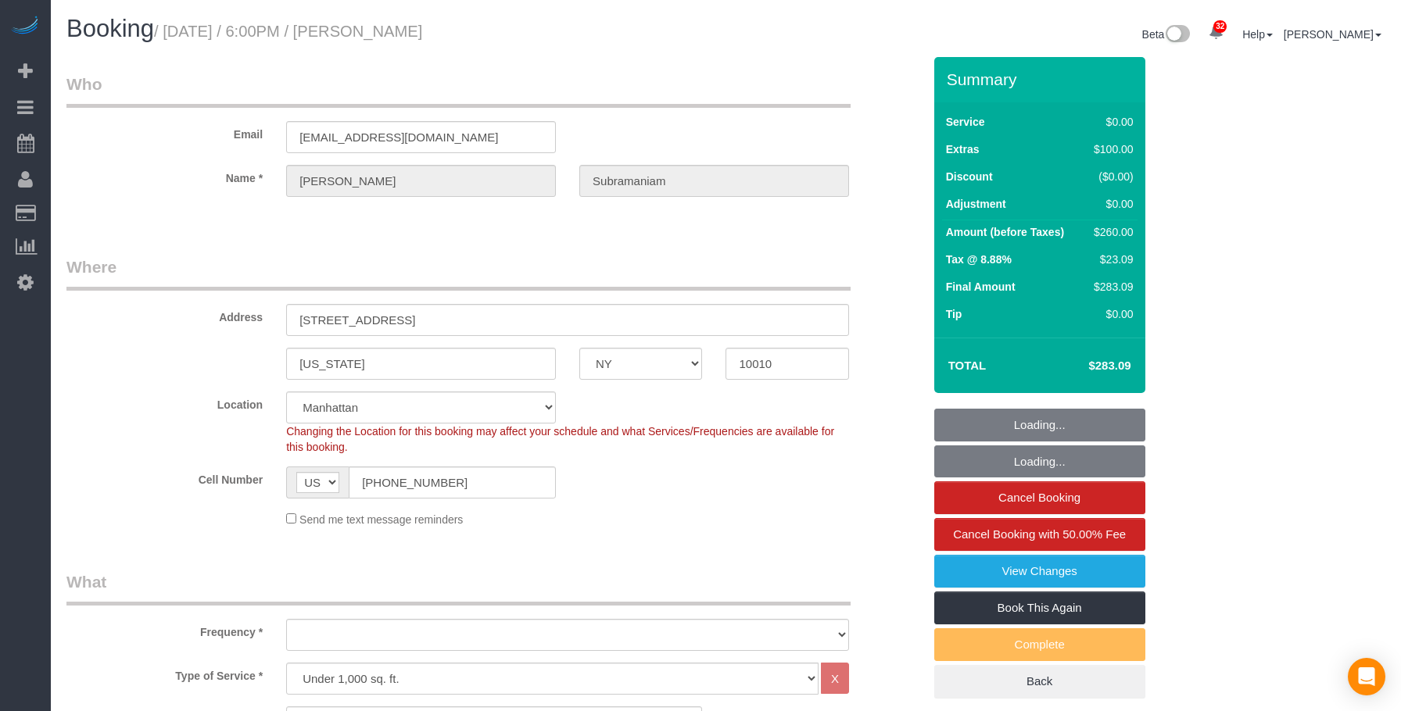
select select "NY"
select select "1"
select select "string:stripe-pm_1RcxrR4VGloSiKo700FPOoNV"
select select "number:89"
select select "number:79"
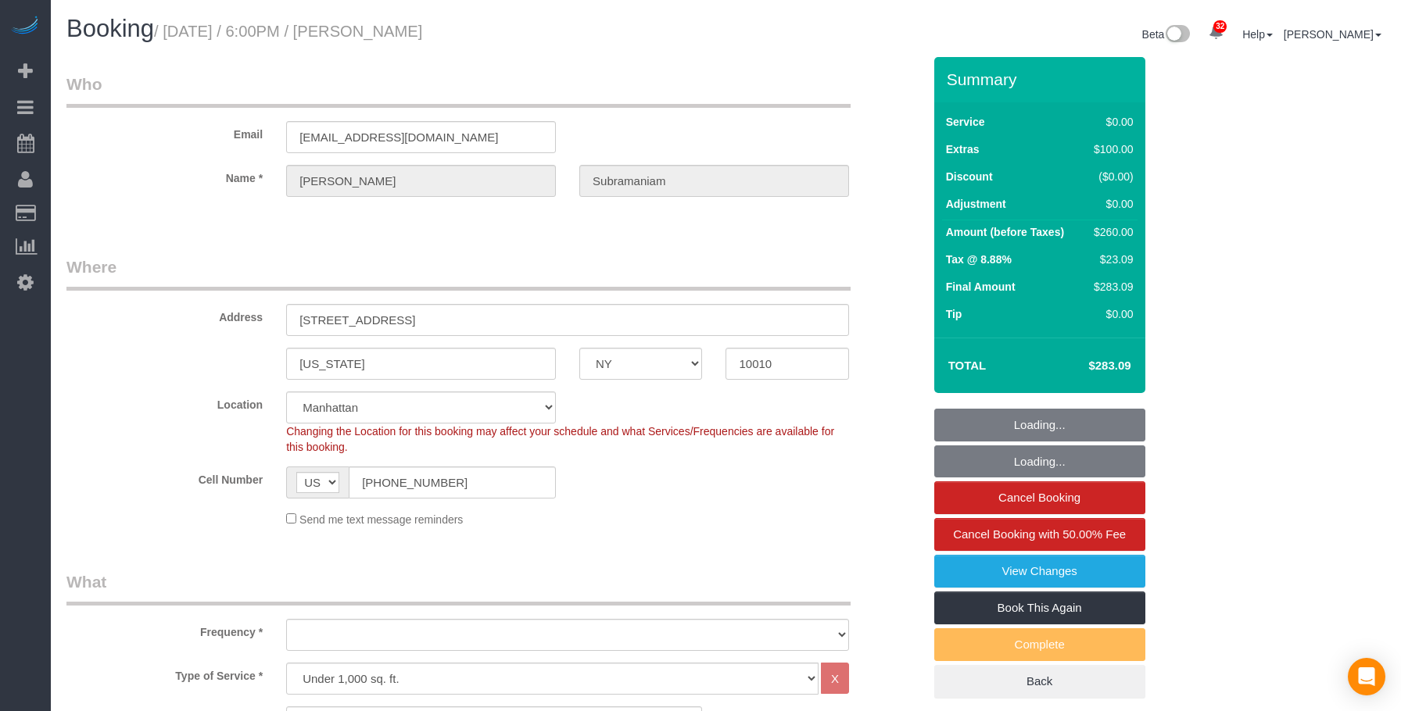
select select "number:15"
select select "number:5"
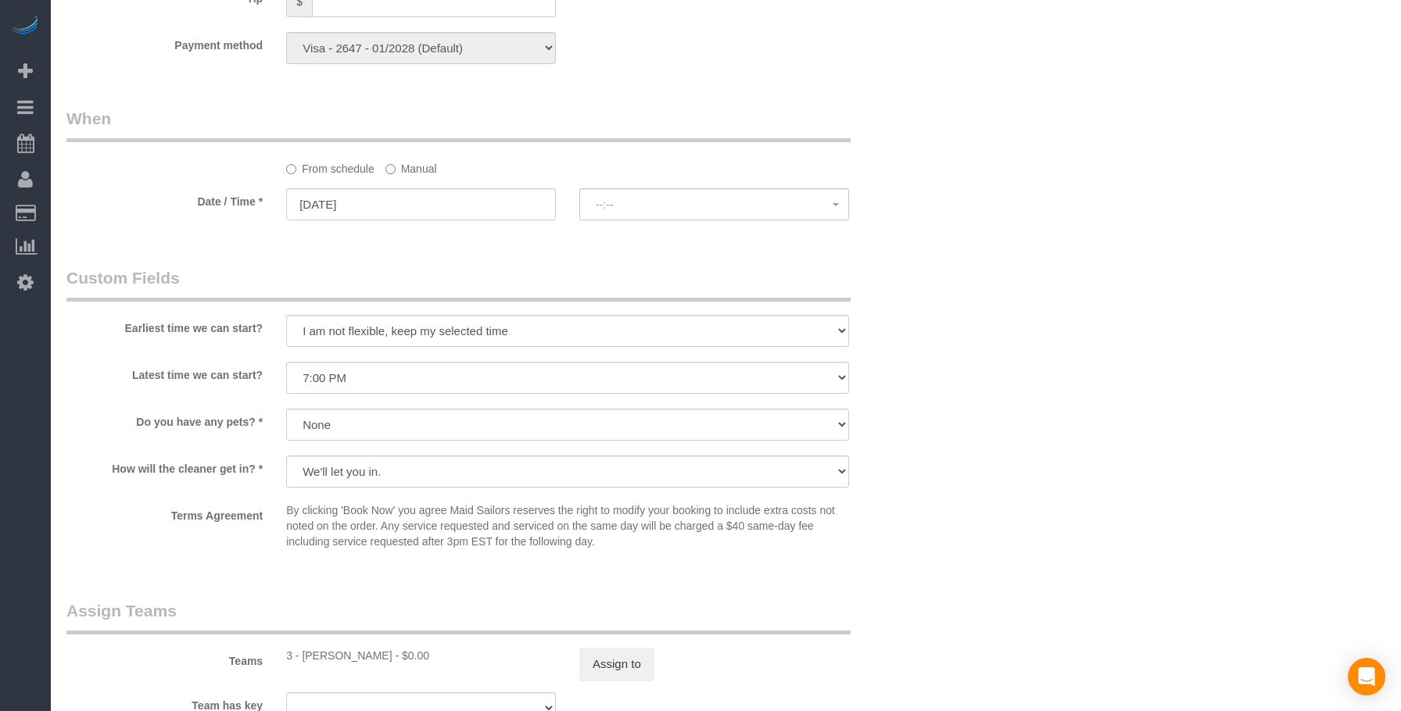
select select "object:1488"
select select "spot1"
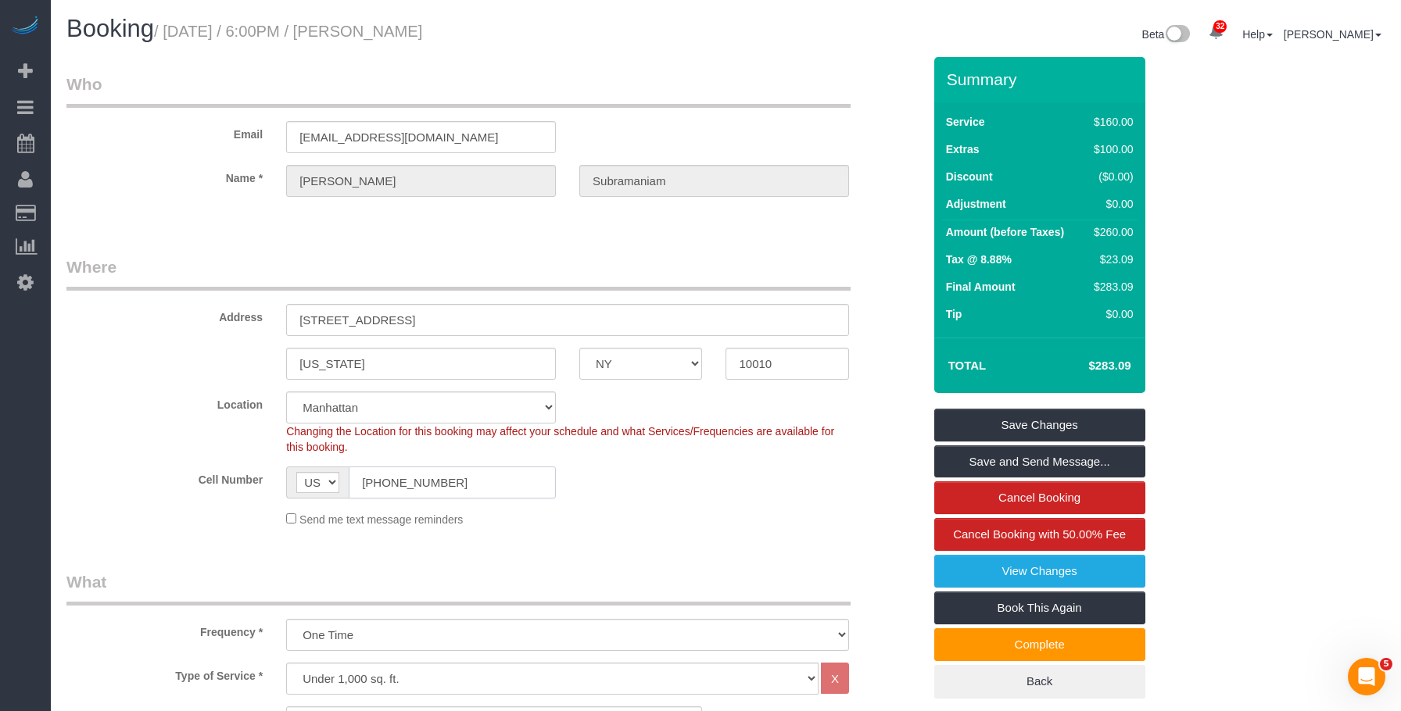
drag, startPoint x: 329, startPoint y: 466, endPoint x: 286, endPoint y: 462, distance: 43.2
click at [286, 462] on sui-booking-location "Location [GEOGRAPHIC_DATA] [GEOGRAPHIC_DATA] [GEOGRAPHIC_DATA] [GEOGRAPHIC_DATA…" at bounding box center [494, 460] width 856 height 136
drag, startPoint x: 372, startPoint y: 34, endPoint x: 606, endPoint y: 34, distance: 233.7
click at [606, 34] on h1 "Booking / [DATE] / 6:00PM / [PERSON_NAME]" at bounding box center [390, 29] width 648 height 27
copy small "[PERSON_NAME]"
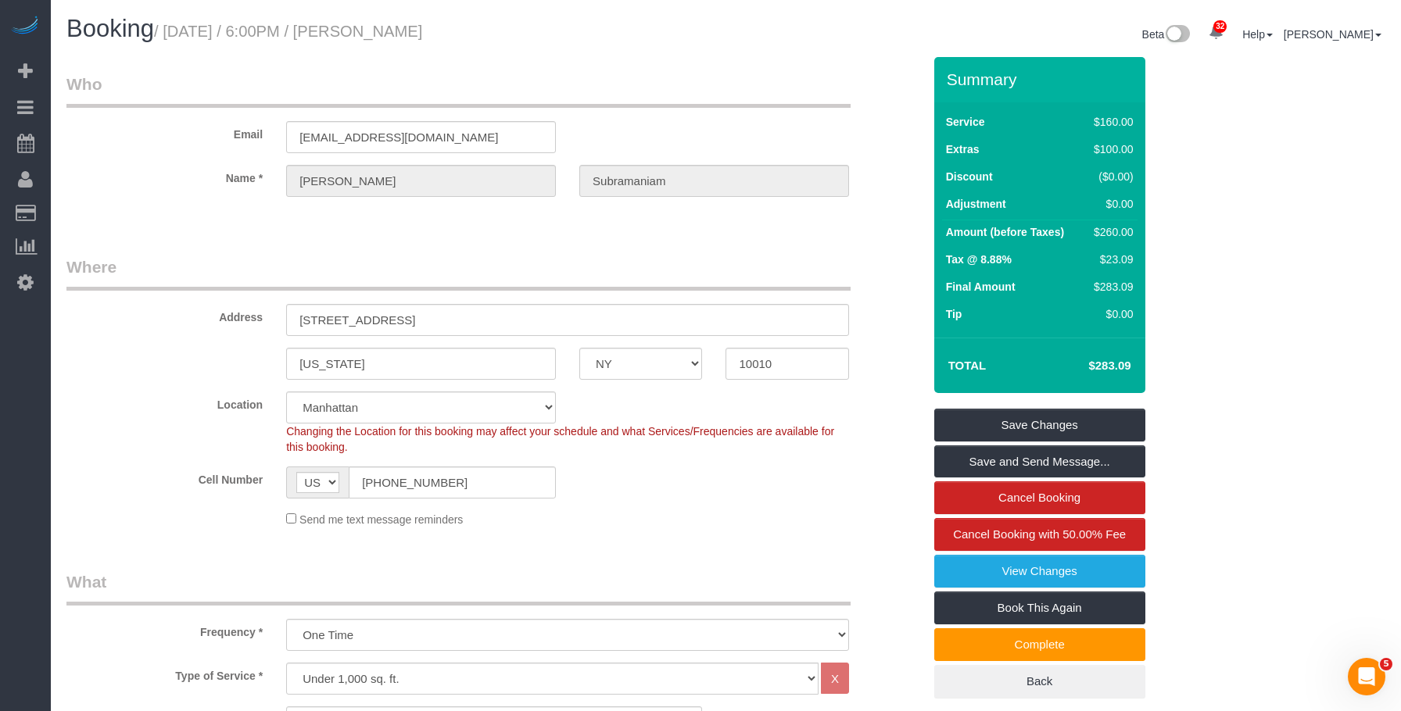
drag, startPoint x: 173, startPoint y: 30, endPoint x: 1085, endPoint y: 204, distance: 928.4
click at [556, 28] on h1 "Booking / [DATE] / 6:00PM / [PERSON_NAME]" at bounding box center [390, 29] width 648 height 27
copy small "[DATE] / 6:00PM / [PERSON_NAME]"
